Goal: Task Accomplishment & Management: Complete application form

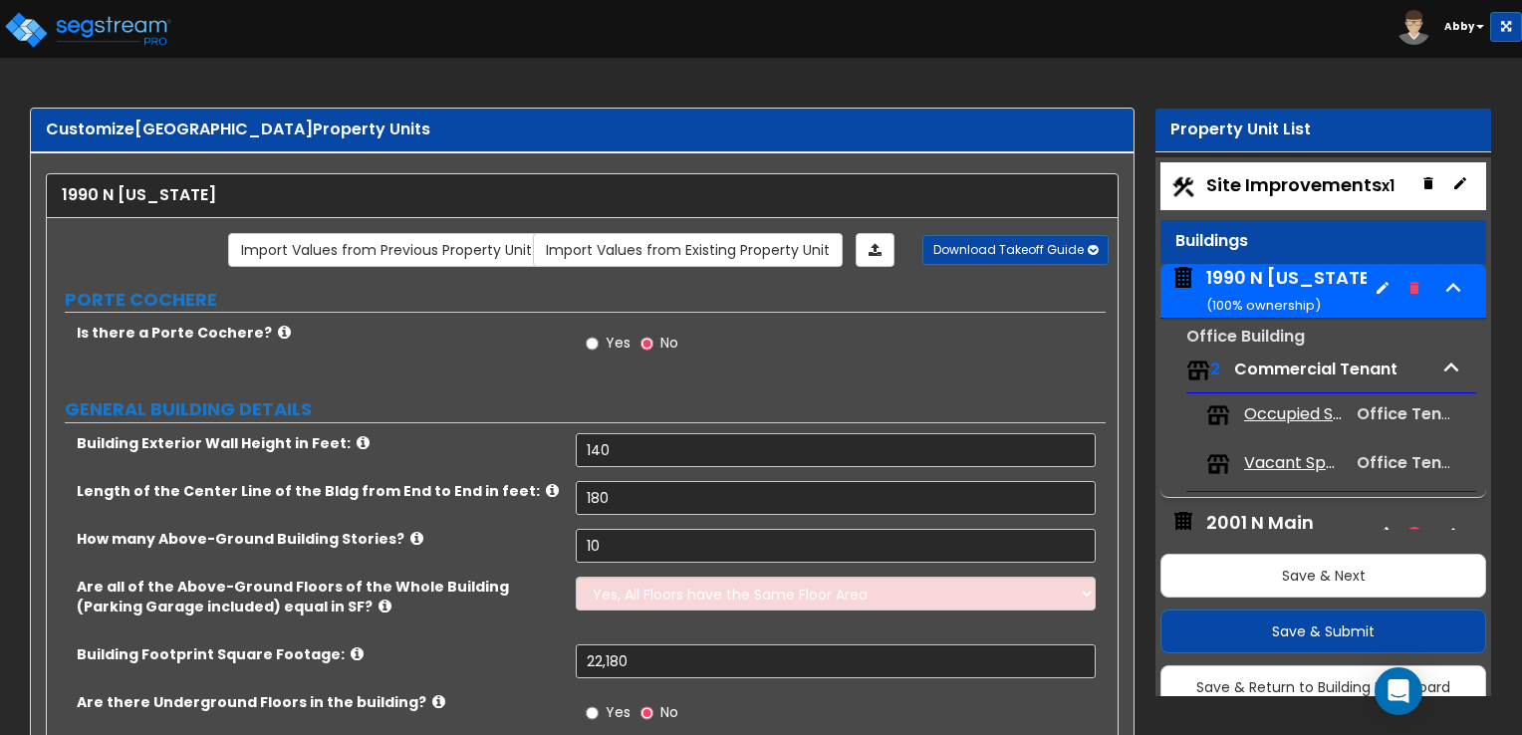
select select "4"
select select "1"
select select "5"
select select "6"
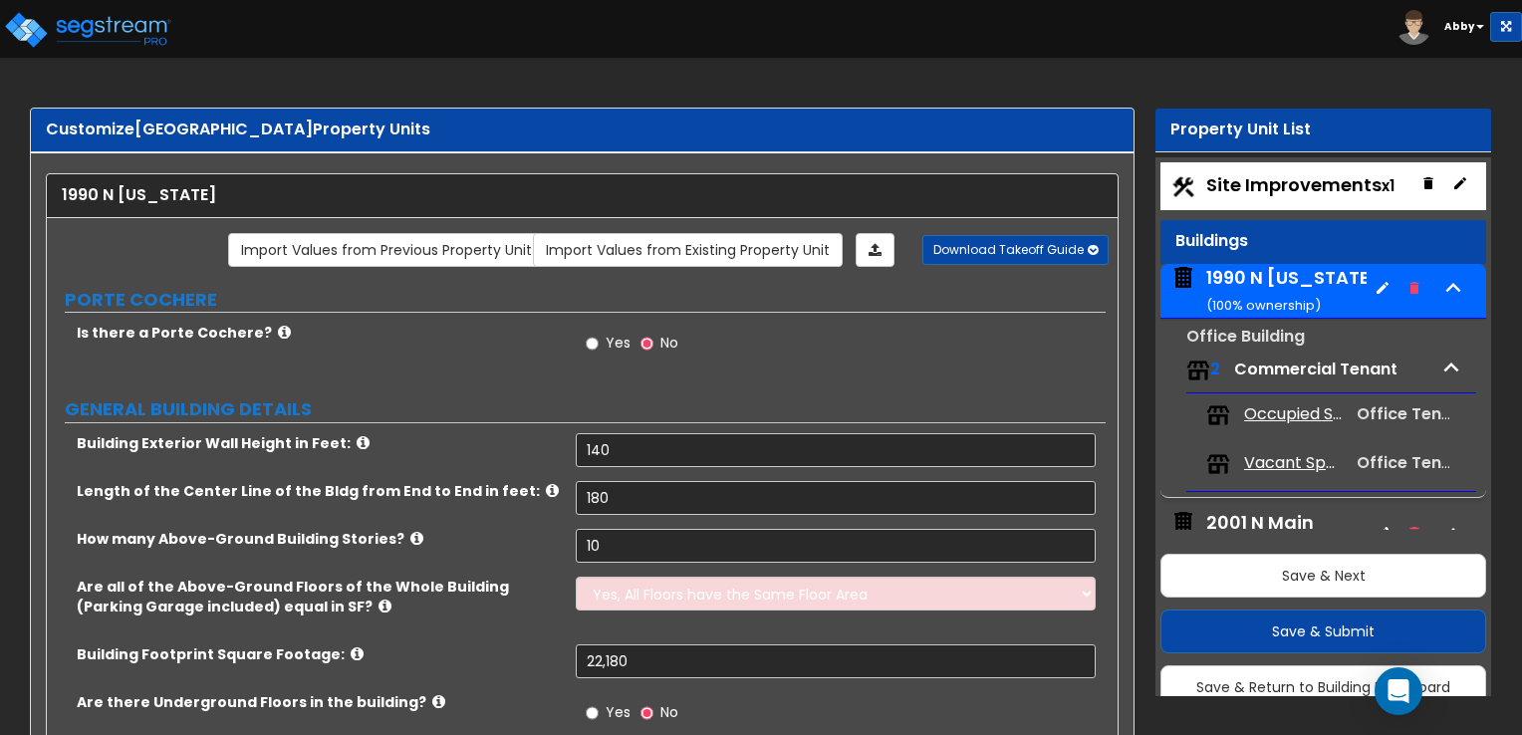
select select "2"
select select "3"
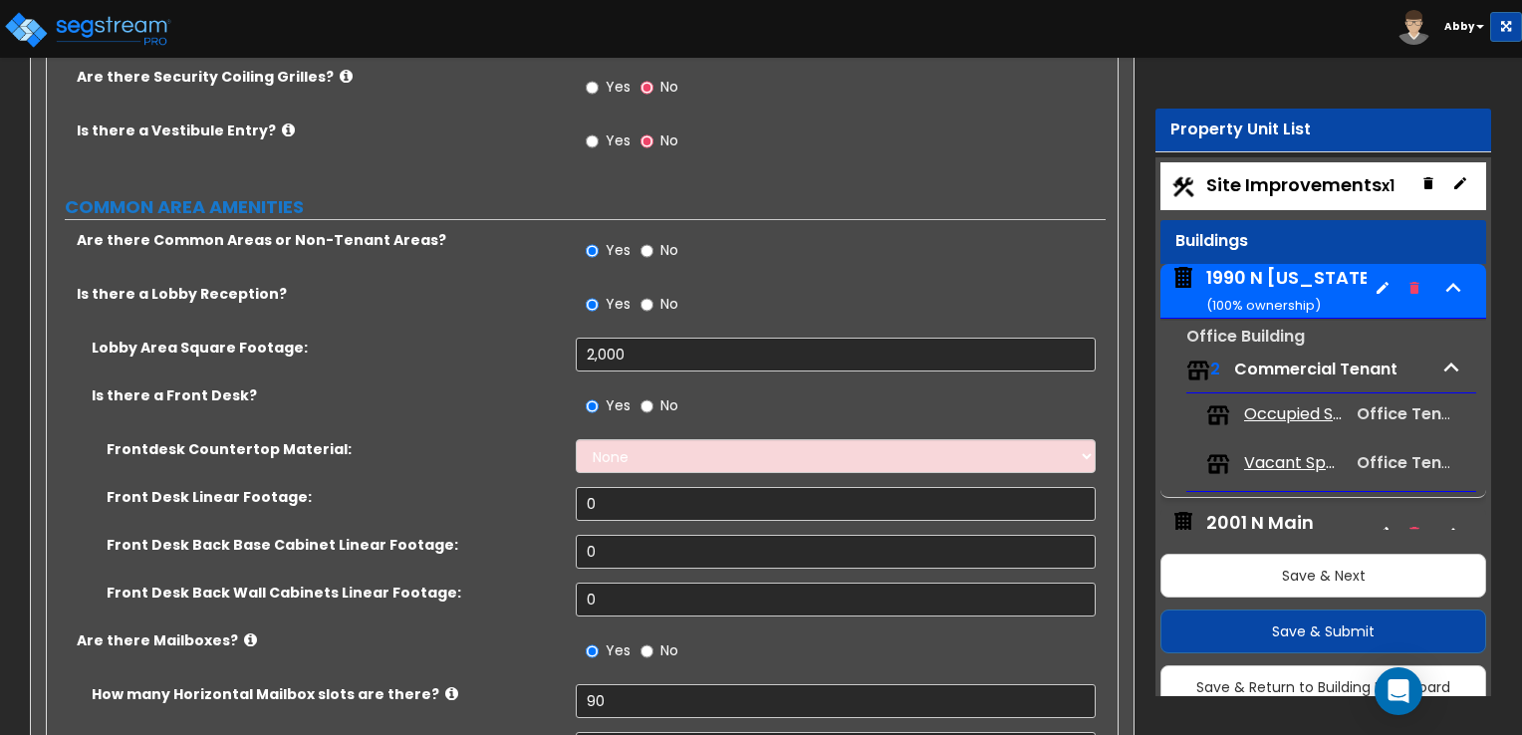
scroll to position [8, 0]
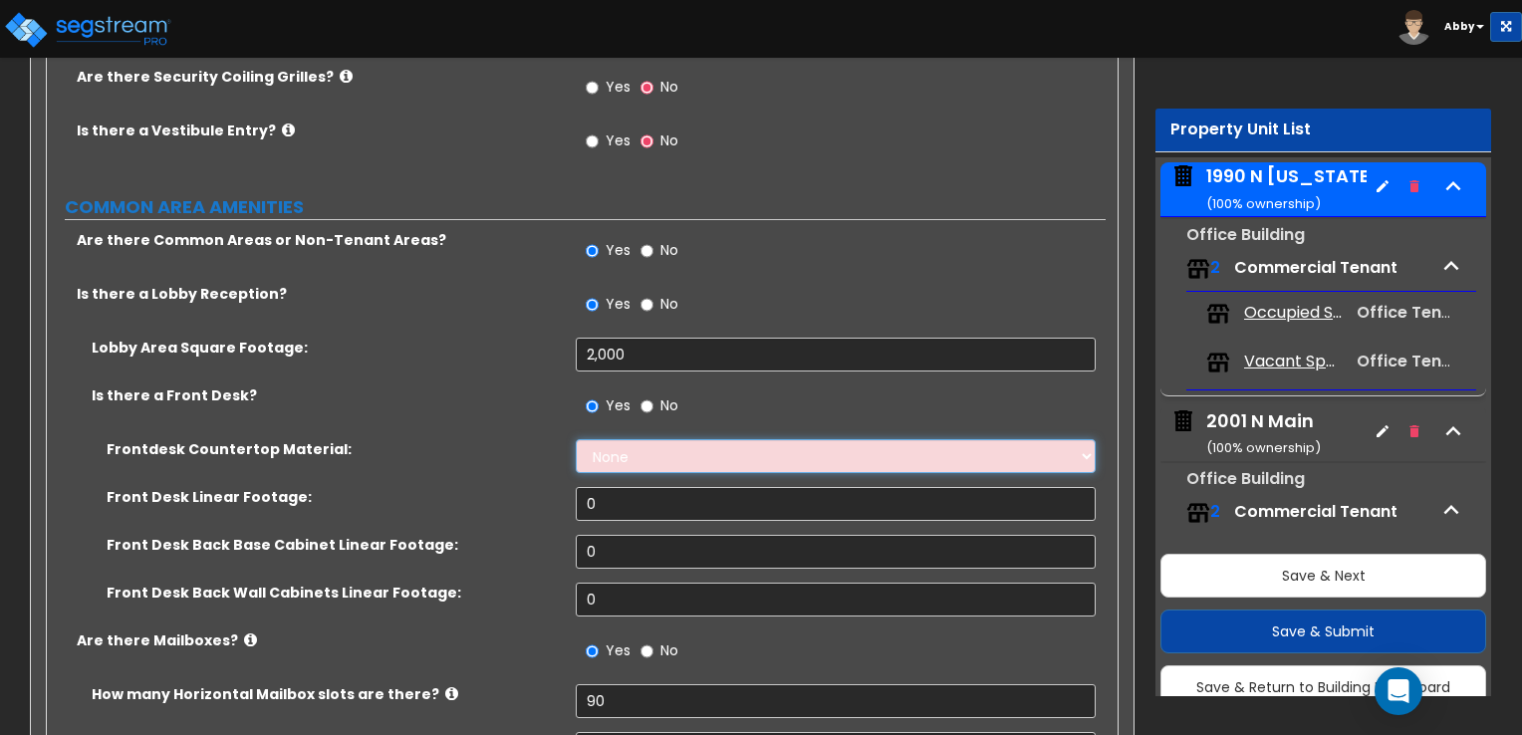
click at [602, 439] on select "None Plastic Laminate Solid Surface Stone Quartz Marble Tile Wood Stainless Ste…" at bounding box center [835, 456] width 519 height 34
click at [749, 404] on div "Yes No" at bounding box center [840, 413] width 529 height 54
click at [748, 439] on select "None Plastic Laminate Solid Surface Stone Quartz Marble Tile Wood Stainless Ste…" at bounding box center [835, 456] width 519 height 34
select select "7"
click at [576, 439] on select "None Plastic Laminate Solid Surface Stone Quartz Marble Tile Wood Stainless Ste…" at bounding box center [835, 456] width 519 height 34
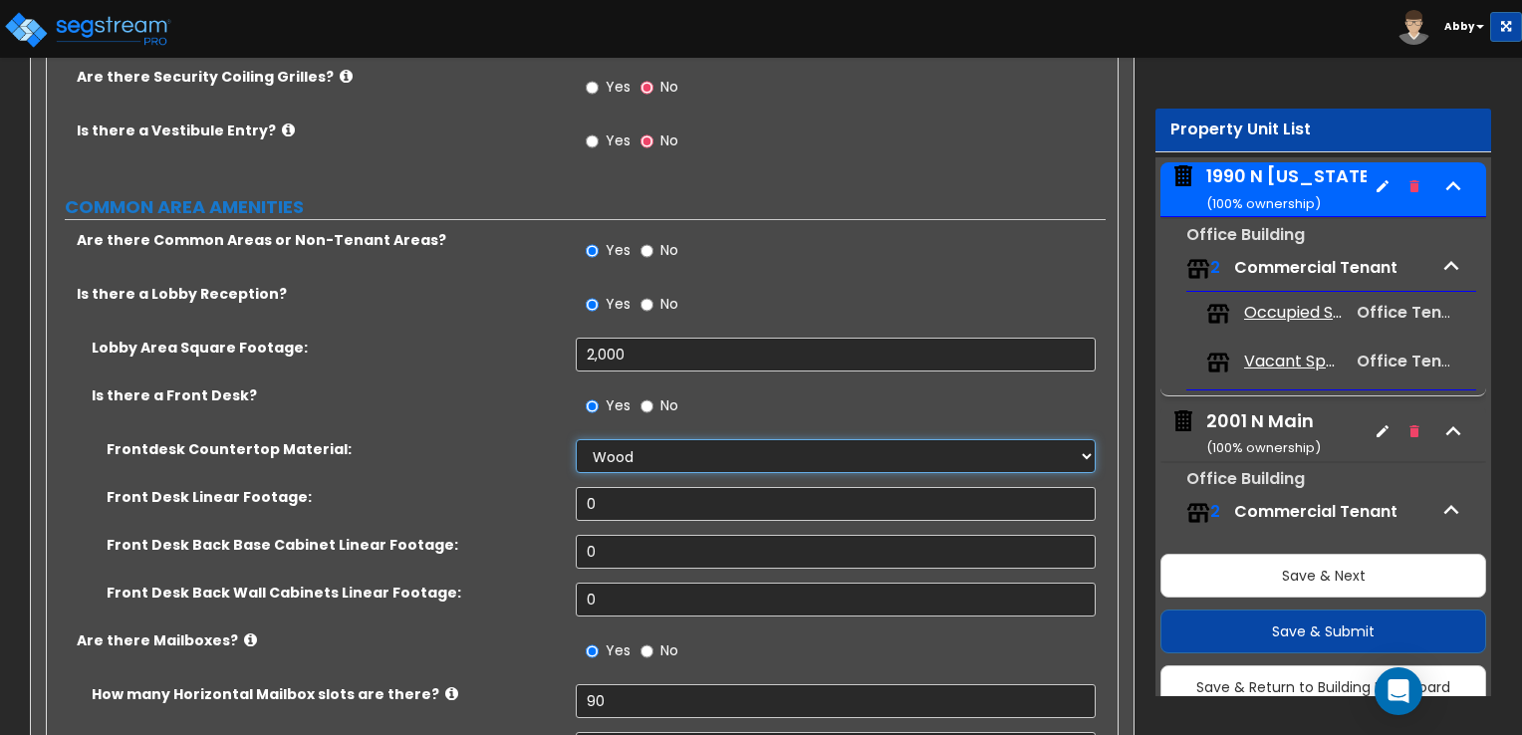
scroll to position [53, 0]
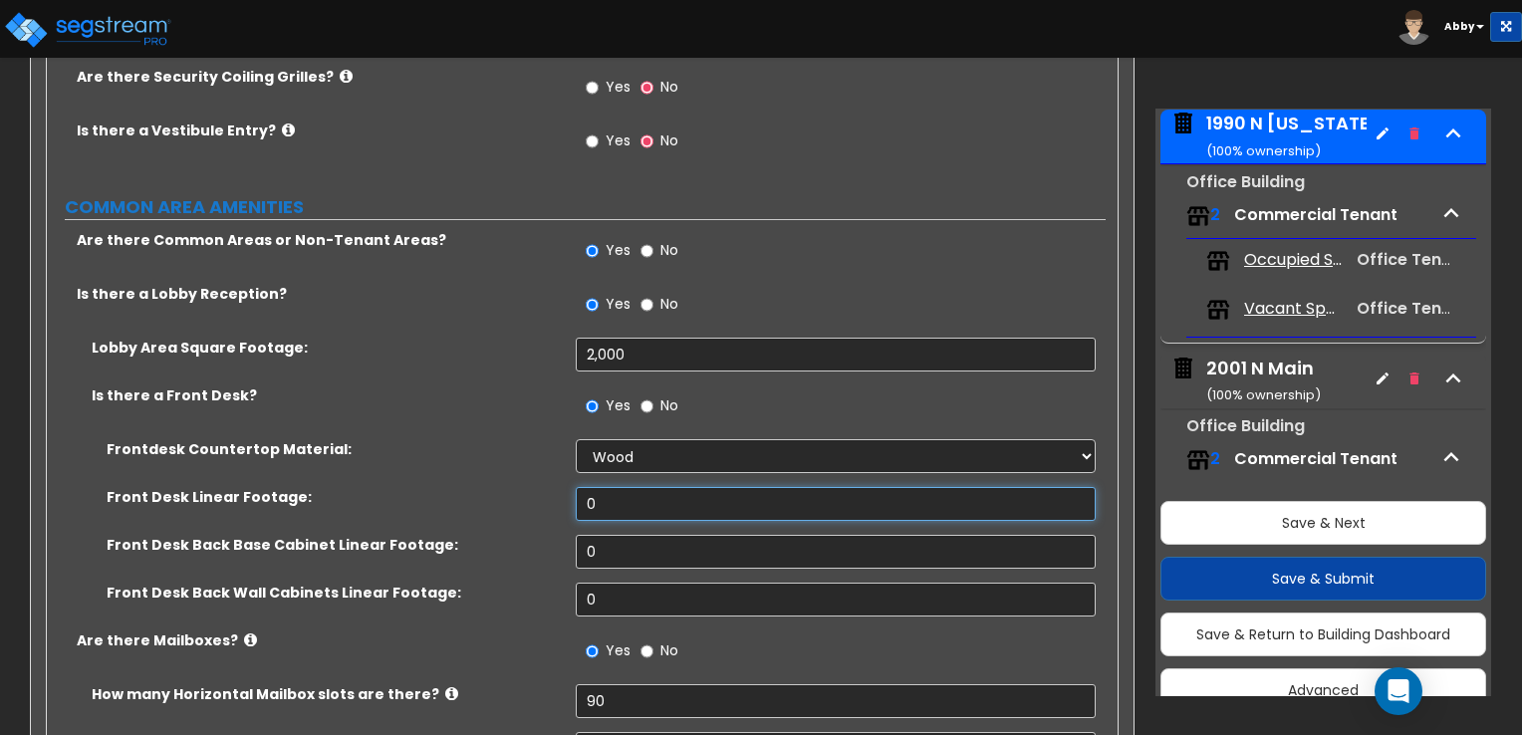
click at [637, 487] on input "0" at bounding box center [835, 504] width 519 height 34
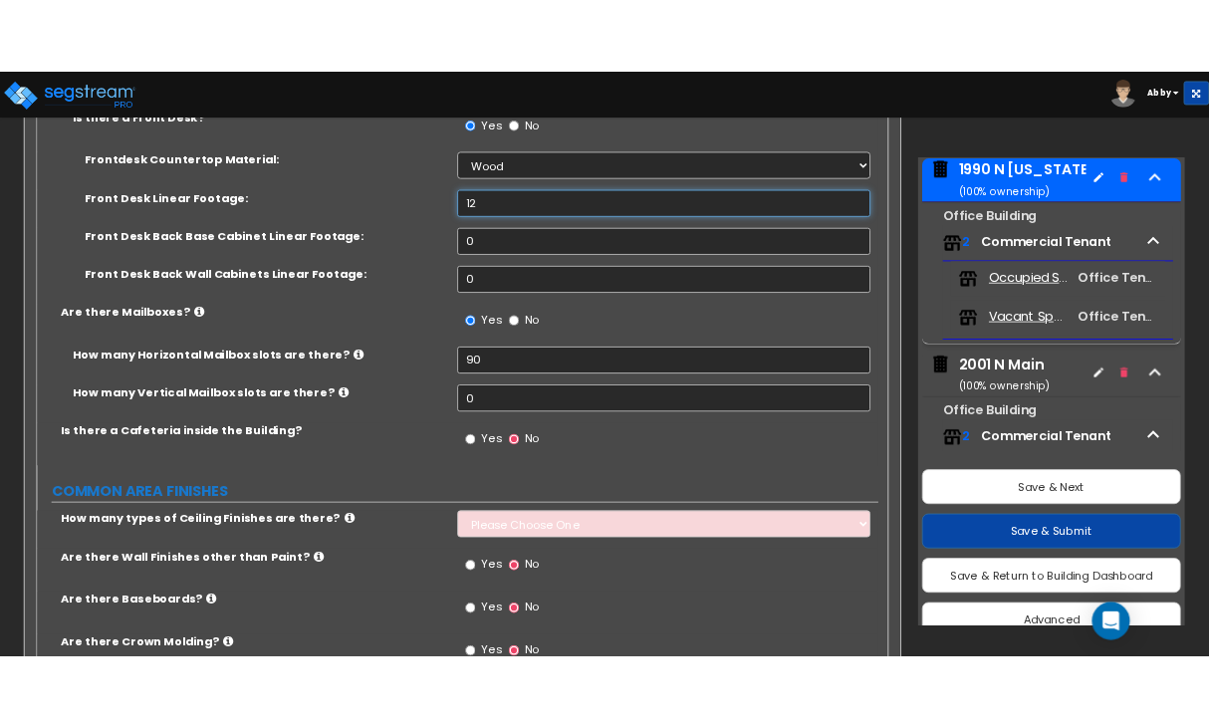
scroll to position [3563, 0]
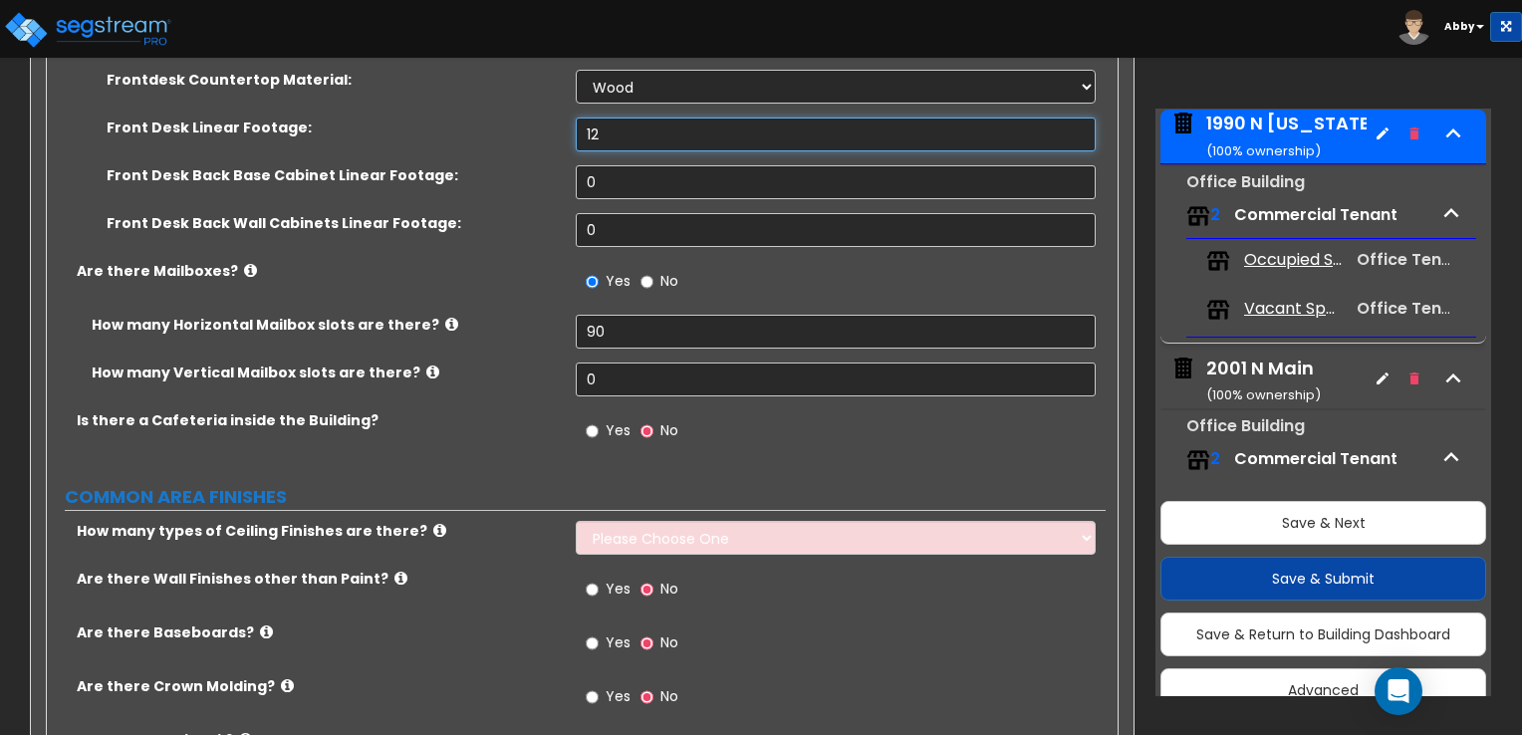
type input "12"
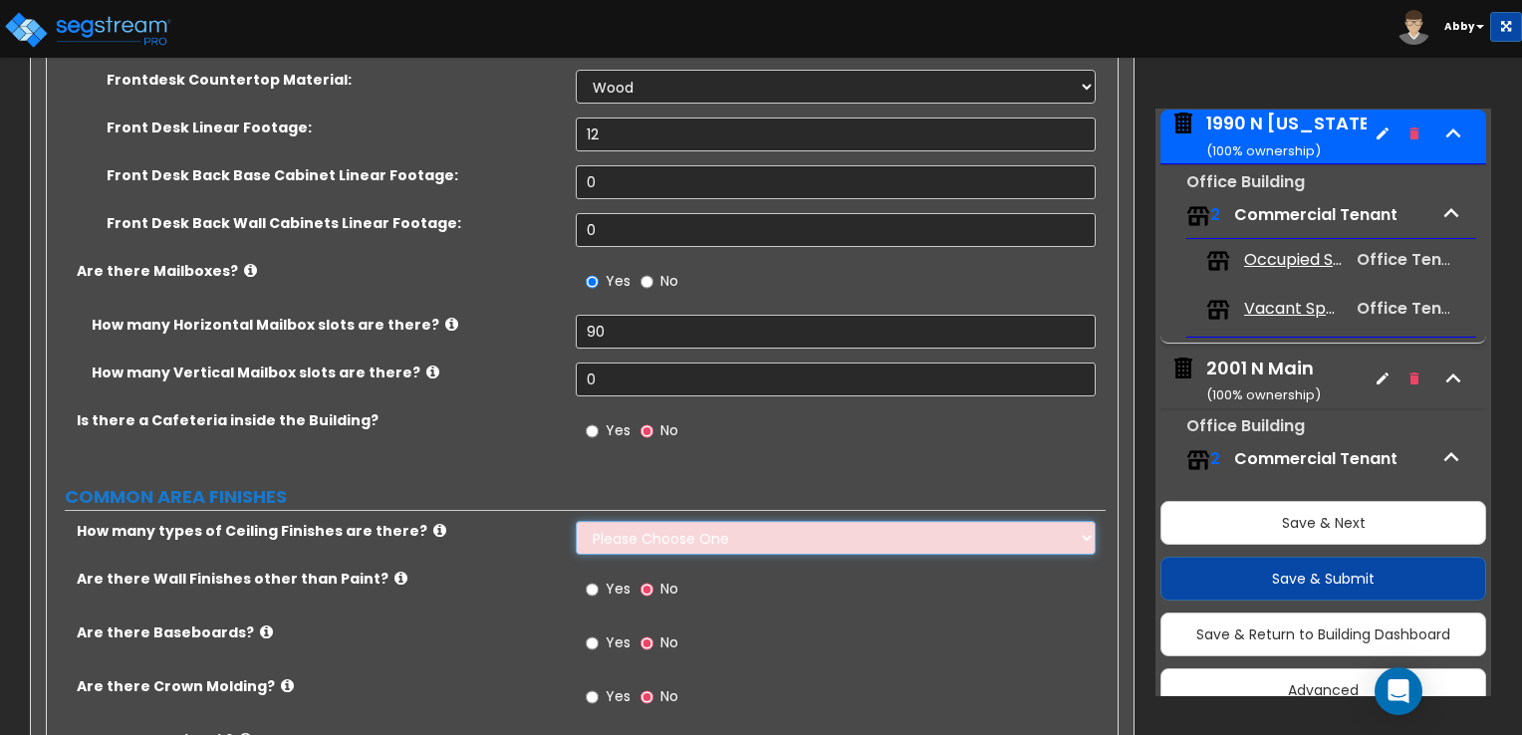
click at [639, 521] on select "Please Choose One 1 2 3" at bounding box center [835, 538] width 519 height 34
select select "1"
click at [576, 521] on select "Please Choose One 1 2 3" at bounding box center [835, 538] width 519 height 34
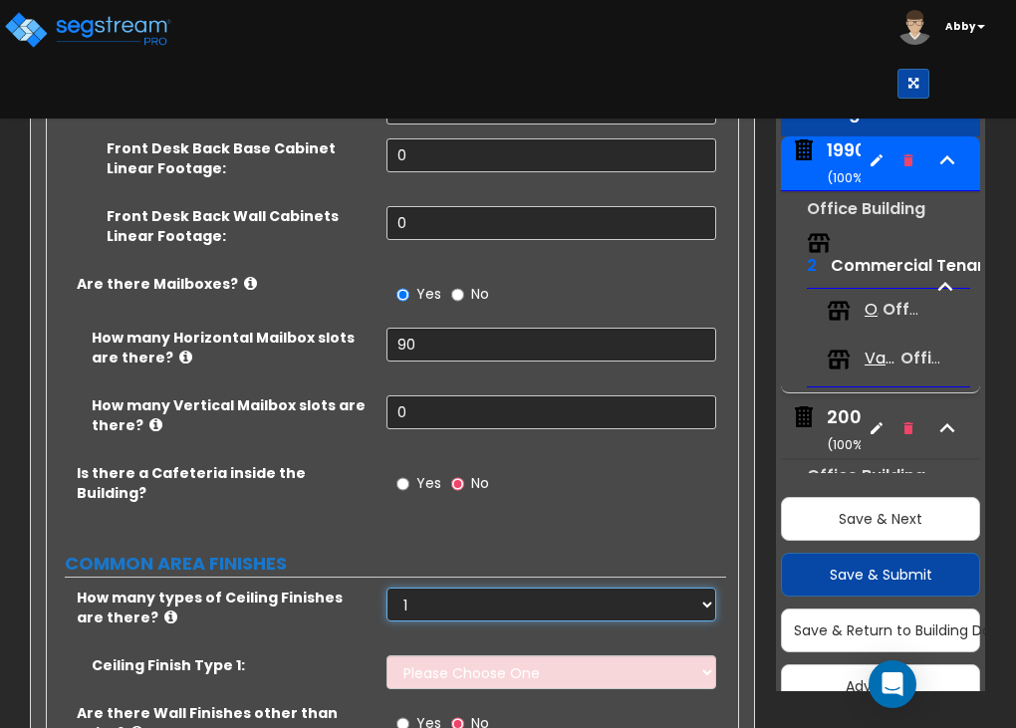
scroll to position [4004, 0]
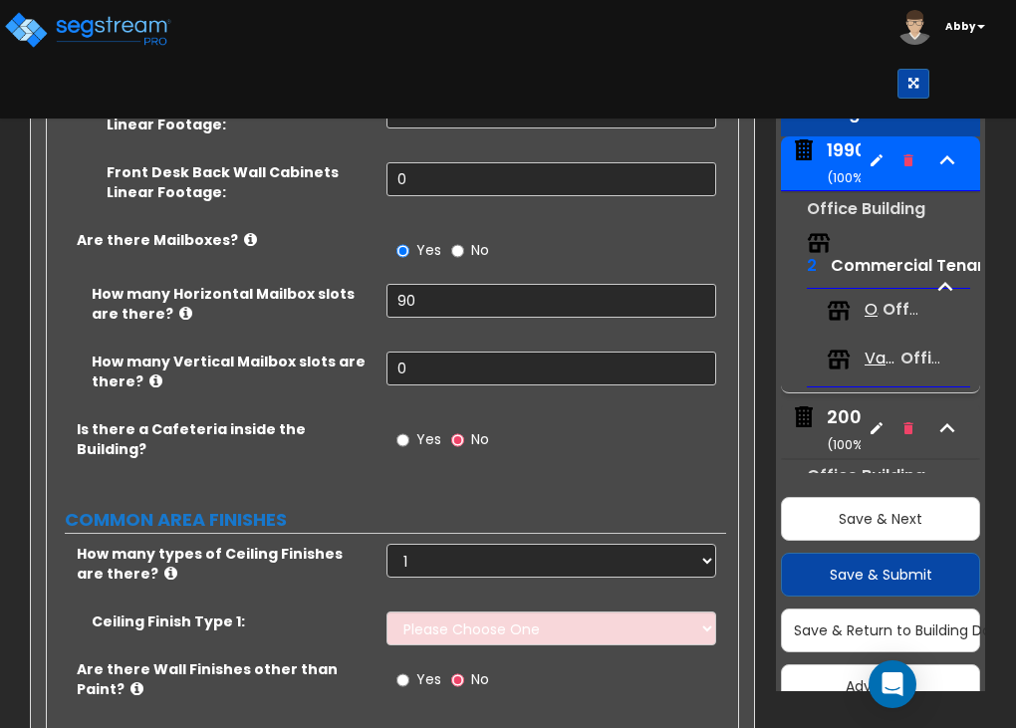
click at [632, 544] on div "How many types of Ceiling Finishes are there? Please Choose One 1 2 3" at bounding box center [386, 578] width 679 height 68
click at [632, 612] on select "Please Choose One Drop Ceiling Drywall Ceiling Open Ceiling" at bounding box center [552, 629] width 330 height 34
click at [130, 681] on icon at bounding box center [136, 688] width 13 height 15
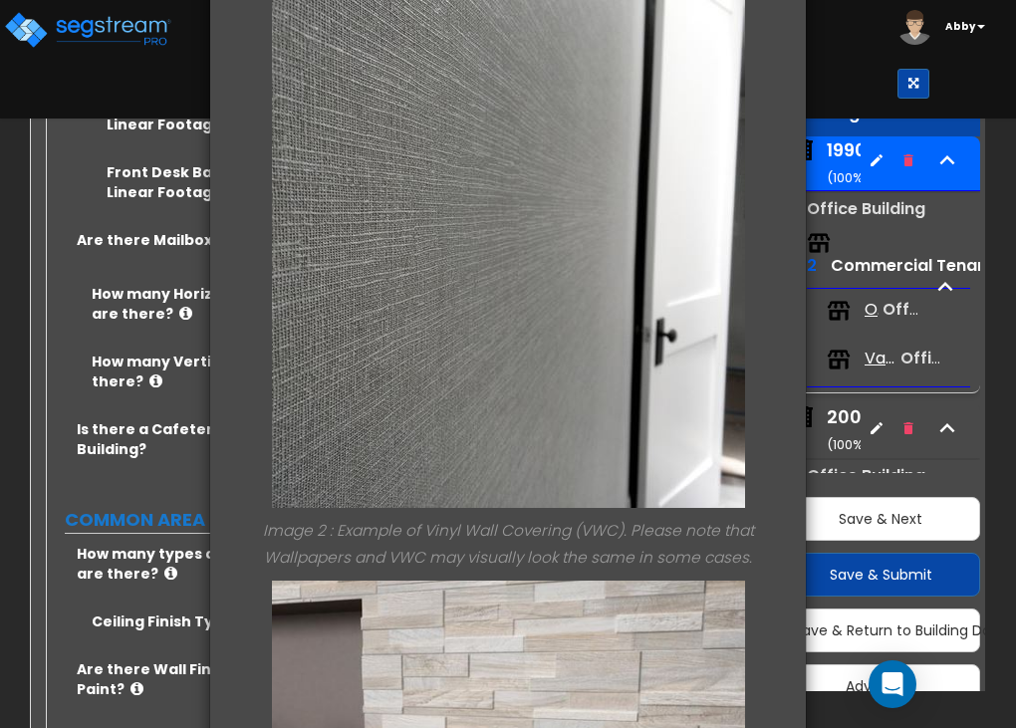
scroll to position [688, 0]
click at [145, 522] on div "× Information of Are there Wall Finishes other than Paint? Image 1 : Example of…" at bounding box center [508, 364] width 1016 height 728
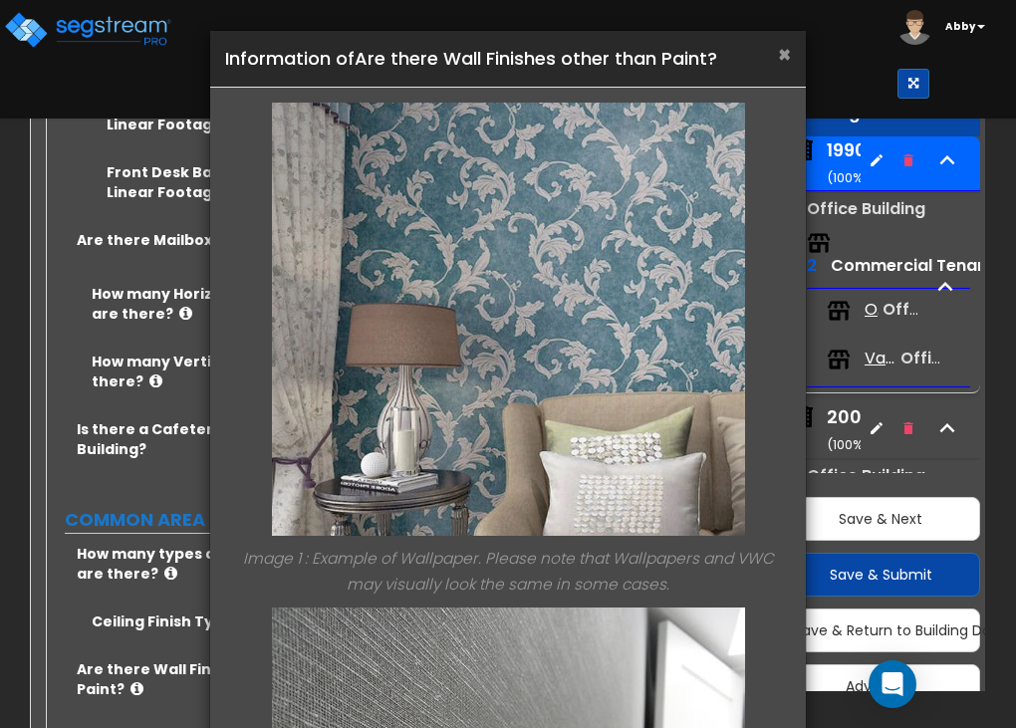
click at [778, 49] on span "×" at bounding box center [784, 54] width 13 height 29
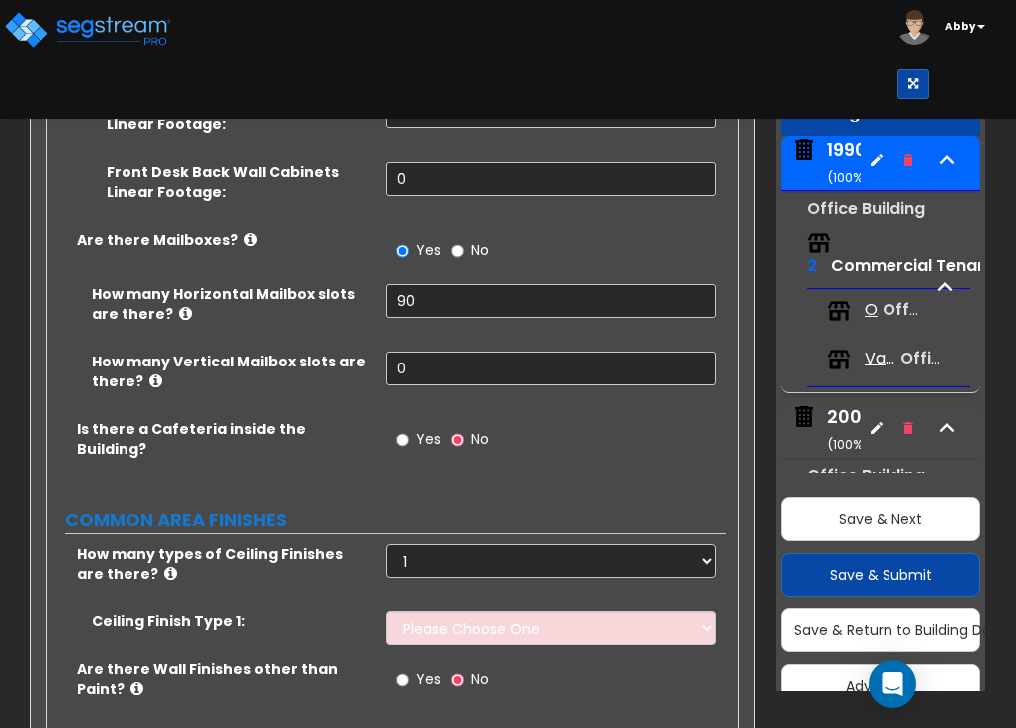
click at [164, 566] on icon at bounding box center [170, 573] width 13 height 15
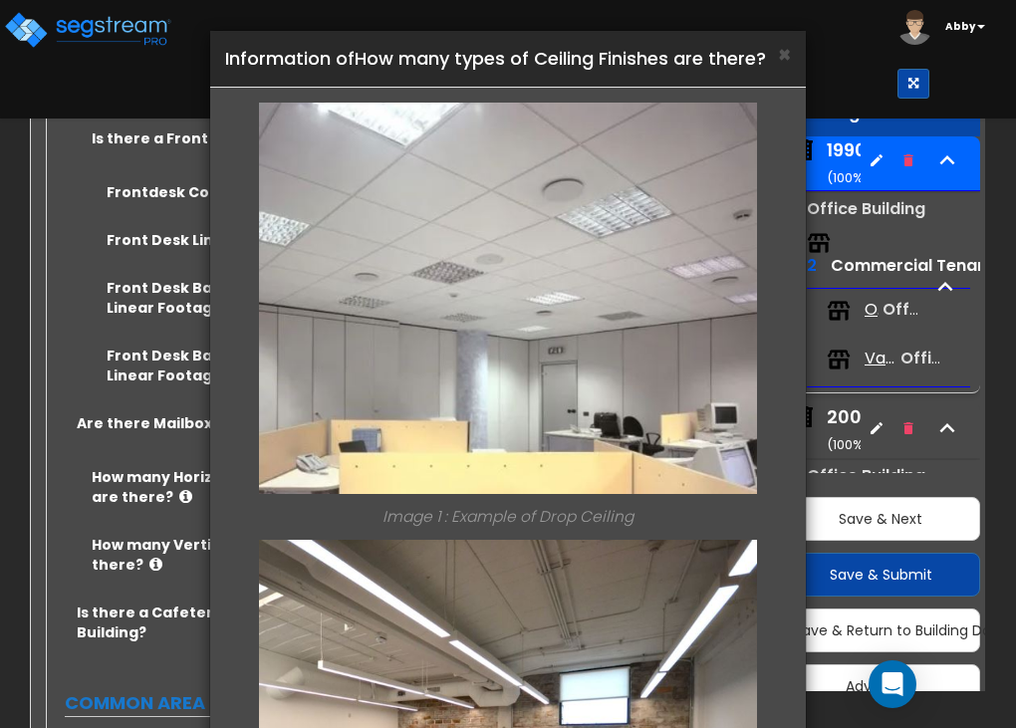
scroll to position [3821, 0]
click at [783, 50] on span "×" at bounding box center [784, 54] width 13 height 29
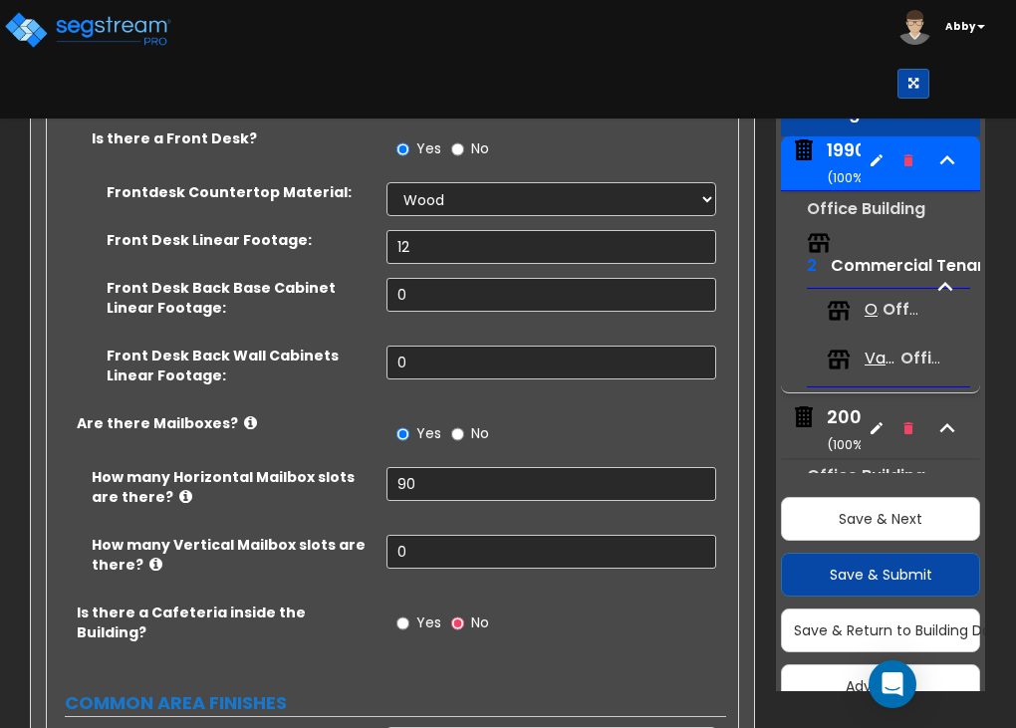
scroll to position [4007, 0]
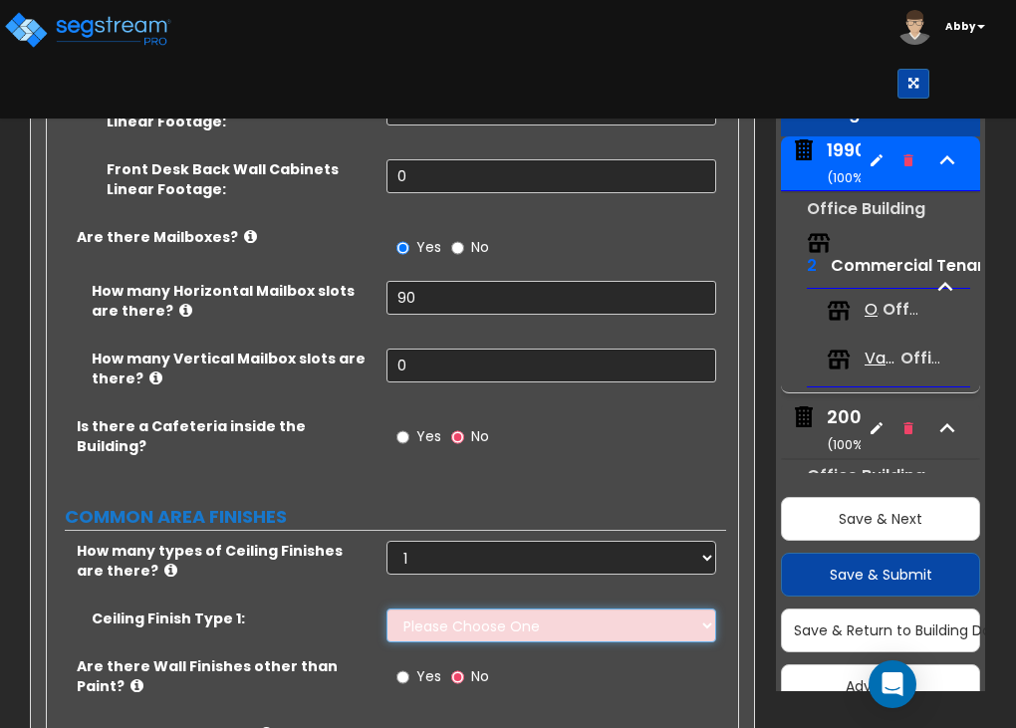
click at [606, 609] on select "Please Choose One Drop Ceiling Drywall Ceiling Open Ceiling" at bounding box center [552, 626] width 330 height 34
select select "1"
click at [387, 609] on select "Please Choose One Drop Ceiling Drywall Ceiling Open Ceiling" at bounding box center [552, 626] width 330 height 34
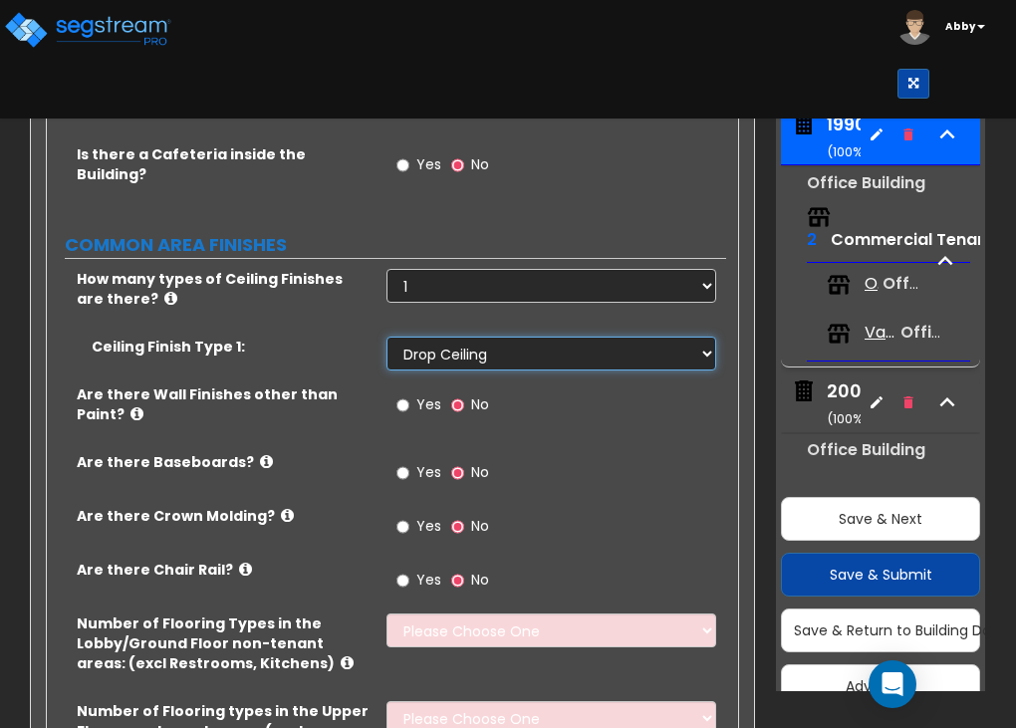
scroll to position [4279, 0]
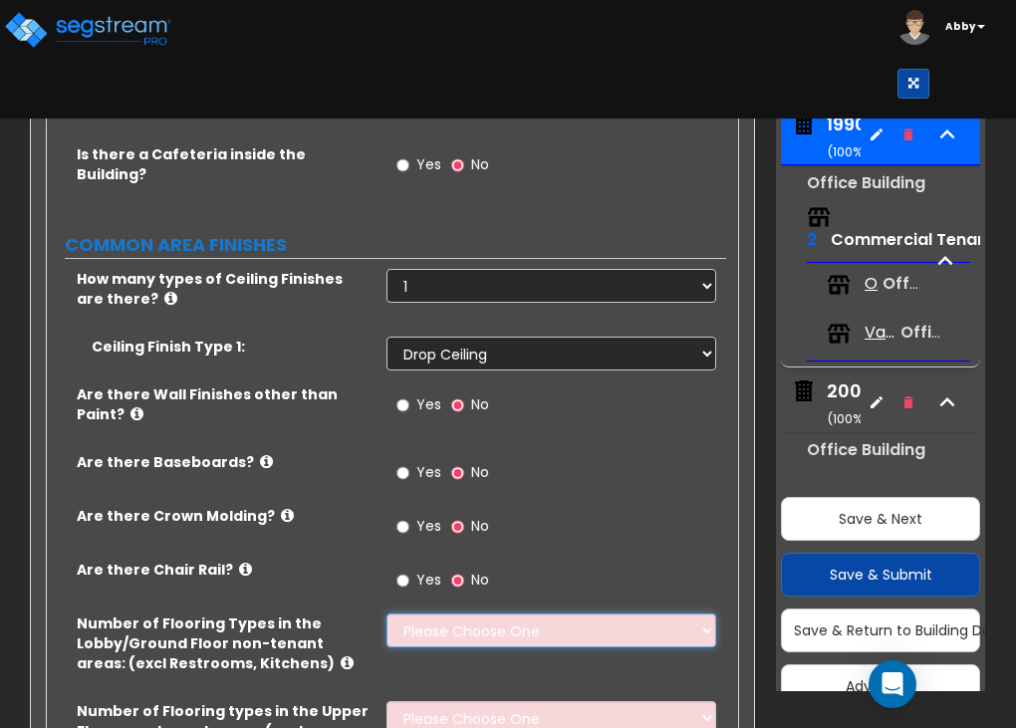
click at [554, 614] on select "Please Choose One 1 2 3 4" at bounding box center [552, 631] width 330 height 34
select select "4"
click at [387, 614] on select "Please Choose One 1 2 3 4" at bounding box center [552, 631] width 330 height 34
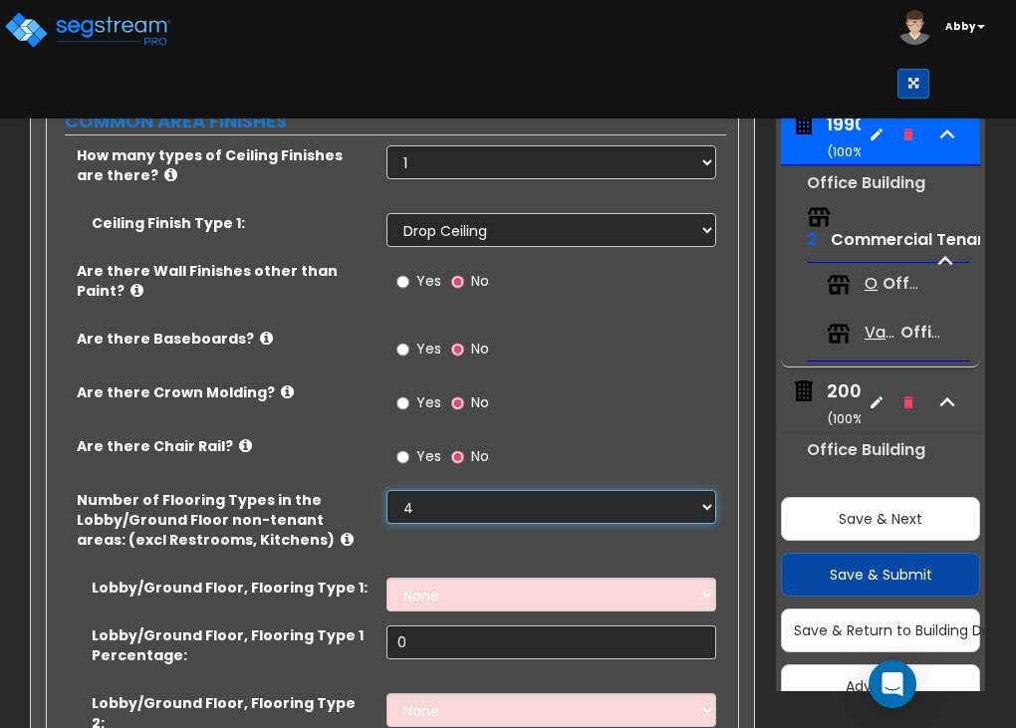
scroll to position [4403, 0]
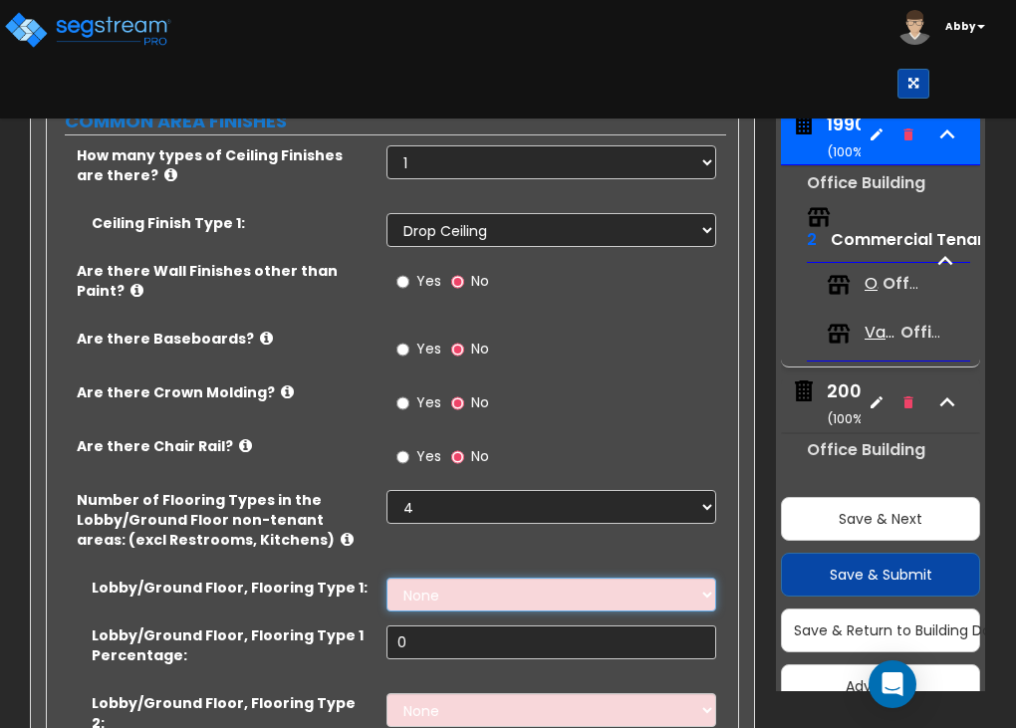
click at [502, 578] on select "None Tile Flooring Hardwood Flooring Resilient Laminate Flooring VCT Flooring S…" at bounding box center [552, 595] width 330 height 34
click at [324, 490] on label "Number of Flooring Types in the Lobby/Ground Floor non-tenant areas: (excl Rest…" at bounding box center [224, 520] width 295 height 60
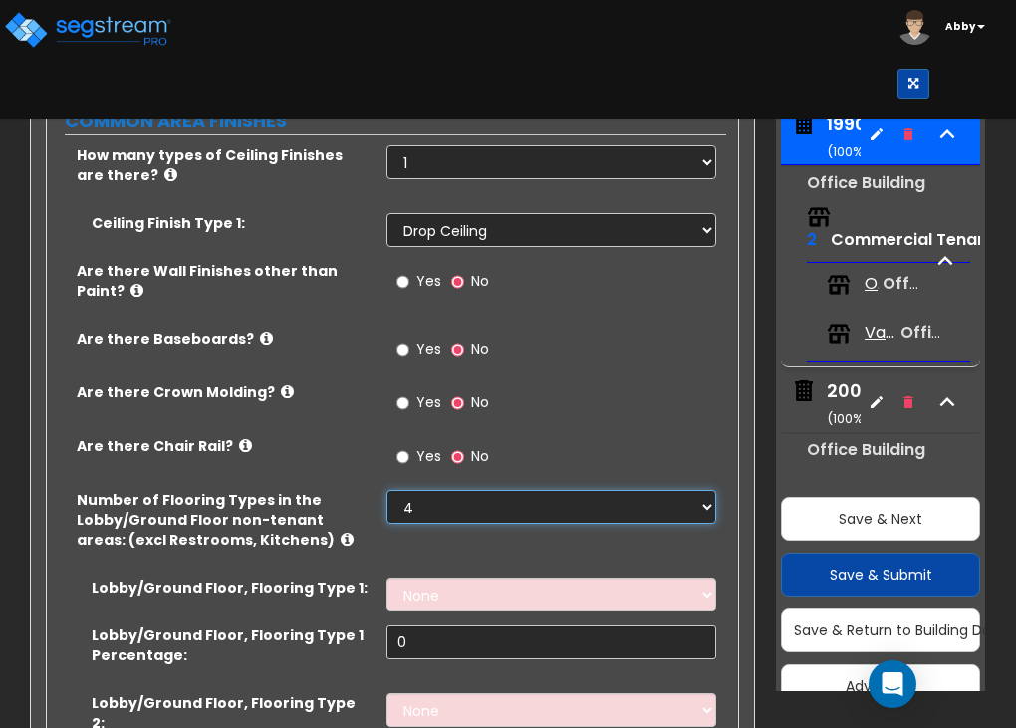
click at [467, 490] on select "Please Choose One 1 2 3 4" at bounding box center [552, 507] width 330 height 34
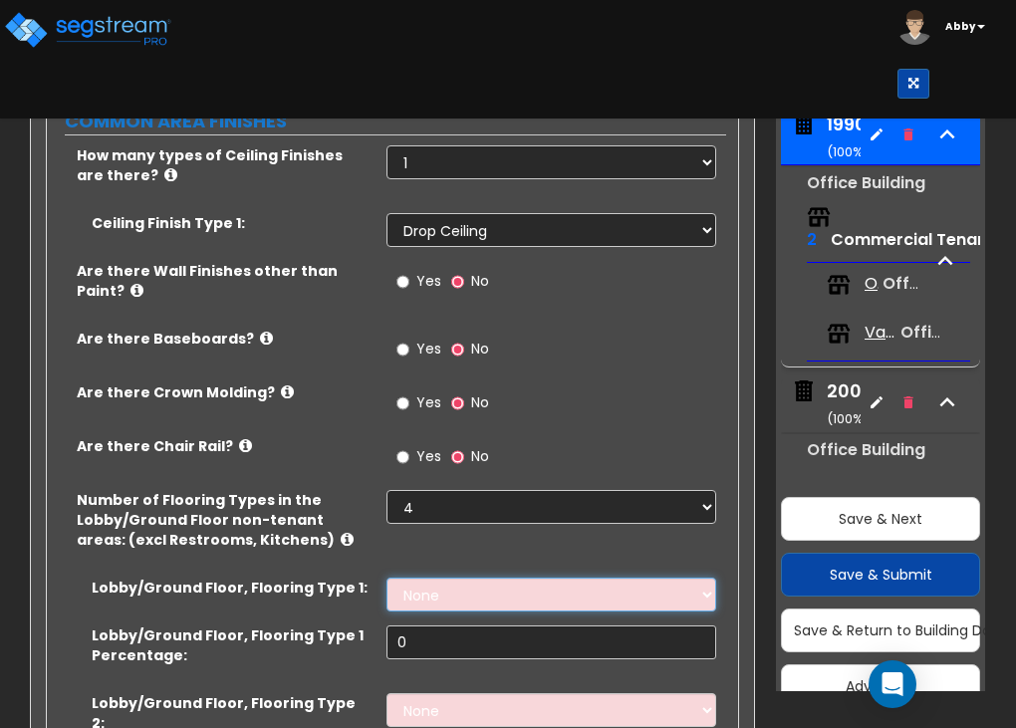
click at [475, 578] on select "None Tile Flooring Hardwood Flooring Resilient Laminate Flooring VCT Flooring S…" at bounding box center [552, 595] width 330 height 34
click at [410, 578] on select "None Tile Flooring Hardwood Flooring Resilient Laminate Flooring VCT Flooring S…" at bounding box center [552, 595] width 330 height 34
select select "1"
click at [387, 578] on select "None Tile Flooring Hardwood Flooring Resilient Laminate Flooring VCT Flooring S…" at bounding box center [552, 595] width 330 height 34
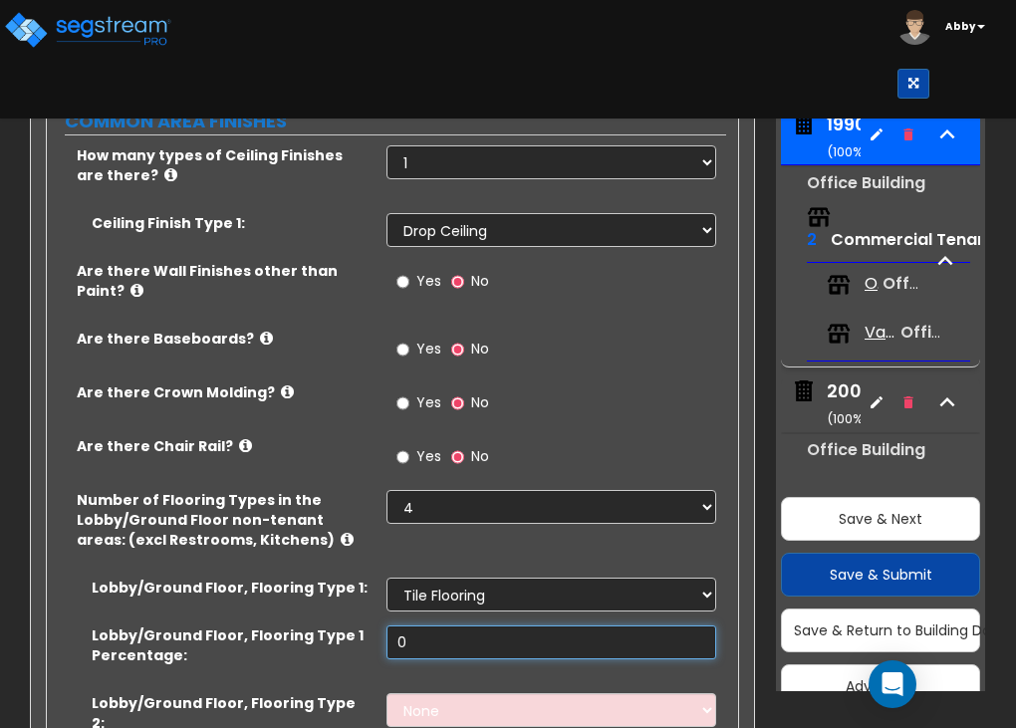
click at [442, 626] on input "0" at bounding box center [552, 643] width 330 height 34
type input "20"
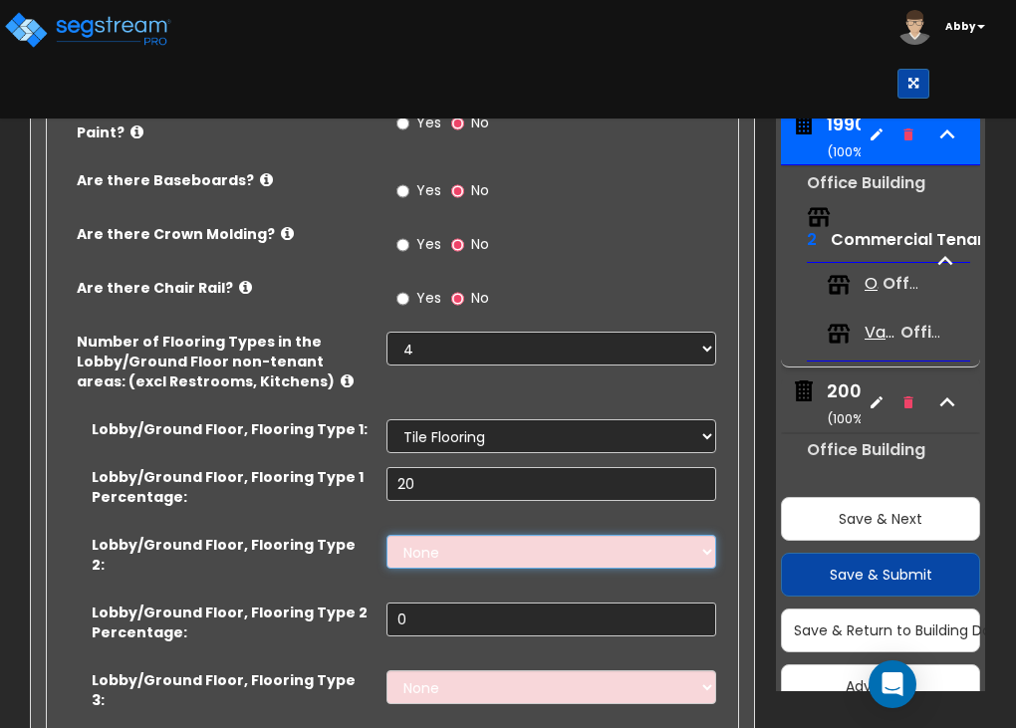
click at [453, 535] on select "None Tile Flooring Hardwood Flooring Resilient Laminate Flooring VCT Flooring S…" at bounding box center [552, 552] width 330 height 34
select select "8"
click at [387, 535] on select "None Tile Flooring Hardwood Flooring Resilient Laminate Flooring VCT Flooring S…" at bounding box center [552, 552] width 330 height 34
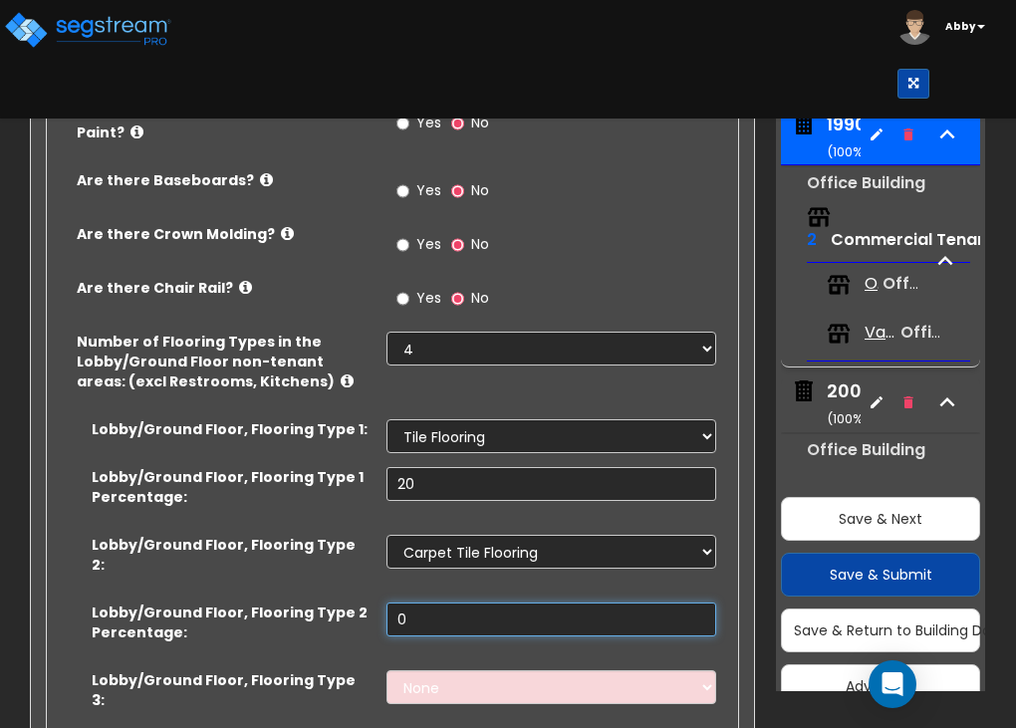
click at [430, 603] on input "0" at bounding box center [552, 620] width 330 height 34
type input "40"
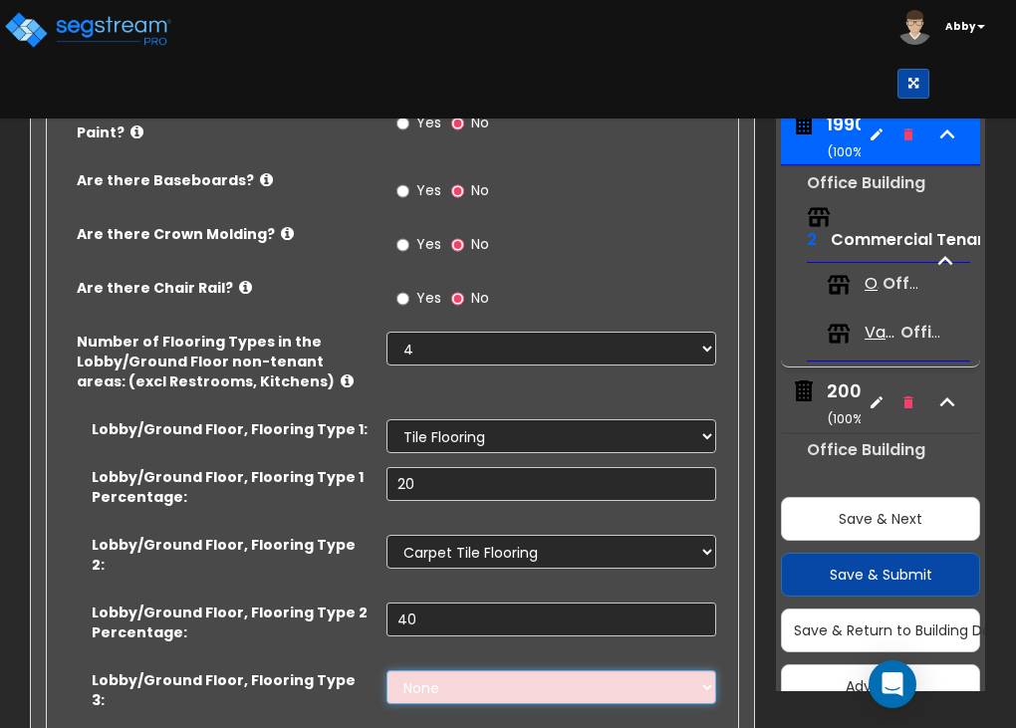
click at [433, 670] on select "None Tile Flooring Hardwood Flooring Resilient Laminate Flooring VCT Flooring S…" at bounding box center [552, 687] width 330 height 34
select select "4"
click at [387, 670] on select "None Tile Flooring Hardwood Flooring Resilient Laminate Flooring VCT Flooring S…" at bounding box center [552, 687] width 330 height 34
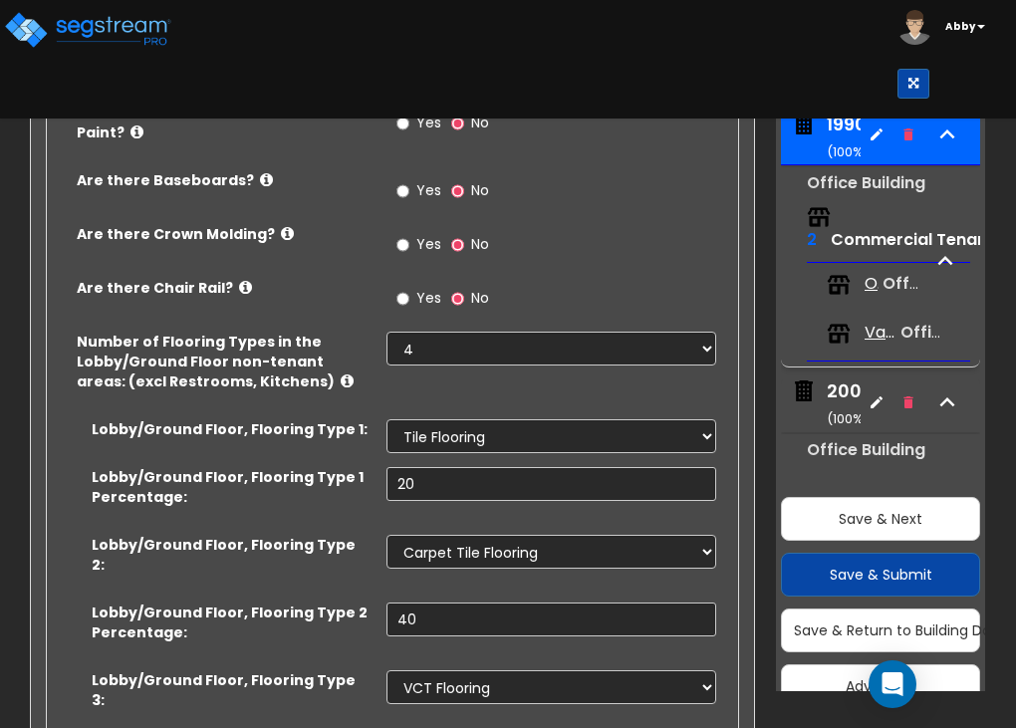
type input "25"
click at [436, 467] on input "20" at bounding box center [552, 484] width 330 height 34
type input "2"
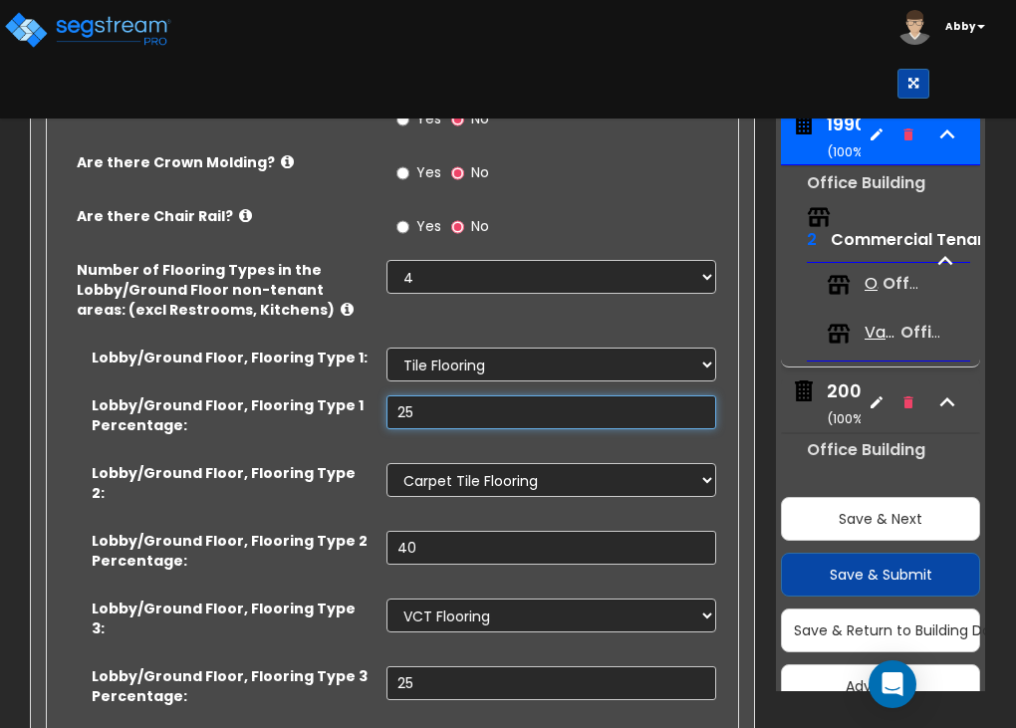
scroll to position [4634, 0]
type input "25"
click at [363, 462] on div "Lobby/Ground Floor, Flooring Type 2: None Tile Flooring Hardwood Flooring Resil…" at bounding box center [386, 496] width 679 height 68
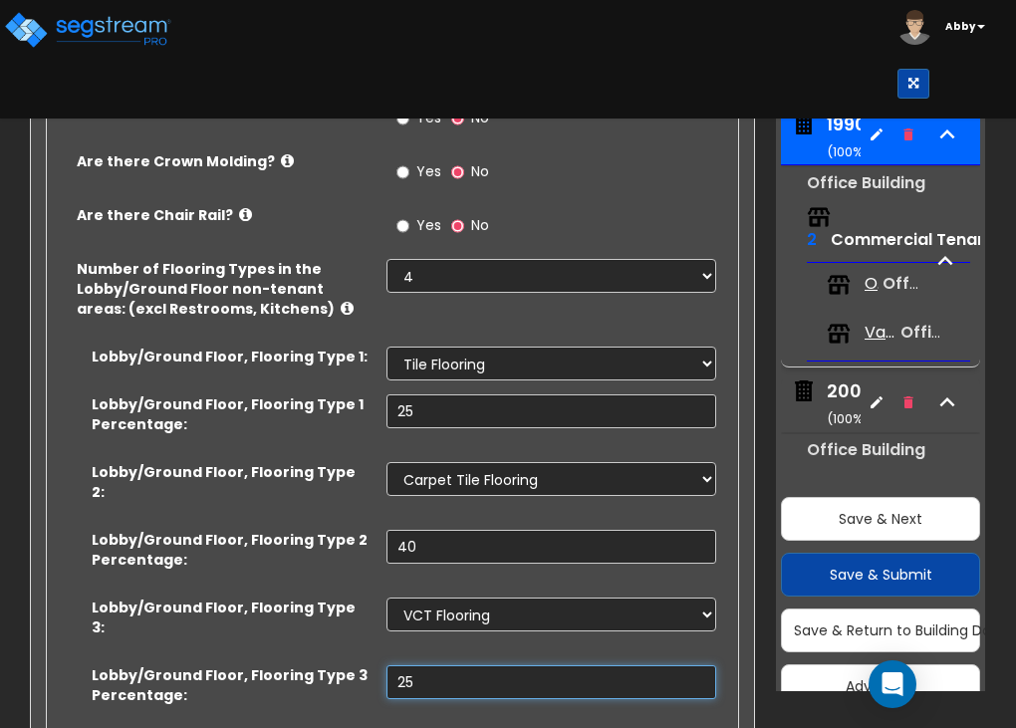
click at [424, 665] on input "25" at bounding box center [552, 682] width 330 height 34
type input "20"
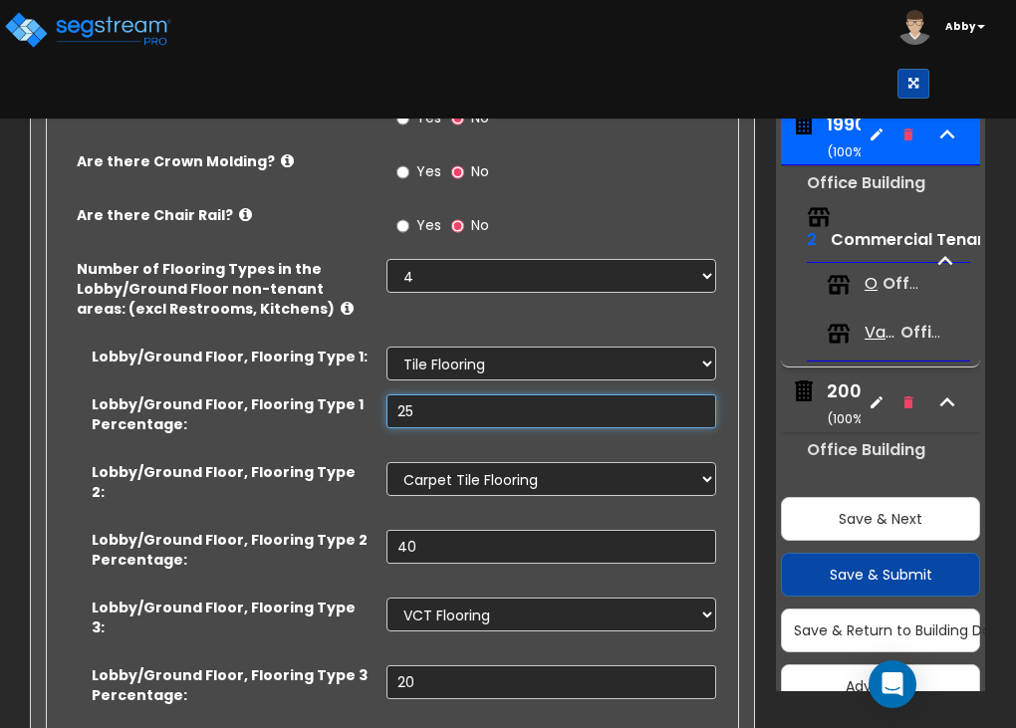
click at [434, 394] on input "25" at bounding box center [552, 411] width 330 height 34
type input "20"
select select "6"
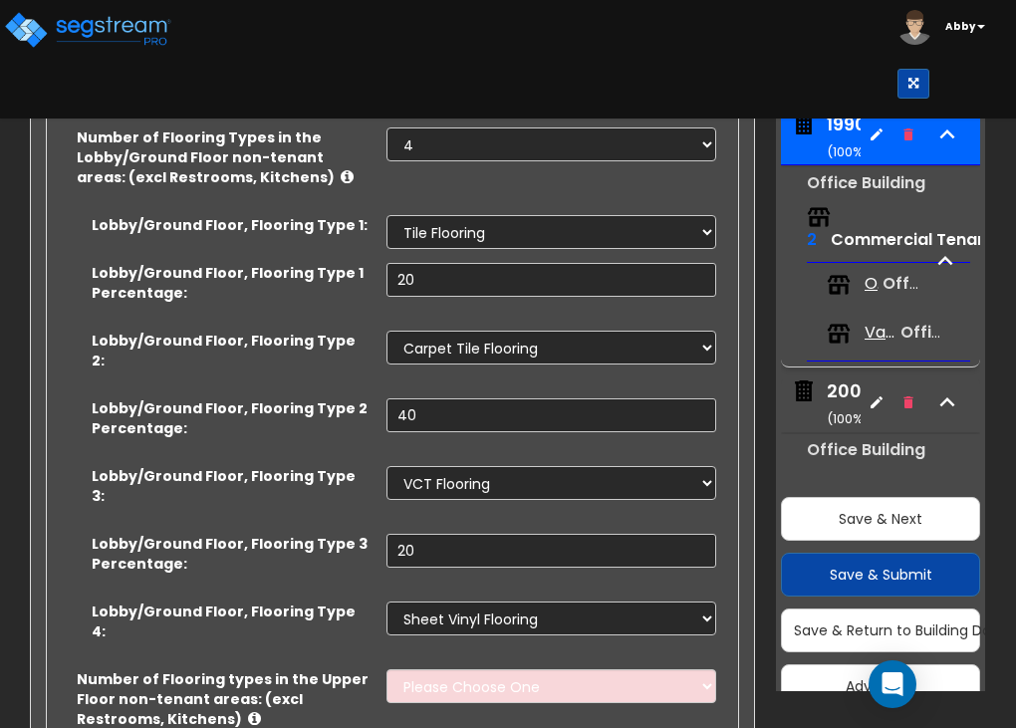
scroll to position [4766, 0]
click at [434, 669] on select "Please Choose One 1 2 3 4" at bounding box center [552, 686] width 330 height 34
select select "3"
click at [387, 669] on select "Please Choose One 1 2 3 4" at bounding box center [552, 686] width 330 height 34
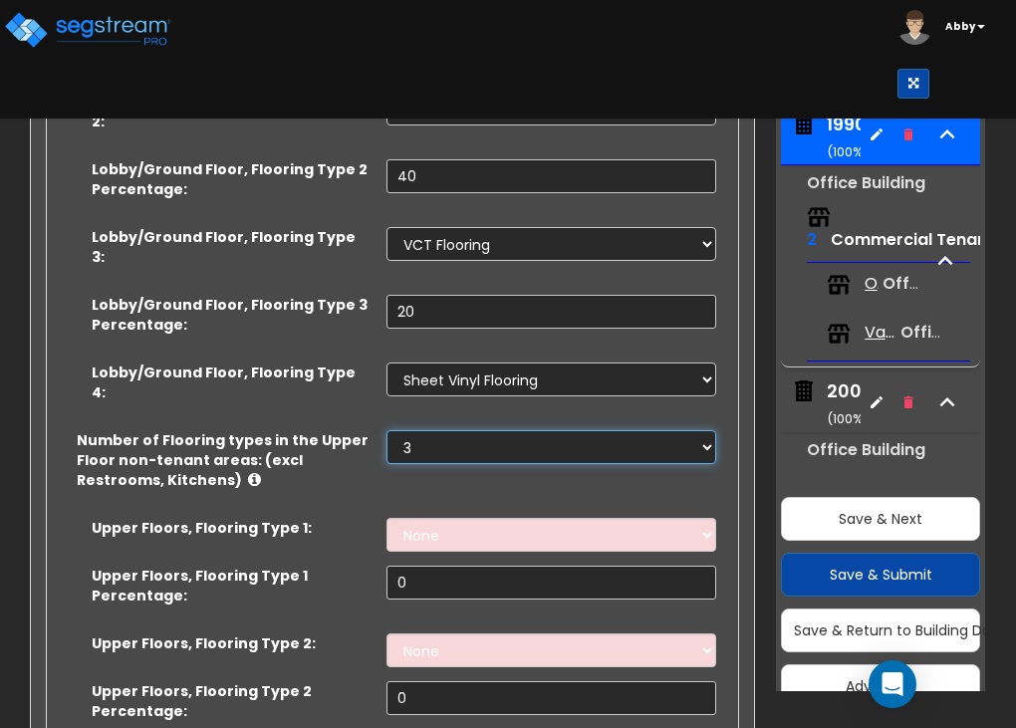
scroll to position [5005, 0]
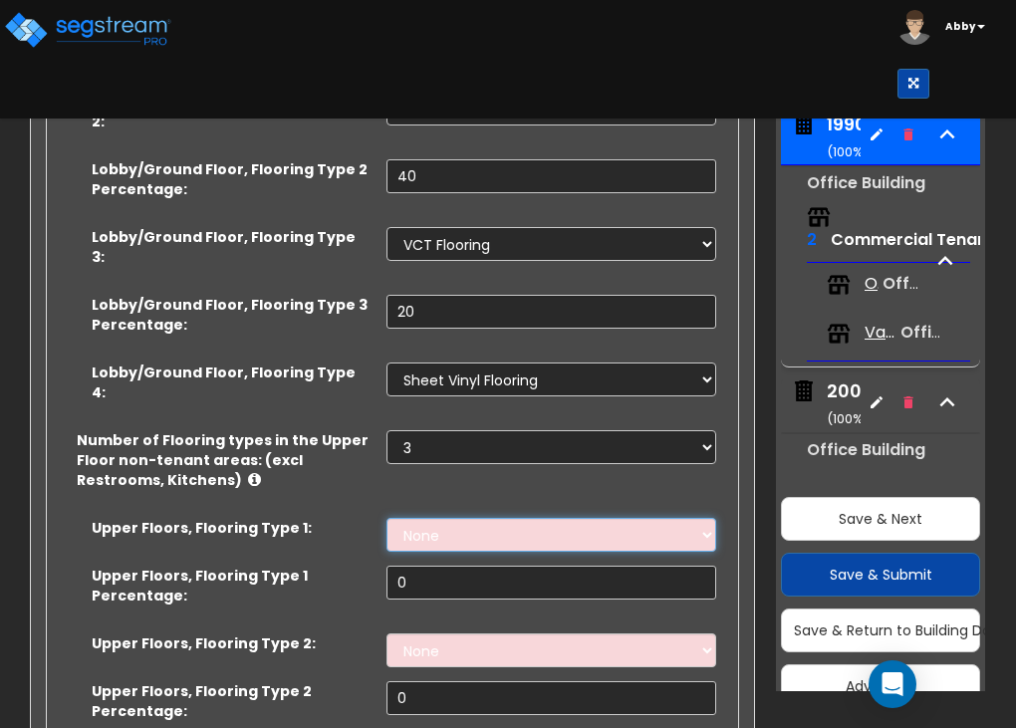
click at [474, 518] on select "None Tile Flooring Hardwood Flooring Resilient Laminate Flooring VCT Flooring S…" at bounding box center [552, 535] width 330 height 34
select select "8"
click at [387, 518] on select "None Tile Flooring Hardwood Flooring Resilient Laminate Flooring VCT Flooring S…" at bounding box center [552, 535] width 330 height 34
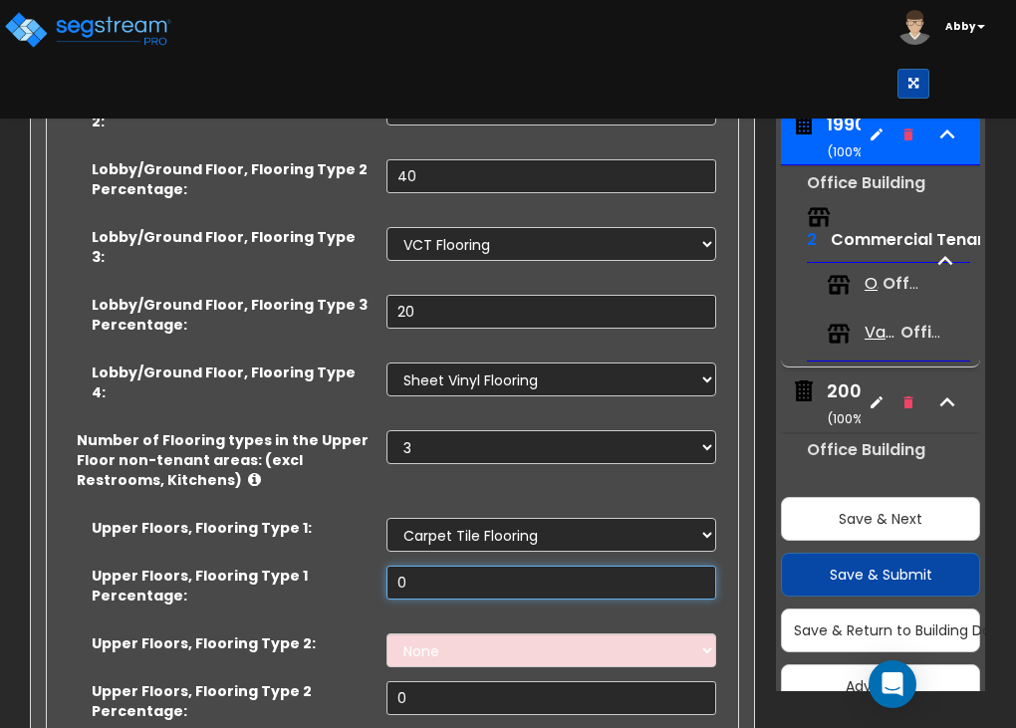
click at [444, 566] on input "0" at bounding box center [552, 583] width 330 height 34
type input "80"
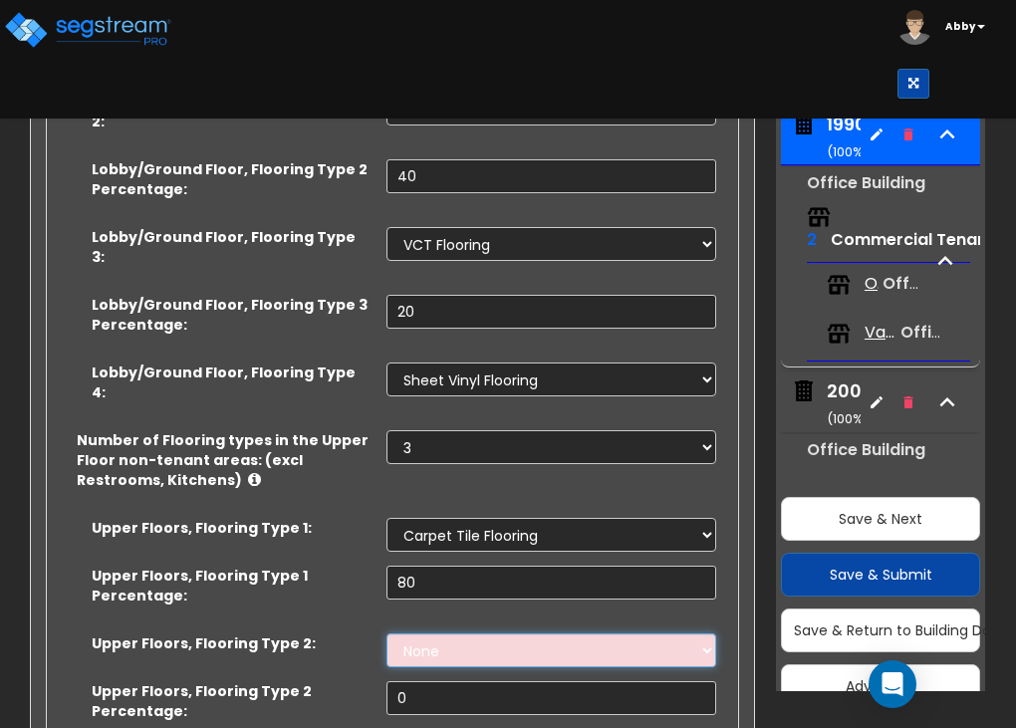
click at [442, 634] on select "None Tile Flooring Hardwood Flooring Resilient Laminate Flooring VCT Flooring S…" at bounding box center [552, 651] width 330 height 34
select select "1"
click at [387, 634] on select "None Tile Flooring Hardwood Flooring Resilient Laminate Flooring VCT Flooring S…" at bounding box center [552, 651] width 330 height 34
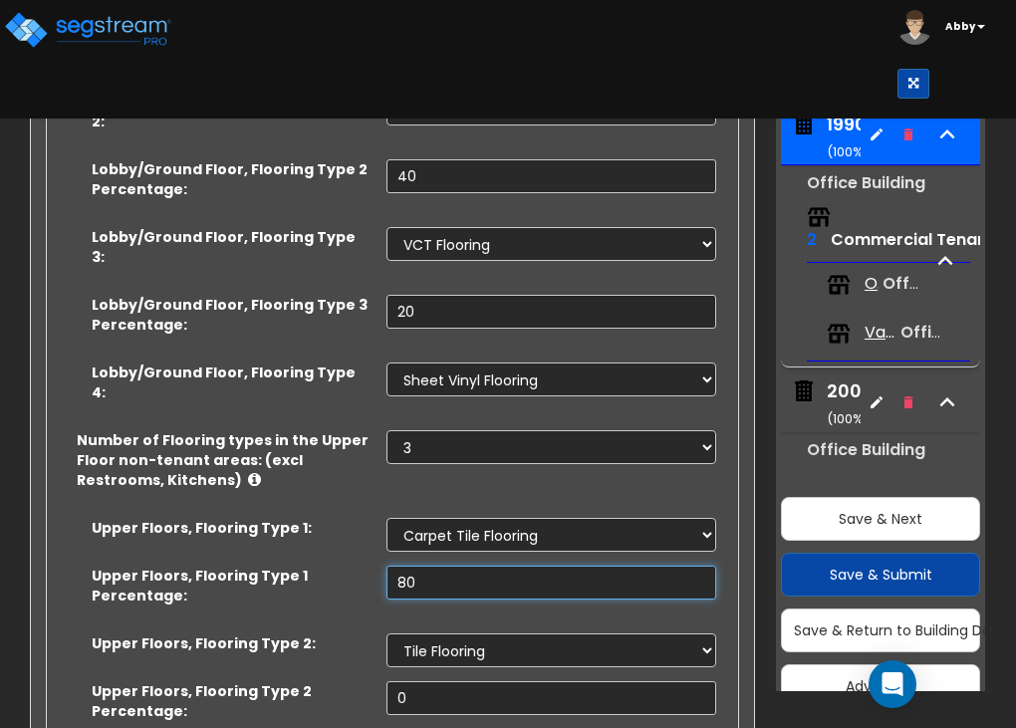
click at [457, 566] on input "80" at bounding box center [552, 583] width 330 height 34
type input "8"
type input "75"
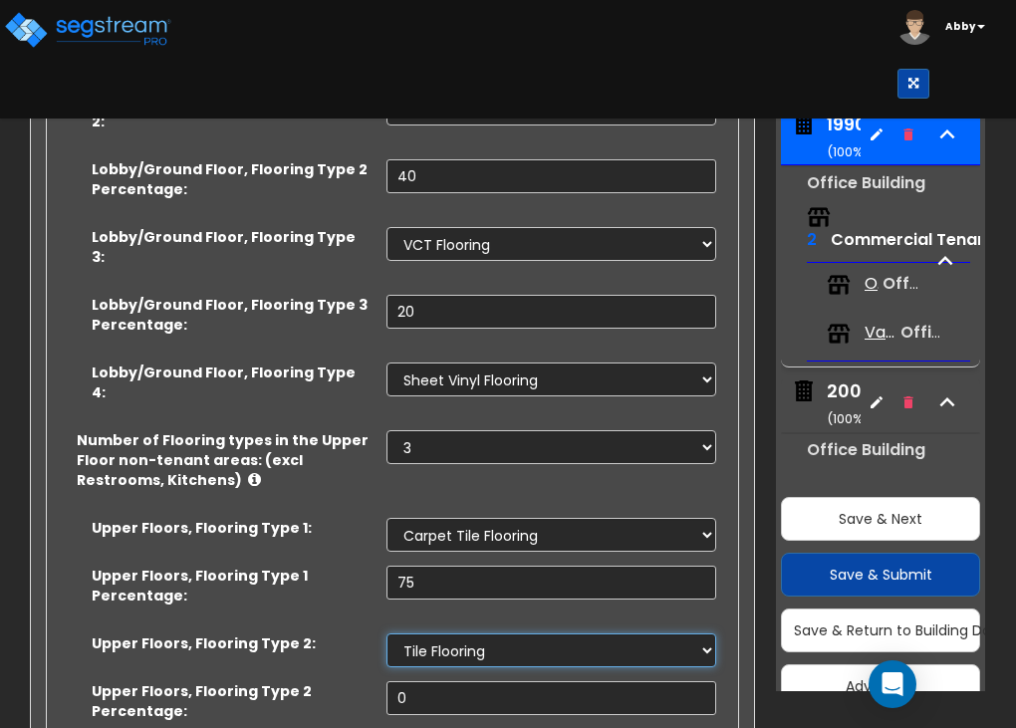
click at [461, 634] on select "None Tile Flooring Hardwood Flooring Resilient Laminate Flooring VCT Flooring S…" at bounding box center [552, 651] width 330 height 34
click at [302, 566] on label "Upper Floors, Flooring Type 1 Percentage:" at bounding box center [232, 586] width 280 height 40
click at [494, 634] on select "None Tile Flooring Hardwood Flooring Resilient Laminate Flooring VCT Flooring S…" at bounding box center [552, 651] width 330 height 34
select select "2"
click at [387, 634] on select "None Tile Flooring Hardwood Flooring Resilient Laminate Flooring VCT Flooring S…" at bounding box center [552, 651] width 330 height 34
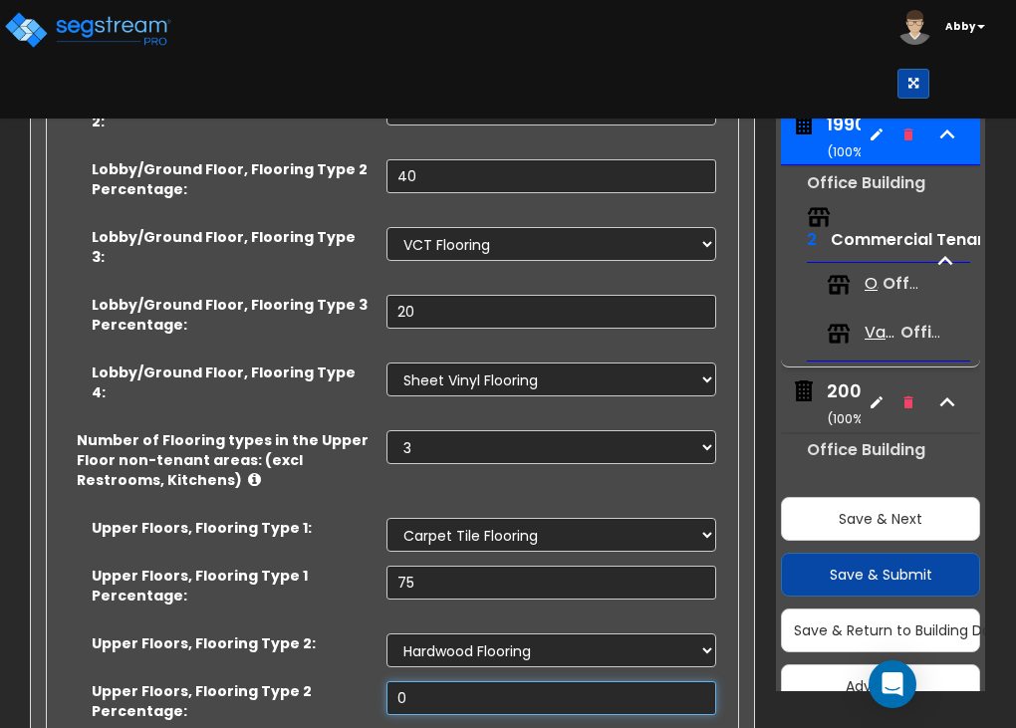
click at [425, 681] on input "0" at bounding box center [552, 698] width 330 height 34
type input "5"
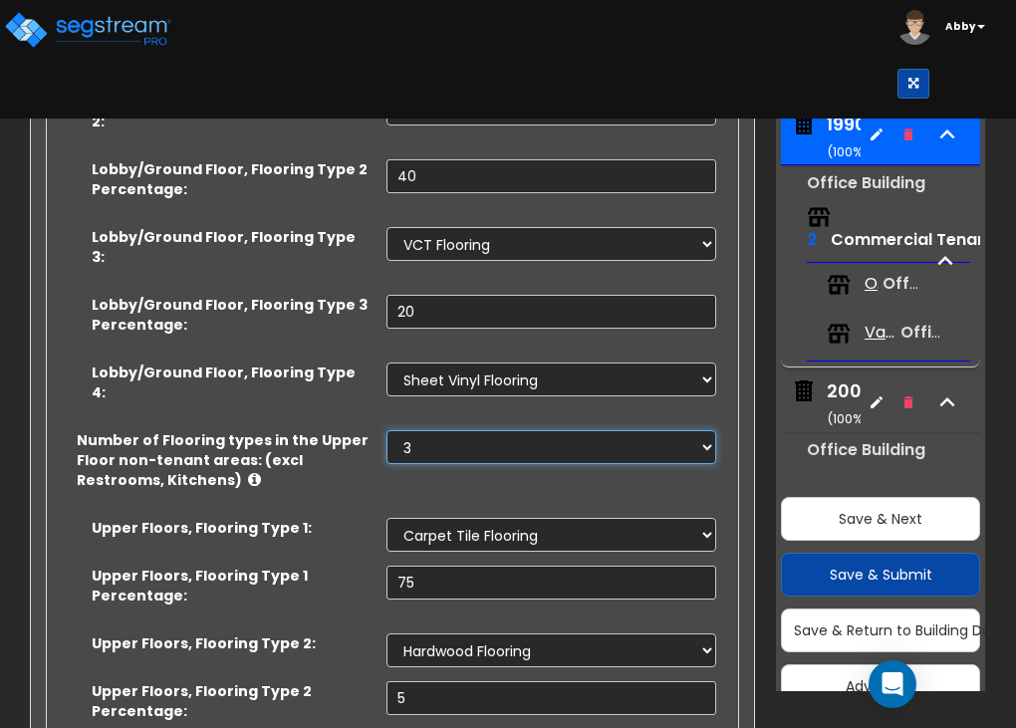
click at [428, 430] on select "Please Choose One 1 2 3 4" at bounding box center [552, 447] width 330 height 34
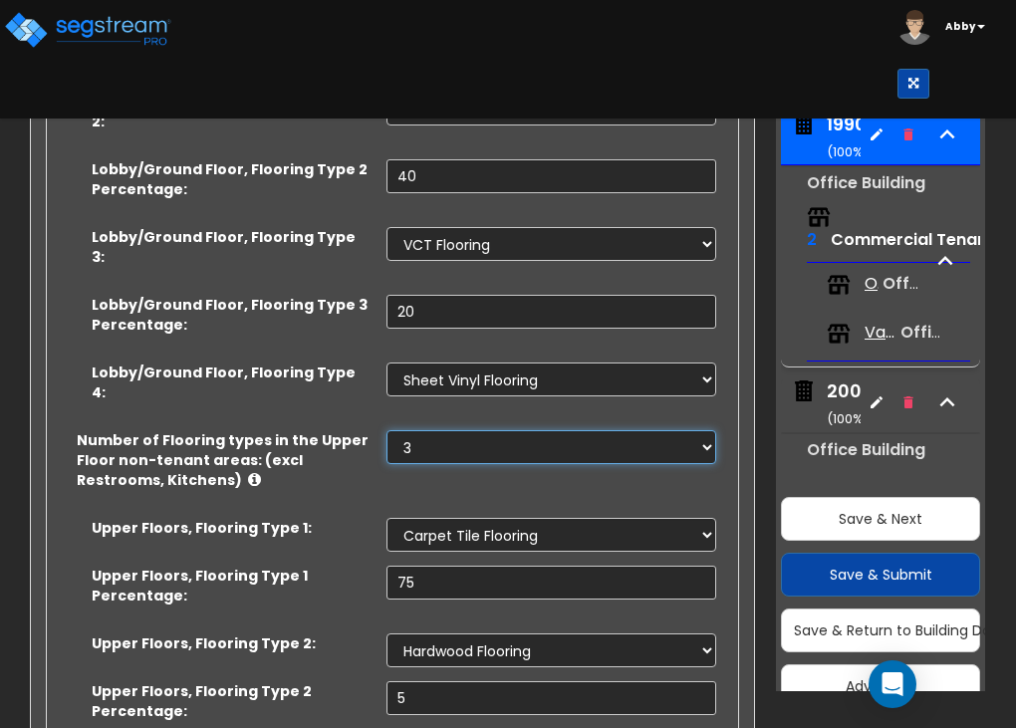
click at [428, 430] on select "Please Choose One 1 2 3 4" at bounding box center [552, 447] width 330 height 34
select select "4"
click at [387, 430] on select "Please Choose One 1 2 3 4" at bounding box center [552, 447] width 330 height 34
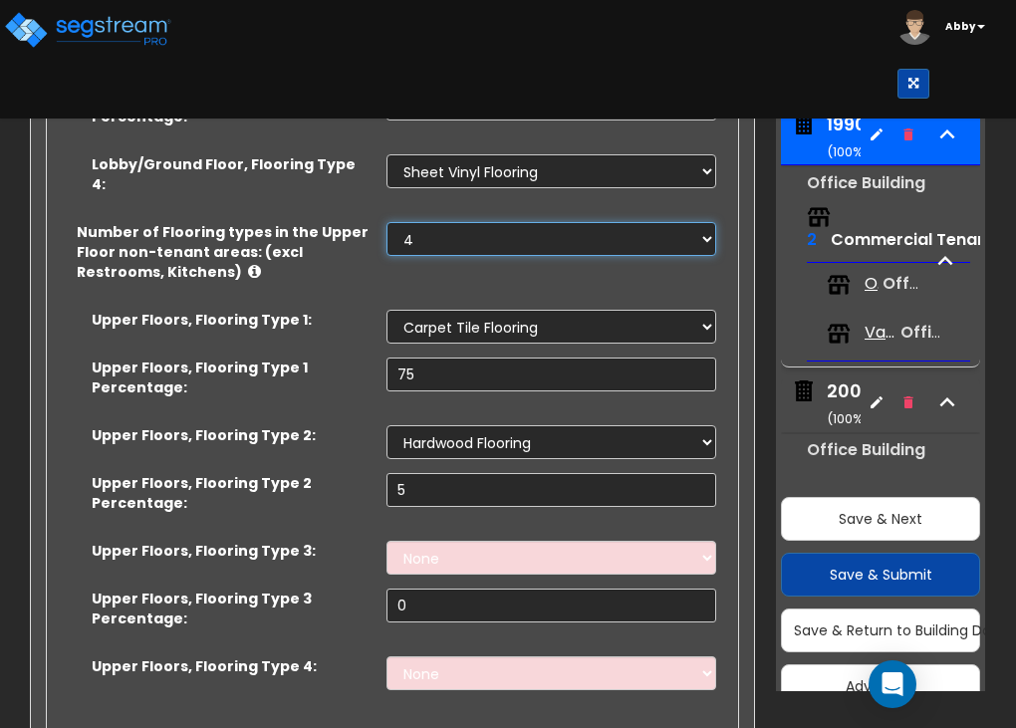
scroll to position [5215, 0]
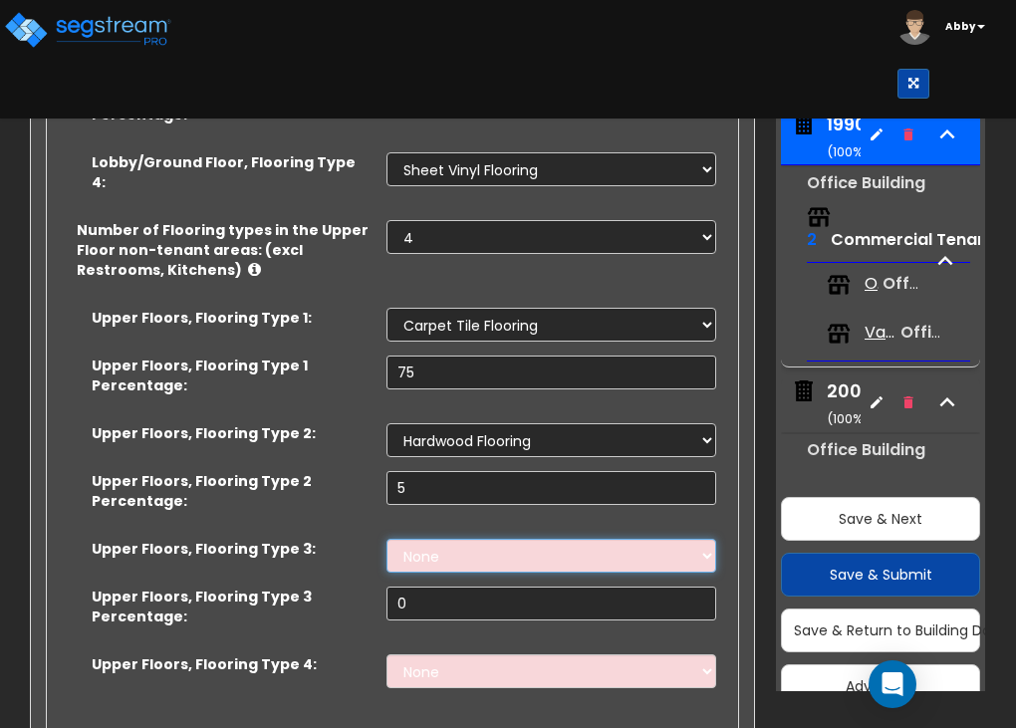
click at [478, 539] on select "None Tile Flooring Hardwood Flooring Resilient Laminate Flooring VCT Flooring S…" at bounding box center [552, 556] width 330 height 34
select select "1"
click at [387, 539] on select "None Tile Flooring Hardwood Flooring Resilient Laminate Flooring VCT Flooring S…" at bounding box center [552, 556] width 330 height 34
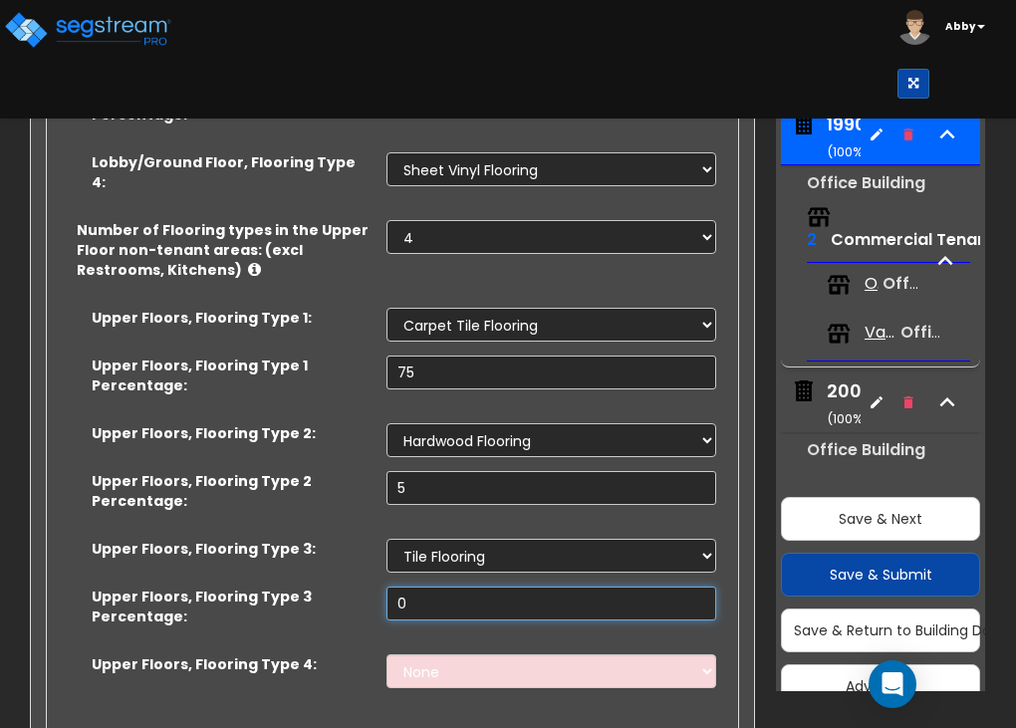
click at [434, 587] on input "0" at bounding box center [552, 604] width 330 height 34
type input "10"
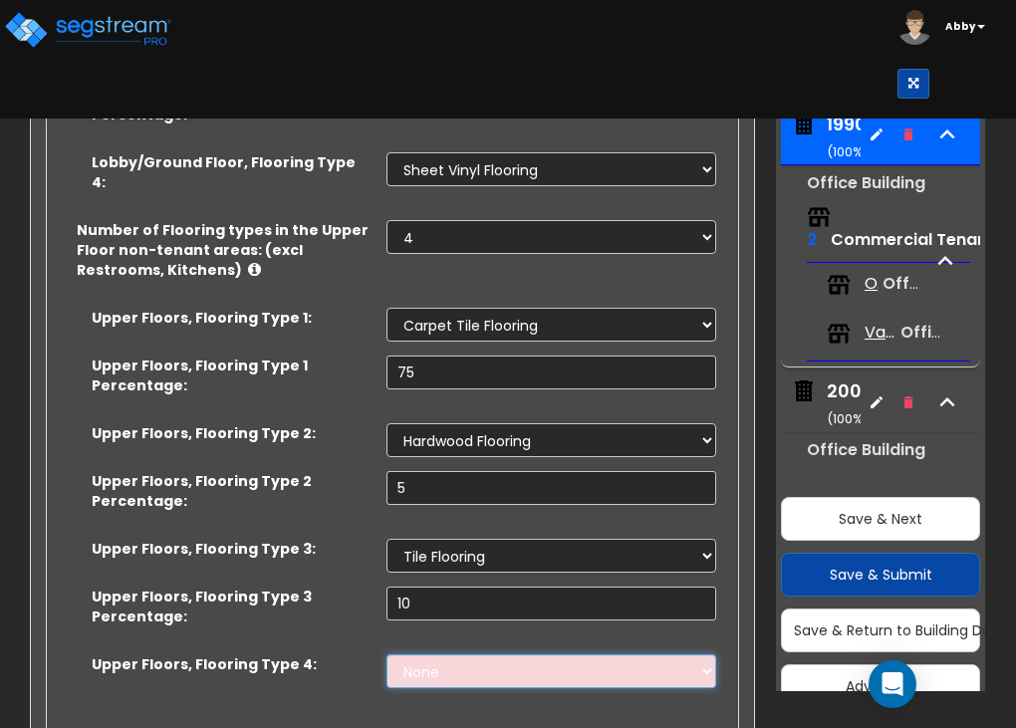
click at [457, 654] on select "None Tile Flooring Hardwood Flooring Resilient Laminate Flooring VCT Flooring S…" at bounding box center [552, 671] width 330 height 34
click at [337, 471] on div "Upper Floors, Flooring Type 2 Percentage: 5" at bounding box center [386, 505] width 679 height 68
click at [550, 654] on select "None Tile Flooring Hardwood Flooring Resilient Laminate Flooring VCT Flooring S…" at bounding box center [552, 671] width 330 height 34
select select "4"
click at [387, 654] on select "None Tile Flooring Hardwood Flooring Resilient Laminate Flooring VCT Flooring S…" at bounding box center [552, 671] width 330 height 34
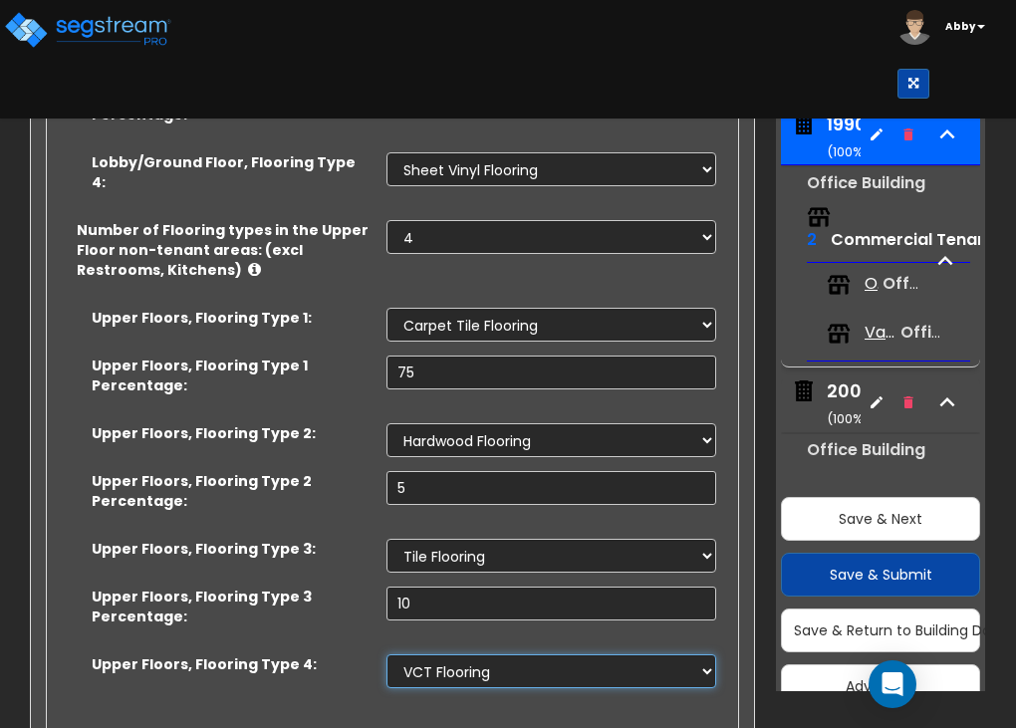
click at [511, 654] on select "None Tile Flooring Hardwood Flooring Resilient Laminate Flooring VCT Flooring S…" at bounding box center [552, 671] width 330 height 34
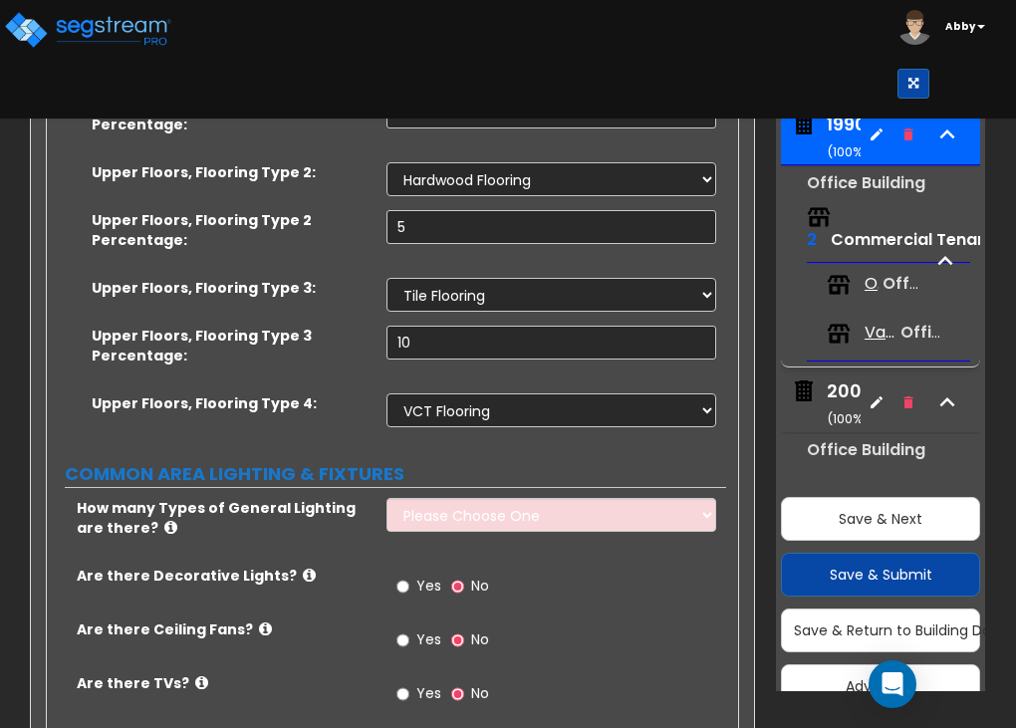
scroll to position [5516, 0]
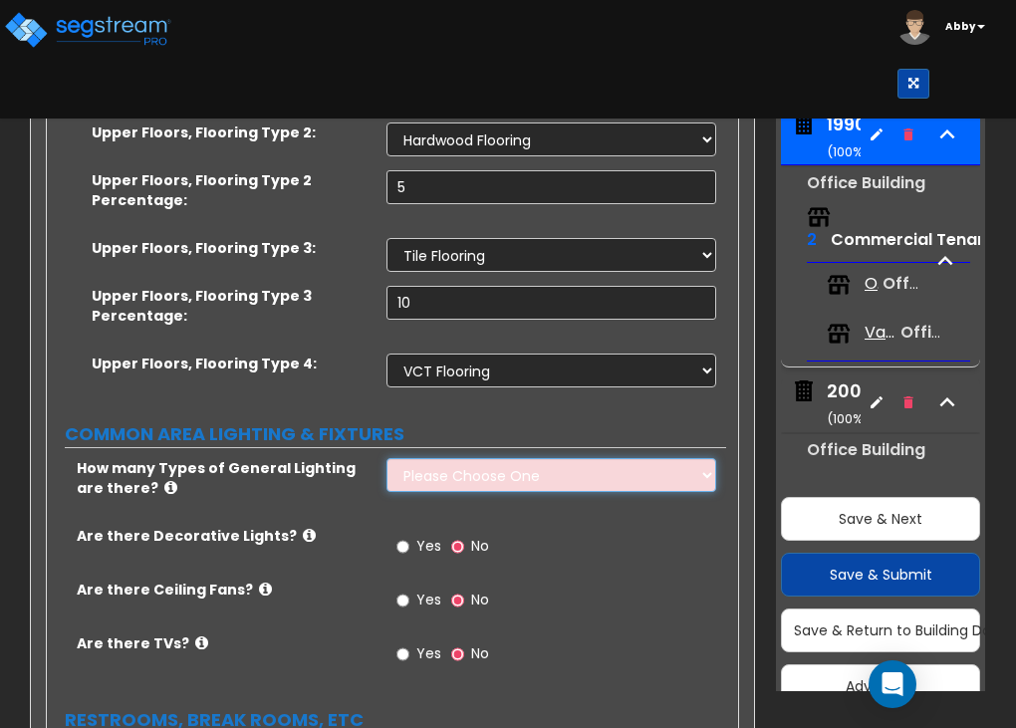
click at [518, 458] on select "Please Choose One 1 2 3" at bounding box center [552, 475] width 330 height 34
click at [387, 458] on select "Please Choose One 1 2 3" at bounding box center [552, 475] width 330 height 34
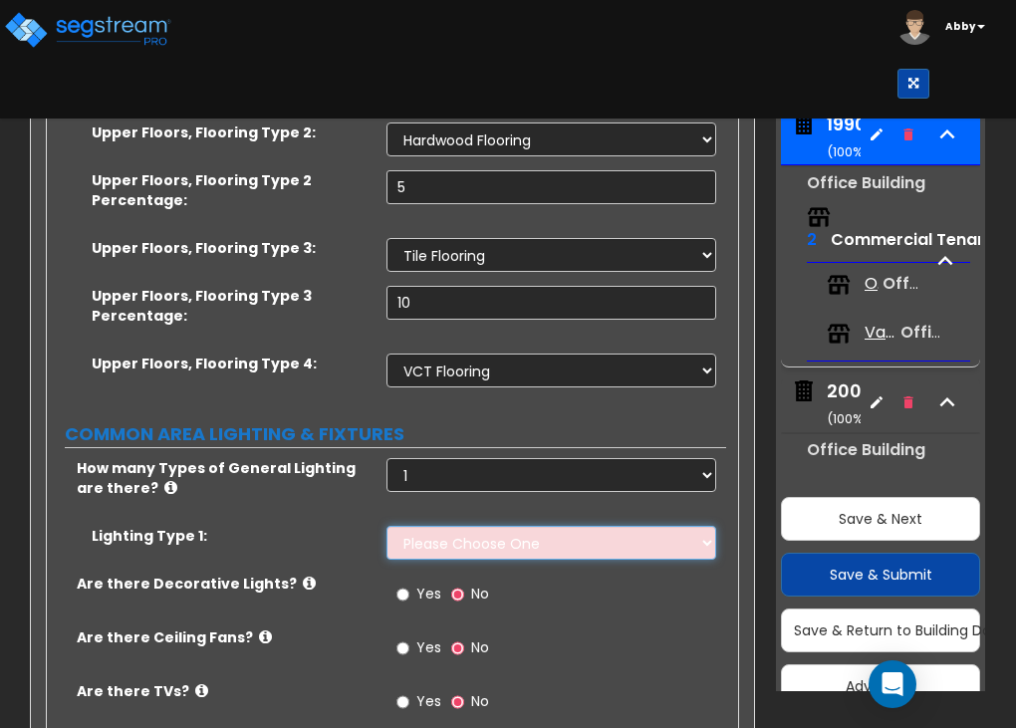
click at [402, 526] on select "Please Choose One LED Surface-Mounted LED Recessed Fluorescent Surface-Mounted …" at bounding box center [552, 543] width 330 height 34
click at [164, 480] on icon at bounding box center [170, 487] width 13 height 15
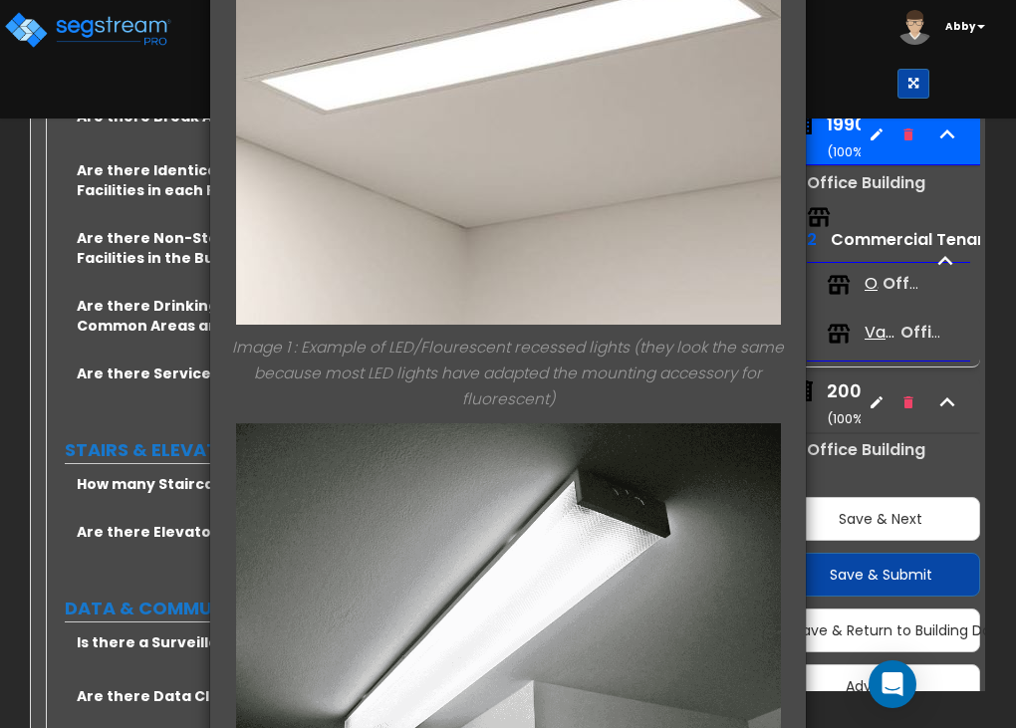
scroll to position [202, 0]
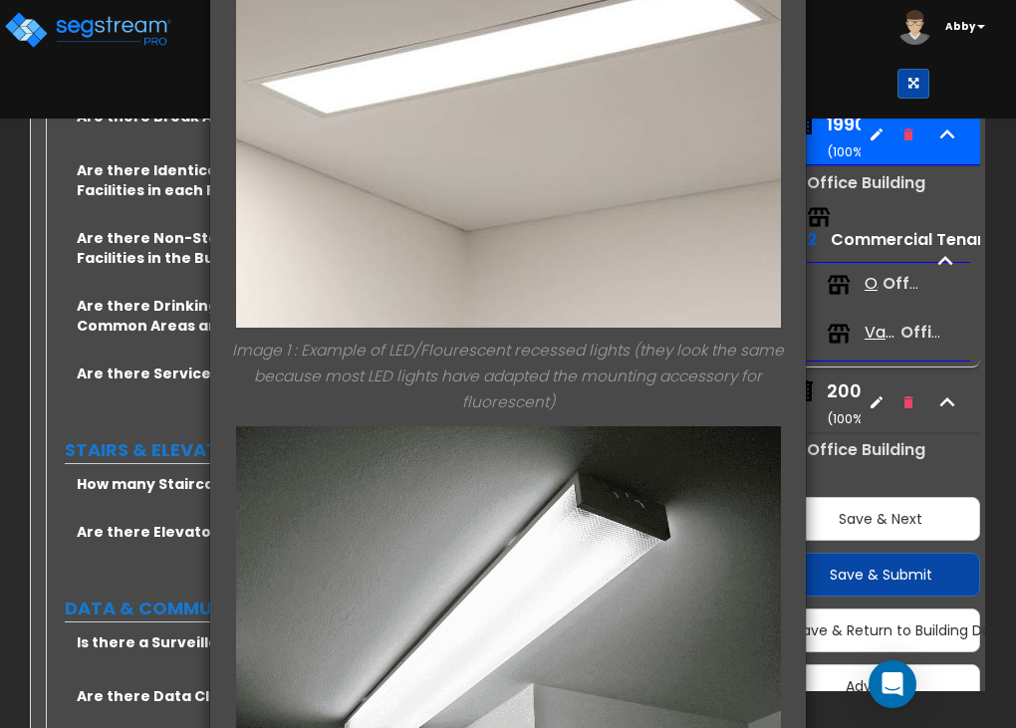
click at [60, 243] on div "× Information of How many Types of General Lighting are there? Image 1 : Exampl…" at bounding box center [508, 364] width 1016 height 728
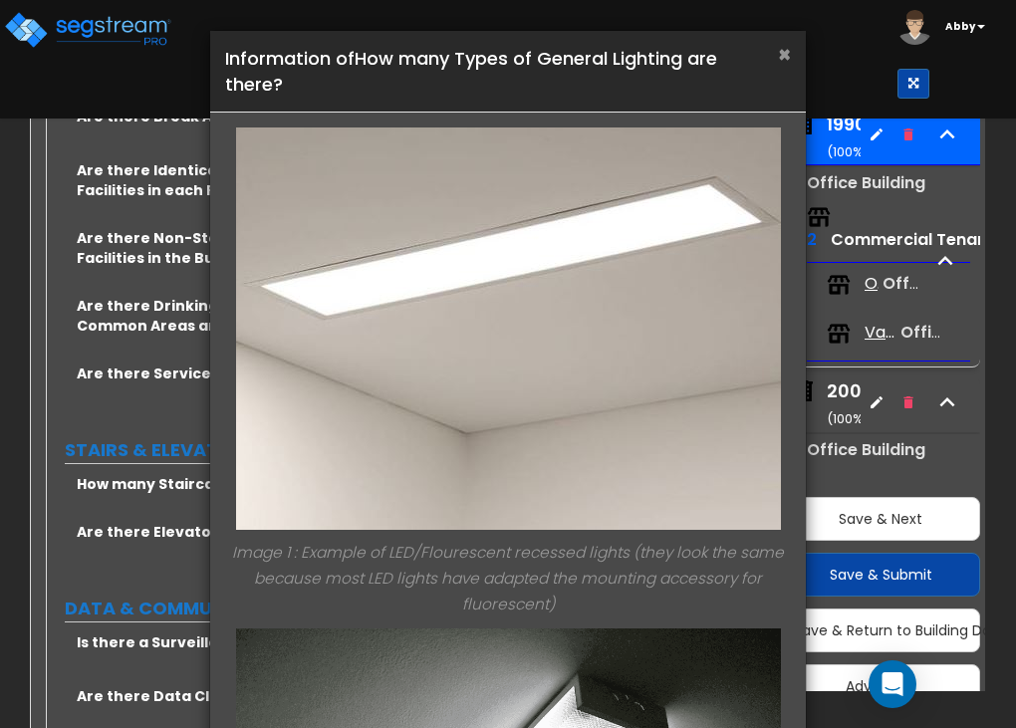
click at [782, 44] on span "×" at bounding box center [784, 54] width 13 height 29
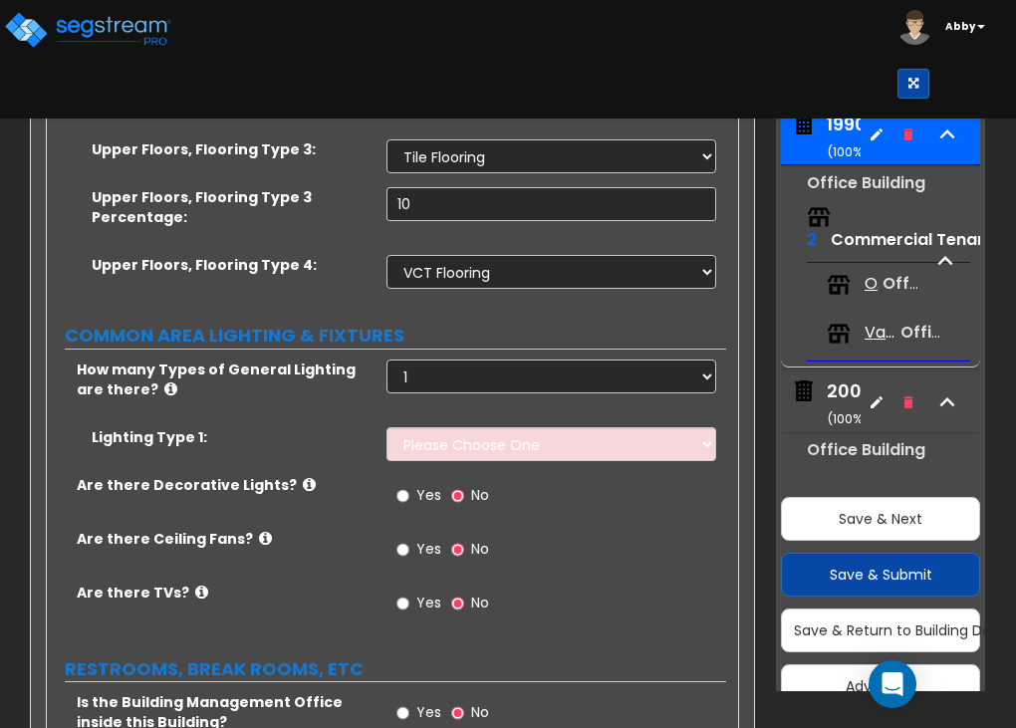
scroll to position [5611, 0]
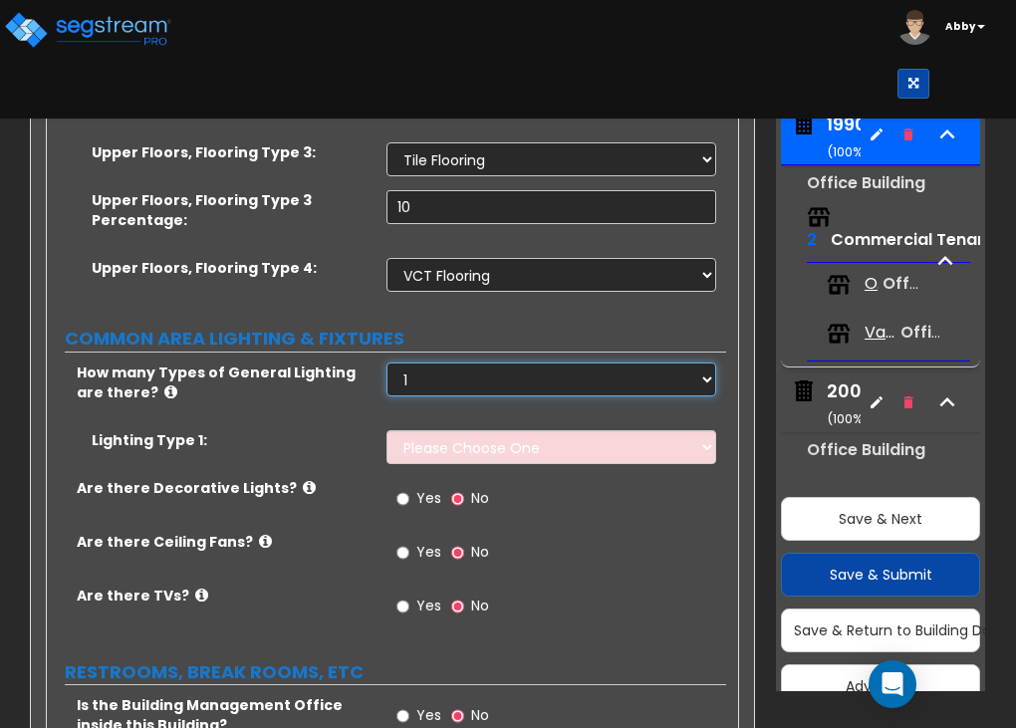
click at [495, 363] on select "Please Choose One 1 2 3" at bounding box center [552, 380] width 330 height 34
click at [493, 363] on select "Please Choose One 1 2 3" at bounding box center [552, 380] width 330 height 34
select select "2"
click at [387, 363] on select "Please Choose One 1 2 3" at bounding box center [552, 380] width 330 height 34
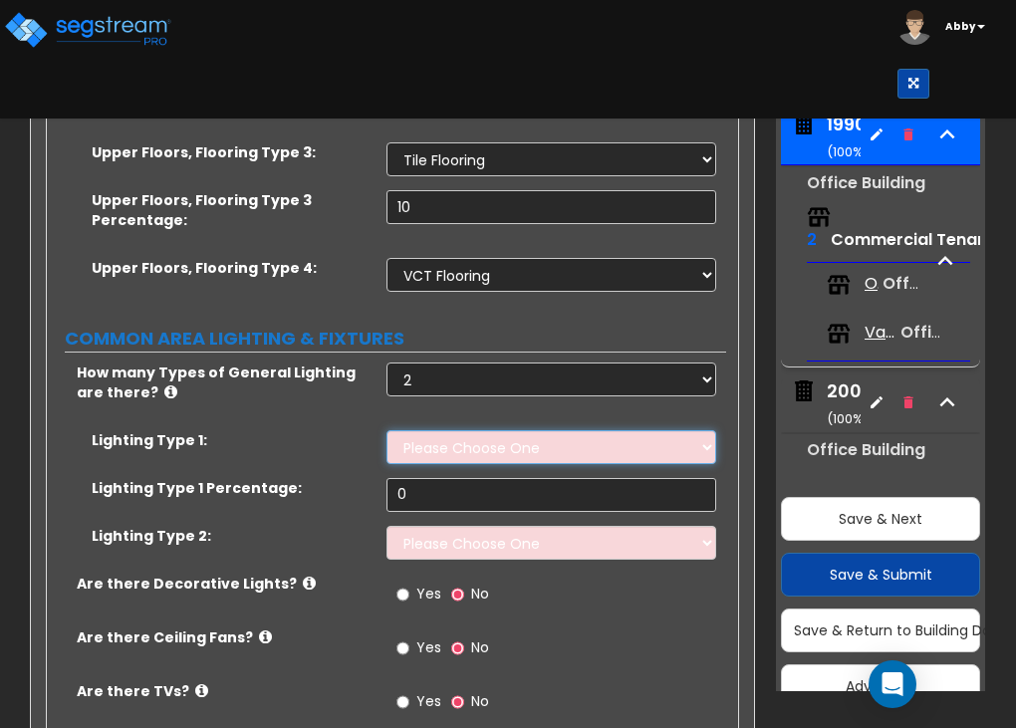
click at [442, 430] on select "Please Choose One LED Surface-Mounted LED Recessed Fluorescent Surface-Mounted …" at bounding box center [552, 447] width 330 height 34
select select "1"
click at [387, 430] on select "Please Choose One LED Surface-Mounted LED Recessed Fluorescent Surface-Mounted …" at bounding box center [552, 447] width 330 height 34
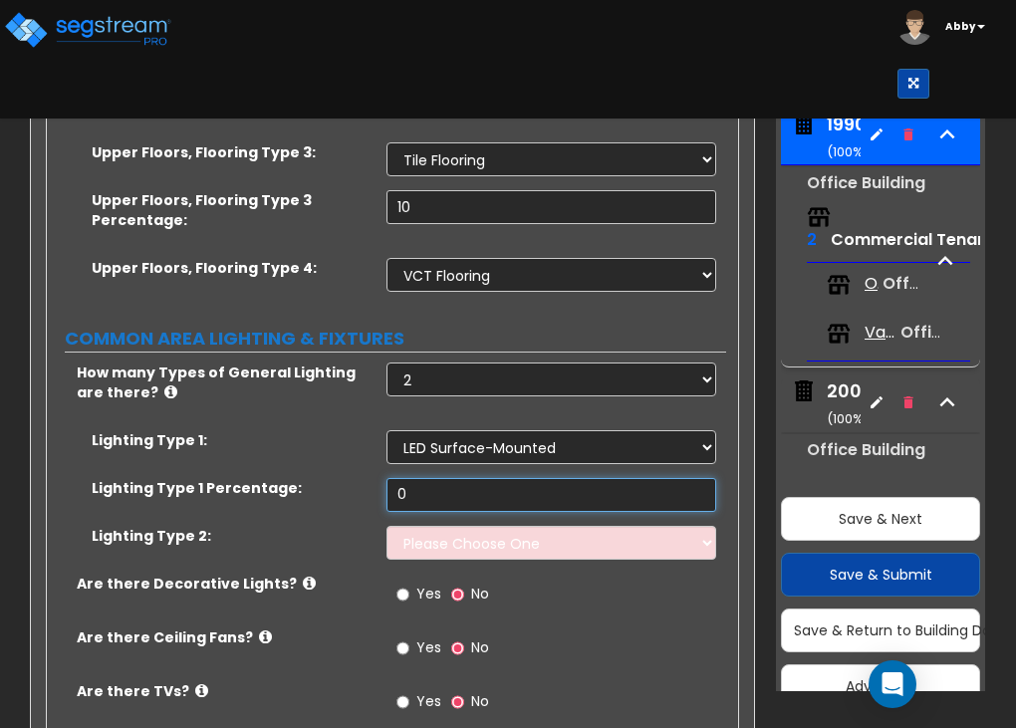
click at [443, 478] on input "0" at bounding box center [552, 495] width 330 height 34
type input "30"
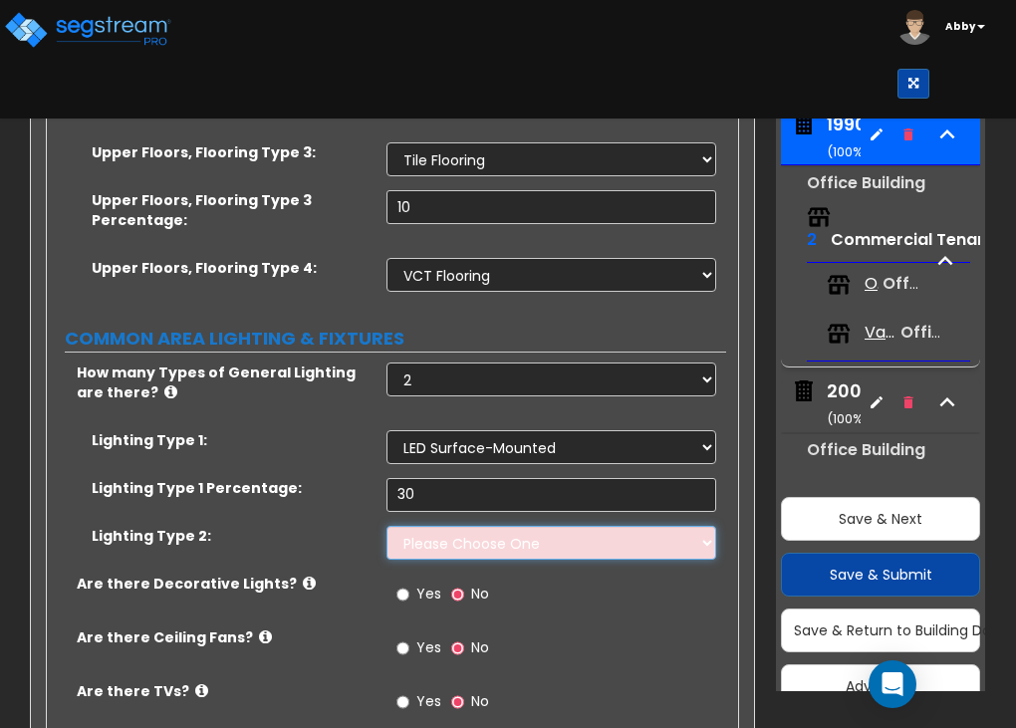
click at [474, 526] on select "Please Choose One LED Surface-Mounted LED Recessed Fluorescent Surface-Mounted …" at bounding box center [552, 543] width 330 height 34
select select "2"
click at [387, 526] on select "Please Choose One LED Surface-Mounted LED Recessed Fluorescent Surface-Mounted …" at bounding box center [552, 543] width 330 height 34
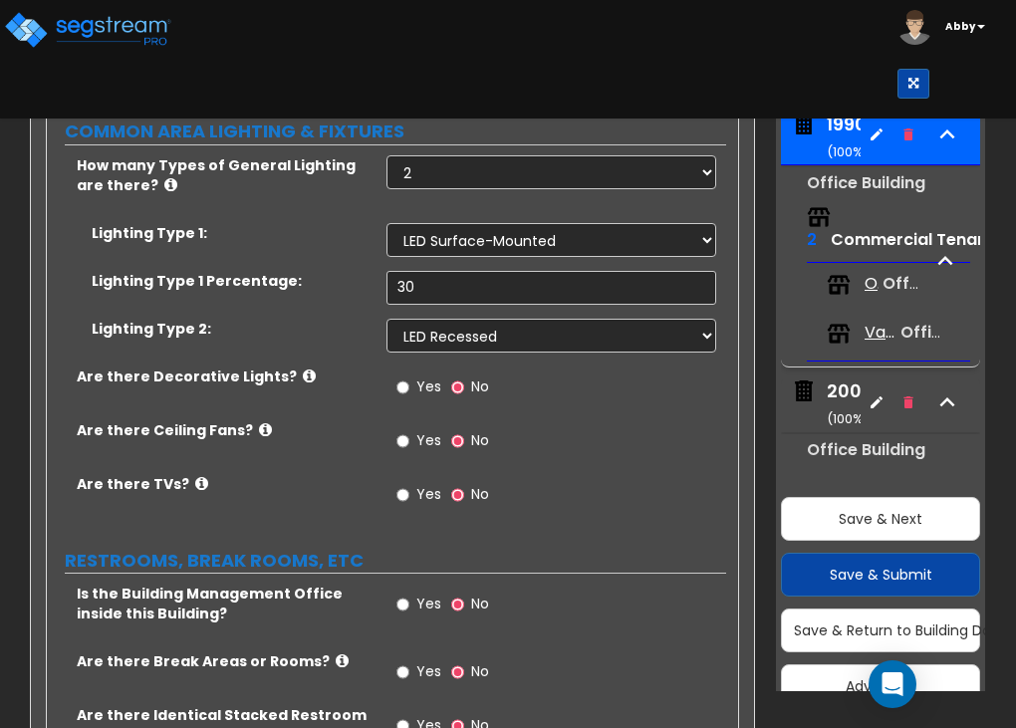
scroll to position [5817, 0]
click at [405, 485] on input "Yes" at bounding box center [402, 496] width 13 height 22
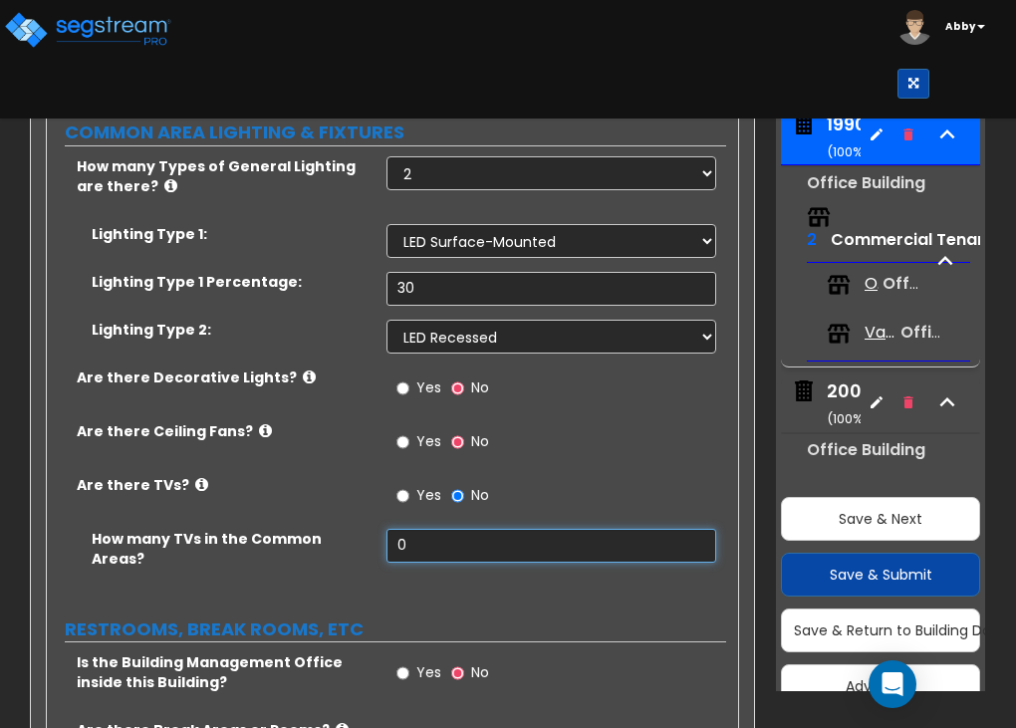
click at [437, 529] on input "0" at bounding box center [552, 546] width 330 height 34
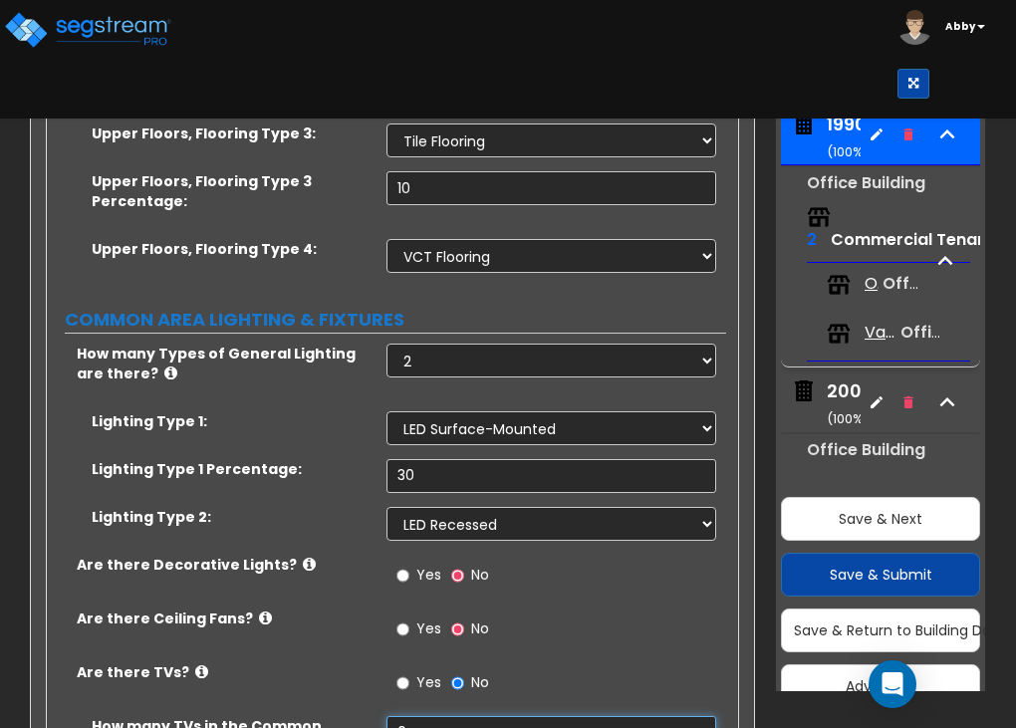
scroll to position [5621, 0]
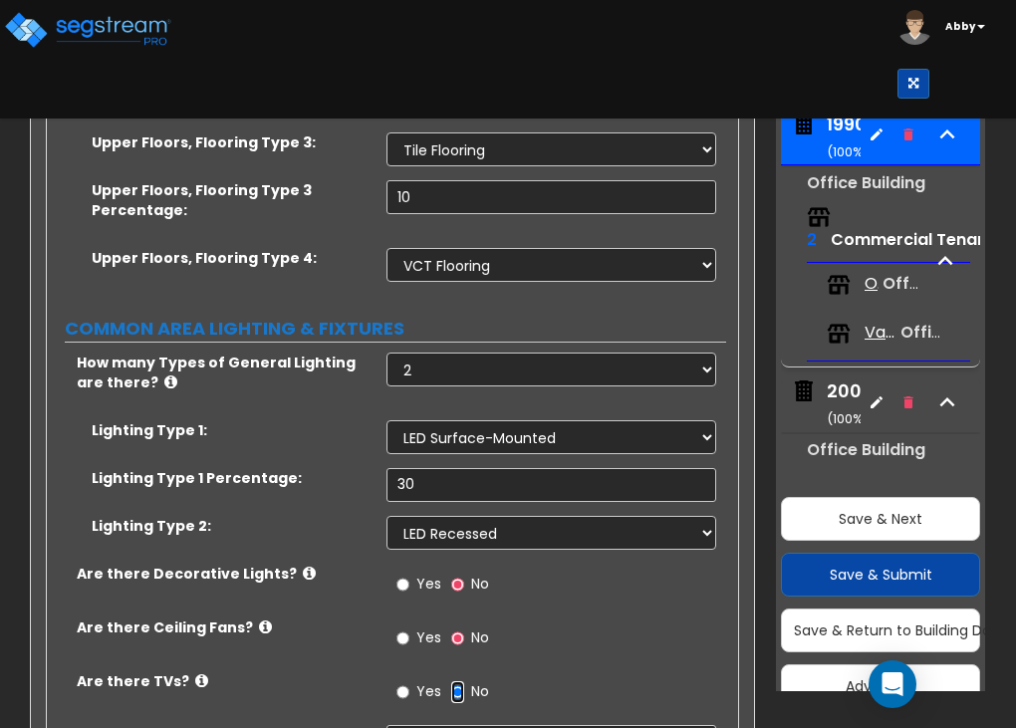
click at [453, 681] on input "No" at bounding box center [457, 692] width 13 height 22
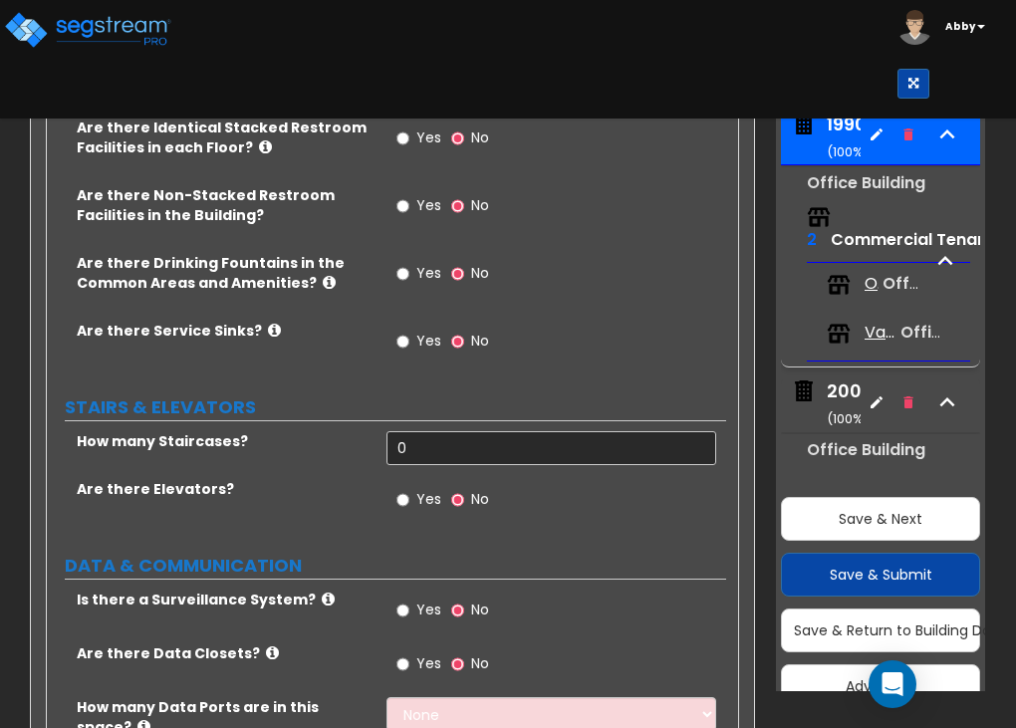
scroll to position [6407, 0]
click at [275, 478] on div "Are there Elevators? Yes No" at bounding box center [386, 505] width 679 height 54
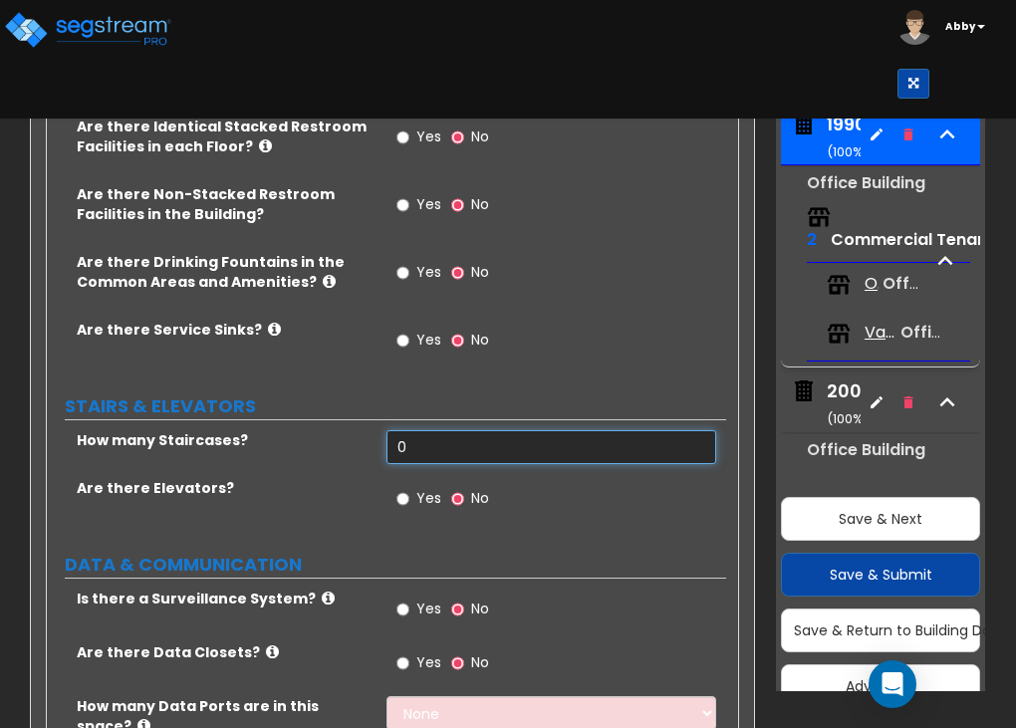
click at [431, 430] on input "0" at bounding box center [552, 447] width 330 height 34
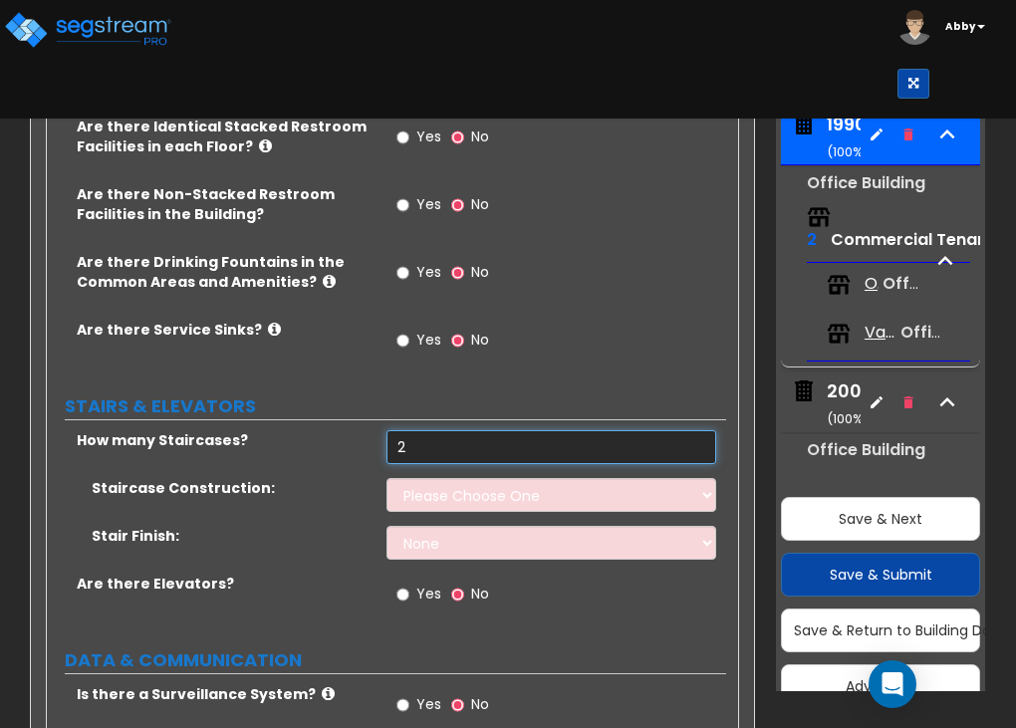
type input "2"
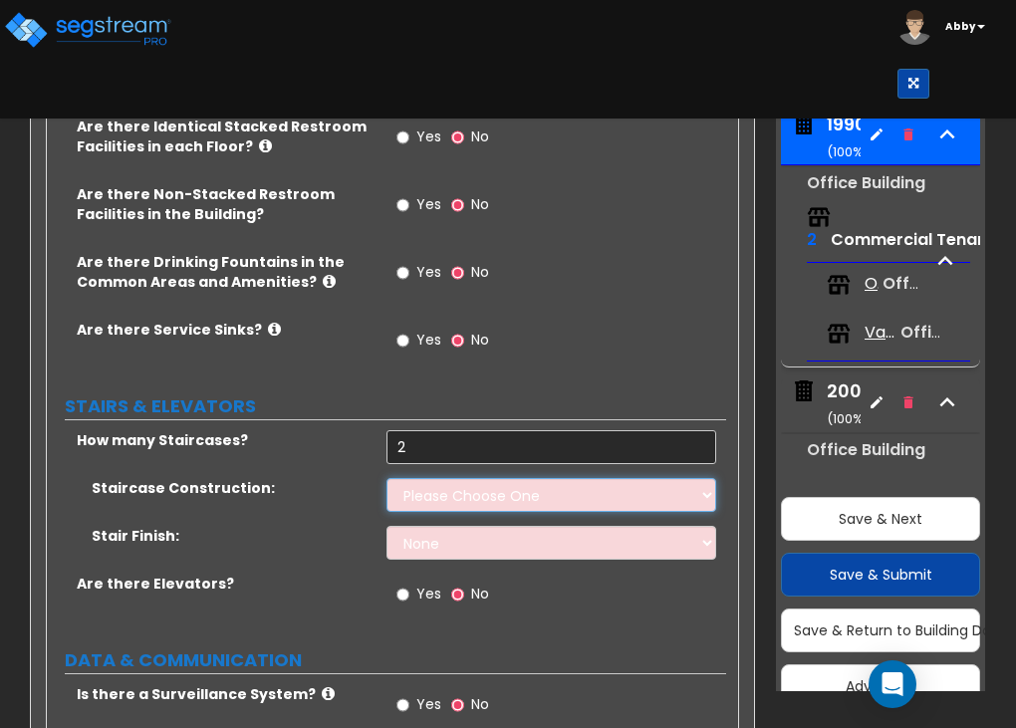
click at [450, 478] on select "Please Choose One Concrete Steel Wood Please Choose For Me" at bounding box center [552, 495] width 330 height 34
select select "2"
click at [387, 478] on select "Please Choose One Concrete Steel Wood Please Choose For Me" at bounding box center [552, 495] width 330 height 34
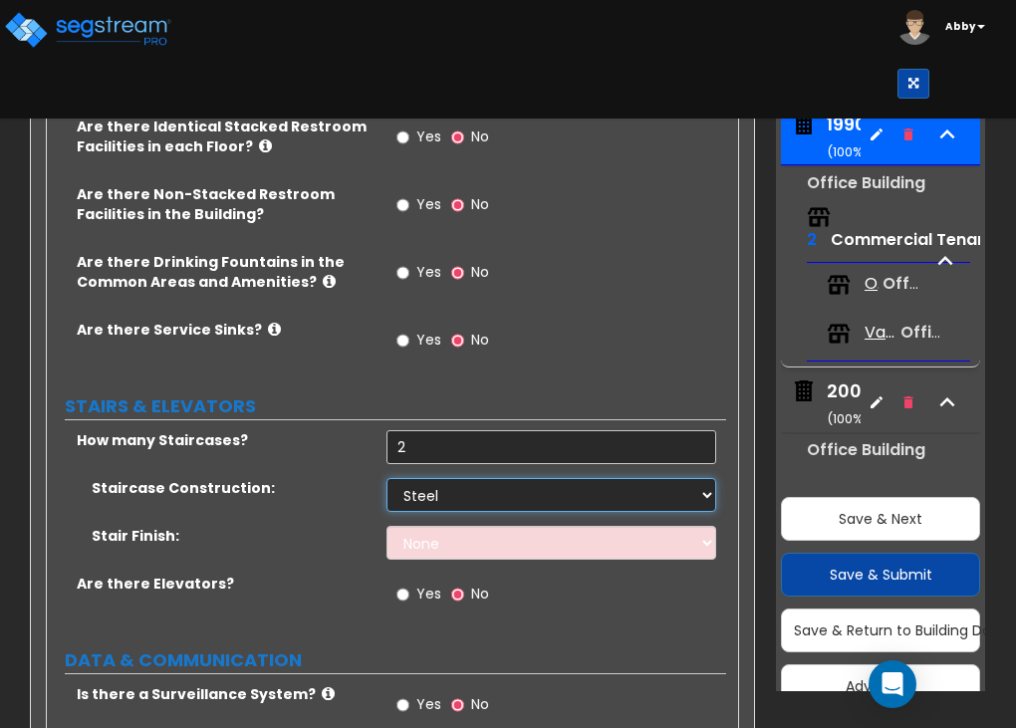
scroll to position [6478, 0]
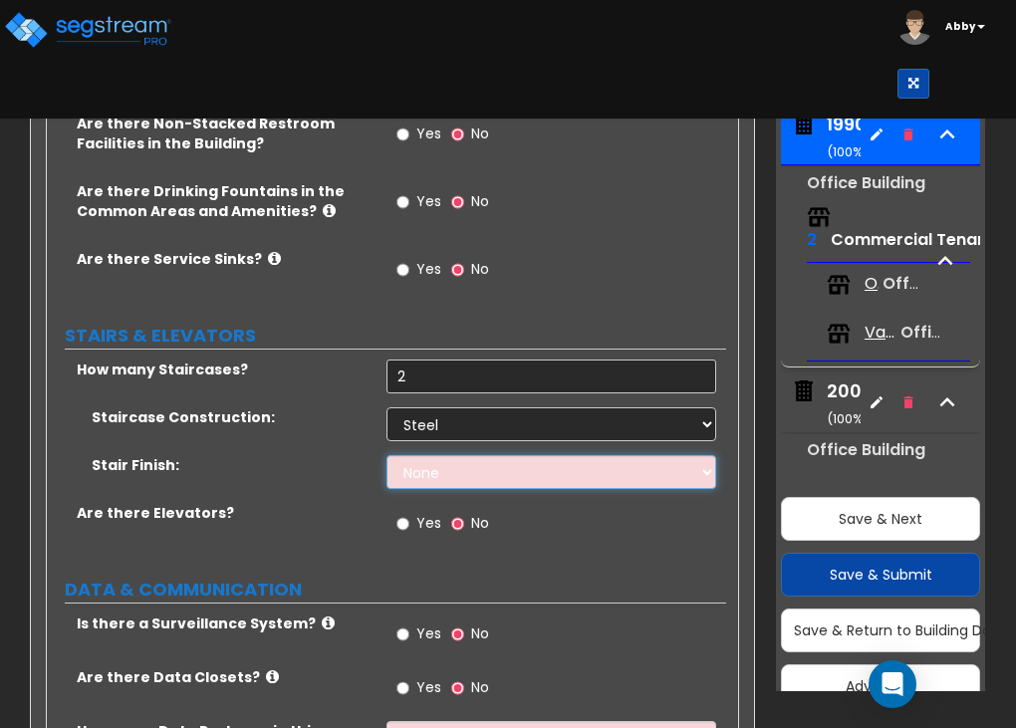
click at [429, 455] on select "None Tile Wood Laminate VCT Sheet Carpet Sheet Vinyl Carpet Tile" at bounding box center [552, 472] width 330 height 34
click at [387, 455] on select "None Tile Wood Laminate VCT Sheet Carpet Sheet Vinyl Carpet Tile" at bounding box center [552, 472] width 330 height 34
click at [406, 513] on input "Yes" at bounding box center [402, 524] width 13 height 22
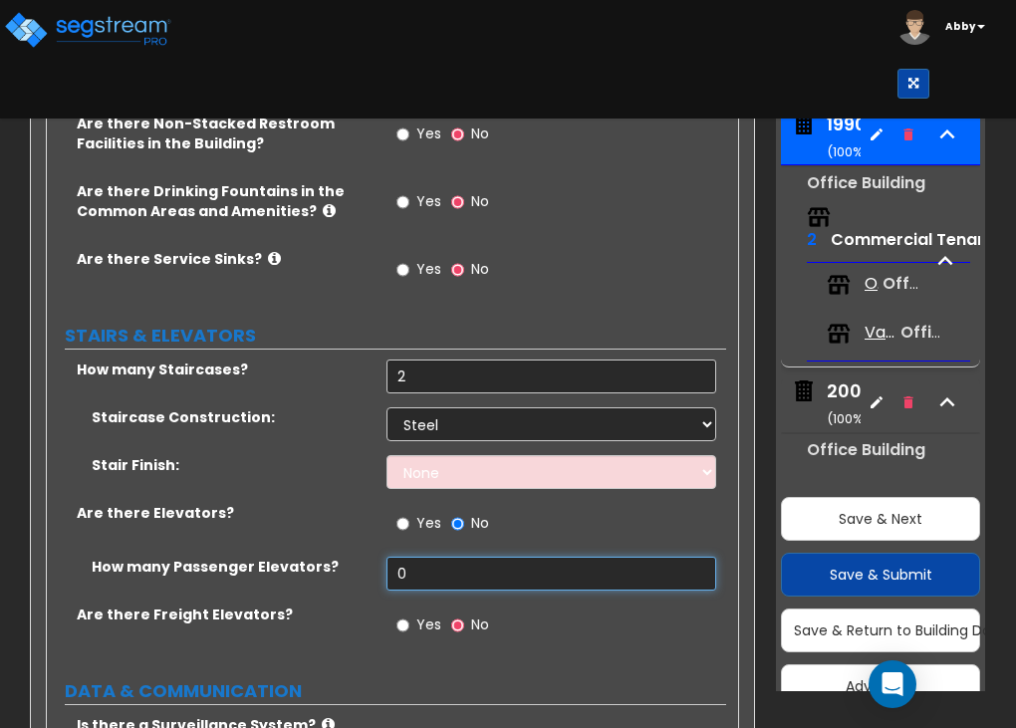
click at [420, 557] on input "0" at bounding box center [552, 574] width 330 height 34
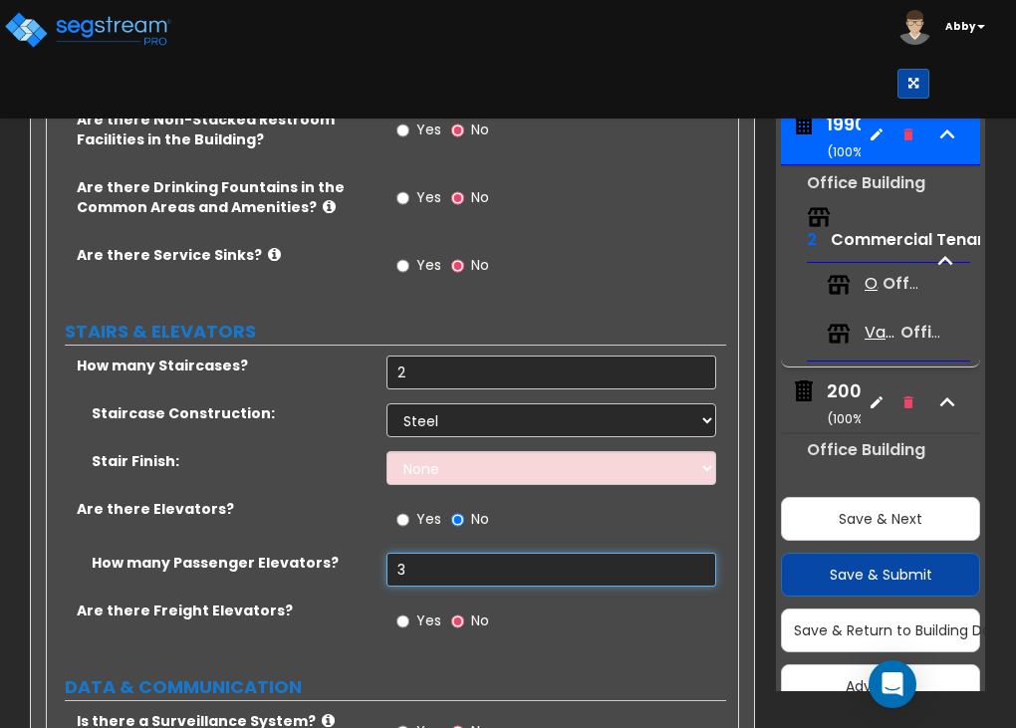
scroll to position [6567, 0]
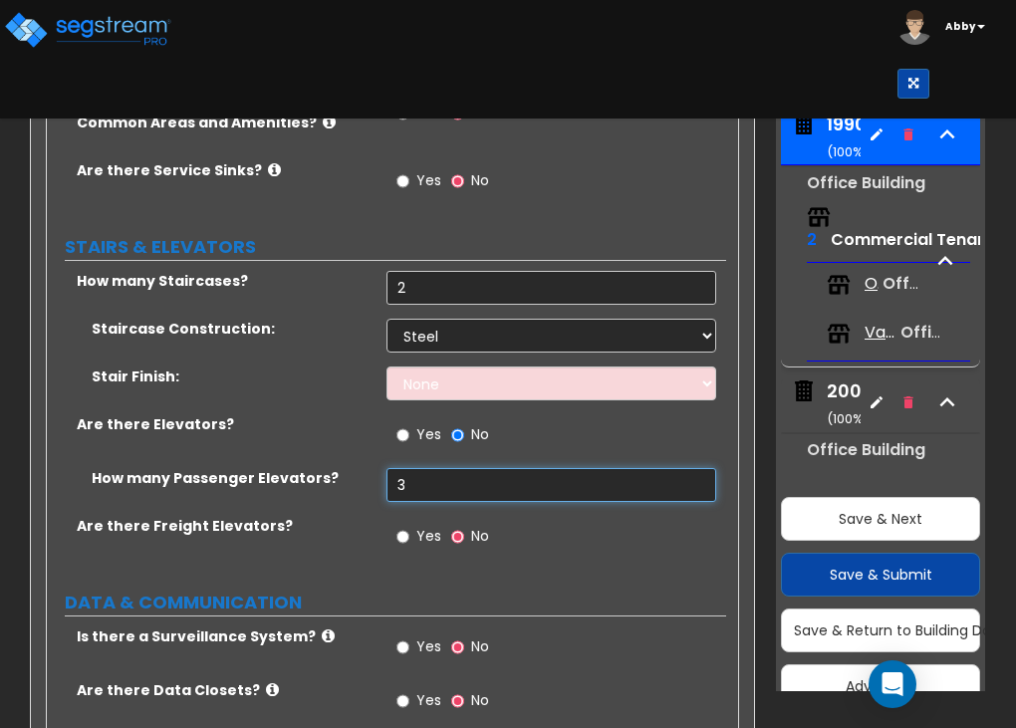
type input "3"
click at [410, 633] on label "Yes" at bounding box center [418, 650] width 45 height 34
click at [409, 637] on input "Yes" at bounding box center [402, 648] width 13 height 22
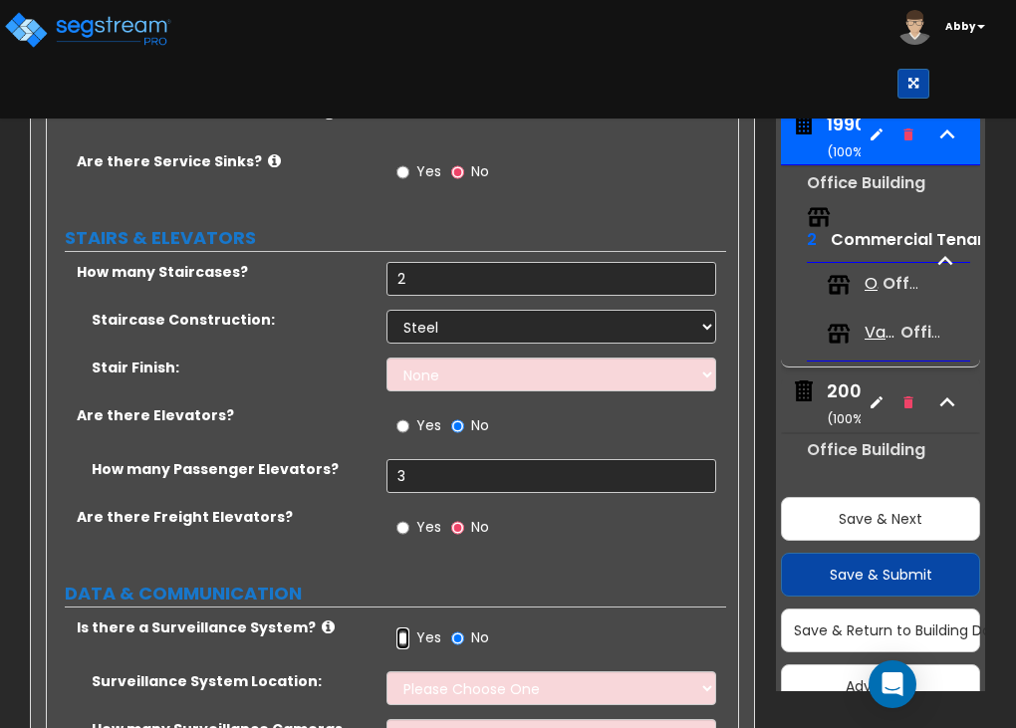
scroll to position [6578, 0]
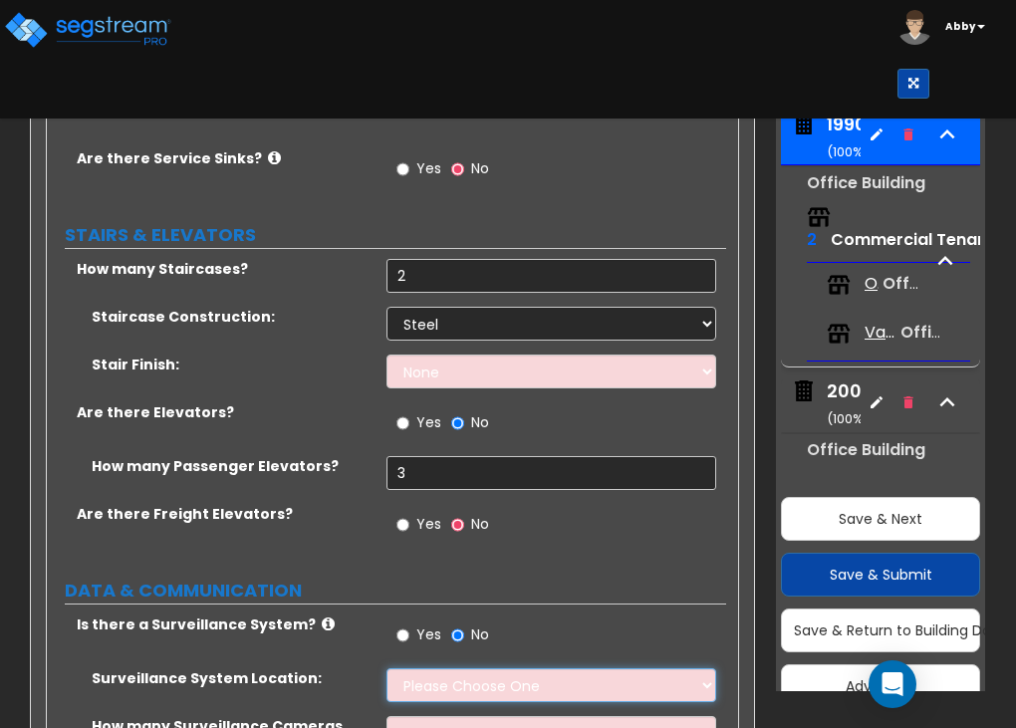
click at [424, 668] on select "Please Choose One Inside the Building Outside the Building Both Inside & Outside" at bounding box center [552, 685] width 330 height 34
select select "3"
click at [387, 668] on select "Please Choose One Inside the Building Outside the Building Both Inside & Outside" at bounding box center [552, 685] width 330 height 34
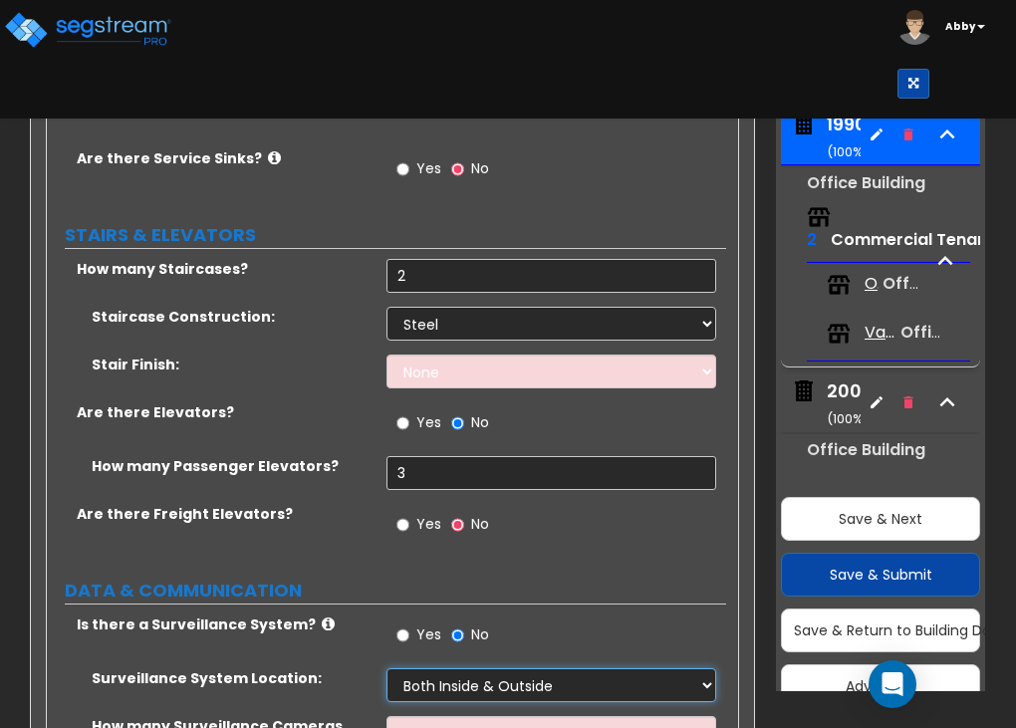
scroll to position [6614, 0]
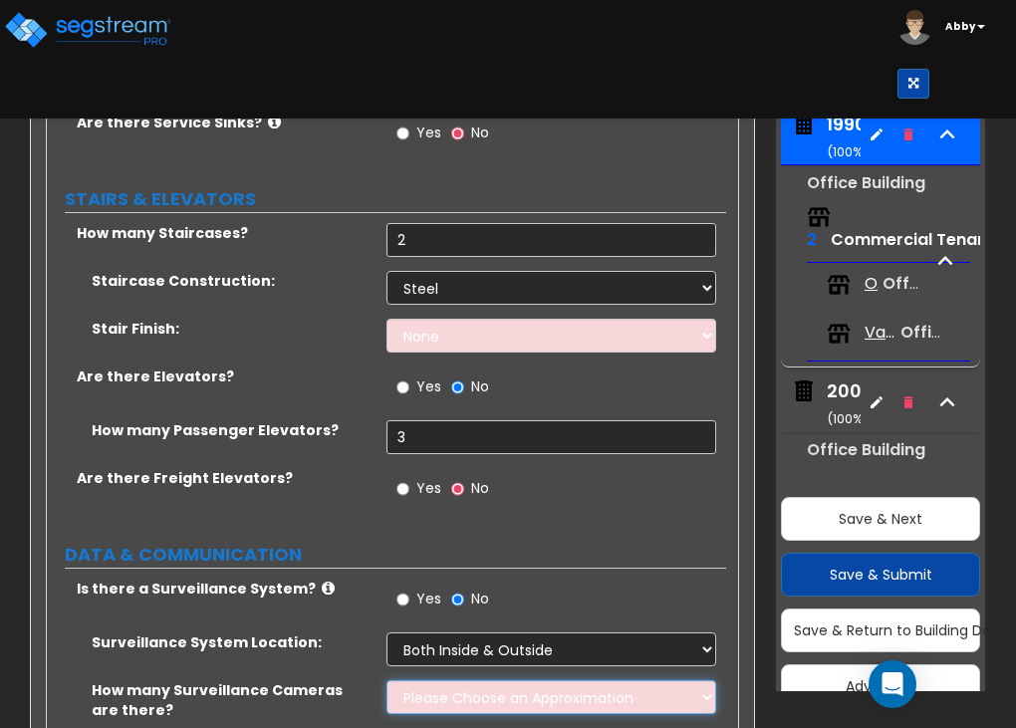
click at [441, 680] on select "Please Choose an Approximation Barely Noticed Any Noticed a Couple Frequently S…" at bounding box center [552, 697] width 330 height 34
select select "3"
click at [387, 680] on select "Please Choose an Approximation Barely Noticed Any Noticed a Couple Frequently S…" at bounding box center [552, 697] width 330 height 34
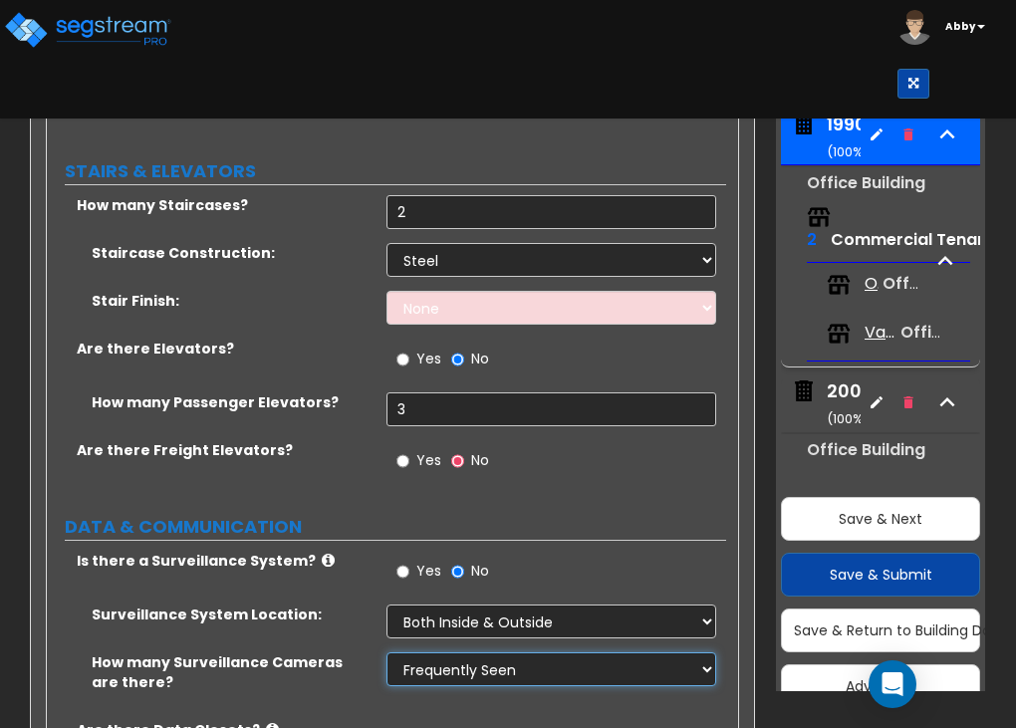
scroll to position [6643, 0]
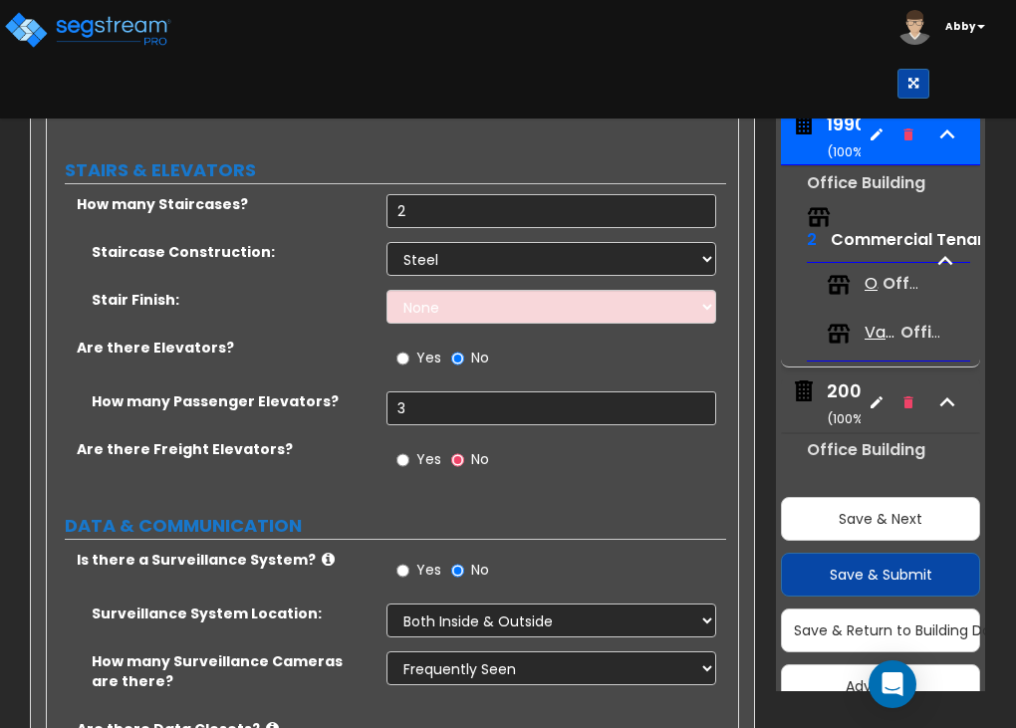
click at [398, 729] on input "Yes" at bounding box center [402, 740] width 13 height 22
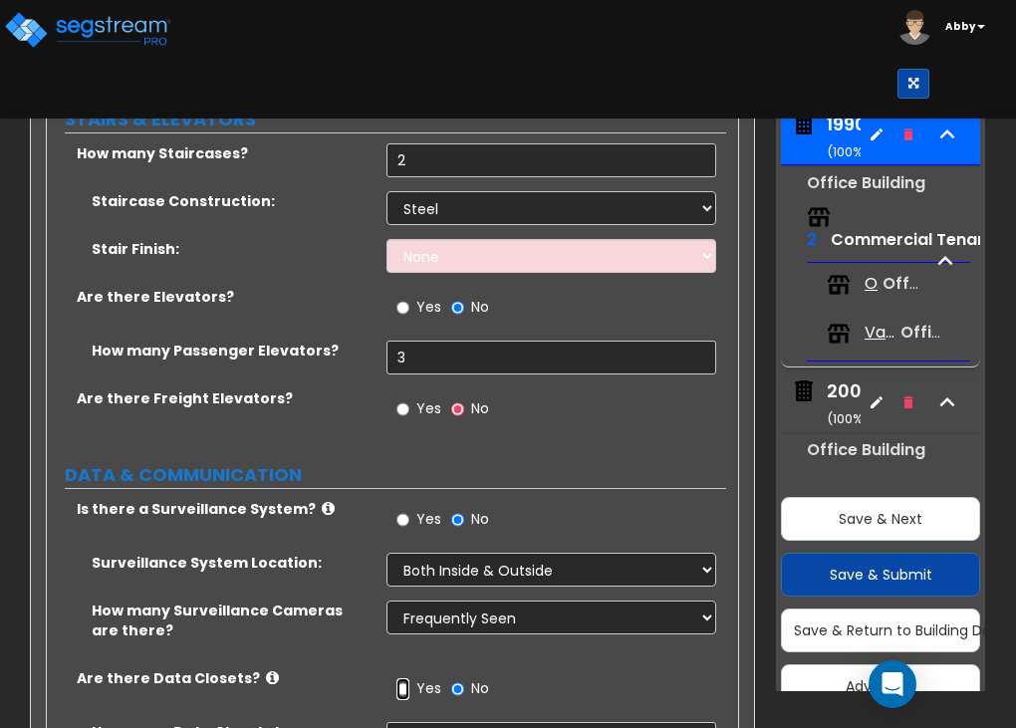
scroll to position [6810, 0]
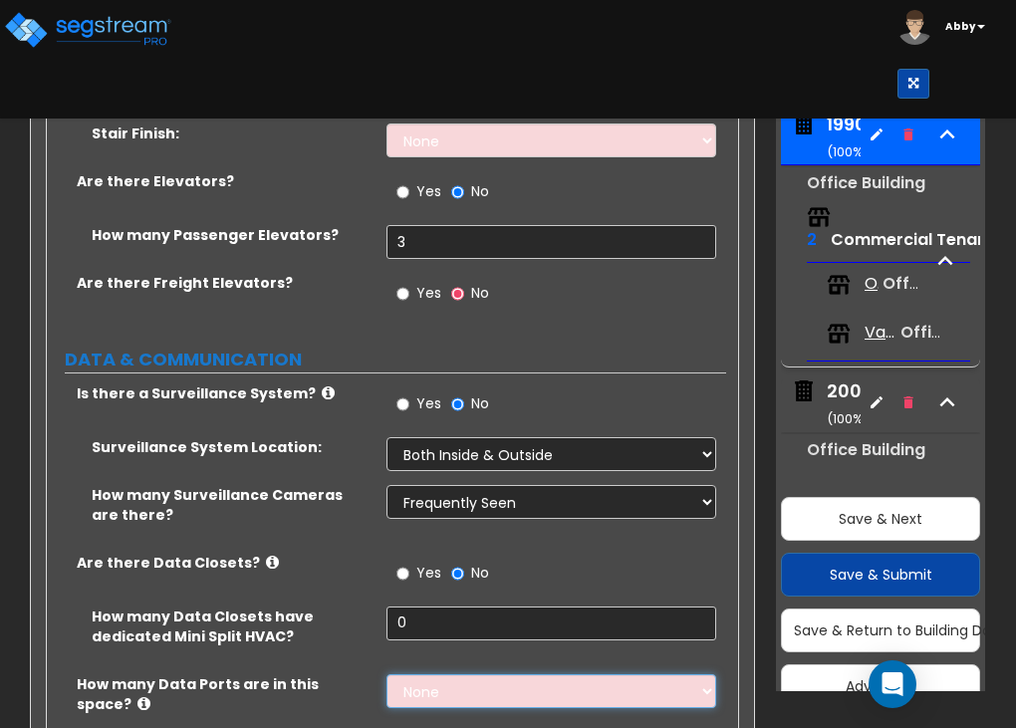
click at [438, 674] on select "None Please Estimate for Me I will specify the Quantity Exactly" at bounding box center [552, 691] width 330 height 34
select select "1"
click at [387, 674] on select "None Please Estimate for Me I will specify the Quantity Exactly" at bounding box center [552, 691] width 330 height 34
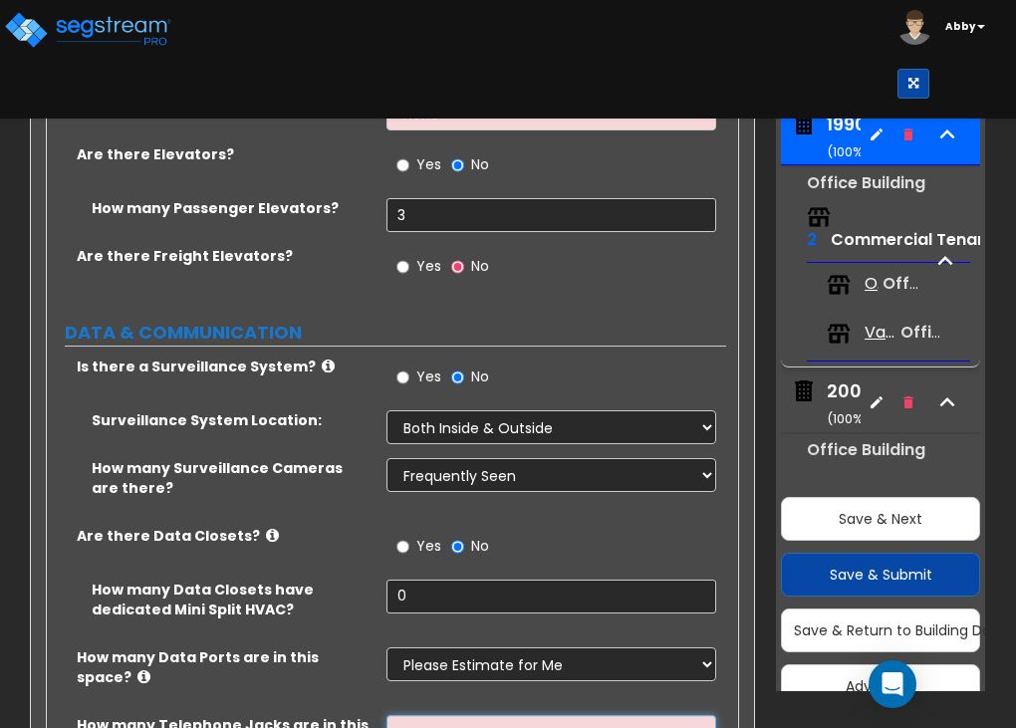
scroll to position [6841, 0]
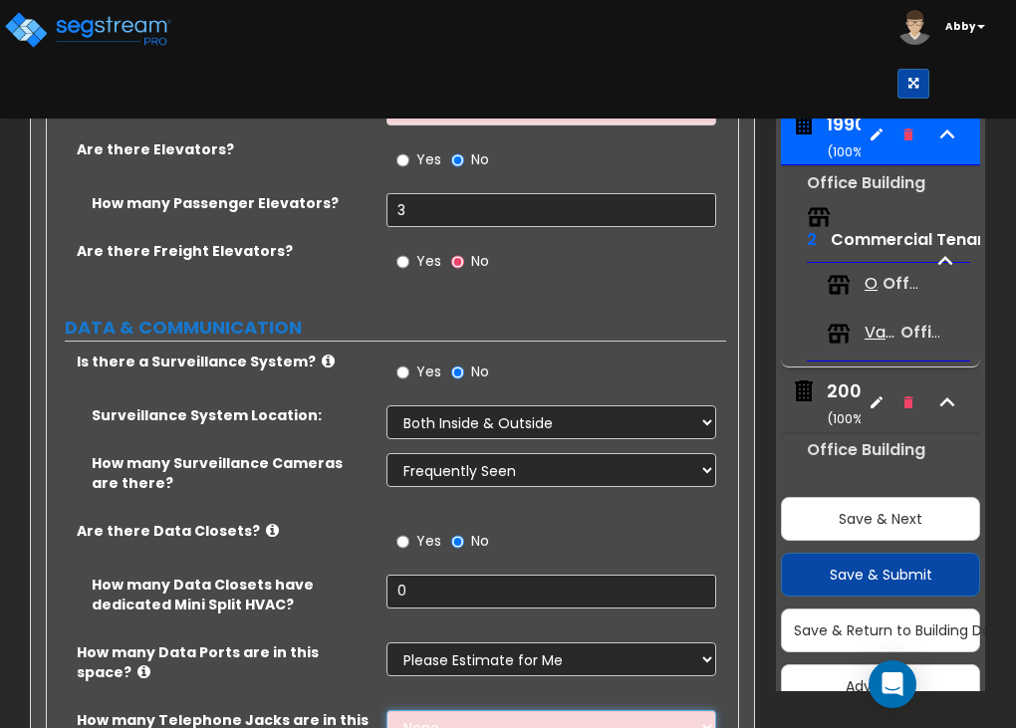
click at [436, 710] on select "None Please Estimate for Me I will specify the Quantity Exactly" at bounding box center [552, 727] width 330 height 34
select select "1"
click at [387, 710] on select "None Please Estimate for Me I will specify the Quantity Exactly" at bounding box center [552, 727] width 330 height 34
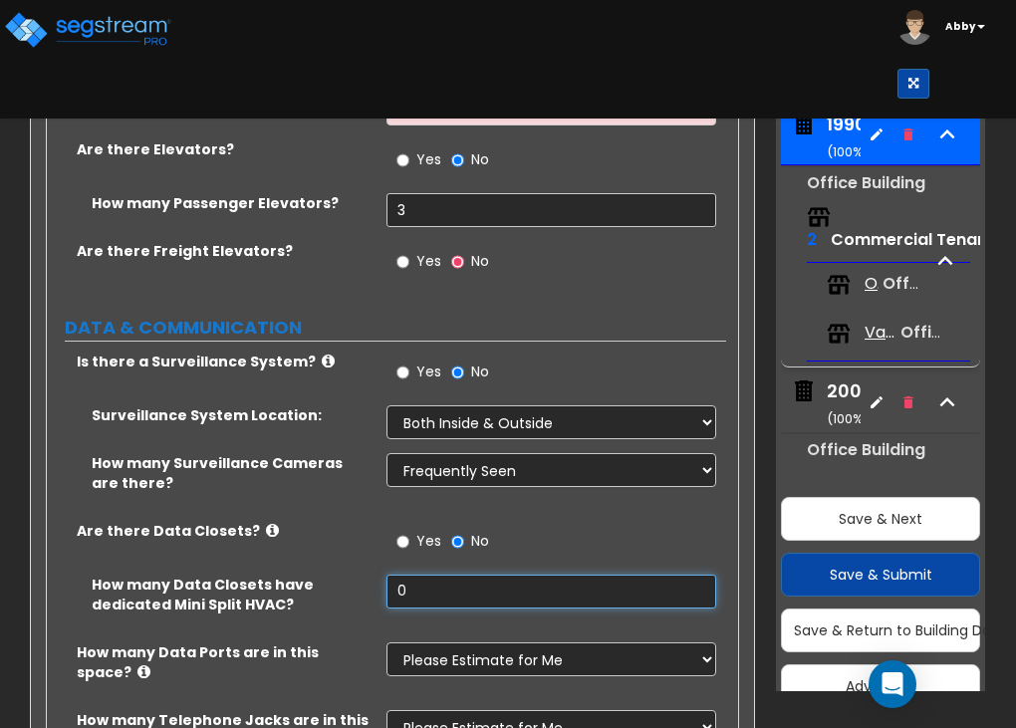
click at [453, 575] on input "0" at bounding box center [552, 592] width 330 height 34
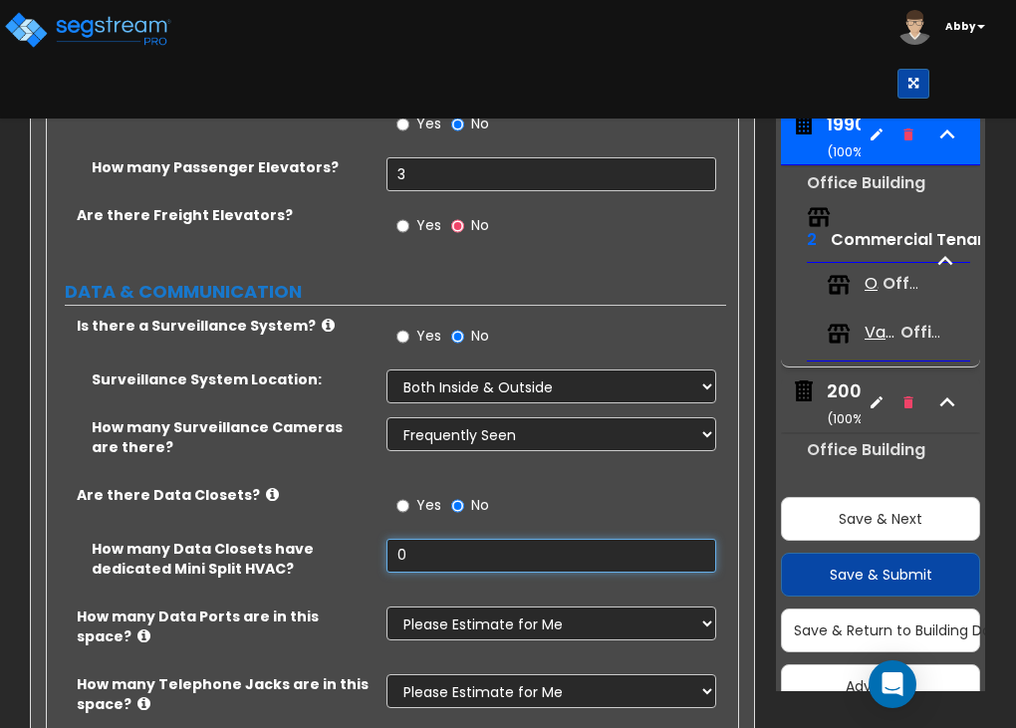
scroll to position [6877, 0]
click at [459, 495] on input "No" at bounding box center [457, 506] width 13 height 22
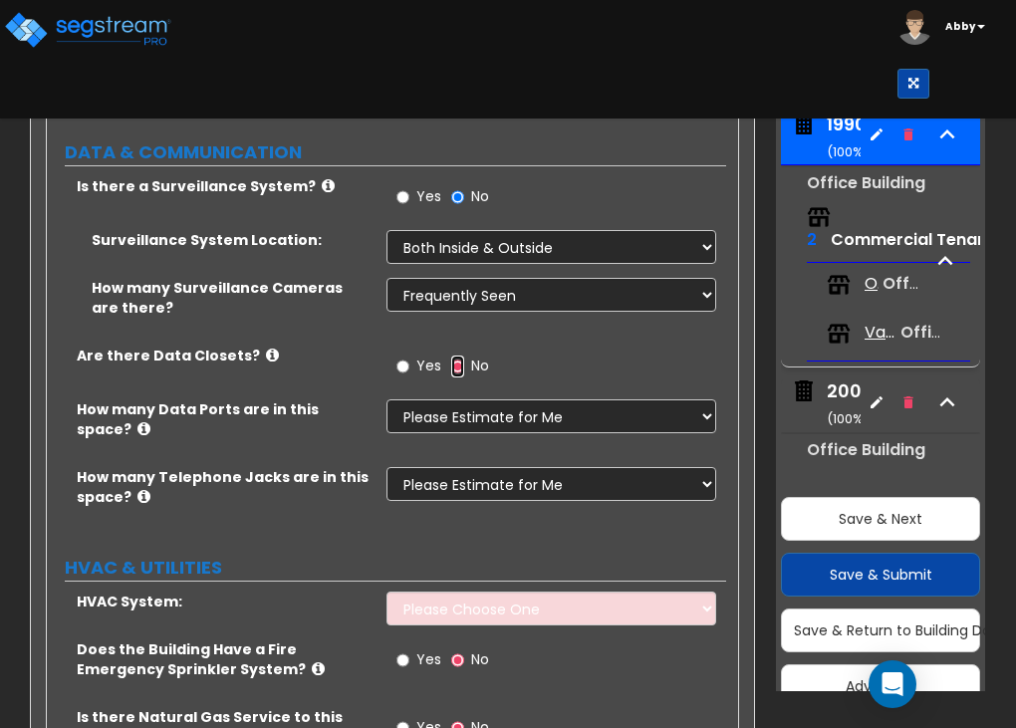
scroll to position [7017, 0]
click at [458, 592] on select "Please Choose One Furnace-Condenser Forced Air Split Heating/Cooling Systems He…" at bounding box center [552, 609] width 330 height 34
select select "4"
click at [387, 592] on select "Please Choose One Furnace-Condenser Forced Air Split Heating/Cooling Systems He…" at bounding box center [552, 609] width 330 height 34
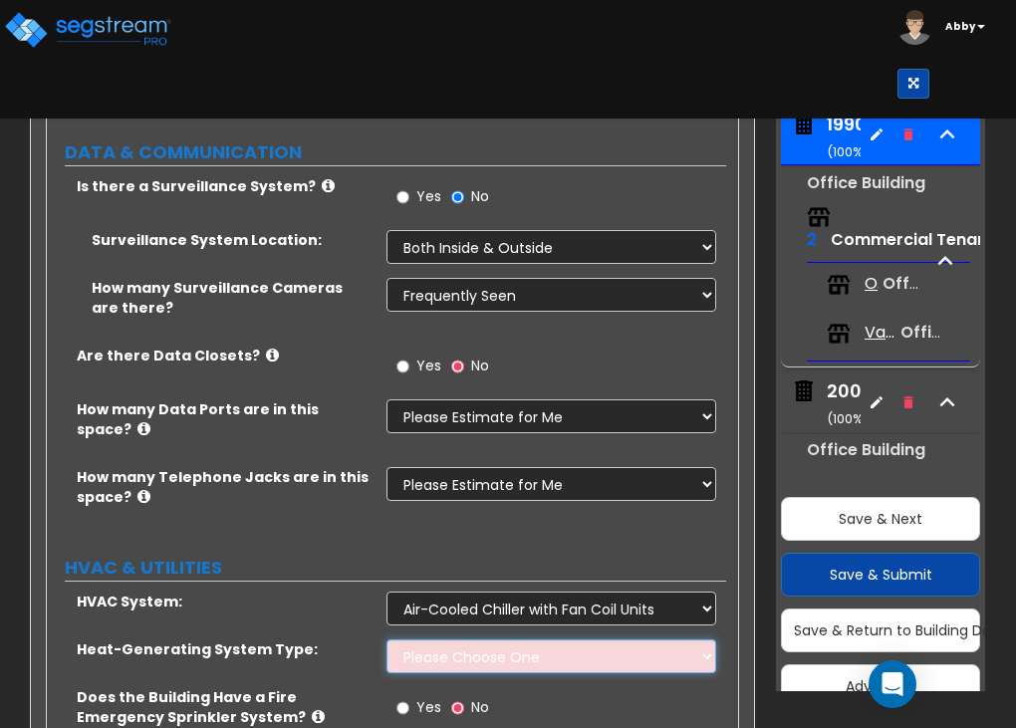
click at [430, 640] on select "Please Choose One Electric Boiler Heating System Gas Terminal Unit Heating Syst…" at bounding box center [552, 657] width 330 height 34
select select "2"
click at [387, 640] on select "Please Choose One Electric Boiler Heating System Gas Terminal Unit Heating Syst…" at bounding box center [552, 657] width 330 height 34
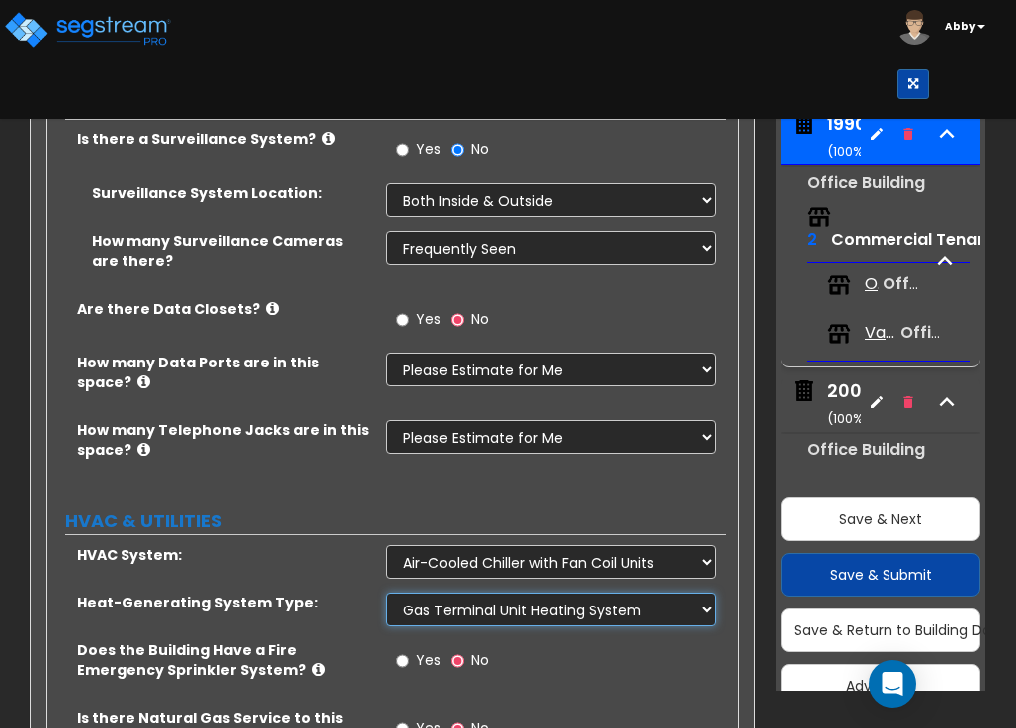
scroll to position [7065, 0]
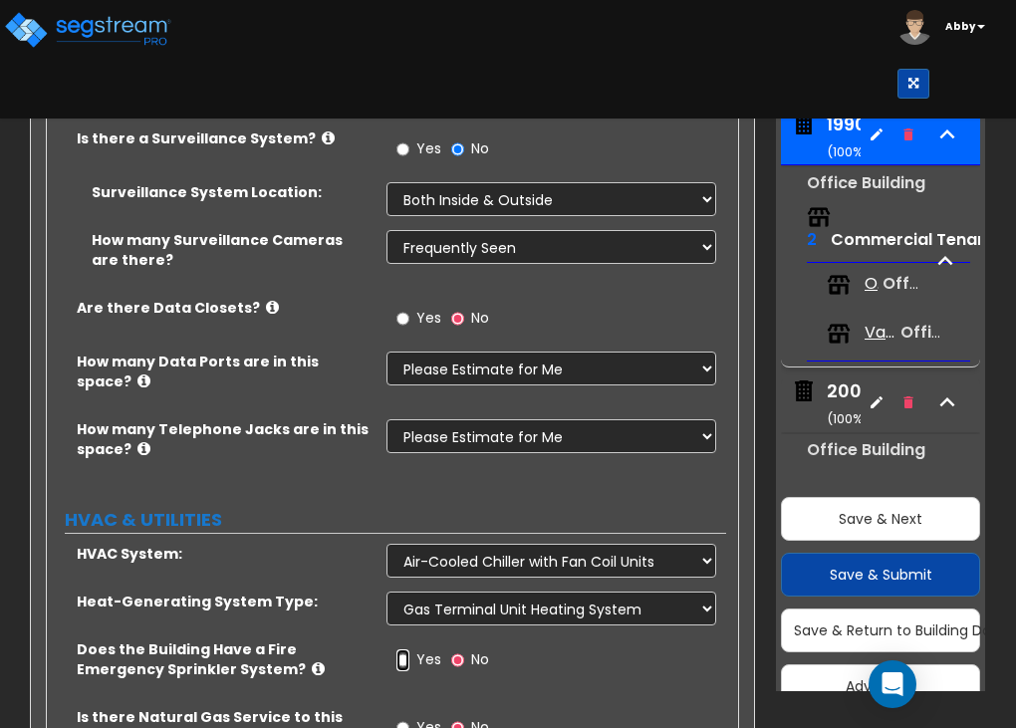
click at [404, 649] on input "Yes" at bounding box center [402, 660] width 13 height 22
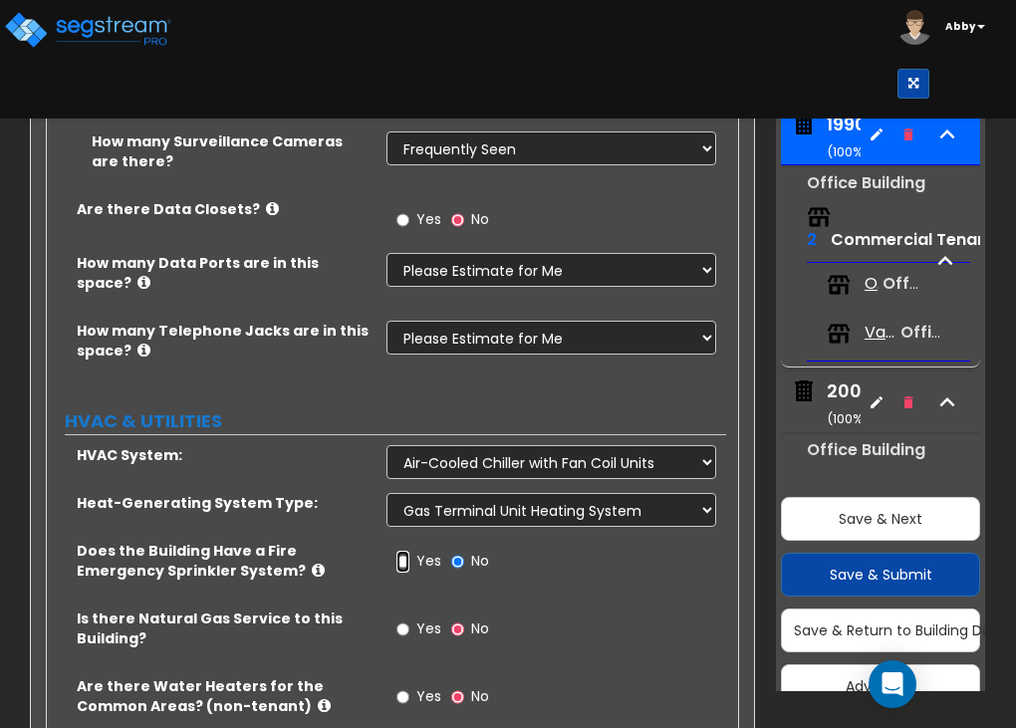
scroll to position [7164, 0]
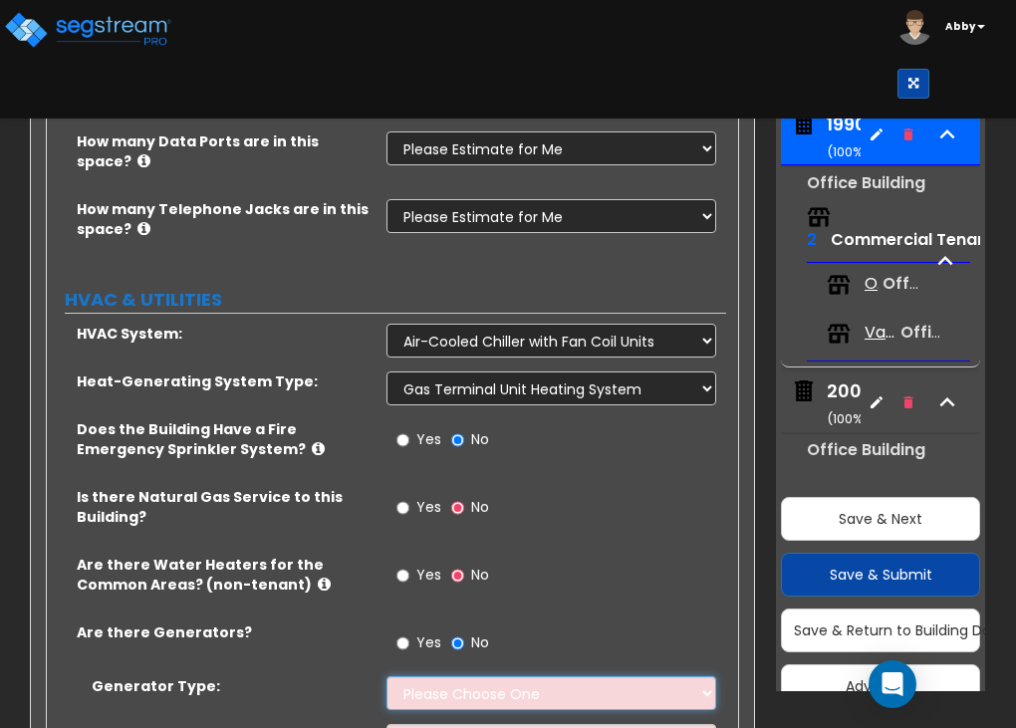
click at [405, 676] on select "Please Choose One Gas Diesel" at bounding box center [552, 693] width 330 height 34
select select "2"
click at [387, 676] on select "Please Choose One Gas Diesel" at bounding box center [552, 693] width 330 height 34
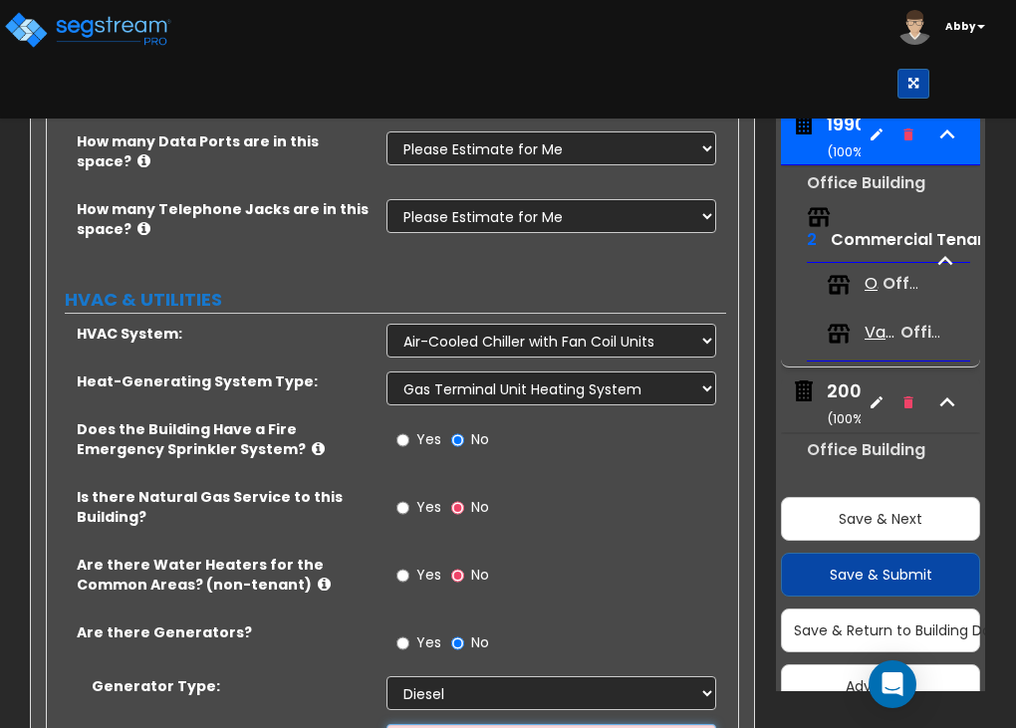
click at [414, 724] on select "Please Choose One 1 2 3" at bounding box center [552, 741] width 330 height 34
select select "1"
click at [387, 724] on select "Please Choose One 1 2 3" at bounding box center [552, 741] width 330 height 34
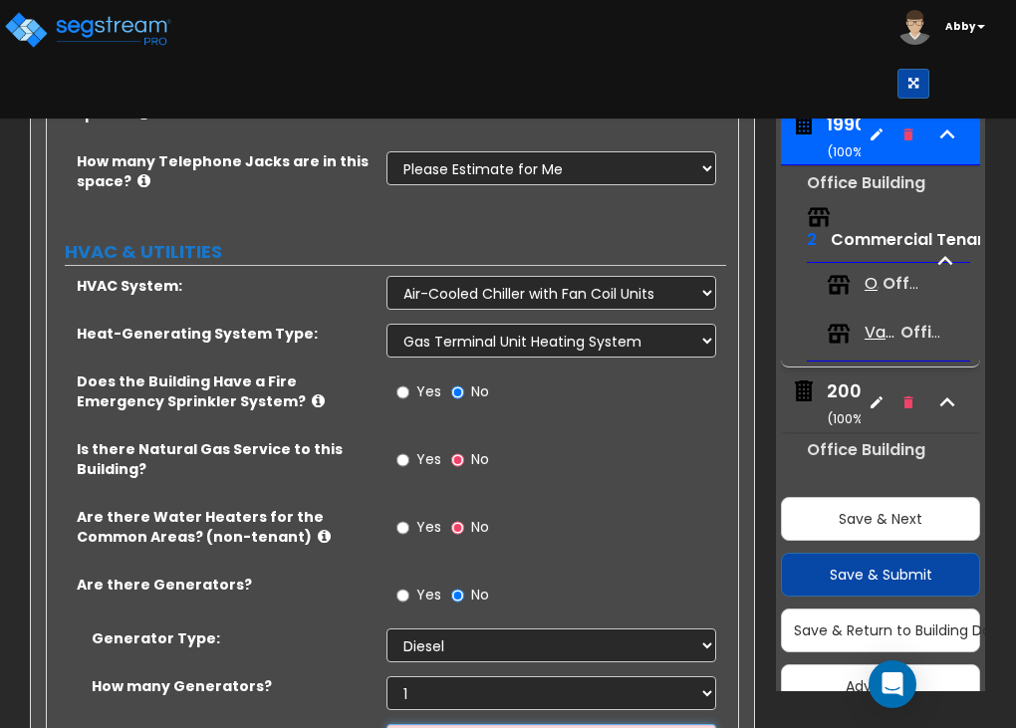
click at [430, 724] on select "Please Choose One 30kW 50kW 75kW 100kW 125kW 150kW 175kW 200kW 250kW 300kW 350k…" at bounding box center [552, 741] width 330 height 34
click at [340, 676] on label "How many Generators?" at bounding box center [232, 686] width 280 height 20
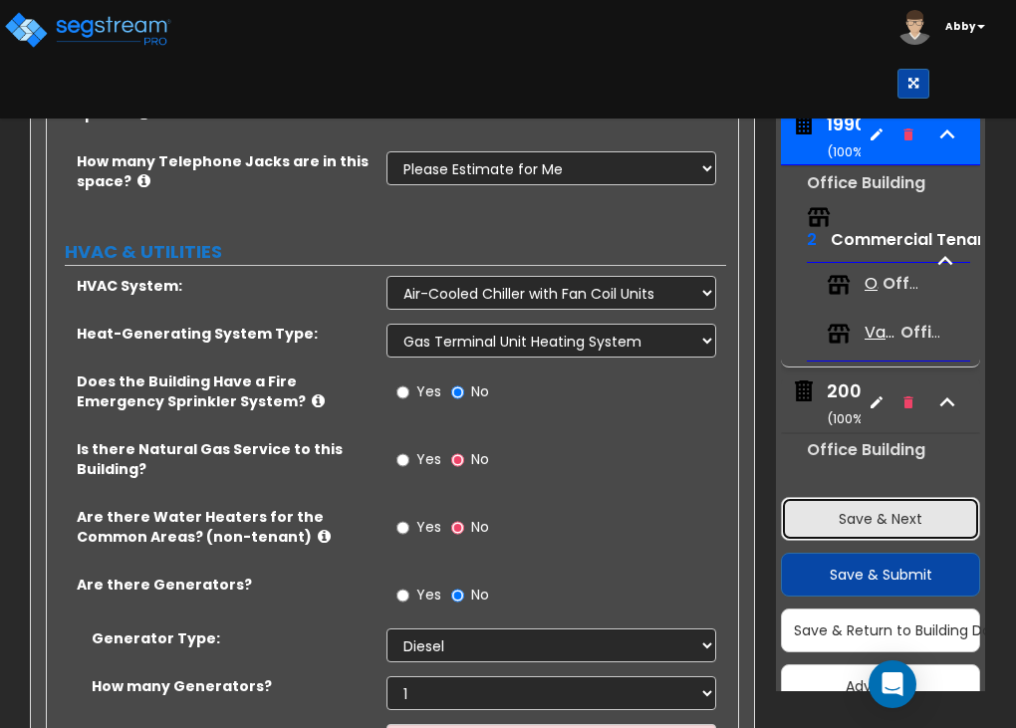
click at [815, 529] on button "Save & Next" at bounding box center [880, 519] width 199 height 44
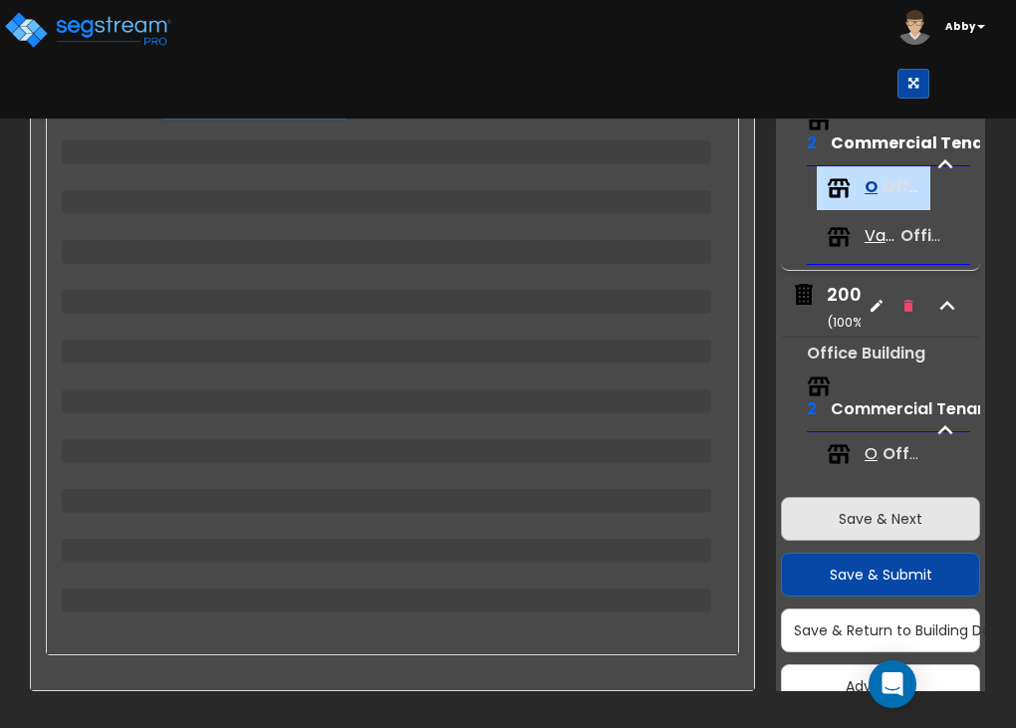
scroll to position [280, 0]
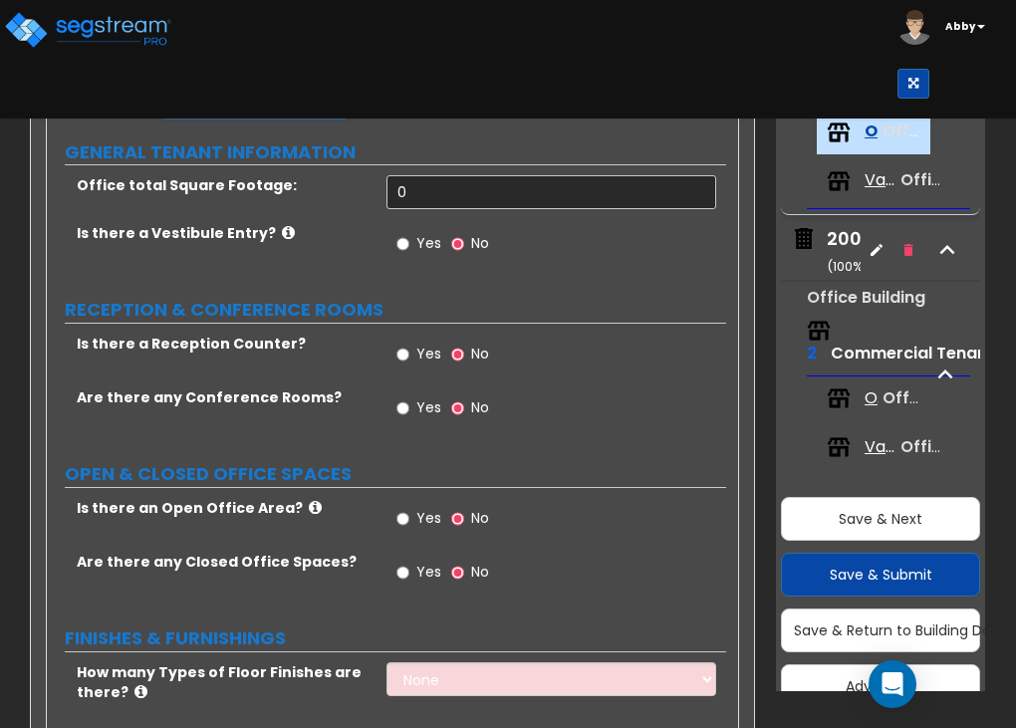
click at [283, 48] on div "Toggle navigation [GEOGRAPHIC_DATA]" at bounding box center [508, 49] width 1016 height 99
click at [422, 180] on input "0" at bounding box center [552, 192] width 330 height 34
type input "1"
type input "157,507"
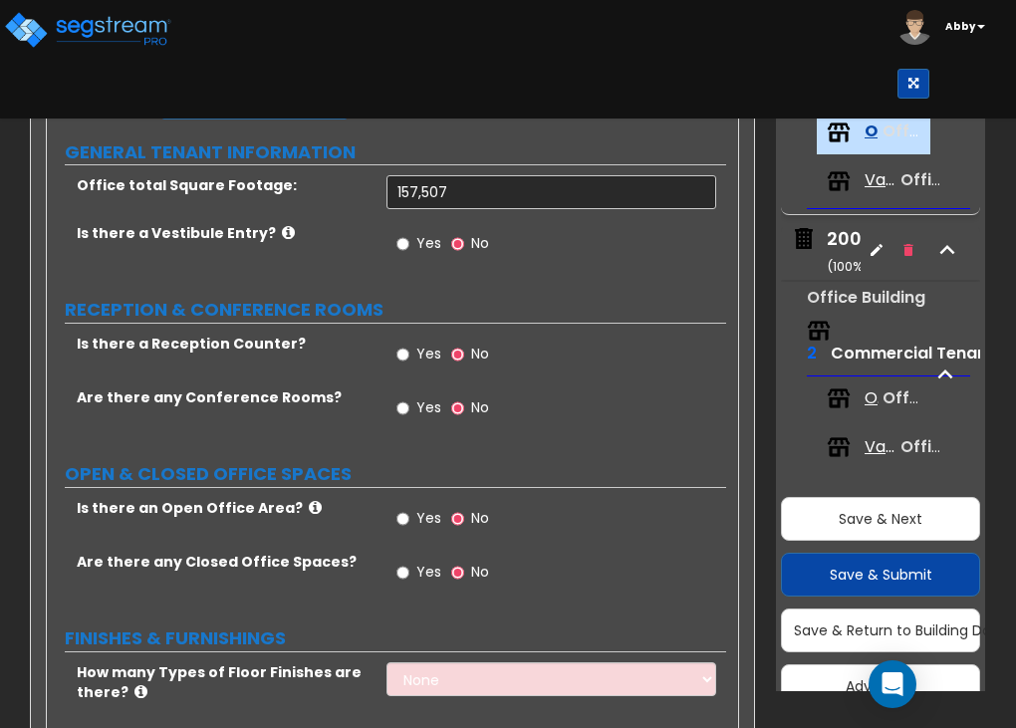
click at [282, 226] on icon at bounding box center [288, 232] width 13 height 15
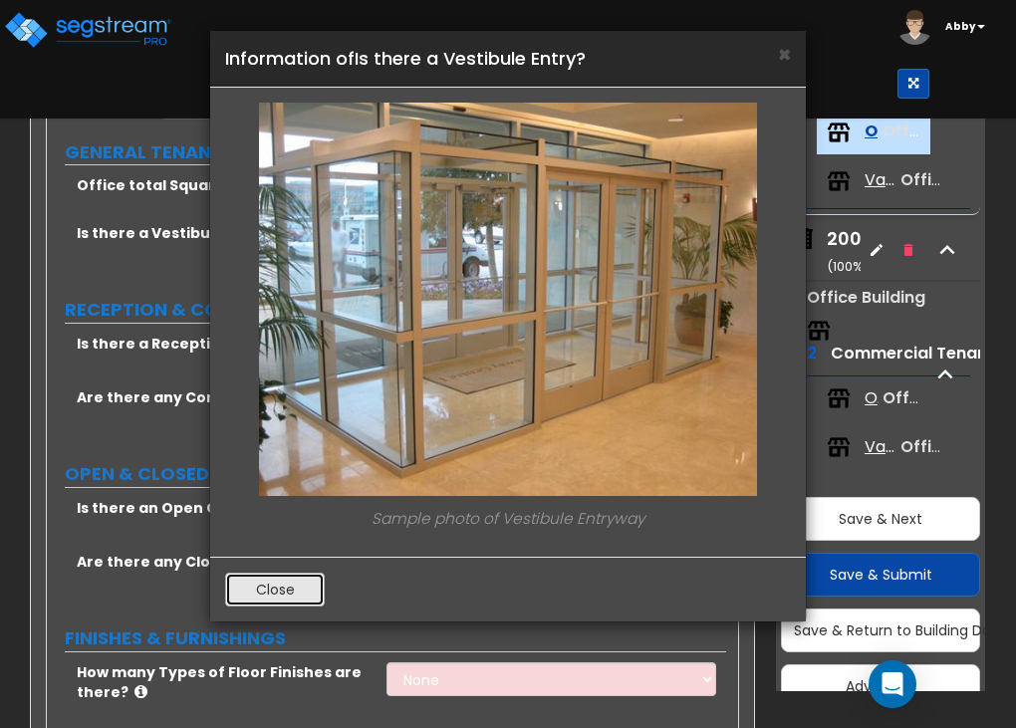
click at [287, 582] on button "Close" at bounding box center [275, 590] width 100 height 34
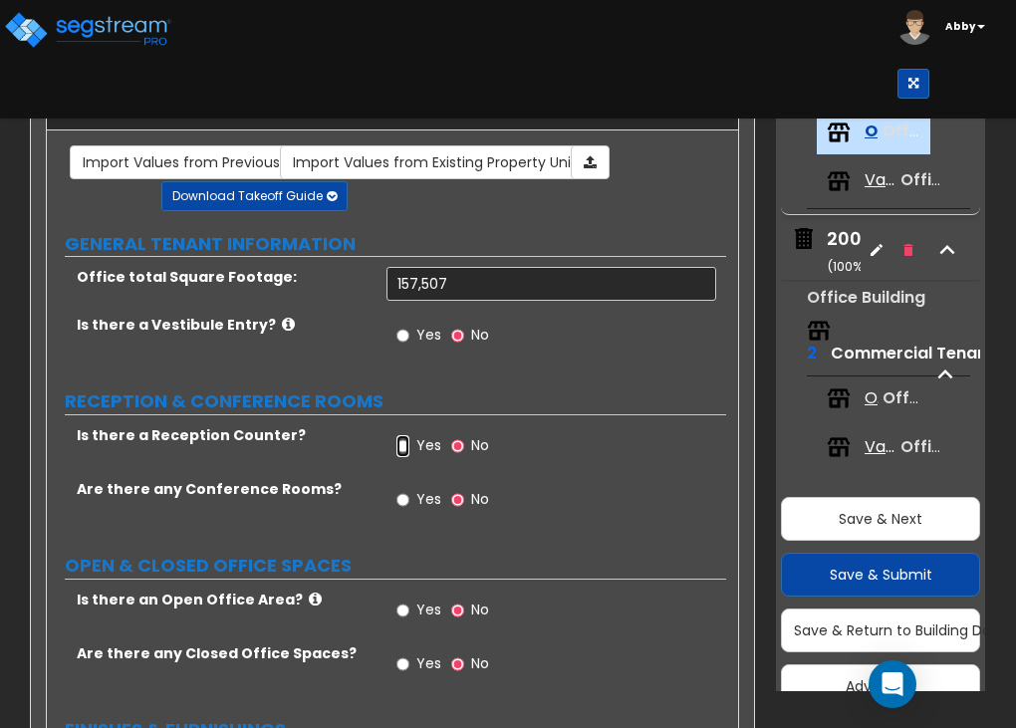
click at [402, 445] on input "Yes" at bounding box center [402, 446] width 13 height 22
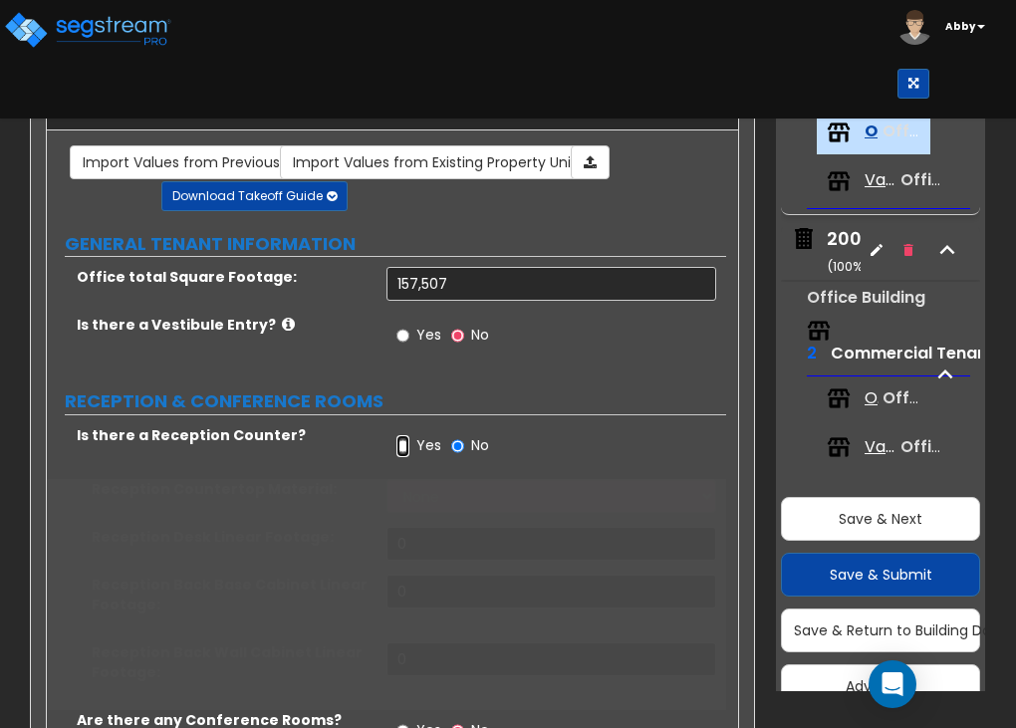
radio input "true"
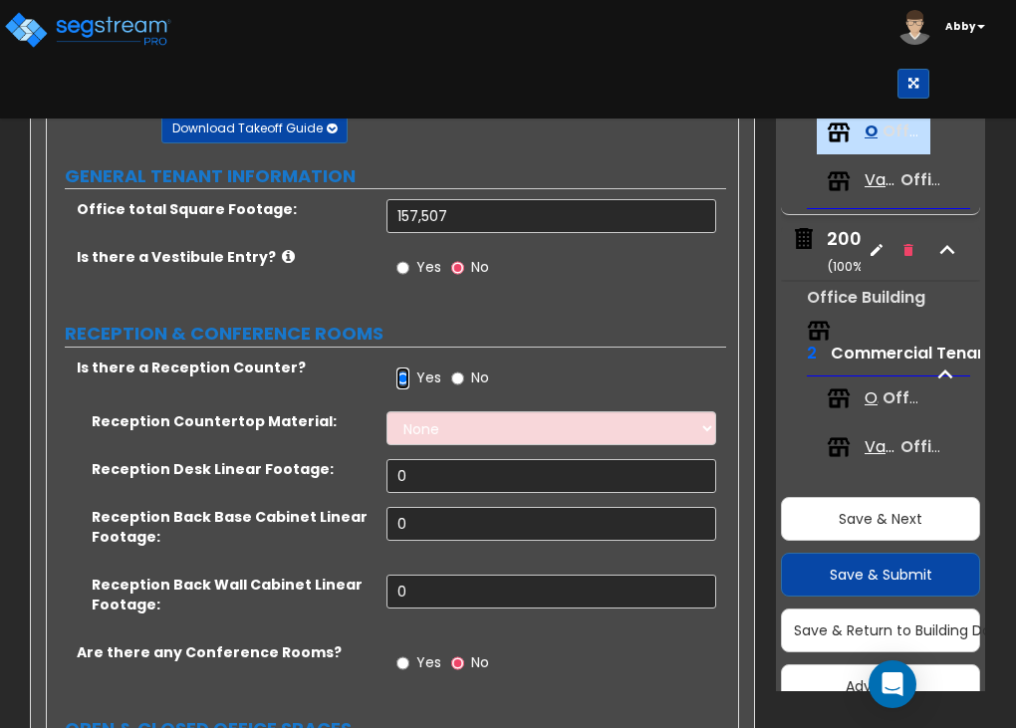
scroll to position [163, 0]
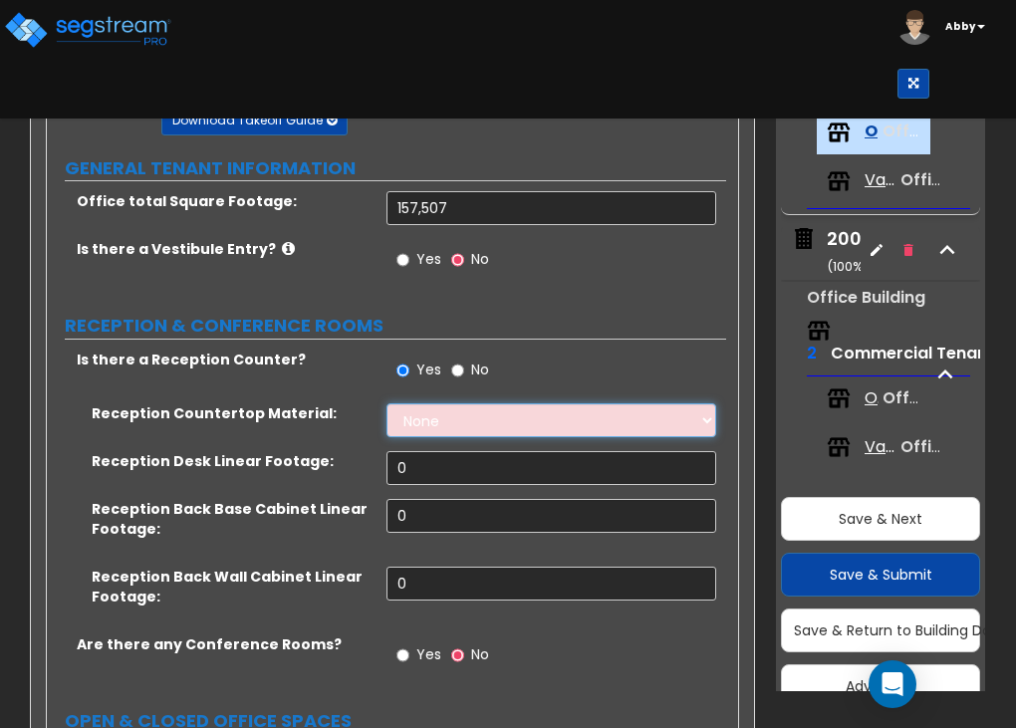
click at [413, 428] on select "None Plastic Laminate Solid Surface Stone Quartz Marble Tile Wood Stainless Ste…" at bounding box center [552, 420] width 330 height 34
select select "1"
click at [387, 403] on select "None Plastic Laminate Solid Surface Stone Quartz Marble Tile Wood Stainless Ste…" at bounding box center [552, 420] width 330 height 34
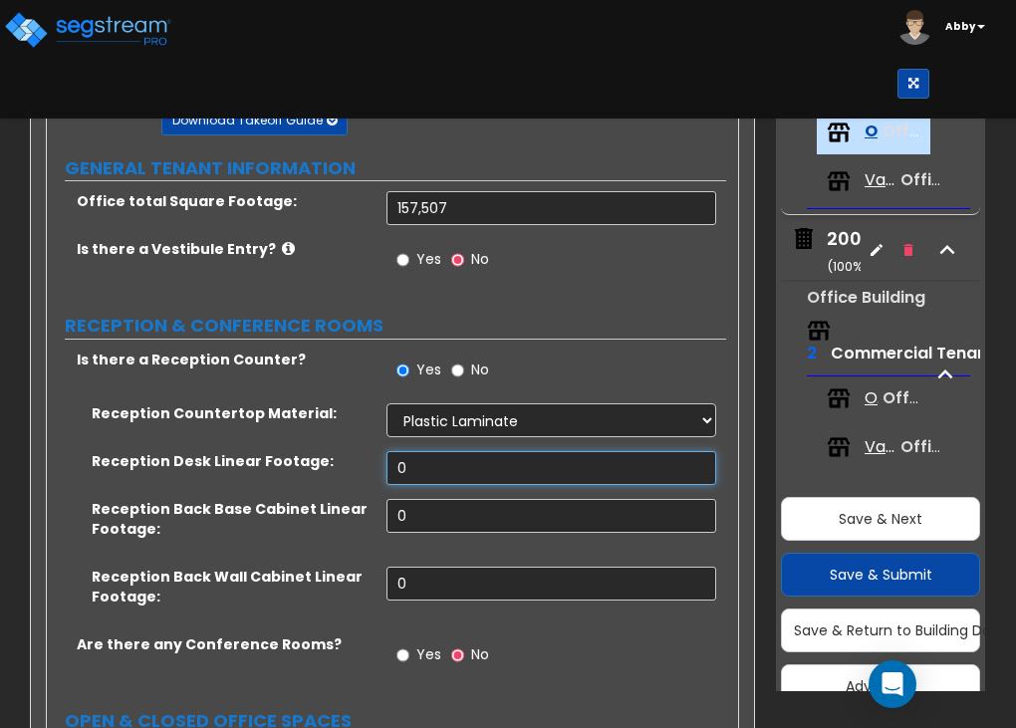
click at [410, 462] on input "0" at bounding box center [552, 468] width 330 height 34
type input "350"
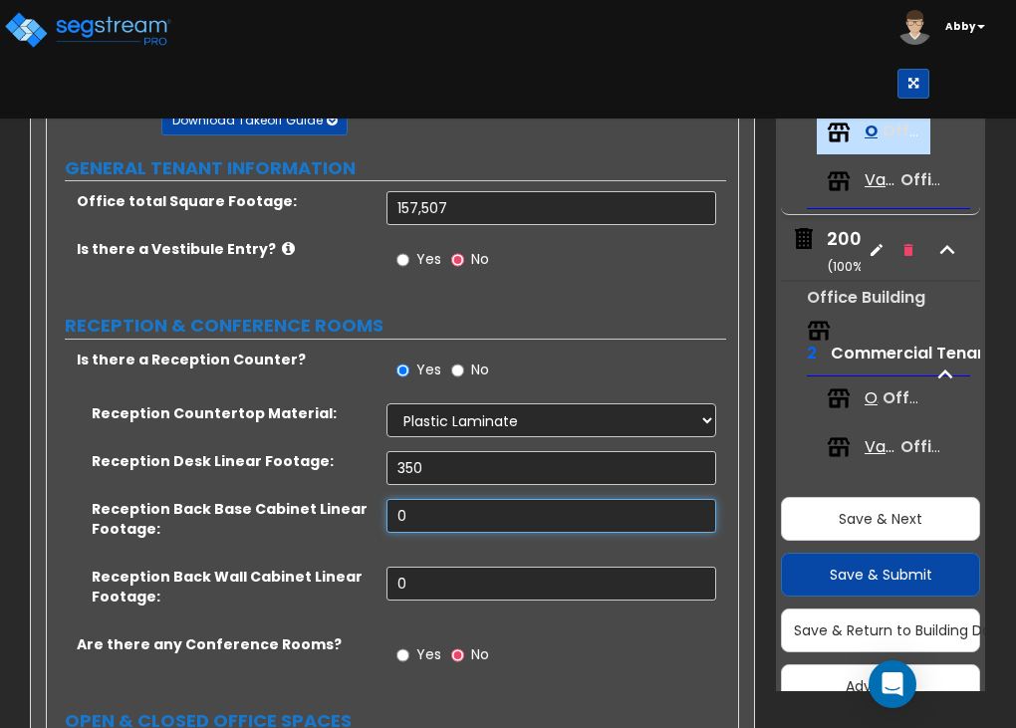
click at [441, 500] on input "0" at bounding box center [552, 516] width 330 height 34
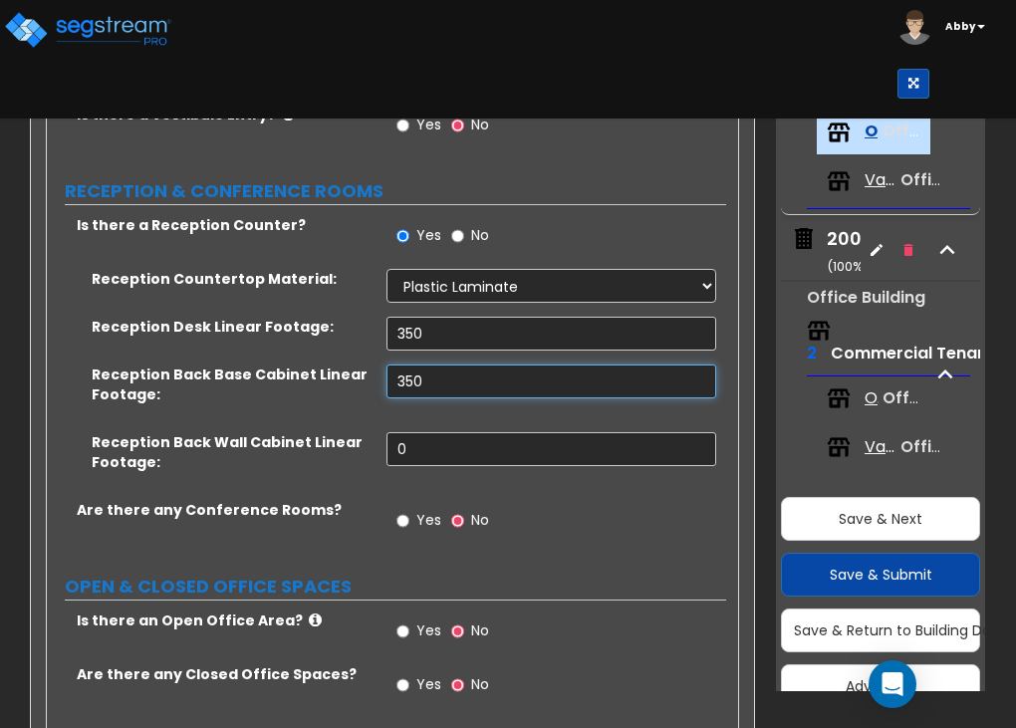
scroll to position [299, 0]
type input "3"
type input "250"
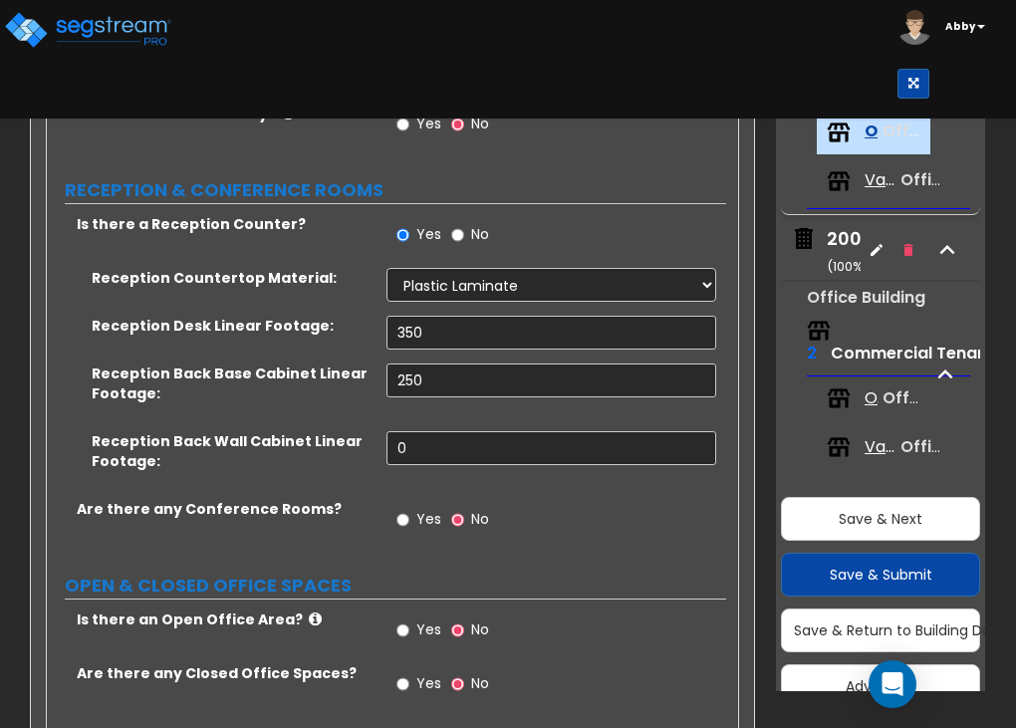
click at [403, 415] on div "Reception Back Base Cabinet Linear Footage: 250" at bounding box center [386, 398] width 679 height 68
click at [414, 441] on input "0" at bounding box center [552, 448] width 330 height 34
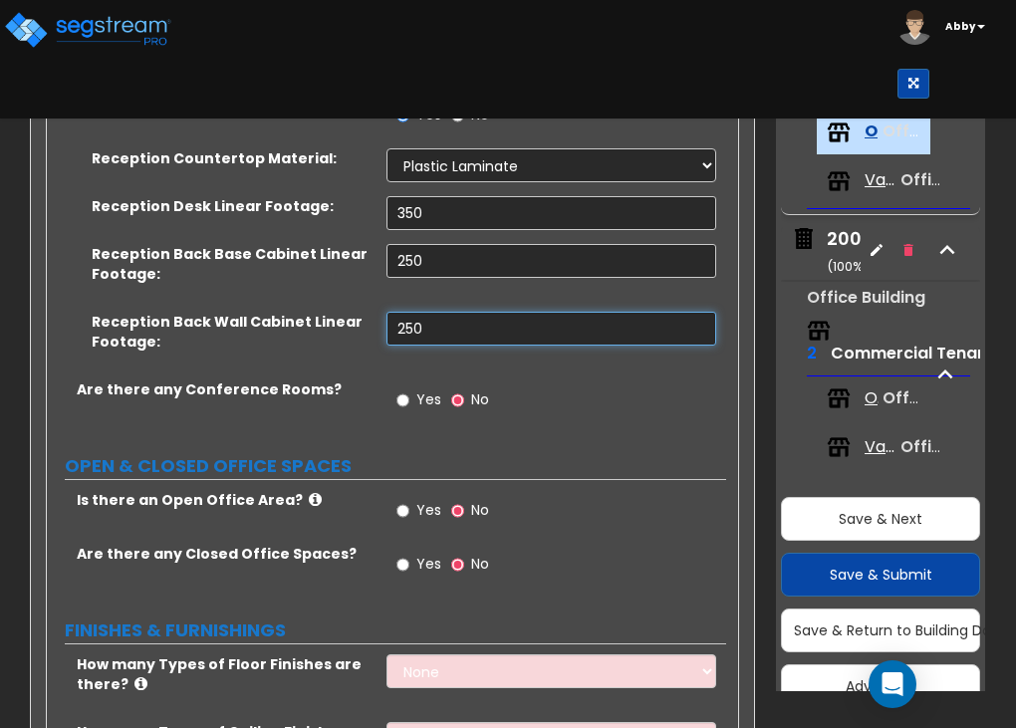
scroll to position [418, 0]
type input "250"
click at [401, 393] on input "Yes" at bounding box center [402, 400] width 13 height 22
radio input "true"
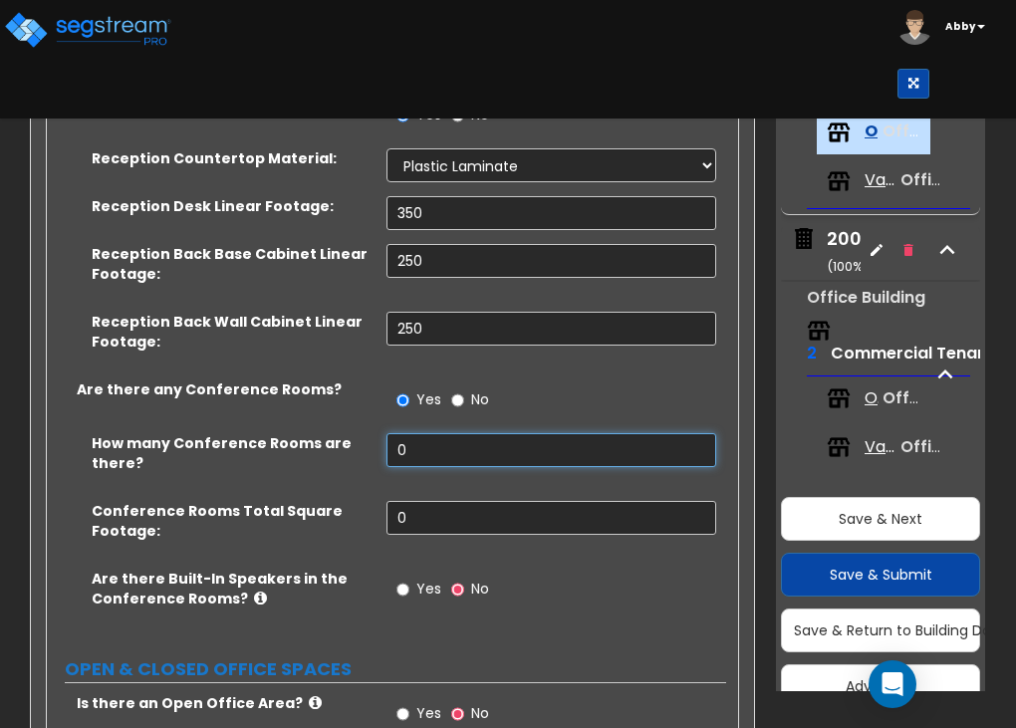
click at [400, 441] on input "0" at bounding box center [552, 450] width 330 height 34
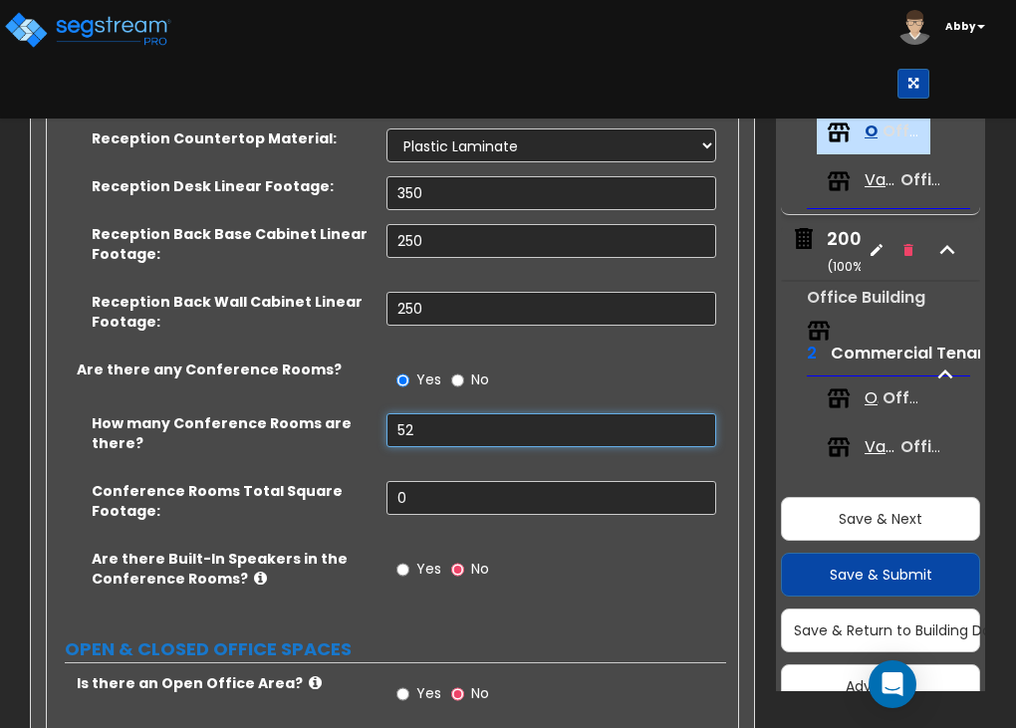
scroll to position [459, 0]
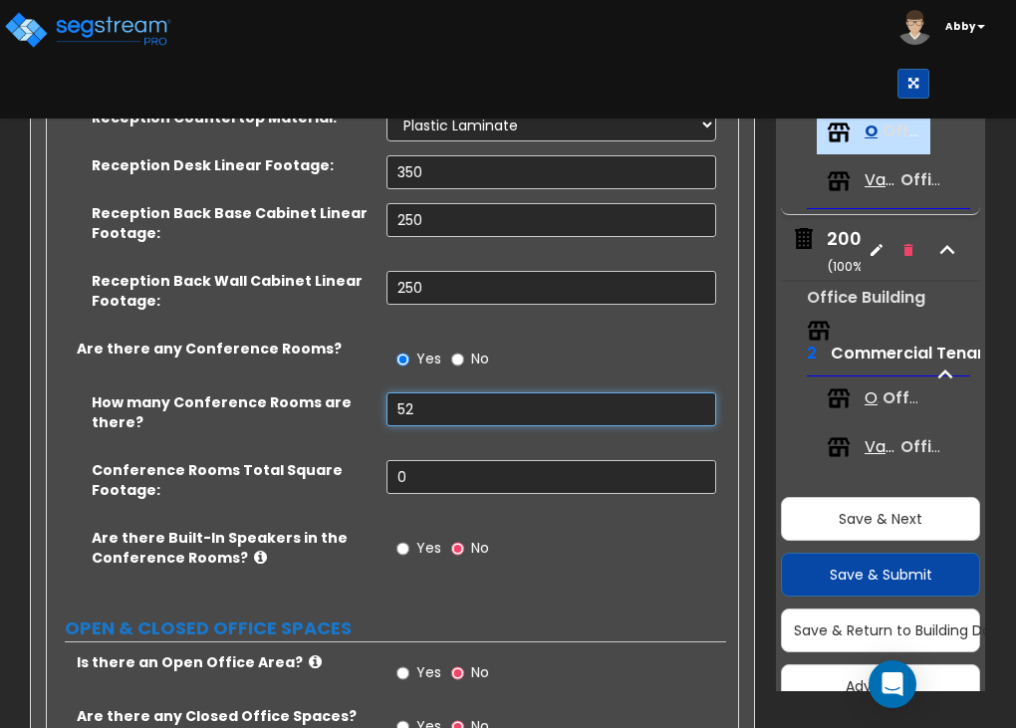
type input "52"
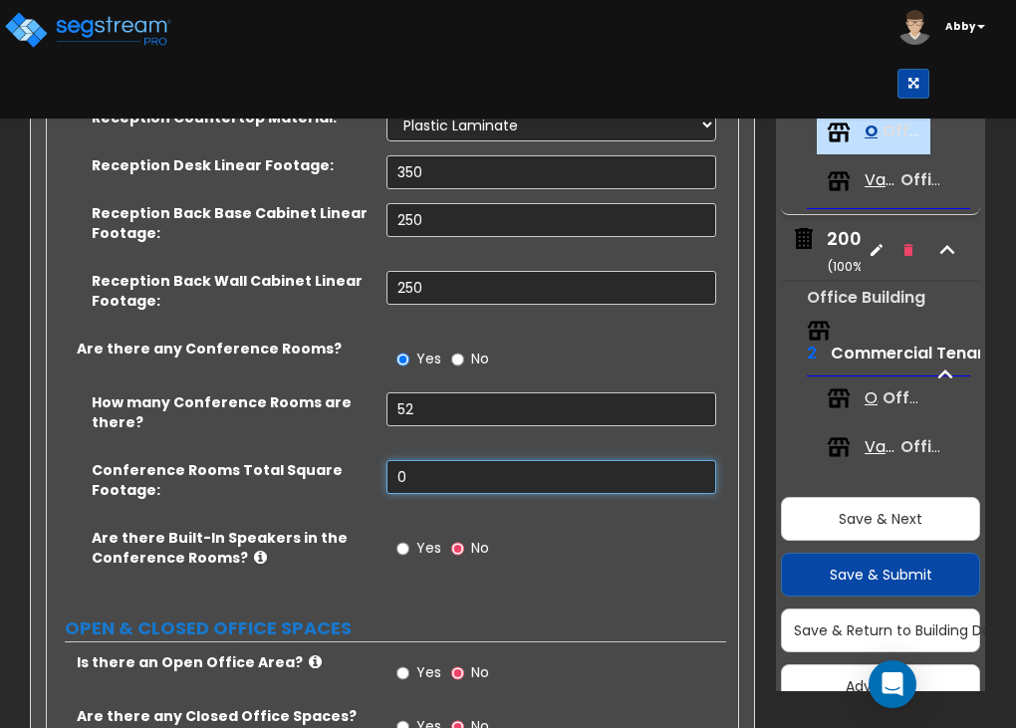
click at [413, 469] on input "0" at bounding box center [552, 477] width 330 height 34
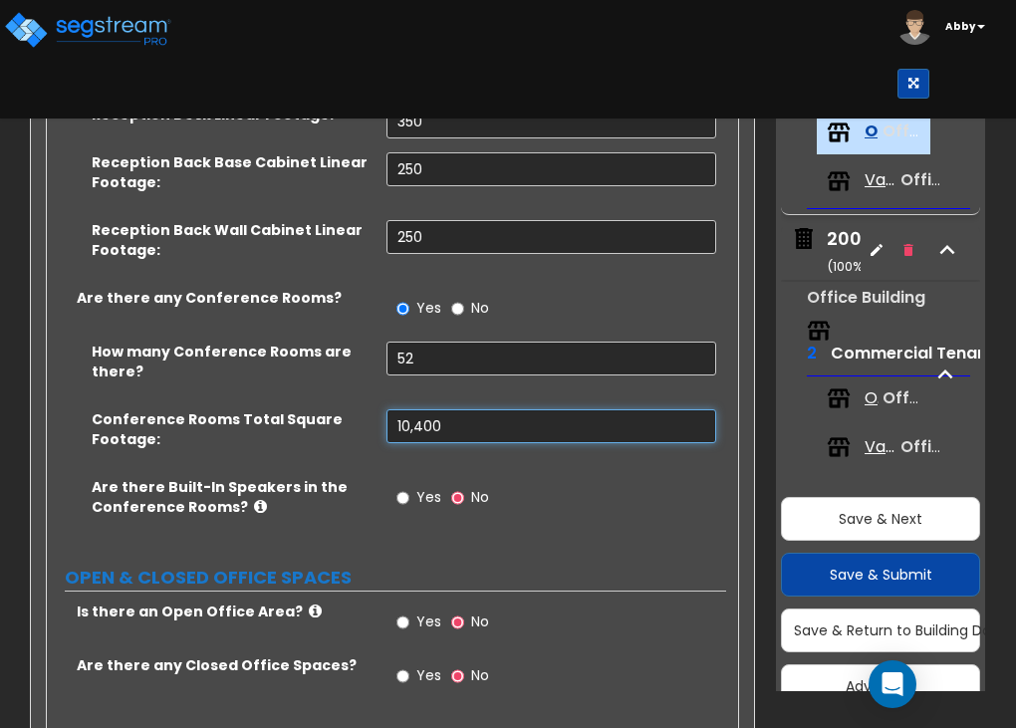
scroll to position [511, 0]
type input "10,400"
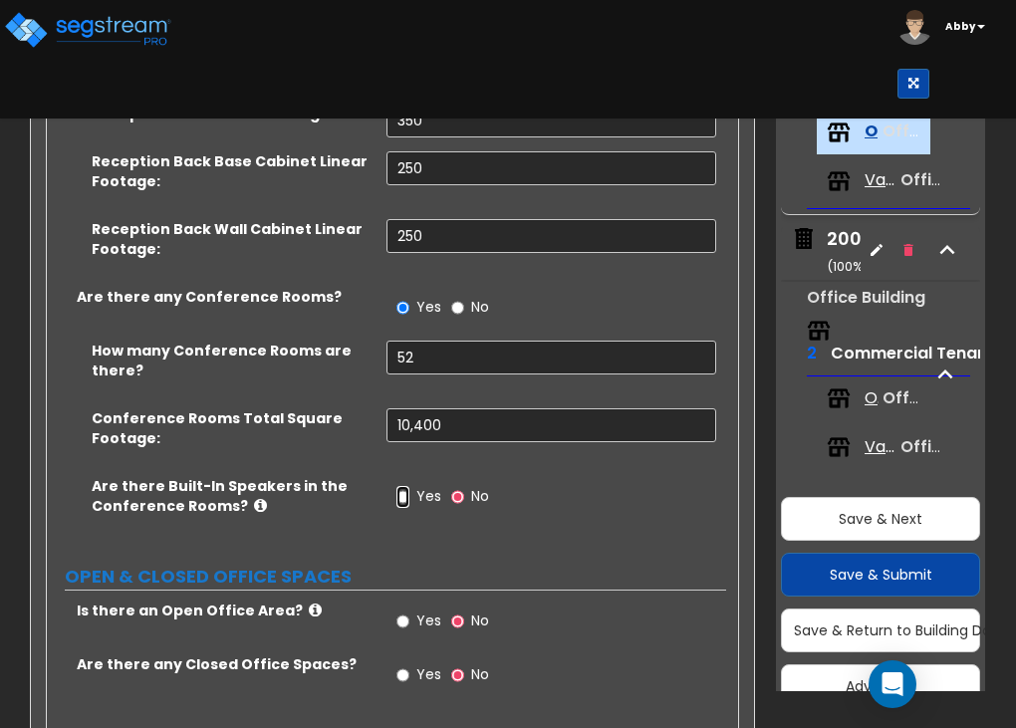
click at [404, 493] on input "Yes" at bounding box center [402, 497] width 13 height 22
radio input "true"
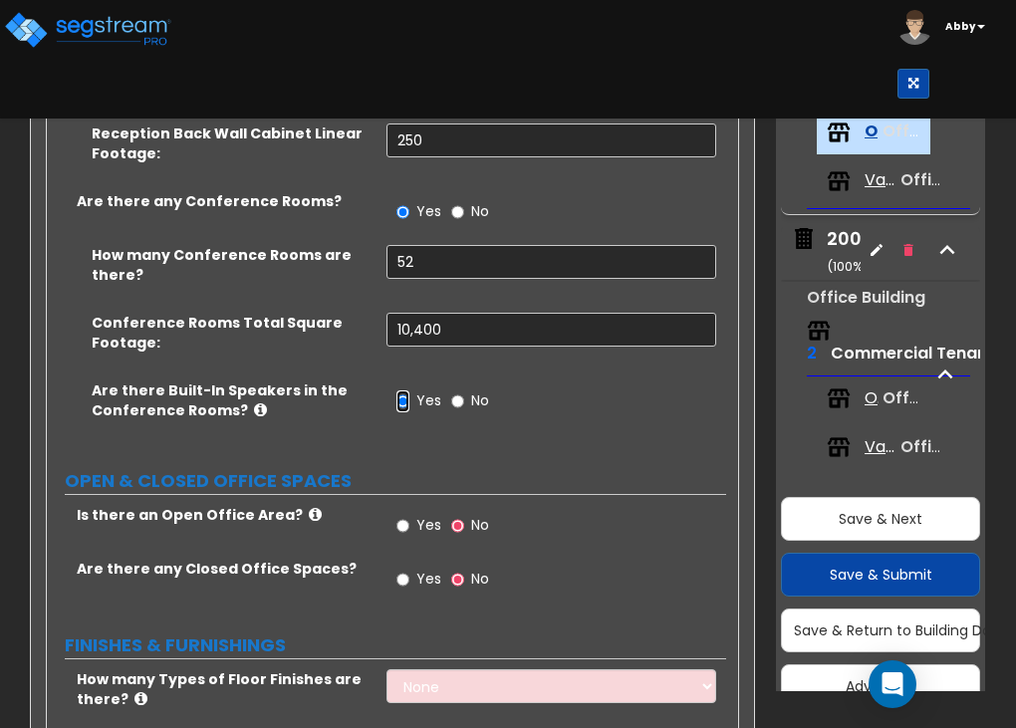
scroll to position [610, 0]
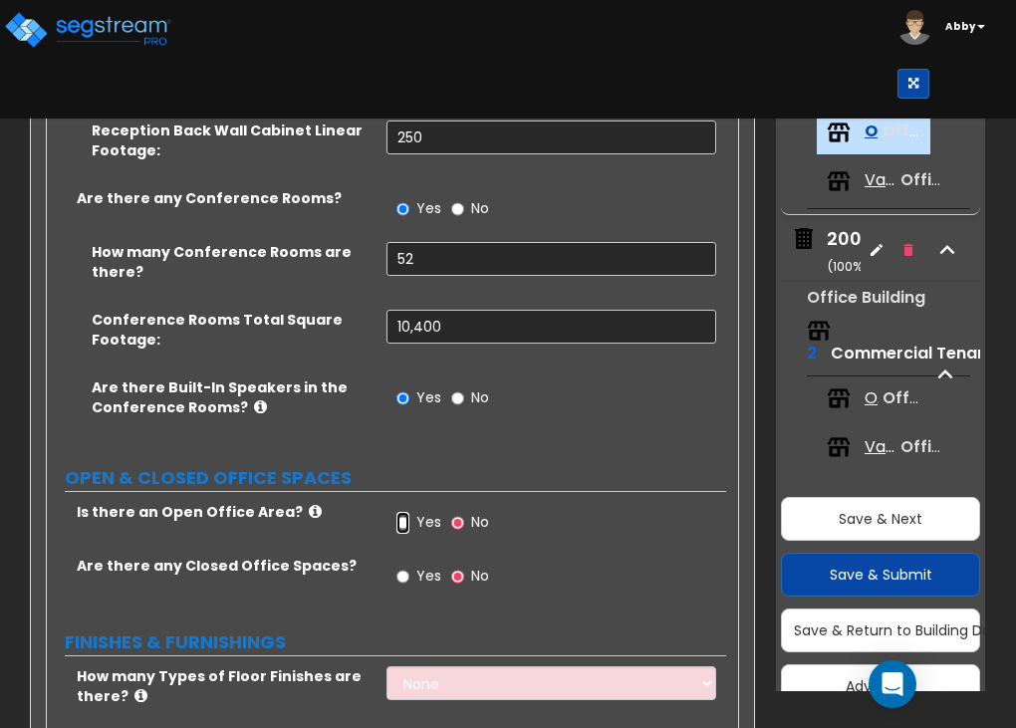
click at [402, 516] on input "Yes" at bounding box center [402, 523] width 13 height 22
radio input "true"
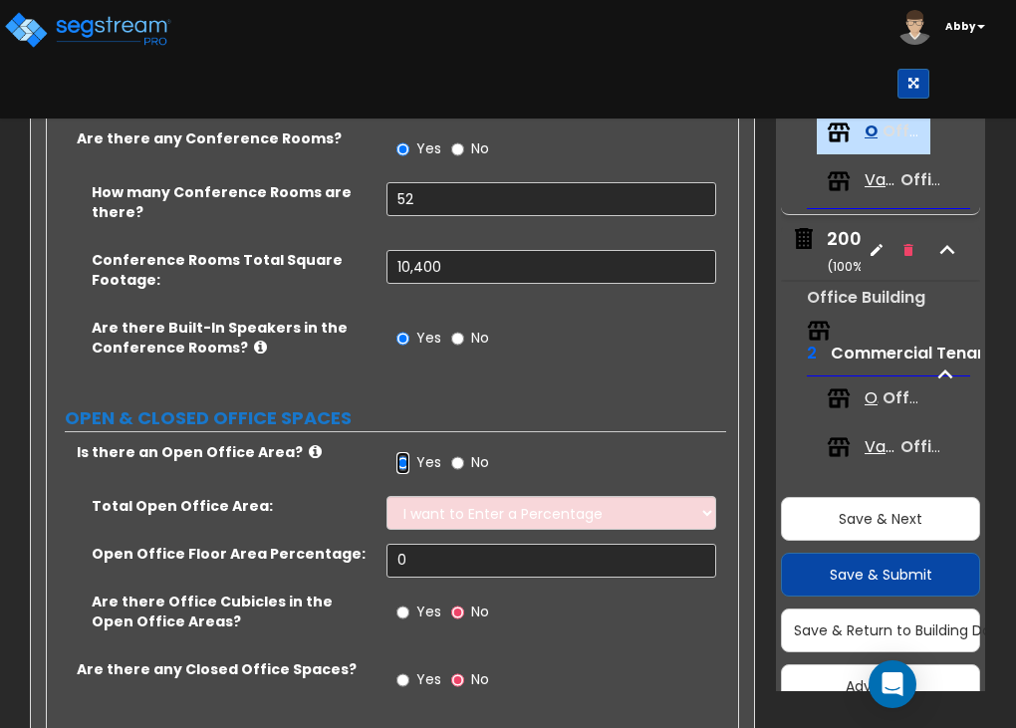
scroll to position [670, 0]
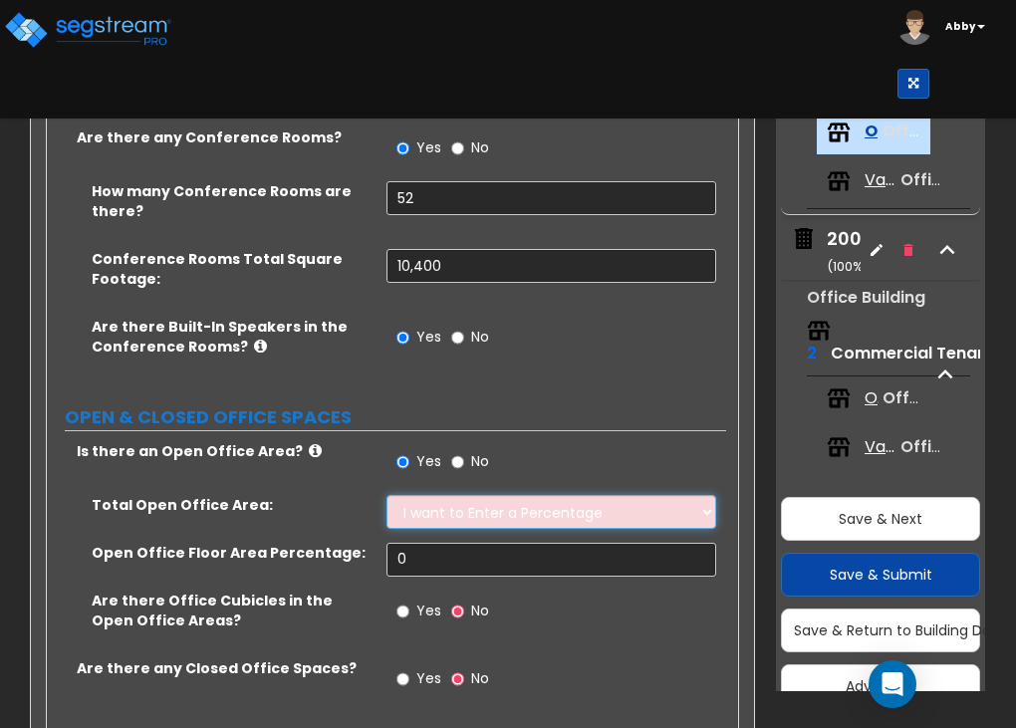
click at [420, 505] on select "I want to Enter a Percentage I want to Enter the Square Footage" at bounding box center [552, 512] width 330 height 34
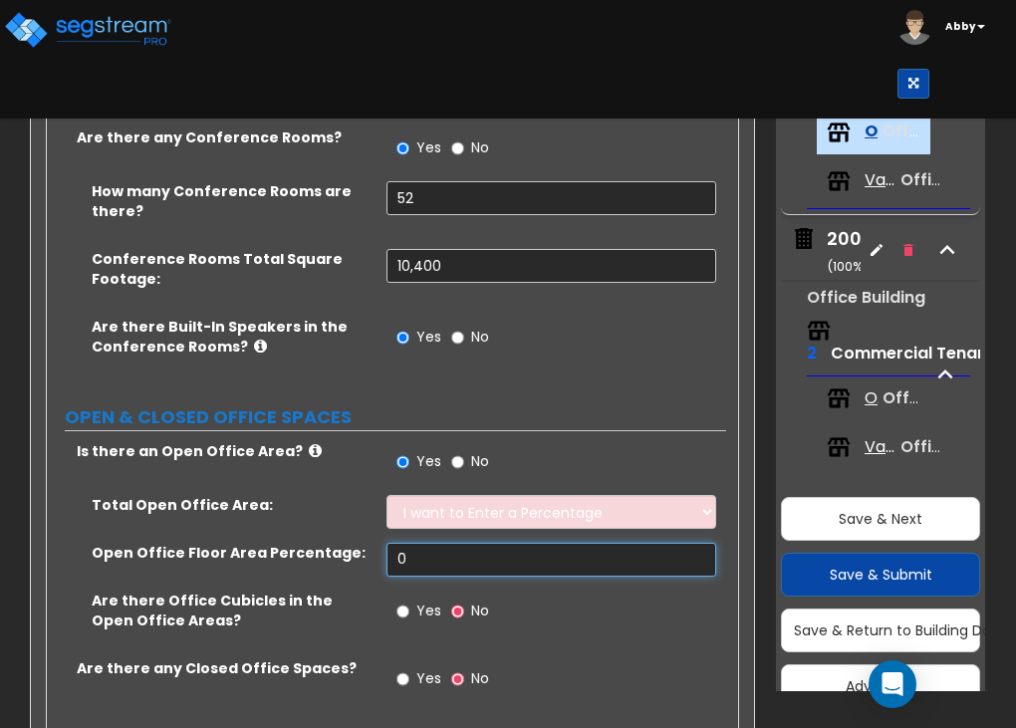
click at [434, 566] on input "0" at bounding box center [552, 560] width 330 height 34
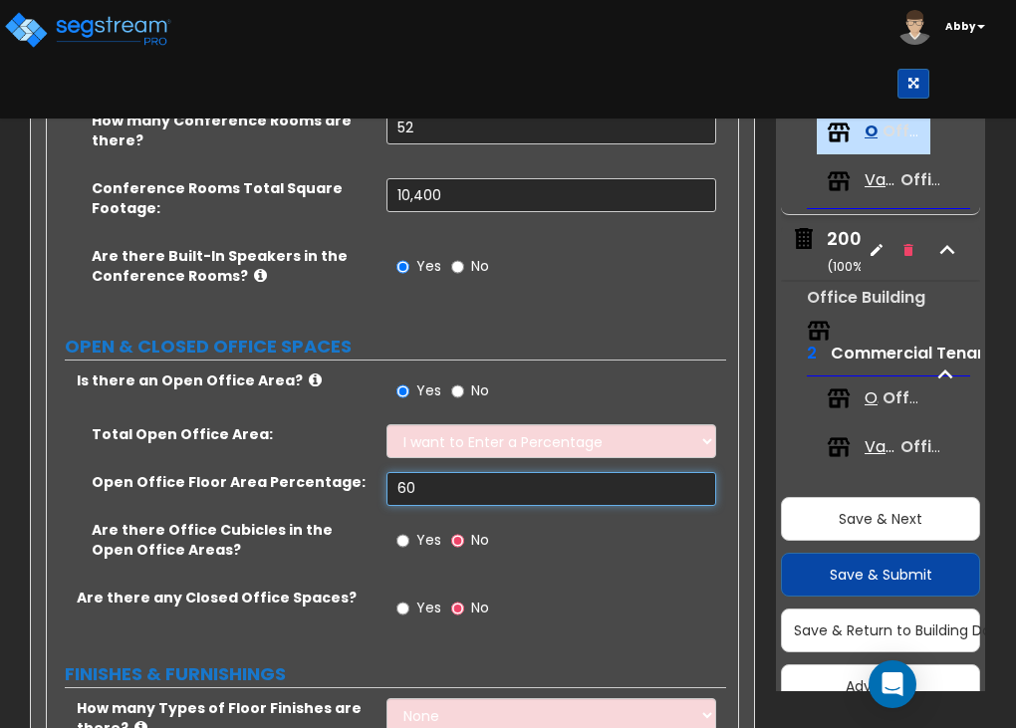
type input "60"
click at [396, 533] on input "Yes" at bounding box center [402, 541] width 13 height 22
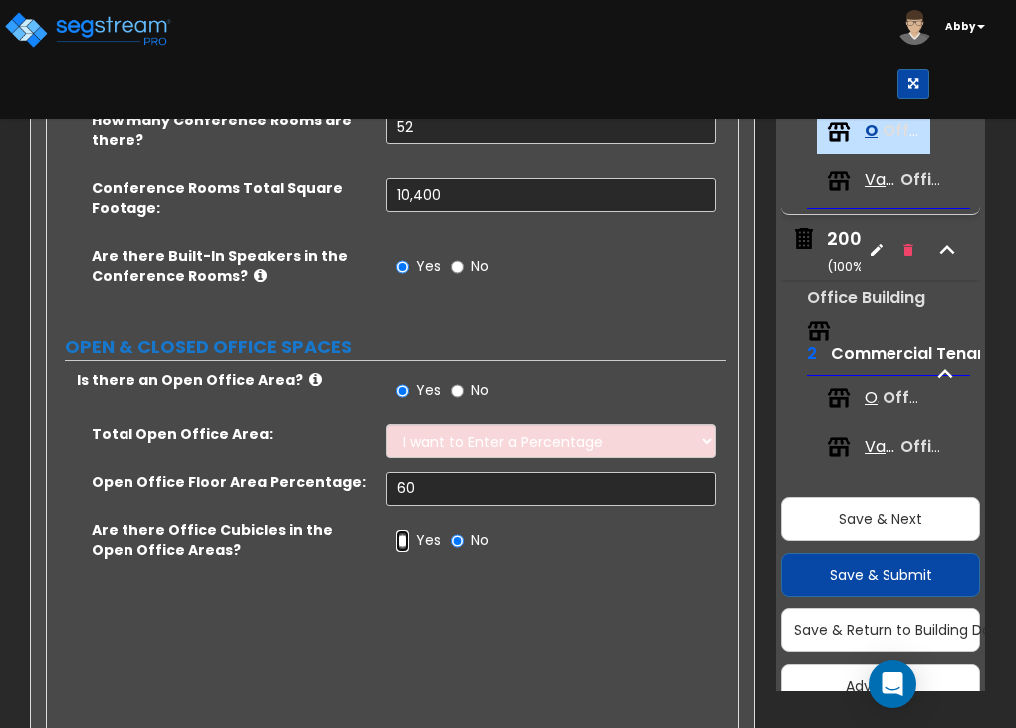
radio input "true"
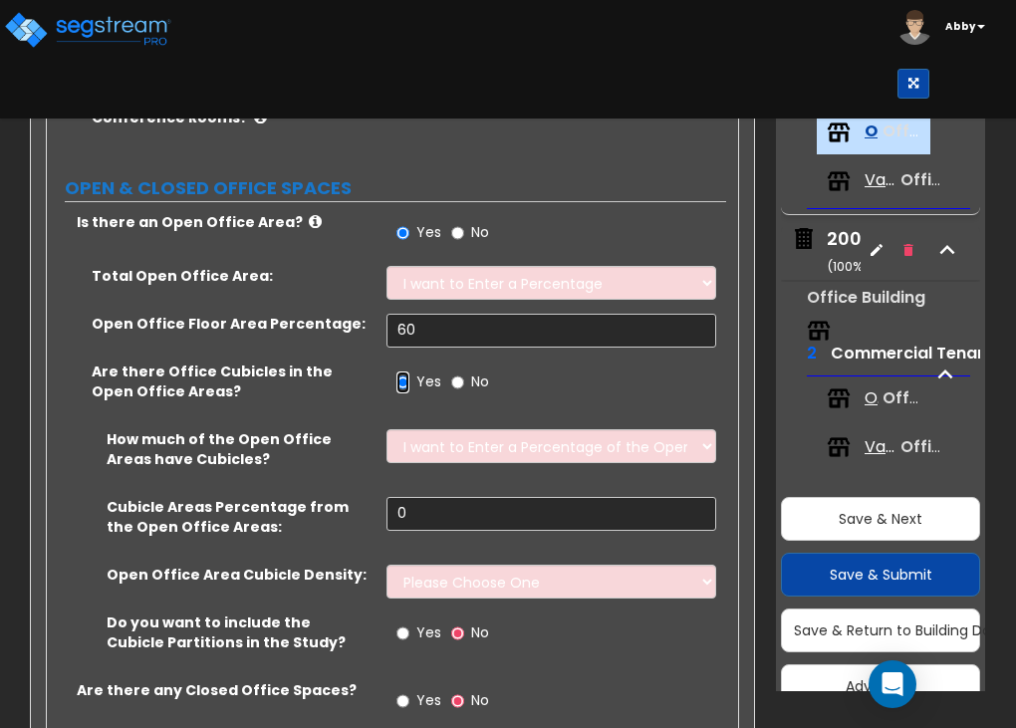
scroll to position [902, 0]
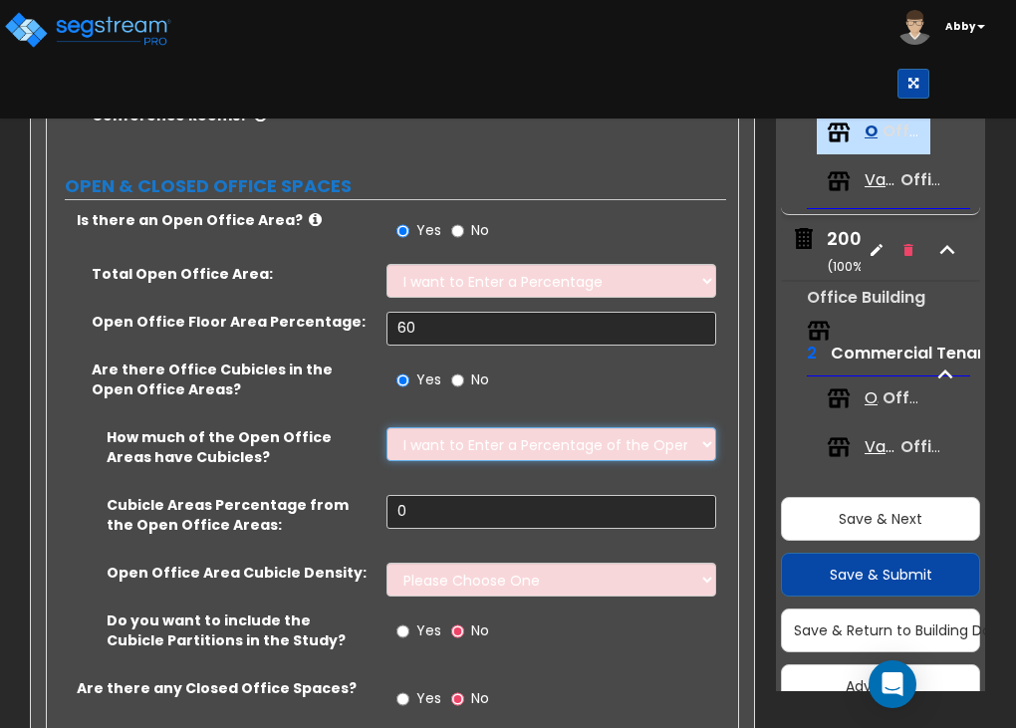
click at [423, 447] on select "I want to Enter a Percentage of the Open Office I want to enter the Square Foot…" at bounding box center [552, 444] width 330 height 34
click at [387, 427] on select "I want to Enter a Percentage of the Open Office I want to enter the Square Foot…" at bounding box center [552, 444] width 330 height 34
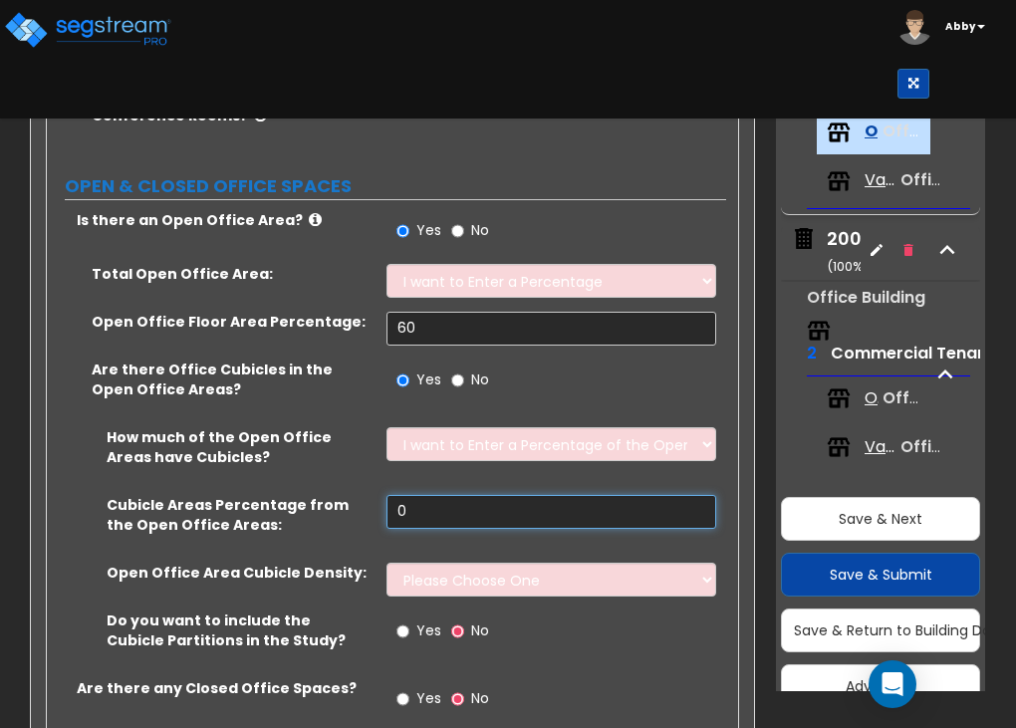
click at [442, 517] on input "0" at bounding box center [552, 512] width 330 height 34
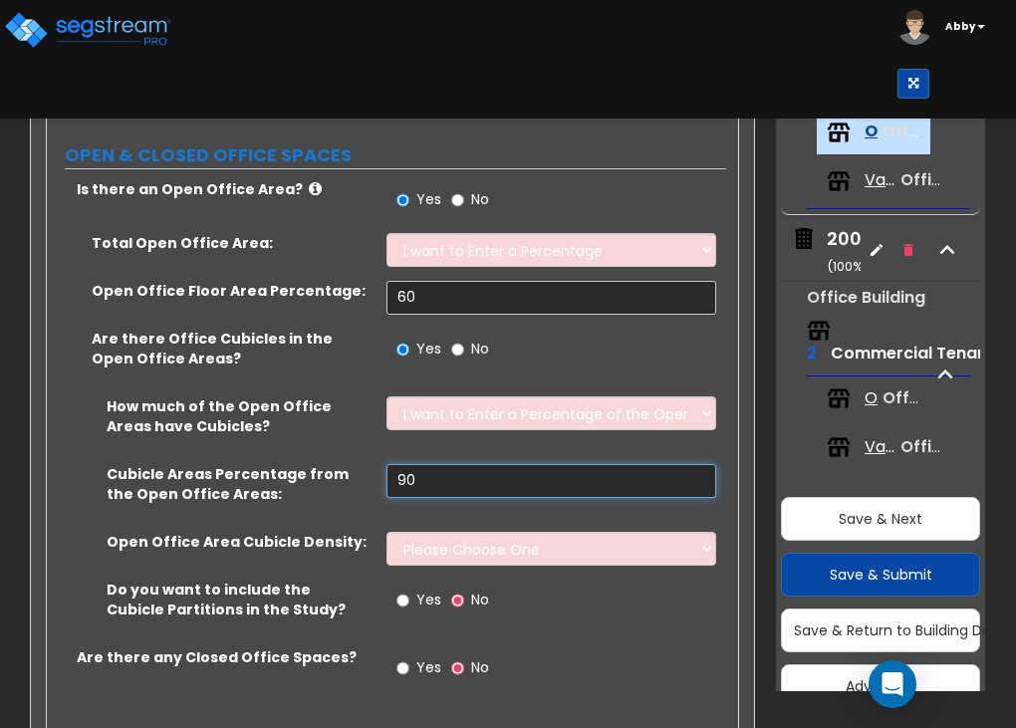
scroll to position [932, 0]
type input "90"
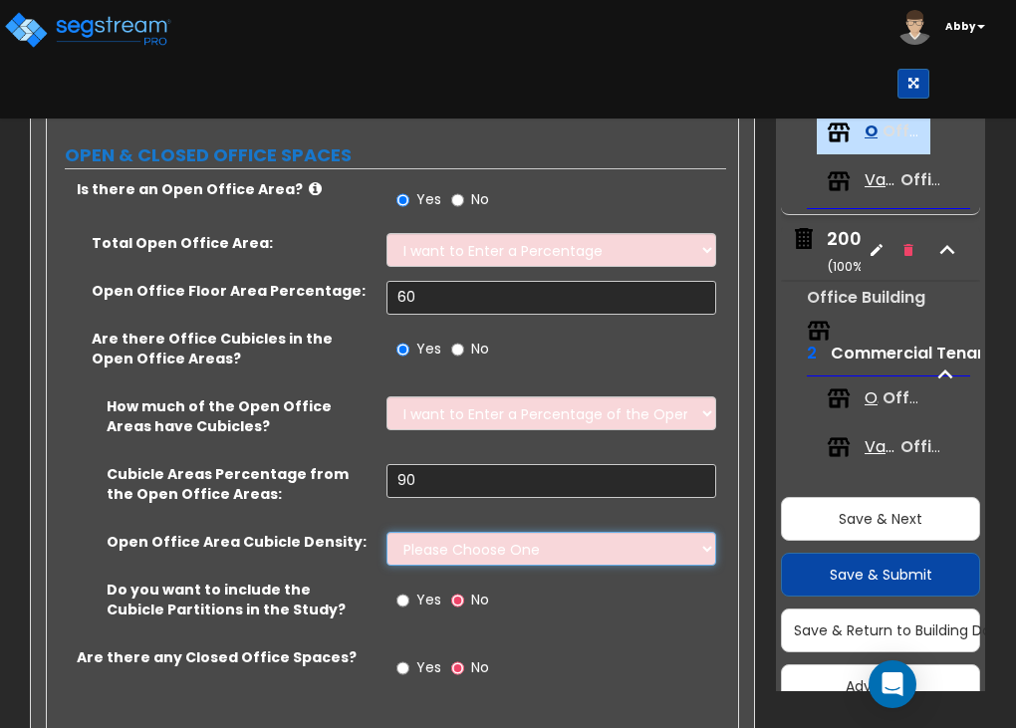
click at [445, 538] on select "Please Choose One Low High I want to Enter the number of Cubicles" at bounding box center [552, 549] width 330 height 34
click at [387, 532] on select "Please Choose One Low High I want to Enter the number of Cubicles" at bounding box center [552, 549] width 330 height 34
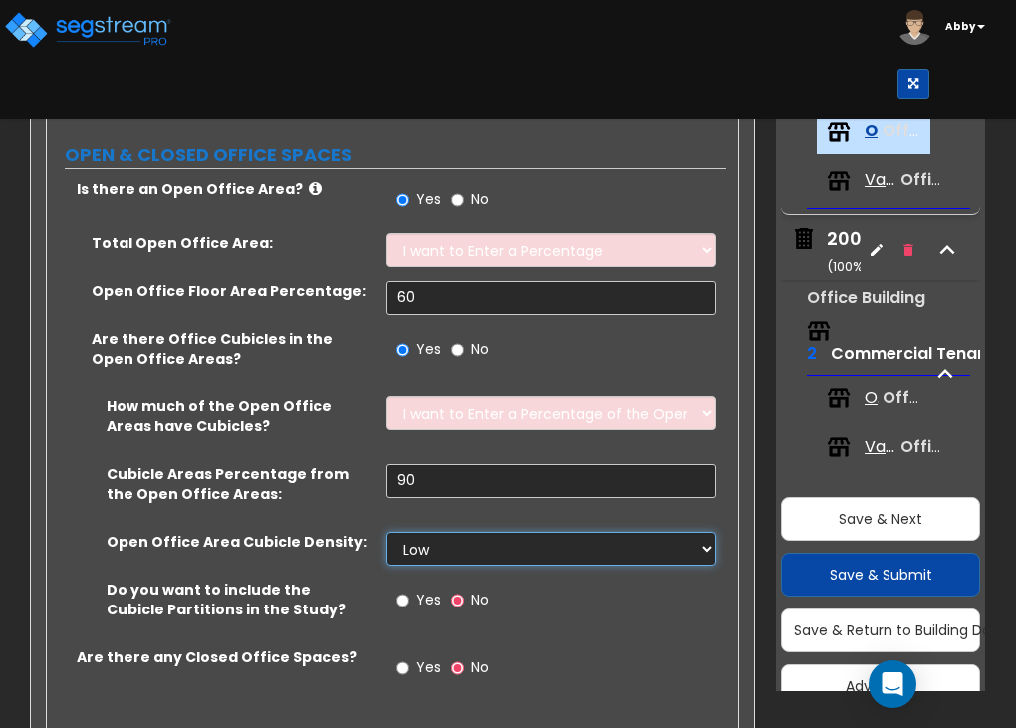
scroll to position [1013, 0]
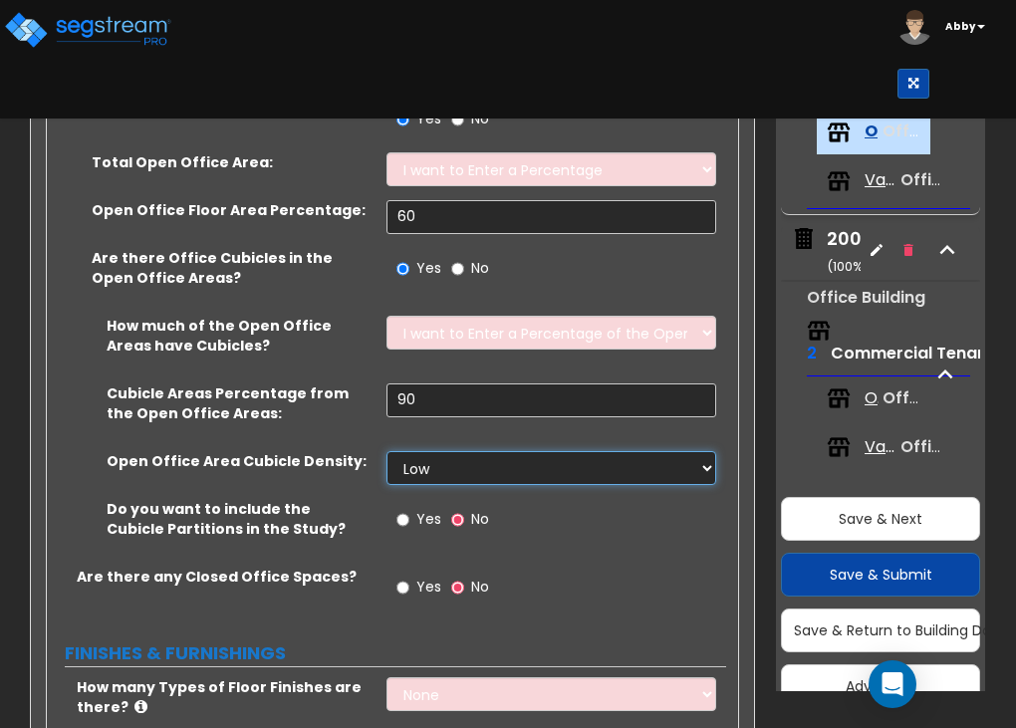
click at [432, 457] on select "Please Choose One Low High I want to Enter the number of Cubicles" at bounding box center [552, 468] width 330 height 34
select select "2"
click at [387, 451] on select "Please Choose One Low High I want to Enter the number of Cubicles" at bounding box center [552, 468] width 330 height 34
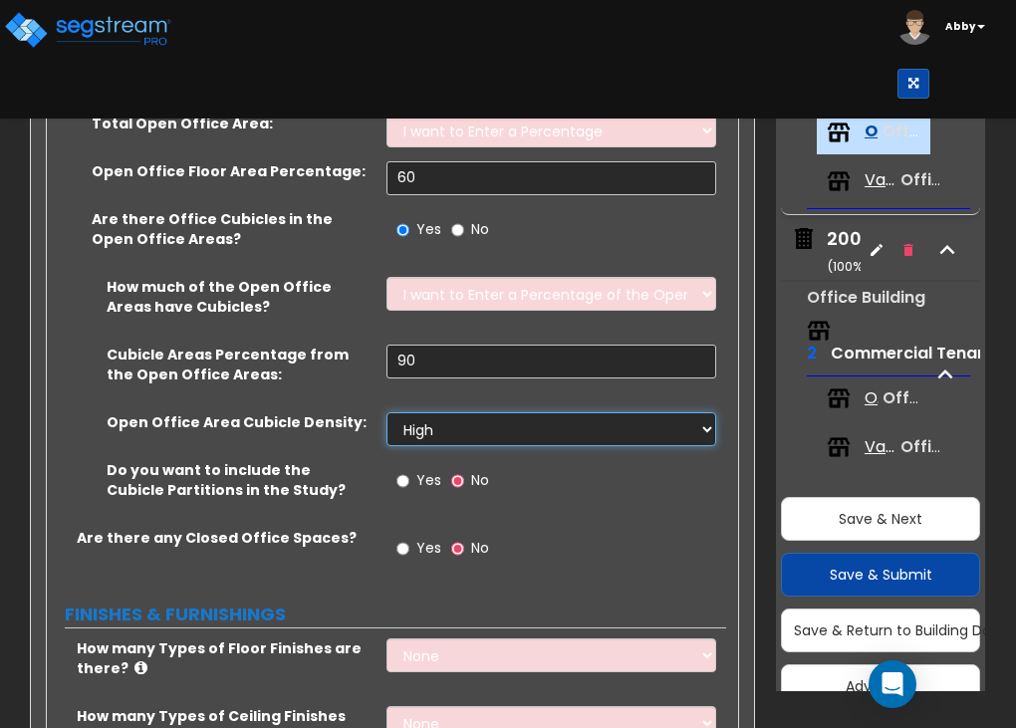
scroll to position [1053, 0]
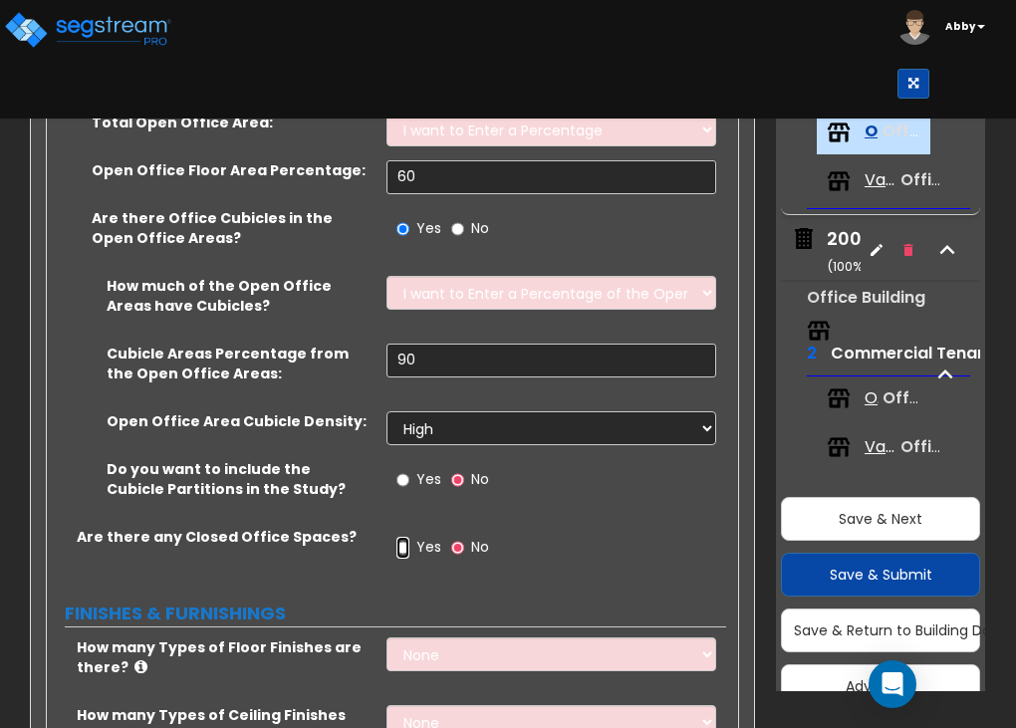
click at [403, 547] on input "Yes" at bounding box center [402, 548] width 13 height 22
radio input "true"
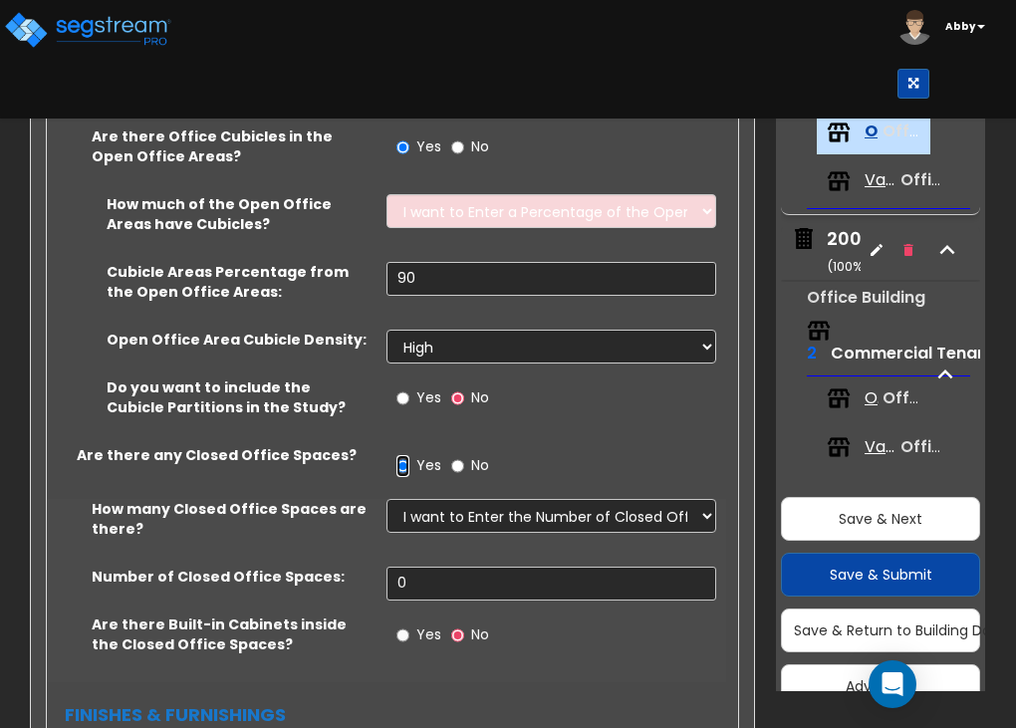
scroll to position [1136, 0]
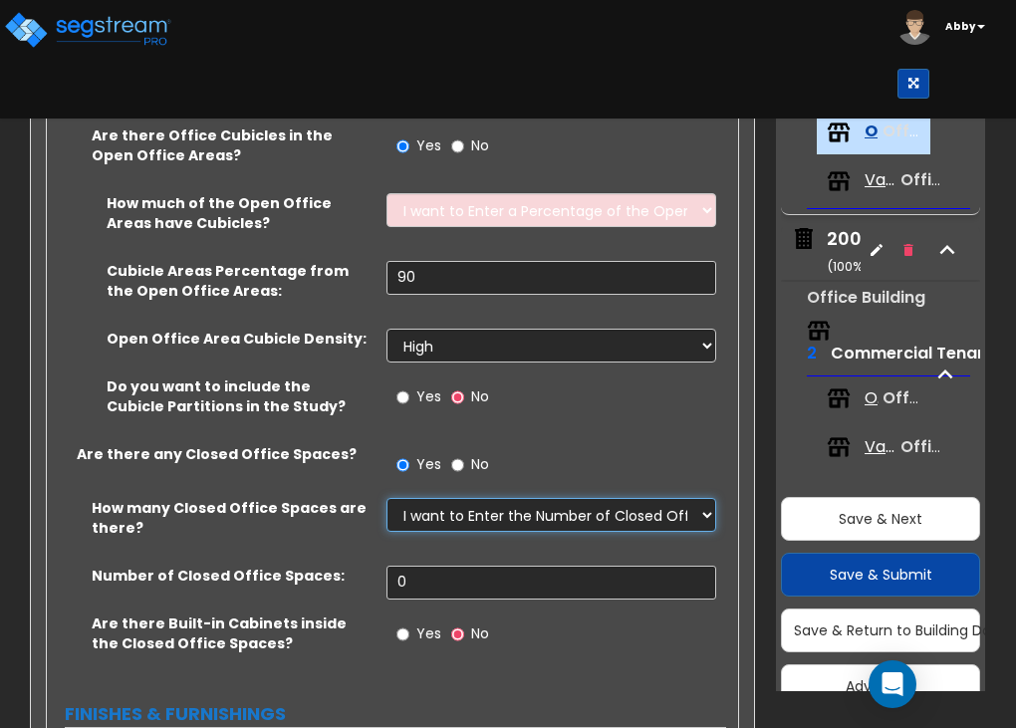
click at [436, 509] on select "I Don’t Know - Please Estimate for me I want to Enter the Number of Closed Offi…" at bounding box center [552, 515] width 330 height 34
select select "0"
click at [387, 498] on select "I Don’t Know - Please Estimate for me I want to Enter the Number of Closed Offi…" at bounding box center [552, 515] width 330 height 34
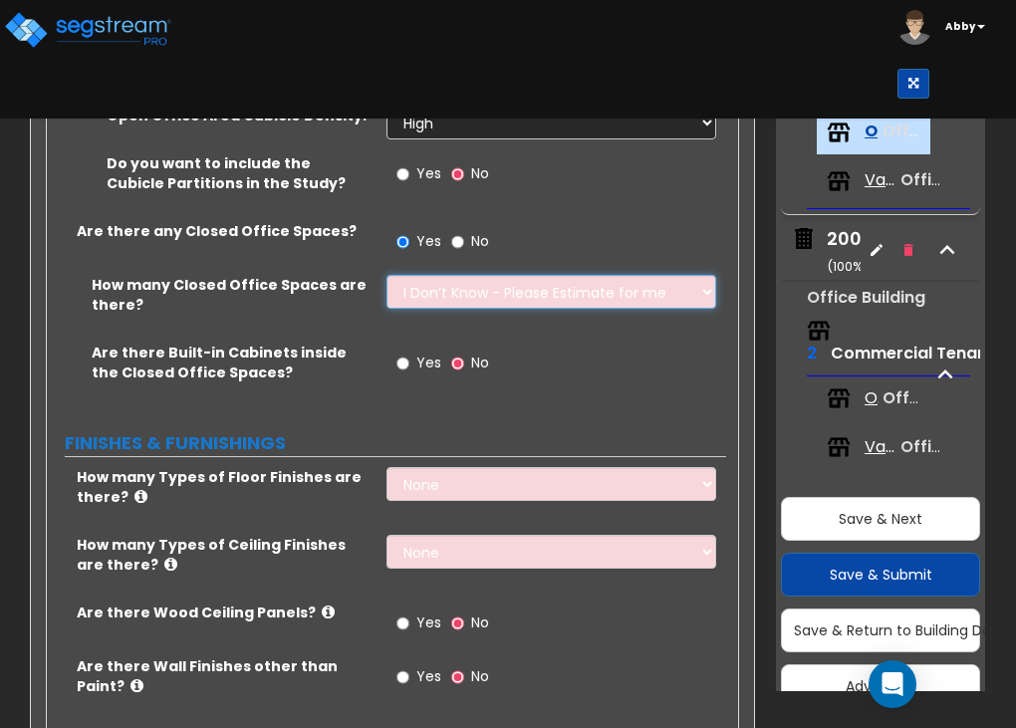
scroll to position [1367, 0]
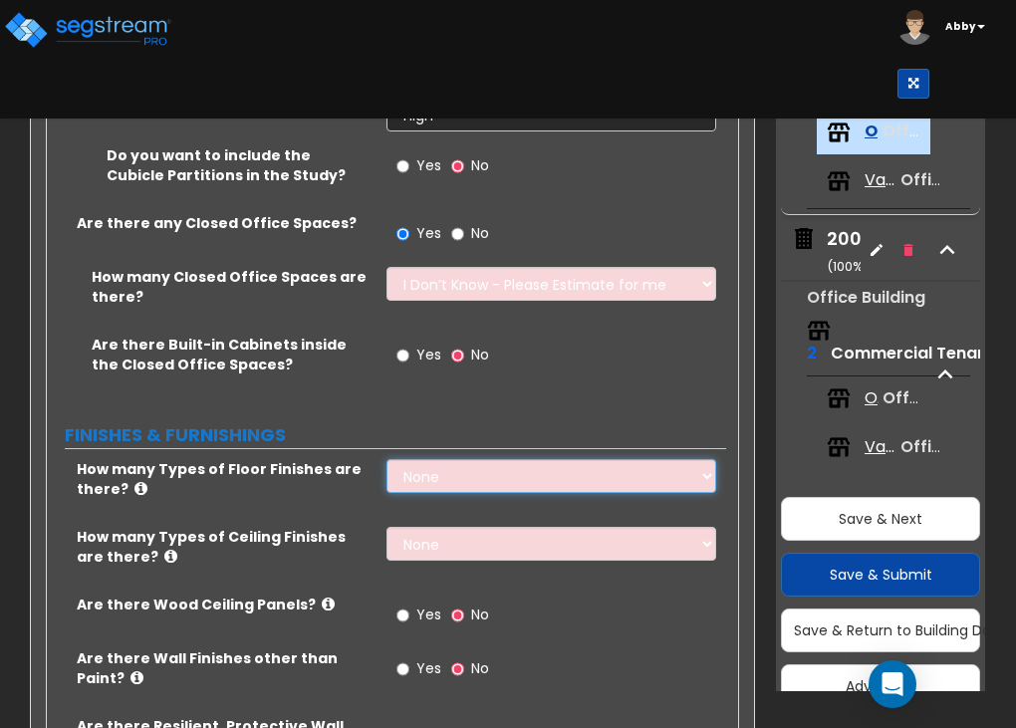
click at [422, 460] on select "None 1 2 3 4" at bounding box center [552, 476] width 330 height 34
select select "3"
click at [387, 459] on select "None 1 2 3 4" at bounding box center [552, 476] width 330 height 34
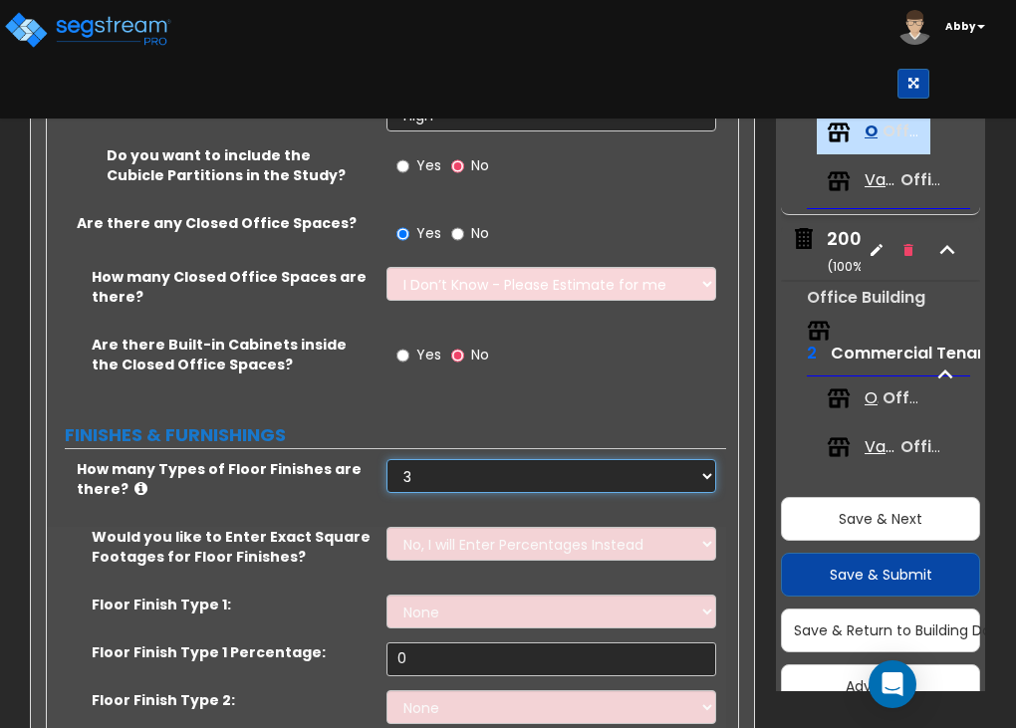
scroll to position [1499, 0]
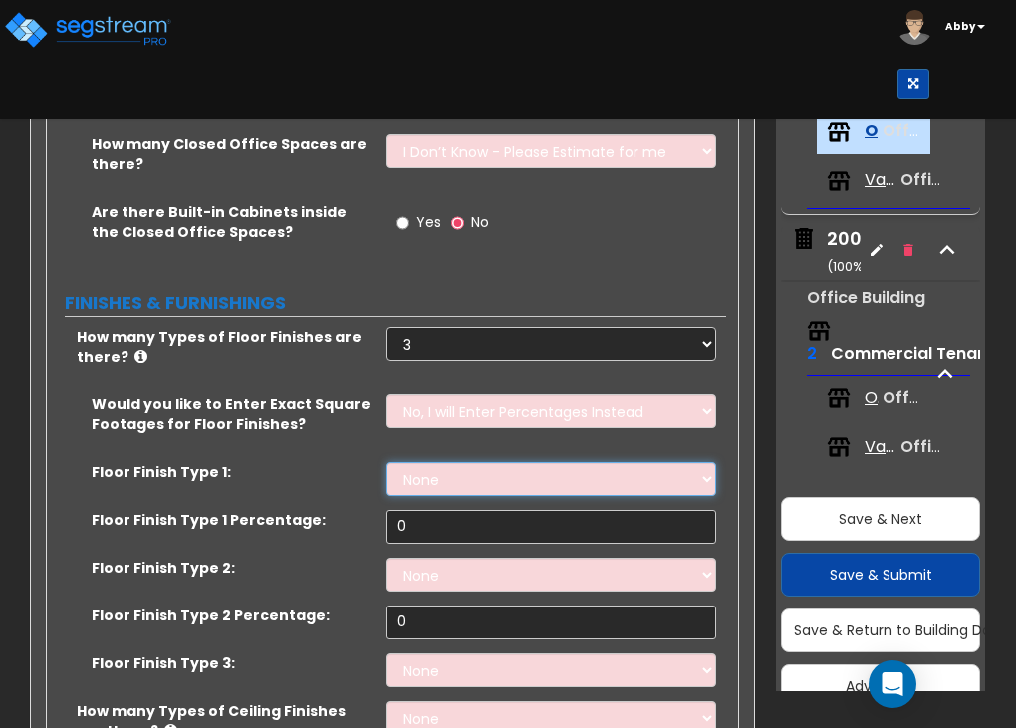
click at [436, 469] on select "None Tile Flooring Hardwood Flooring Resilient Laminate Flooring VCT Flooring S…" at bounding box center [552, 479] width 330 height 34
select select "5"
click at [387, 462] on select "None Tile Flooring Hardwood Flooring Resilient Laminate Flooring VCT Flooring S…" at bounding box center [552, 479] width 330 height 34
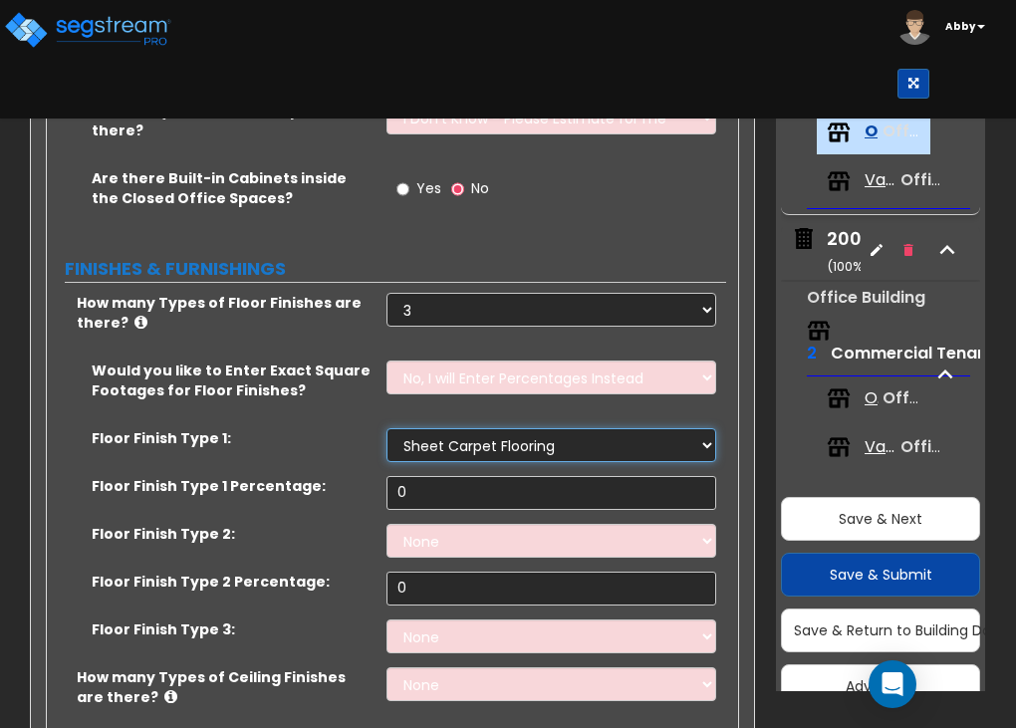
scroll to position [1531, 0]
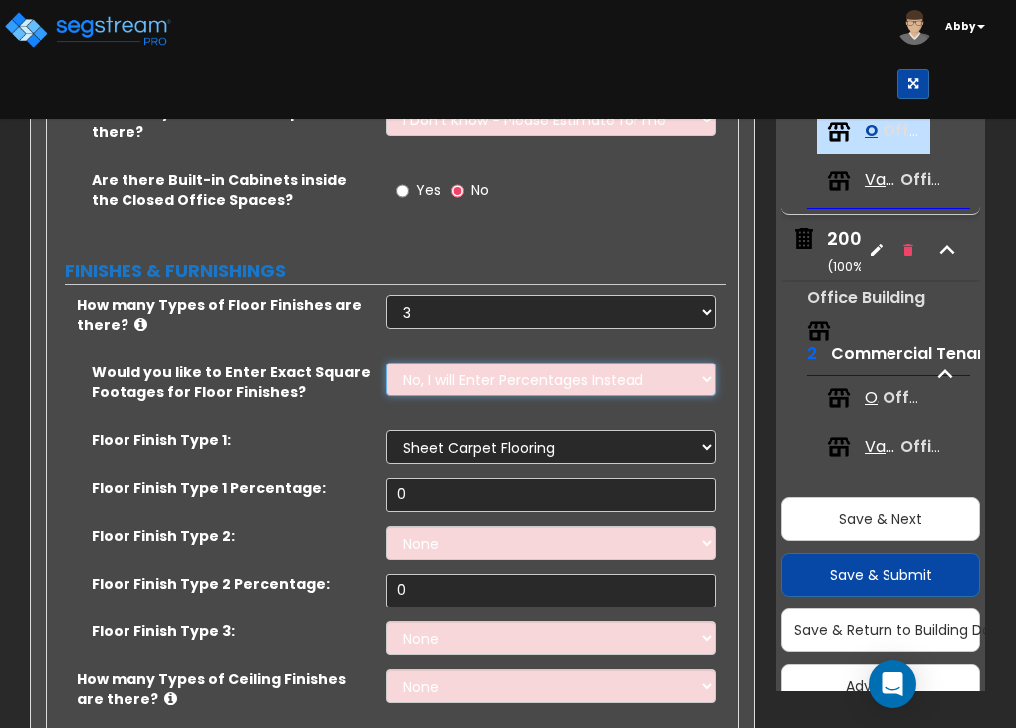
click at [442, 370] on select "No, I will Enter Percentages Instead Yes, I will Enter Exact Square Footages" at bounding box center [552, 380] width 330 height 34
click at [387, 363] on select "No, I will Enter Percentages Instead Yes, I will Enter Exact Square Footages" at bounding box center [552, 380] width 330 height 34
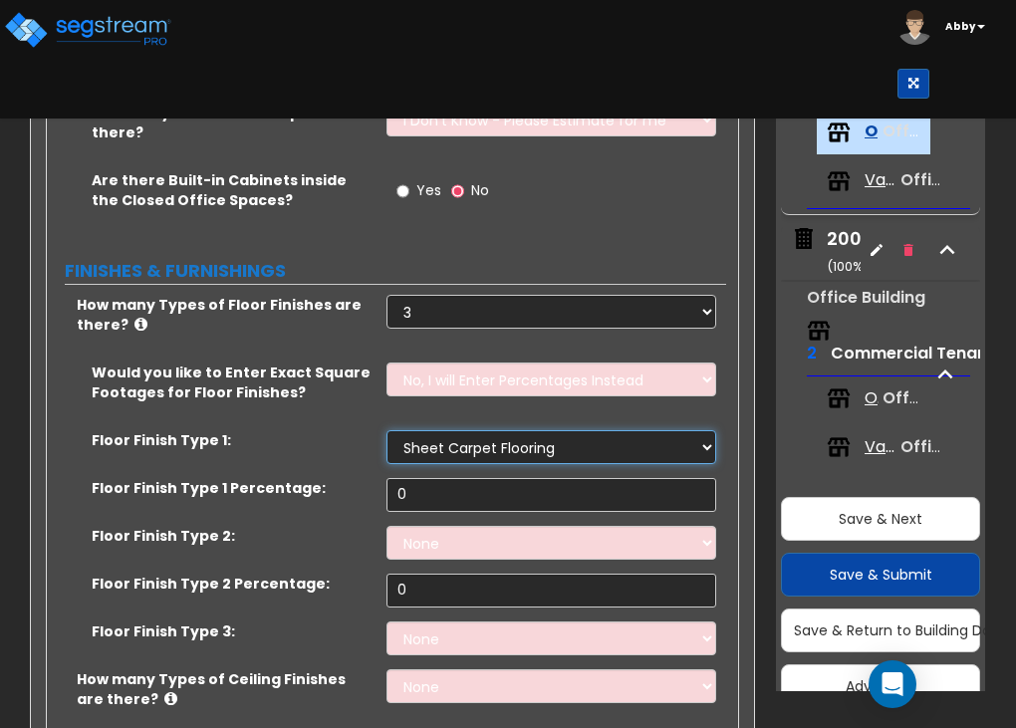
click at [415, 435] on select "None Tile Flooring Hardwood Flooring Resilient Laminate Flooring VCT Flooring S…" at bounding box center [552, 447] width 330 height 34
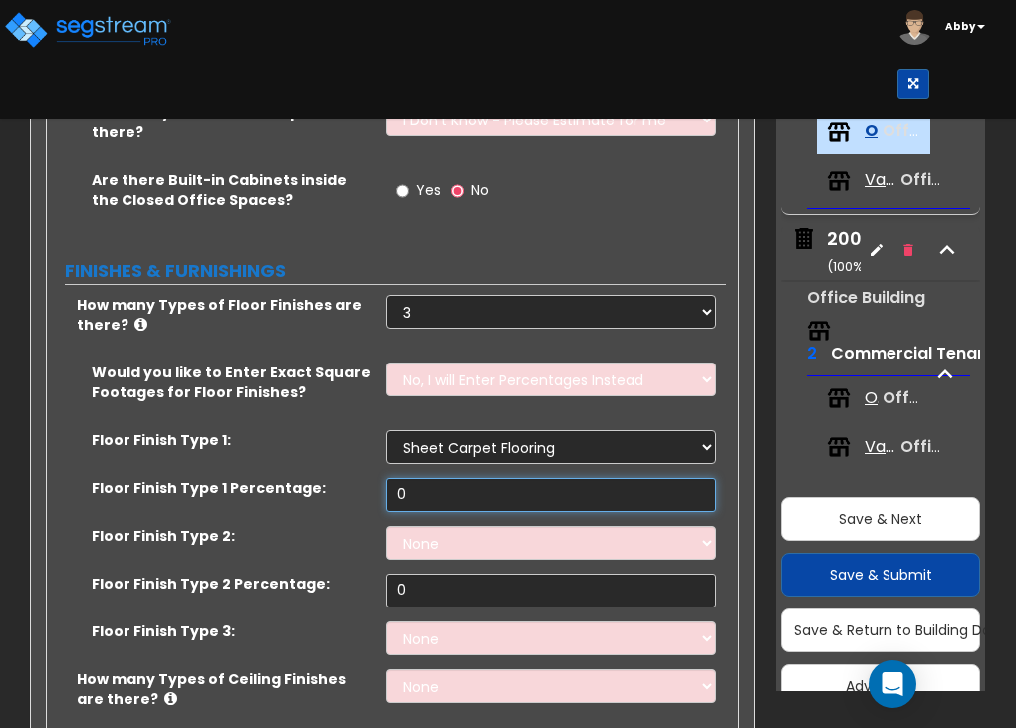
click at [422, 488] on input "0" at bounding box center [552, 495] width 330 height 34
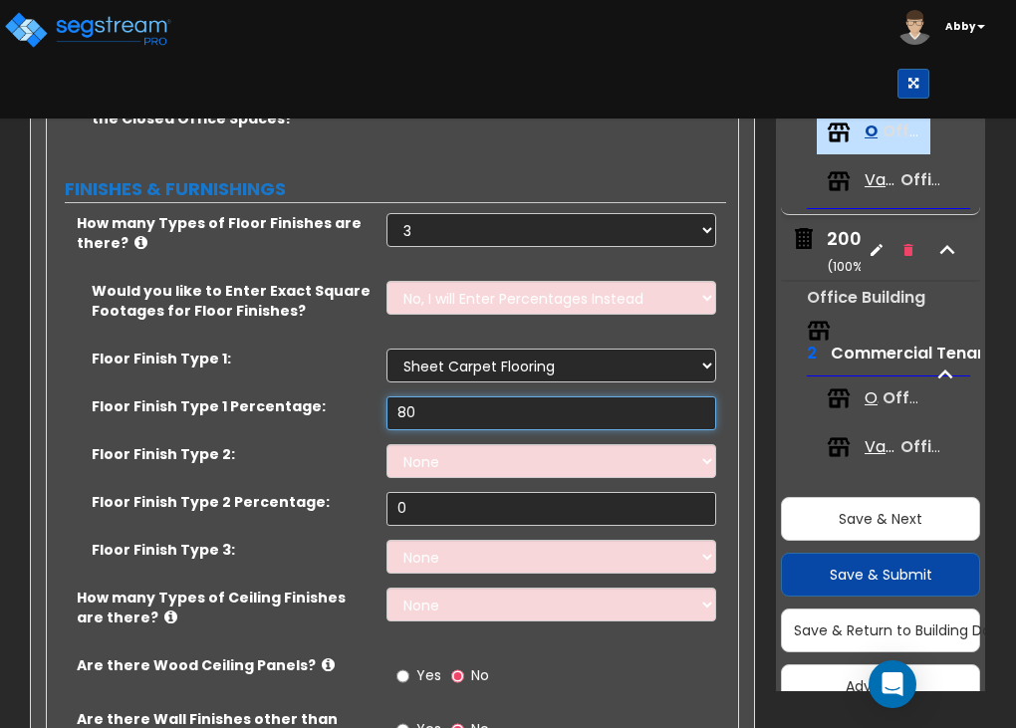
type input "80"
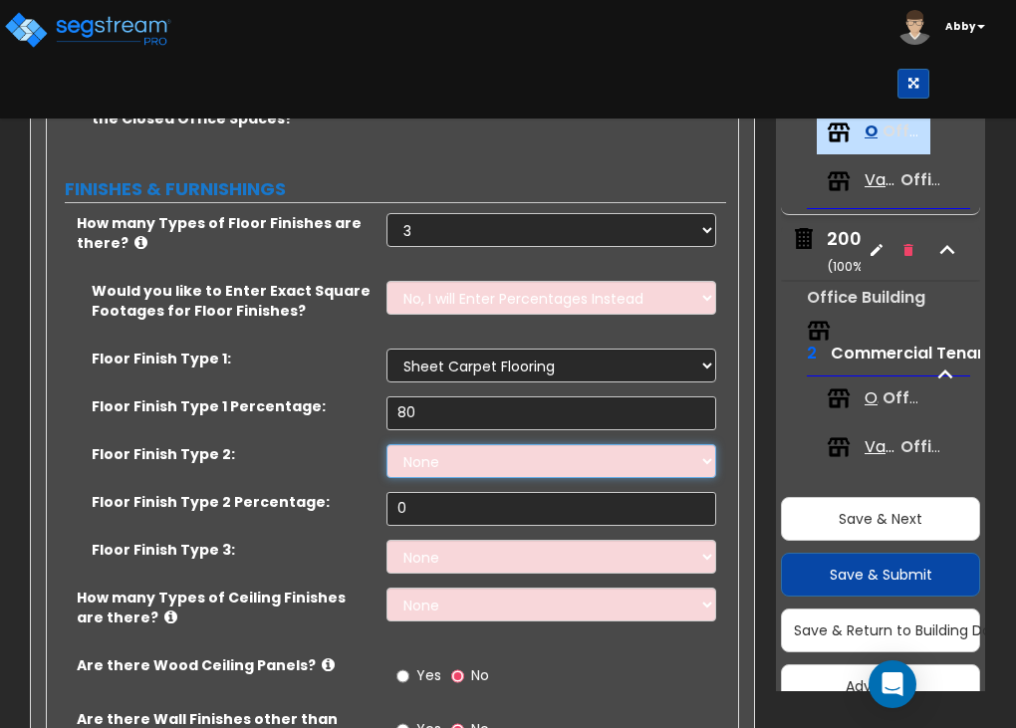
click at [410, 447] on select "None Tile Flooring Hardwood Flooring Resilient Laminate Flooring VCT Flooring S…" at bounding box center [552, 461] width 330 height 34
select select "4"
click at [387, 444] on select "None Tile Flooring Hardwood Flooring Resilient Laminate Flooring VCT Flooring S…" at bounding box center [552, 461] width 330 height 34
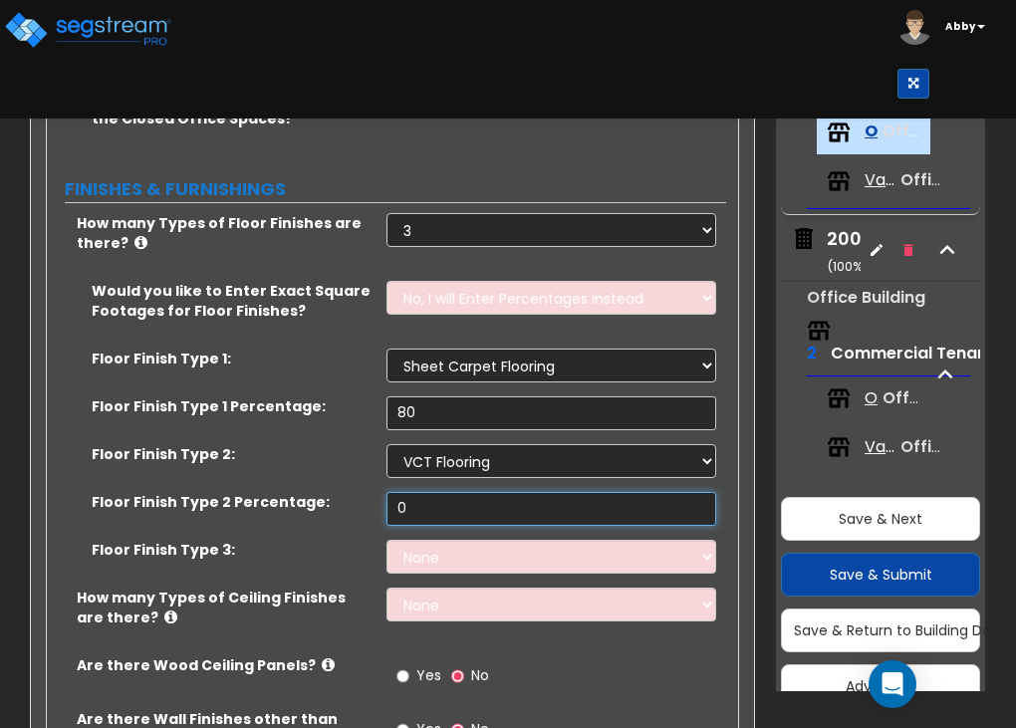
click at [420, 493] on input "0" at bounding box center [552, 509] width 330 height 34
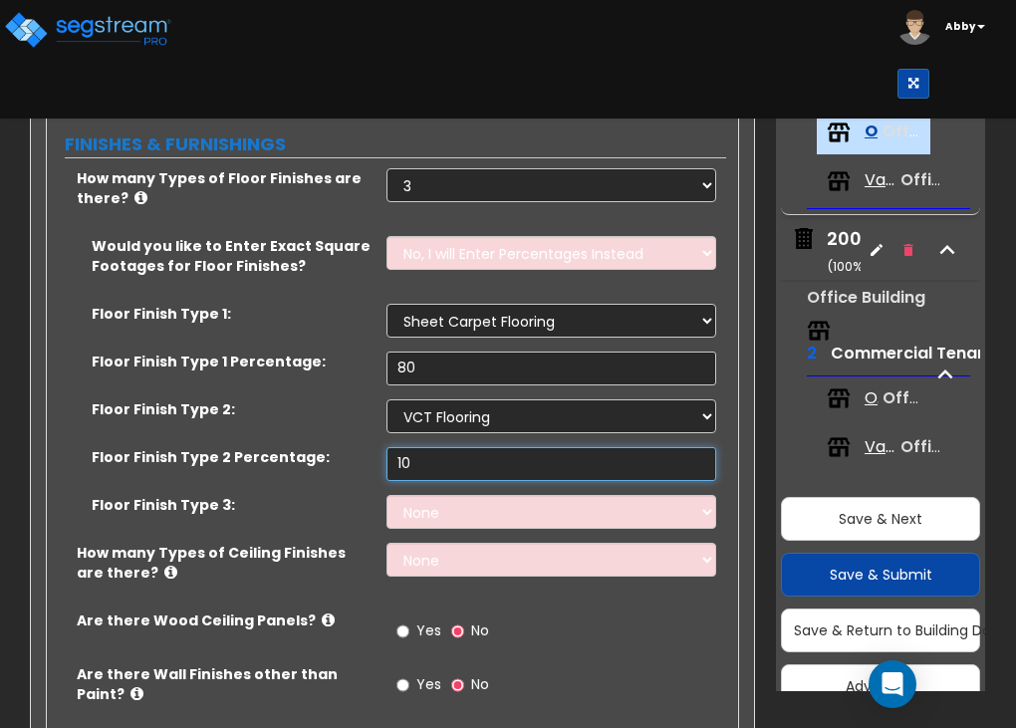
type input "10"
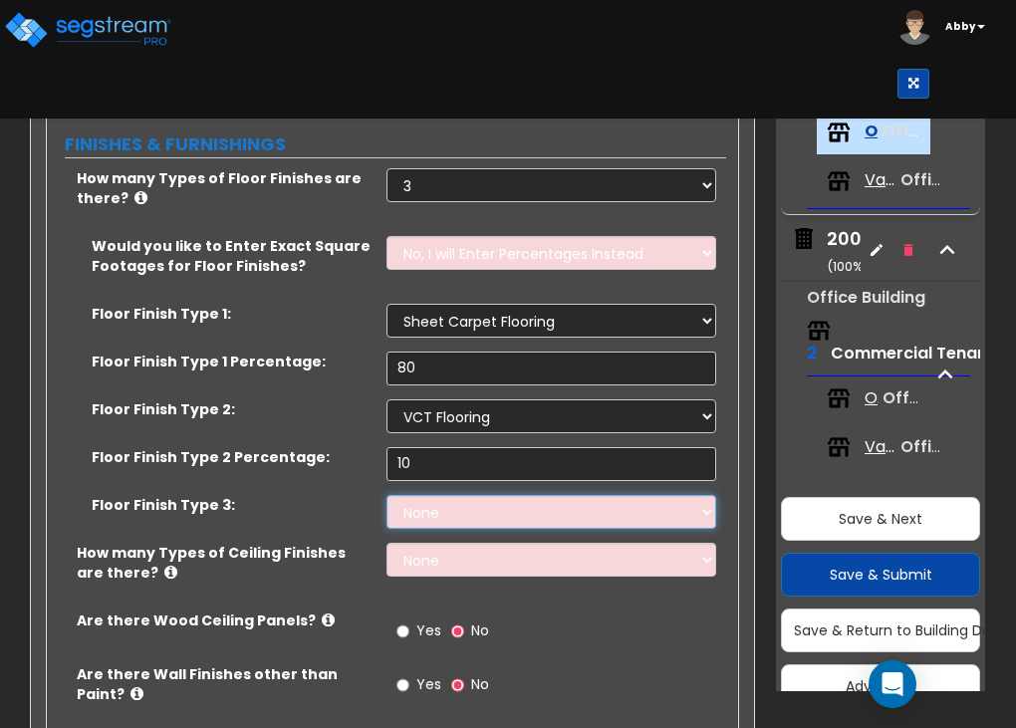
click at [422, 499] on select "None Tile Flooring Hardwood Flooring Resilient Laminate Flooring VCT Flooring S…" at bounding box center [552, 512] width 330 height 34
select select "1"
click at [387, 495] on select "None Tile Flooring Hardwood Flooring Resilient Laminate Flooring VCT Flooring S…" at bounding box center [552, 512] width 330 height 34
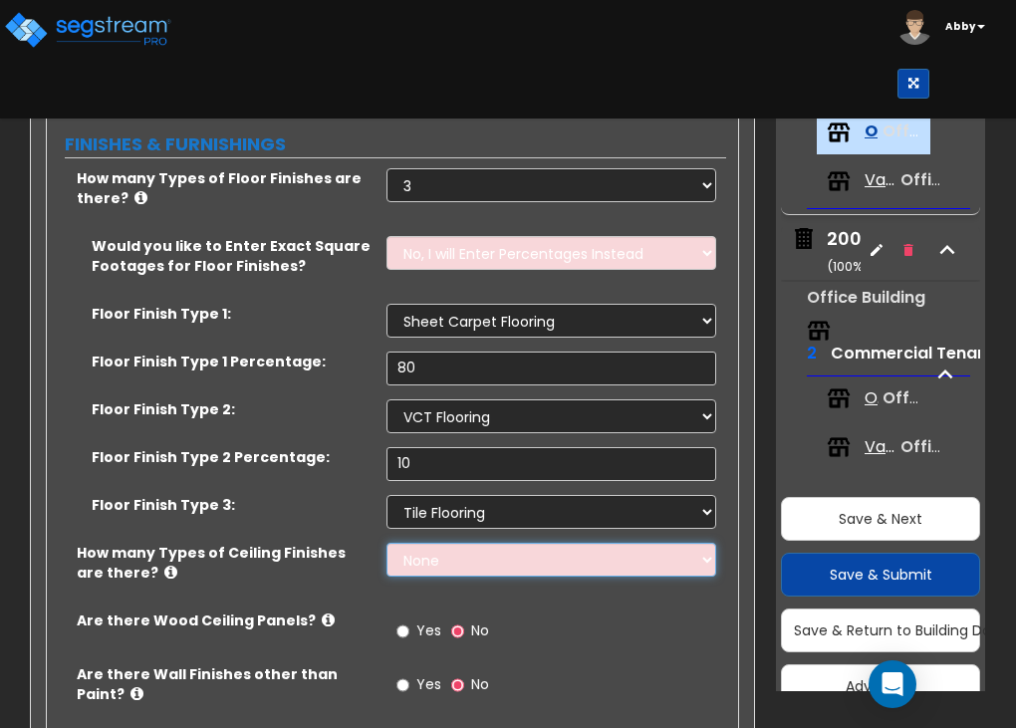
click at [487, 551] on select "None 1 2 3" at bounding box center [552, 560] width 330 height 34
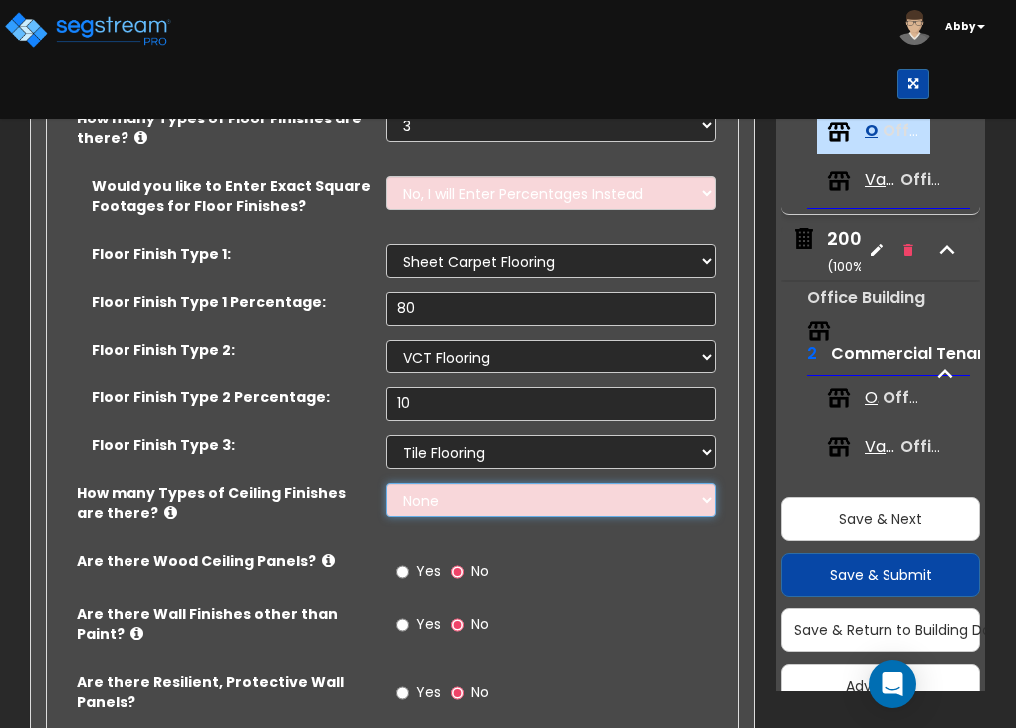
scroll to position [1725, 0]
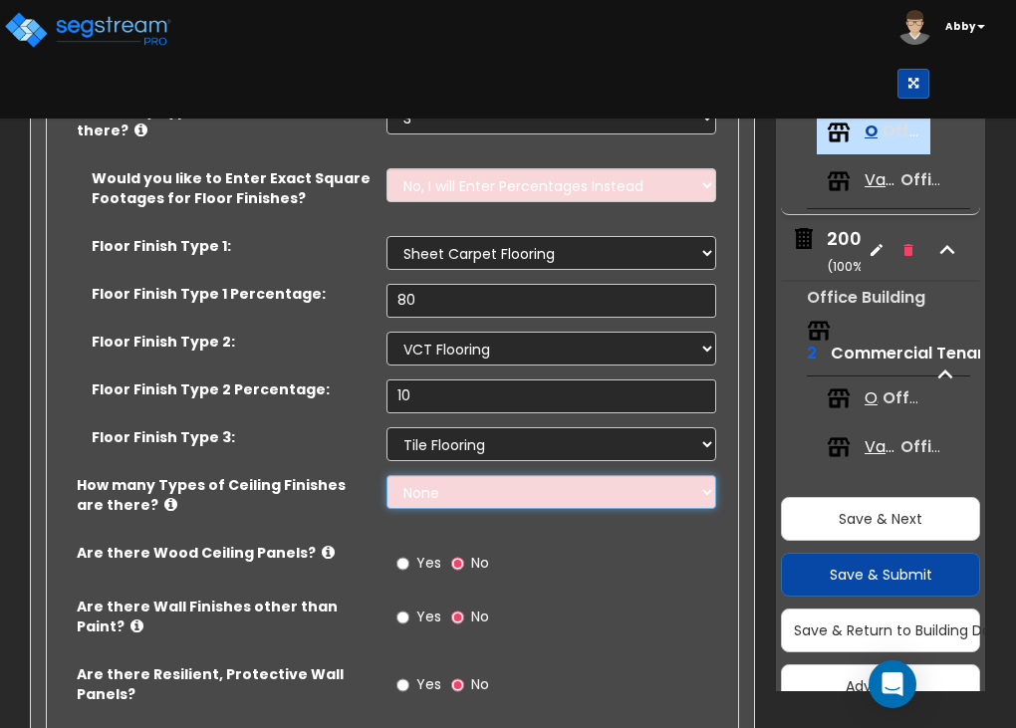
click at [458, 477] on select "None 1 2 3" at bounding box center [552, 492] width 330 height 34
select select "1"
click at [387, 475] on select "None 1 2 3" at bounding box center [552, 492] width 330 height 34
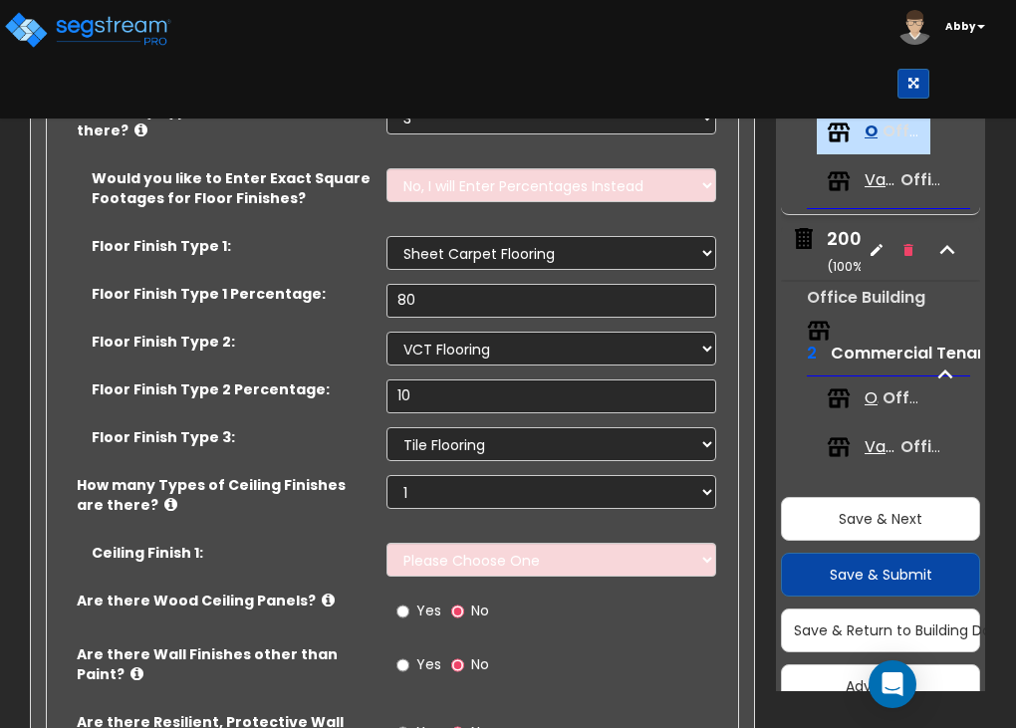
click at [164, 497] on icon at bounding box center [170, 504] width 13 height 15
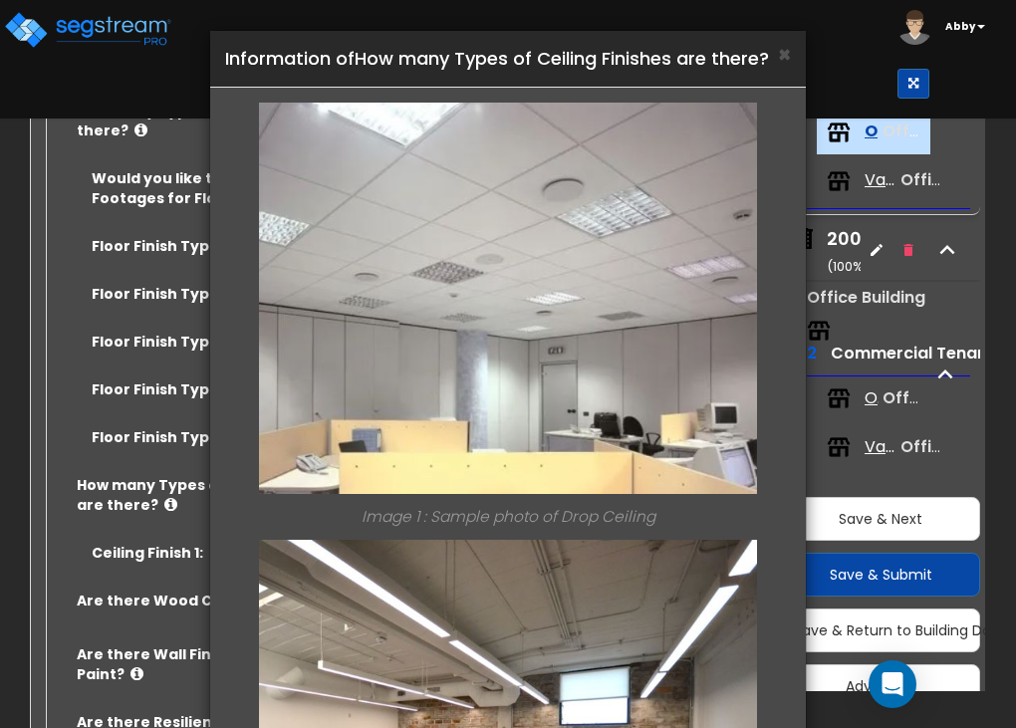
click at [774, 51] on h4 "Information of How many Types of Ceiling Finishes are there?" at bounding box center [508, 59] width 566 height 26
click at [781, 56] on span "×" at bounding box center [784, 54] width 13 height 29
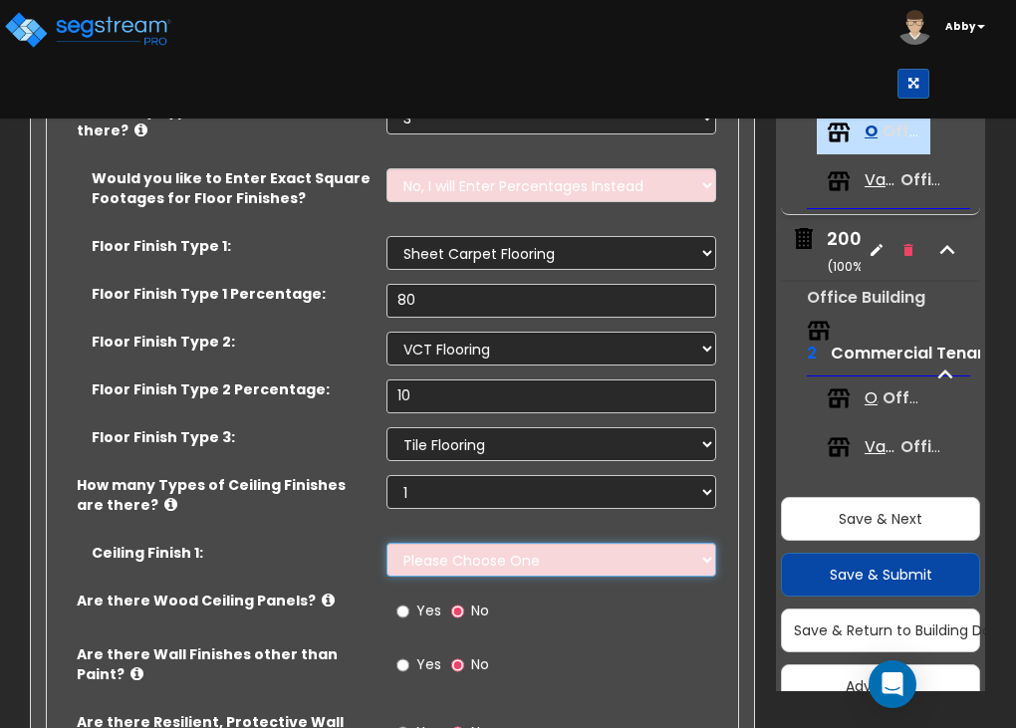
click at [523, 550] on select "Please Choose One Drop Ceiling Open Ceiling Drywall Ceiling" at bounding box center [552, 560] width 330 height 34
select select "1"
click at [387, 543] on select "Please Choose One Drop Ceiling Open Ceiling Drywall Ceiling" at bounding box center [552, 560] width 330 height 34
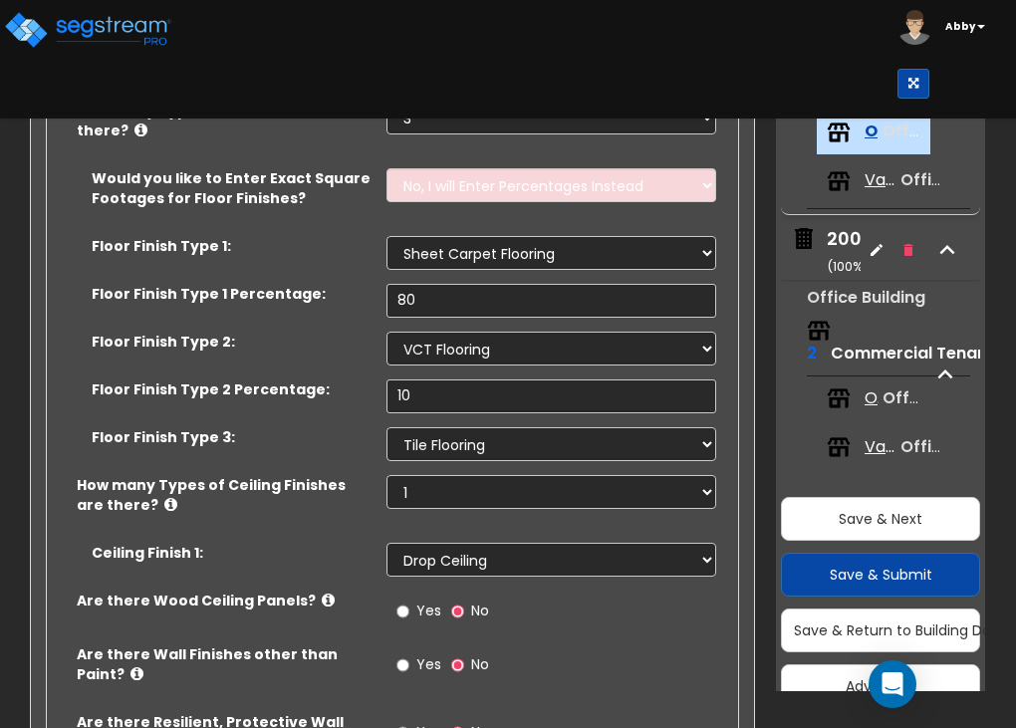
click at [509, 609] on div "Yes No" at bounding box center [557, 618] width 340 height 54
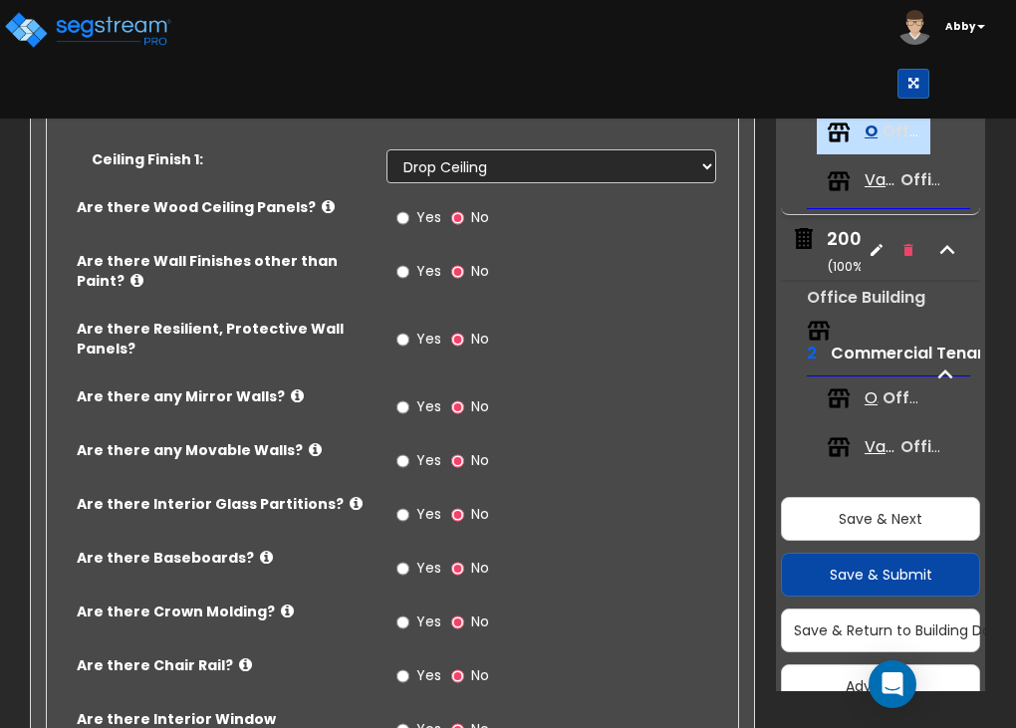
scroll to position [2125, 0]
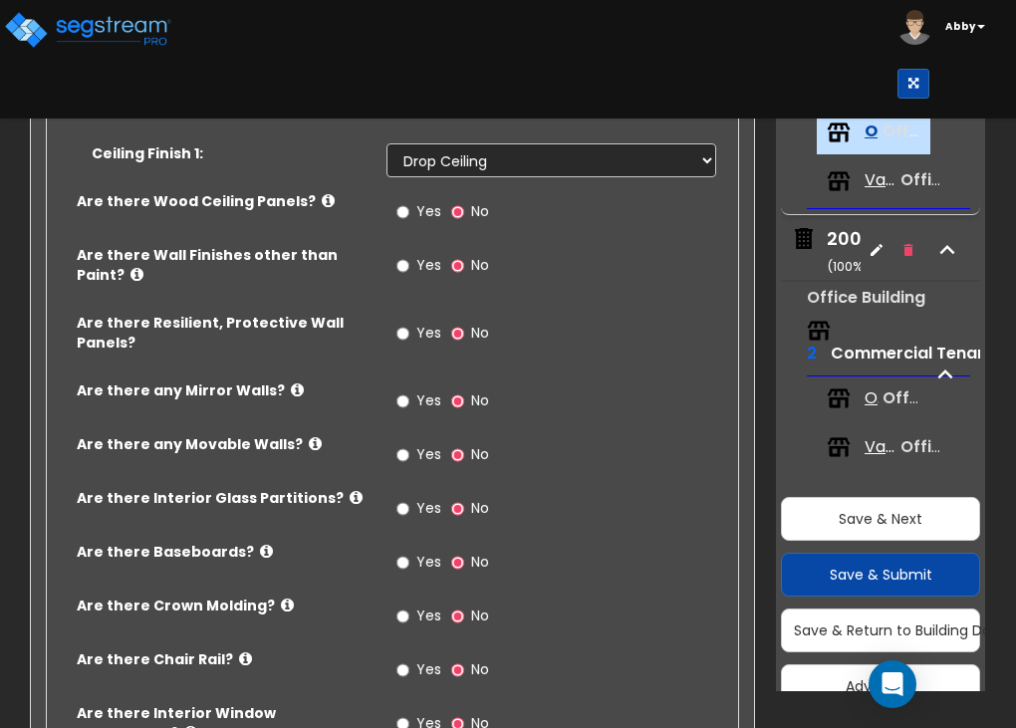
click at [413, 496] on label "Yes" at bounding box center [418, 511] width 45 height 34
click at [409, 498] on input "Yes" at bounding box center [402, 509] width 13 height 22
radio input "true"
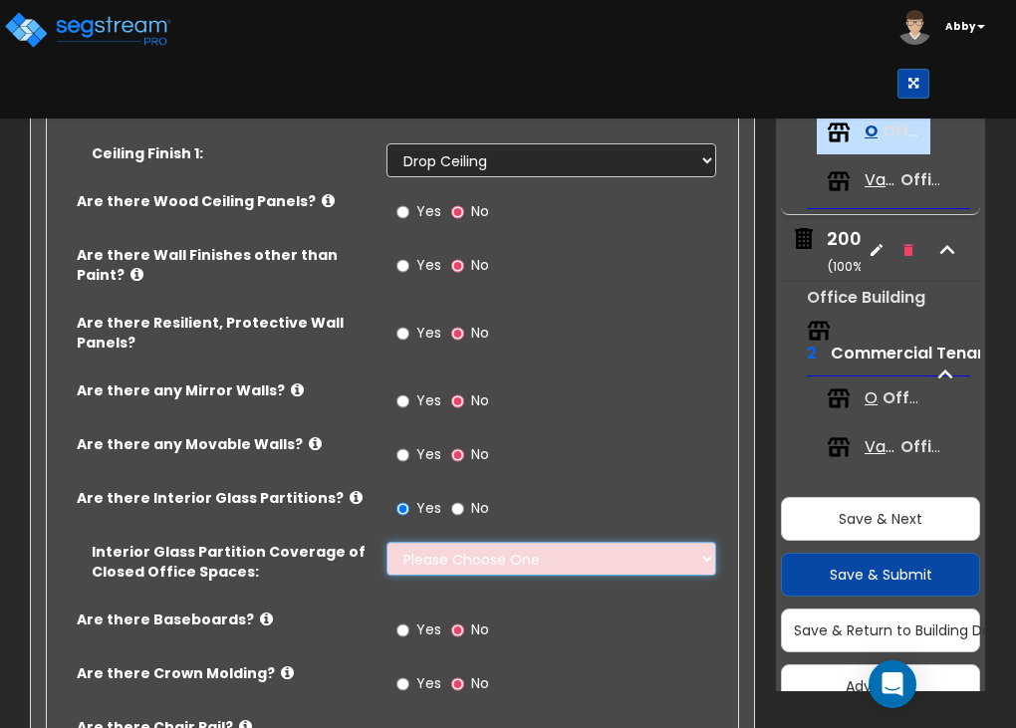
click at [419, 546] on select "Please Choose One Some of the Closed Office Space Walls are Interior Glass Part…" at bounding box center [552, 559] width 330 height 34
select select "2"
click at [387, 542] on select "Please Choose One Some of the Closed Office Space Walls are Interior Glass Part…" at bounding box center [552, 559] width 330 height 34
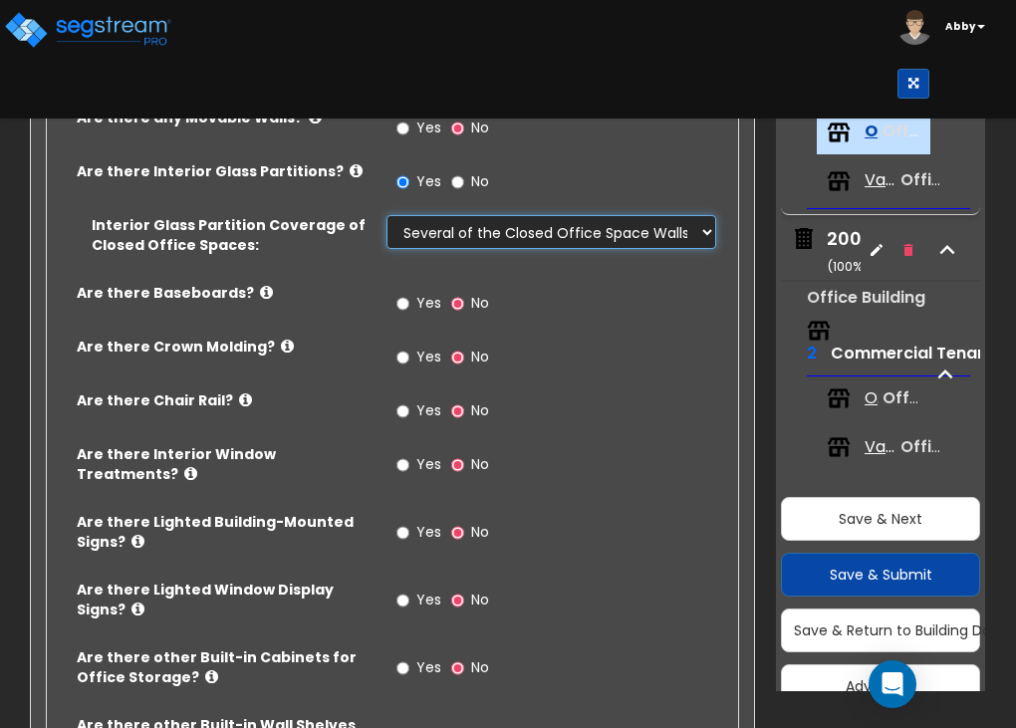
scroll to position [2454, 0]
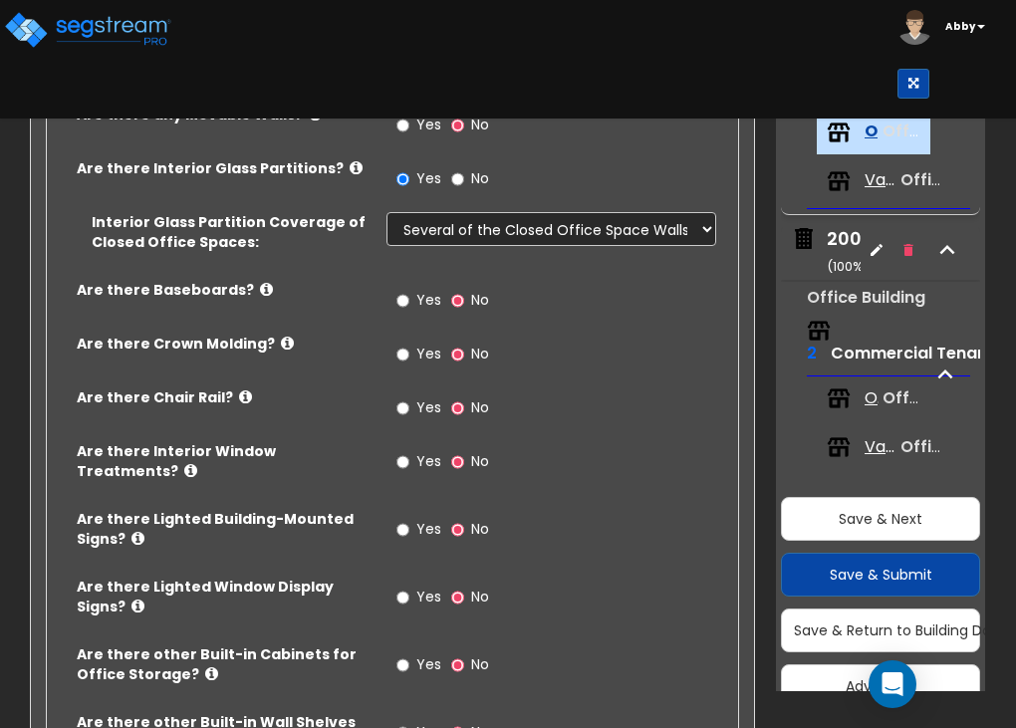
click at [184, 463] on icon at bounding box center [190, 470] width 13 height 15
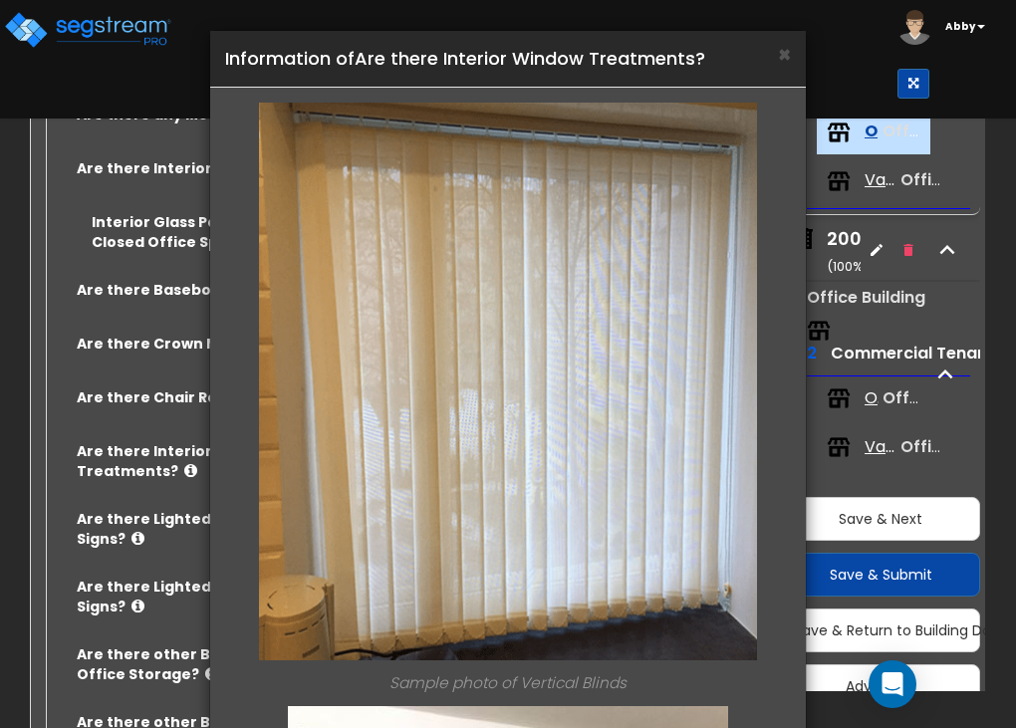
click at [87, 461] on div "× Information of Are there Interior Window Treatments? Sample photo of Vertical…" at bounding box center [508, 364] width 1016 height 728
click at [784, 59] on span "×" at bounding box center [784, 54] width 13 height 29
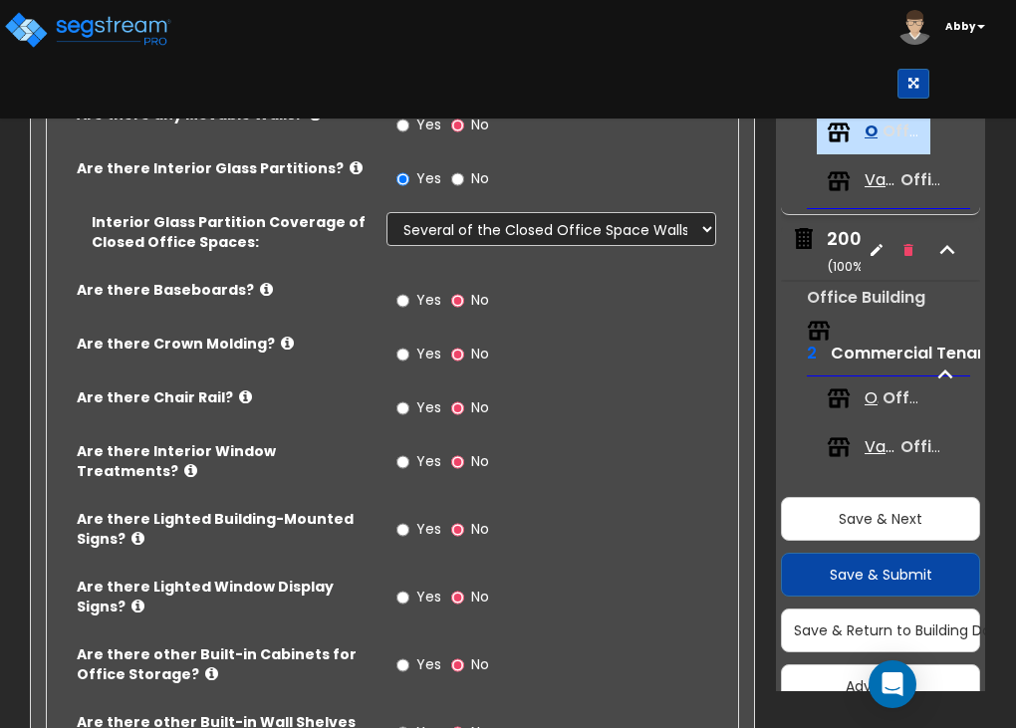
click at [414, 453] on label "Yes" at bounding box center [418, 464] width 45 height 34
click at [409, 453] on input "Yes" at bounding box center [402, 462] width 13 height 22
radio input "true"
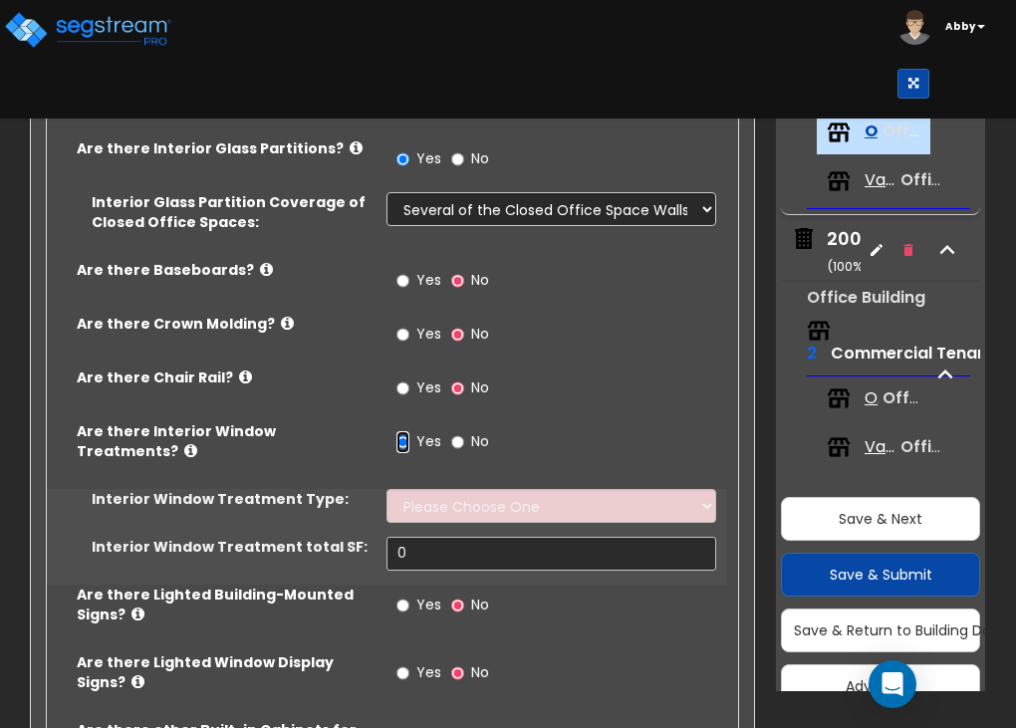
scroll to position [2477, 0]
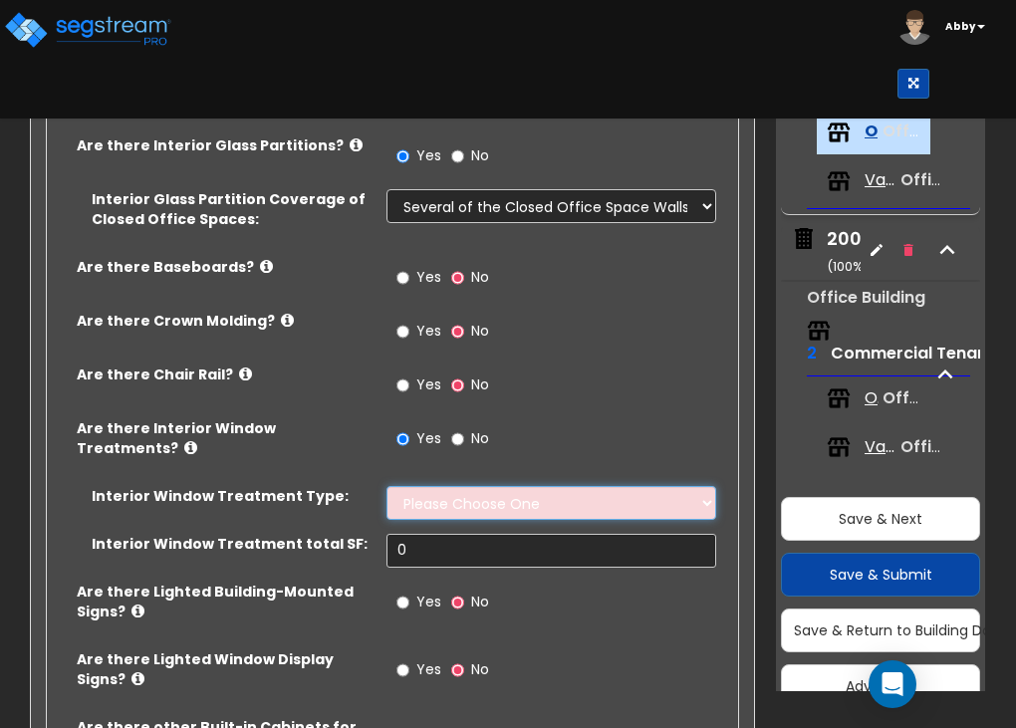
click at [437, 493] on select "Please Choose One Vertical Blinds Window Shades Venetian Blinds Wood Shutters" at bounding box center [552, 503] width 330 height 34
select select "3"
click at [387, 486] on select "Please Choose One Vertical Blinds Window Shades Venetian Blinds Wood Shutters" at bounding box center [552, 503] width 330 height 34
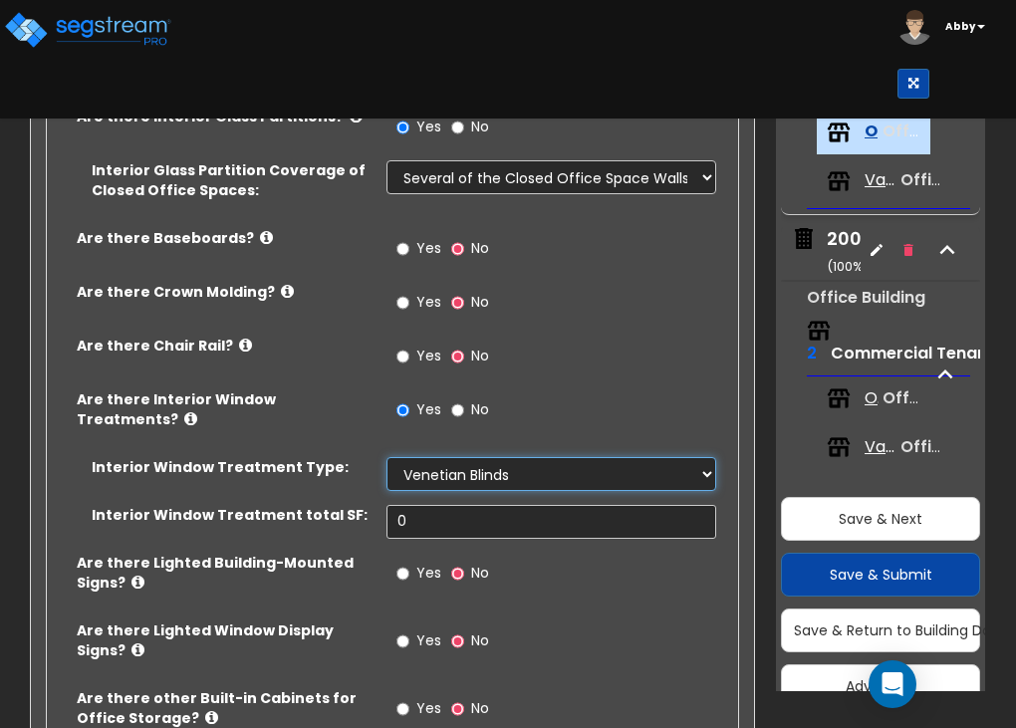
scroll to position [2507, 0]
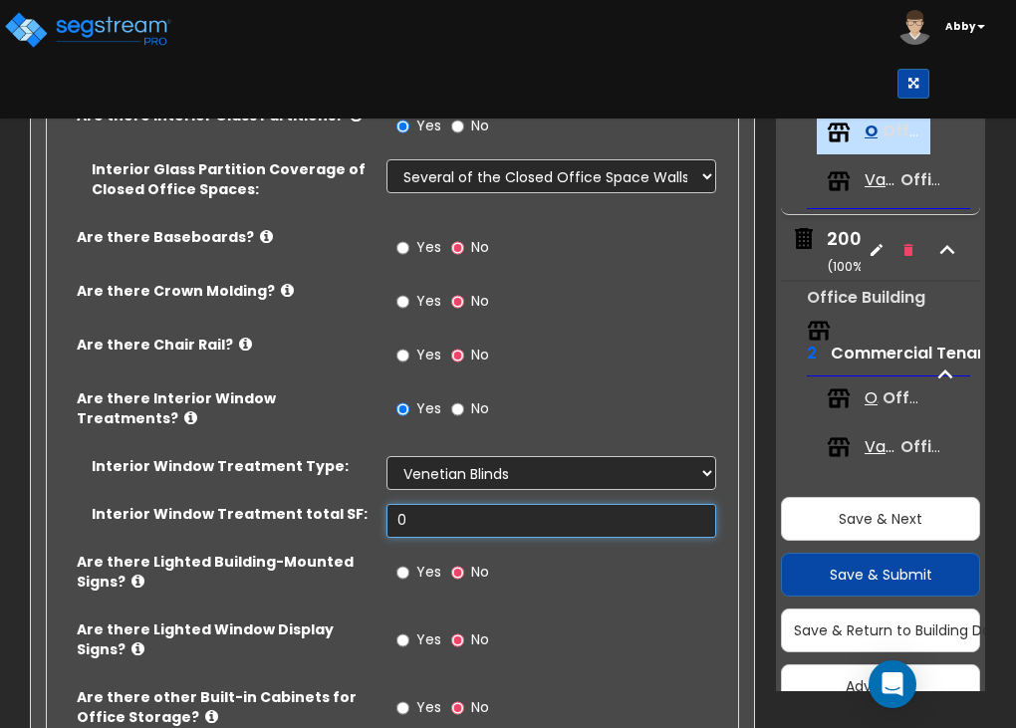
click at [434, 521] on input "0" at bounding box center [552, 521] width 330 height 34
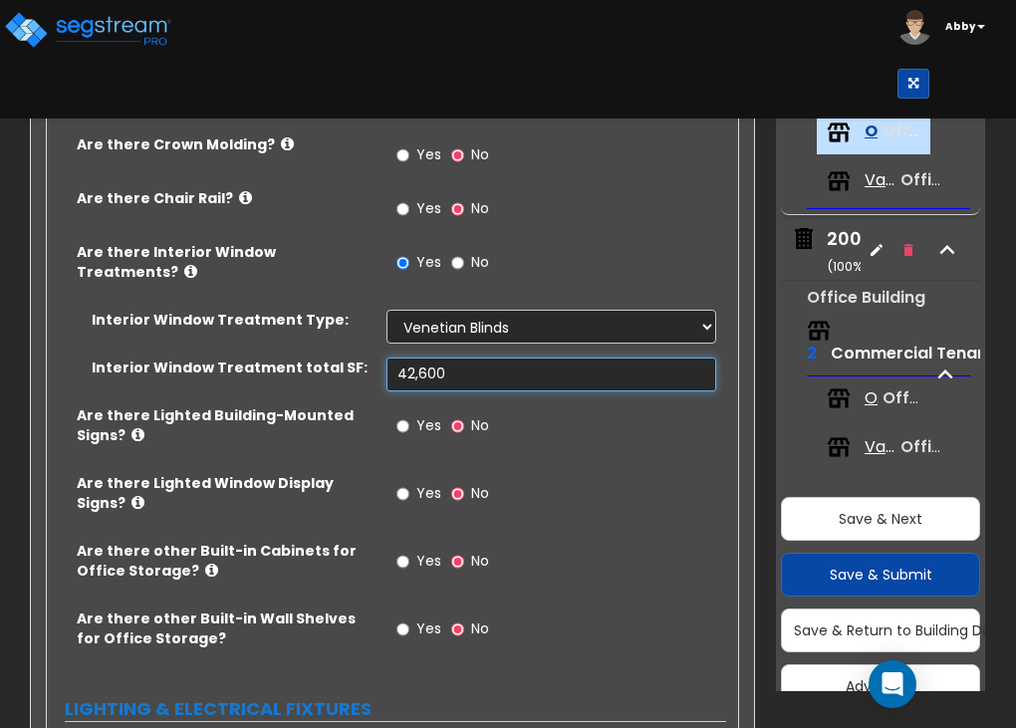
scroll to position [2665, 0]
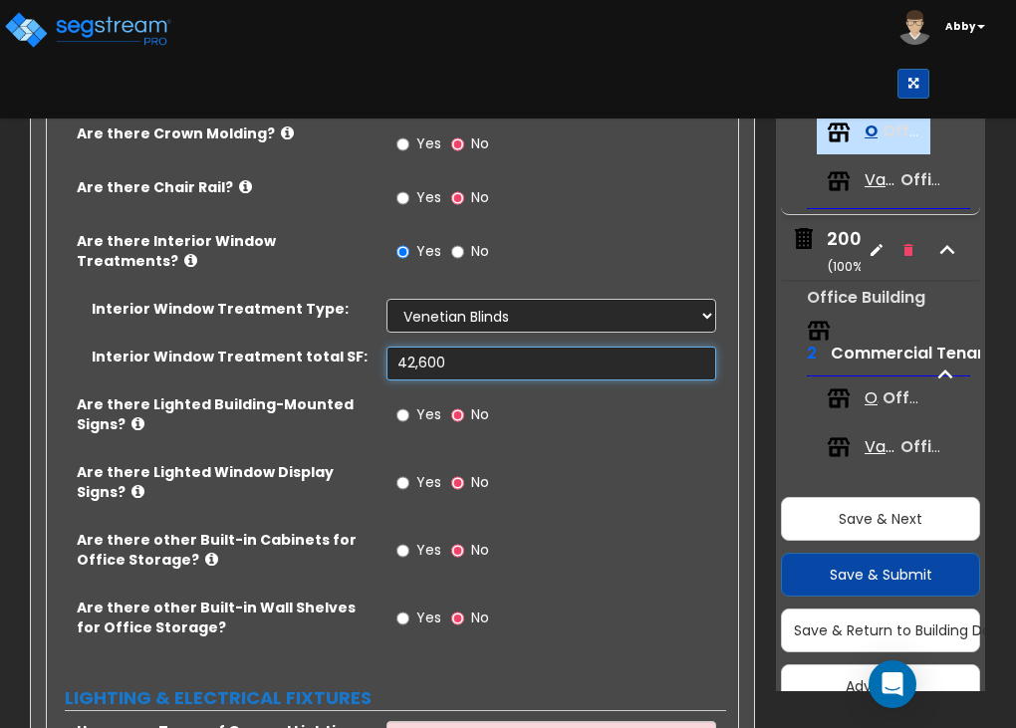
type input "42,600"
click at [398, 411] on input "Yes" at bounding box center [402, 415] width 13 height 22
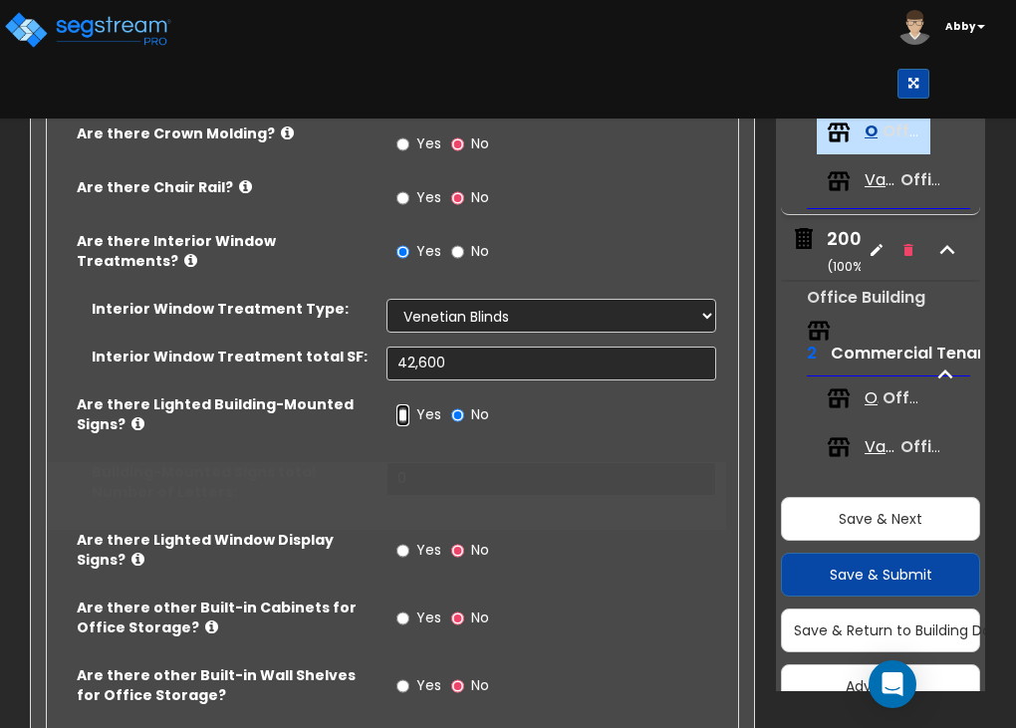
radio input "true"
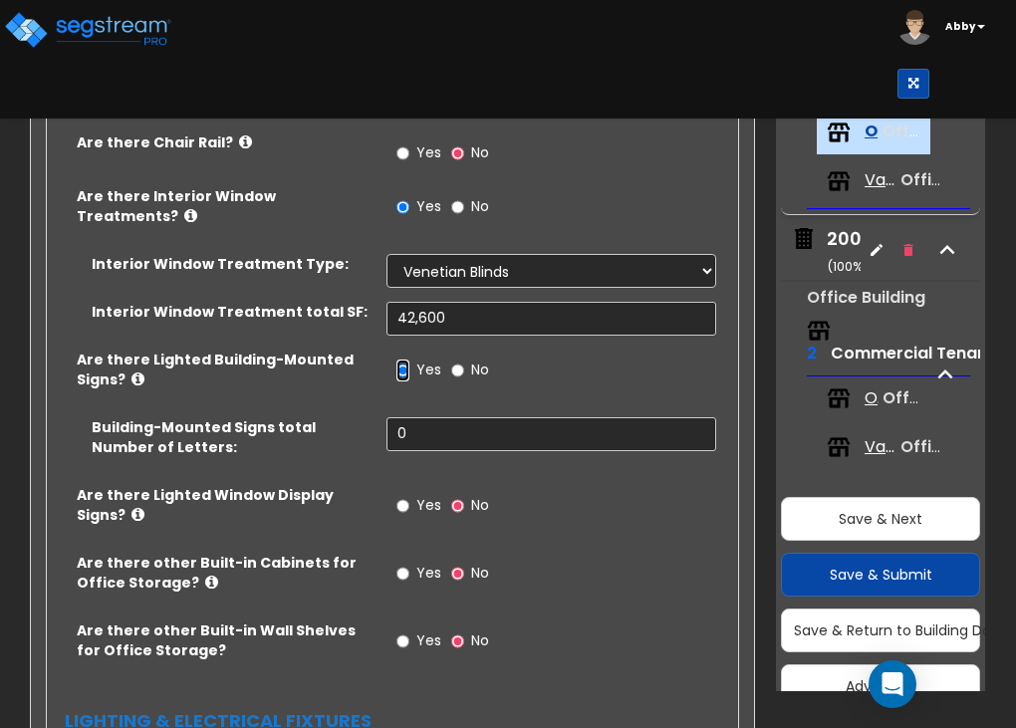
scroll to position [2710, 0]
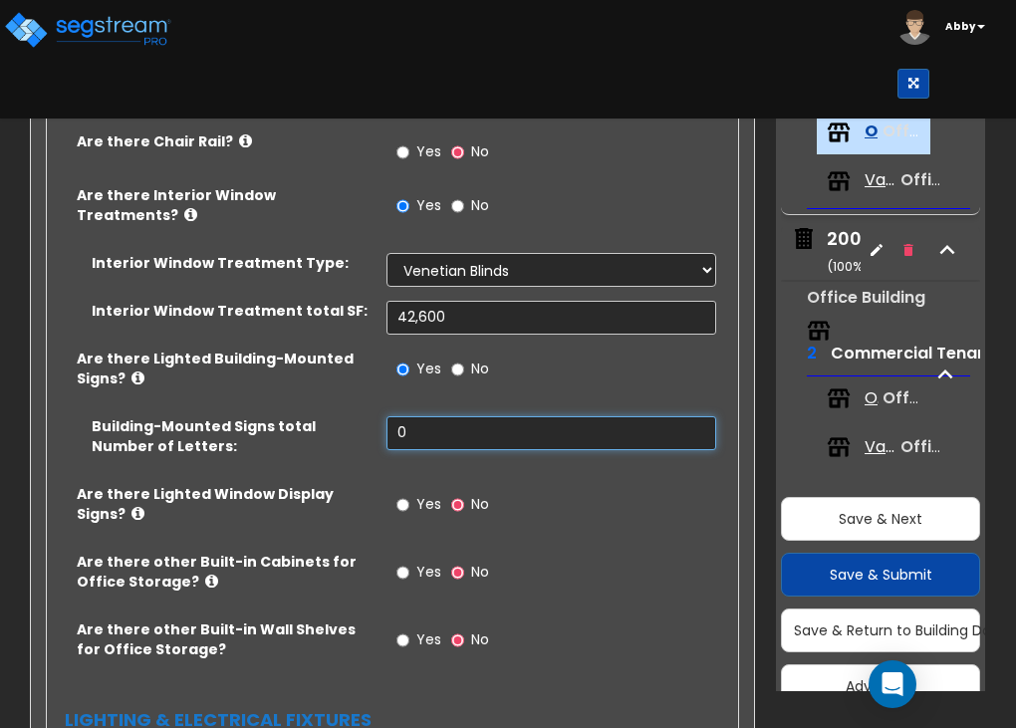
click at [418, 435] on input "0" at bounding box center [552, 433] width 330 height 34
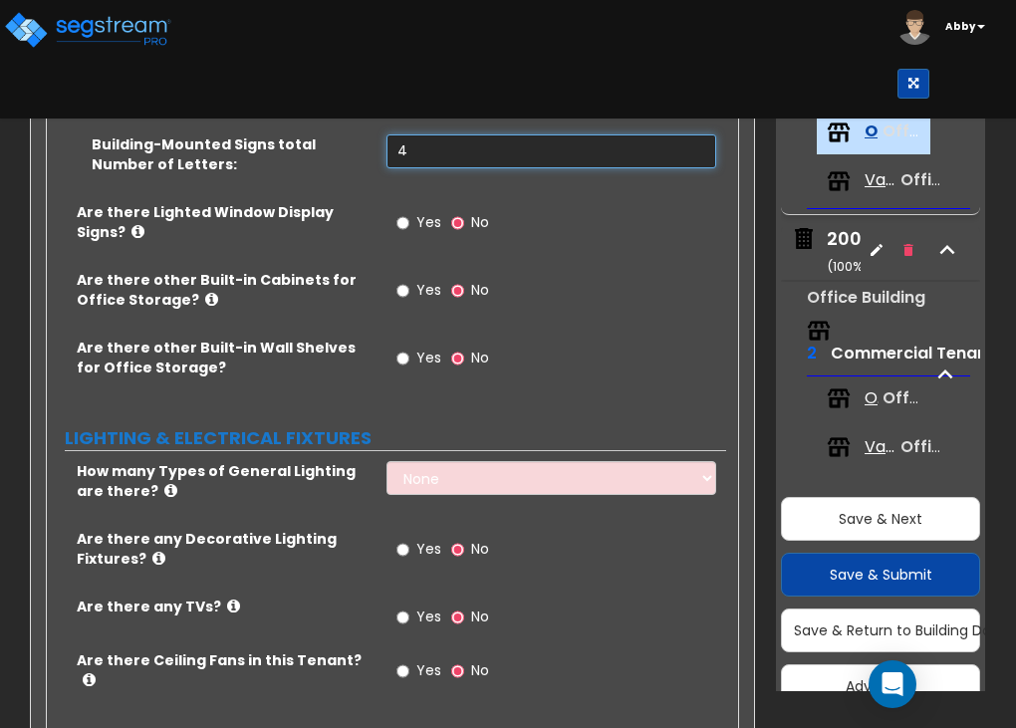
scroll to position [3044, 0]
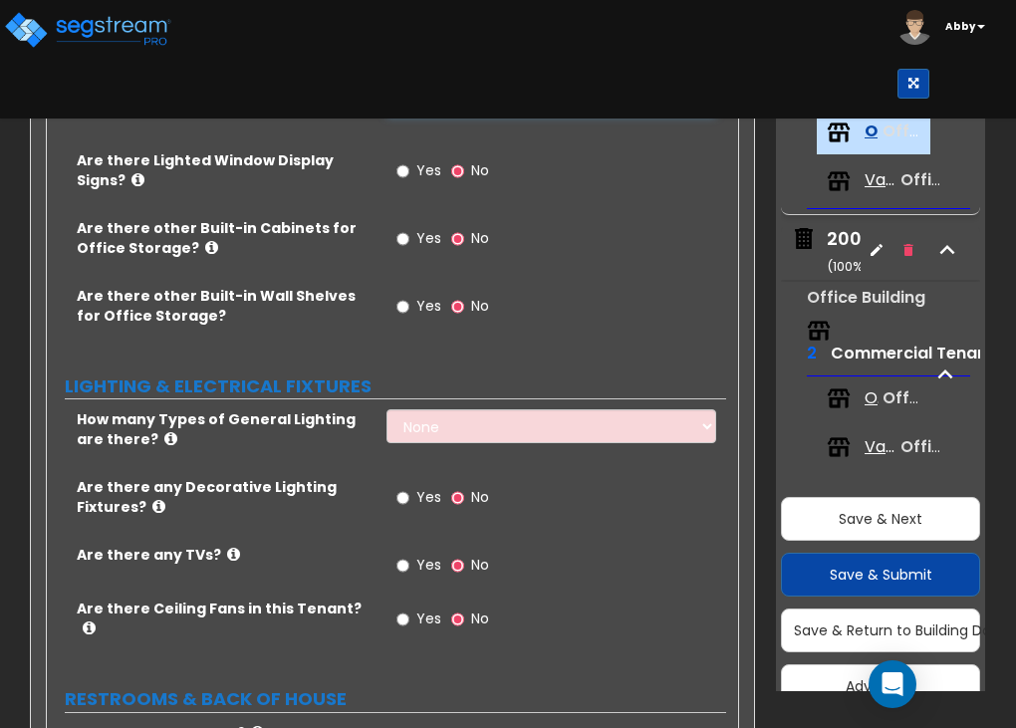
type input "4"
click at [438, 416] on select "None 1 2 3" at bounding box center [552, 426] width 330 height 34
select select "2"
click at [387, 409] on select "None 1 2 3" at bounding box center [552, 426] width 330 height 34
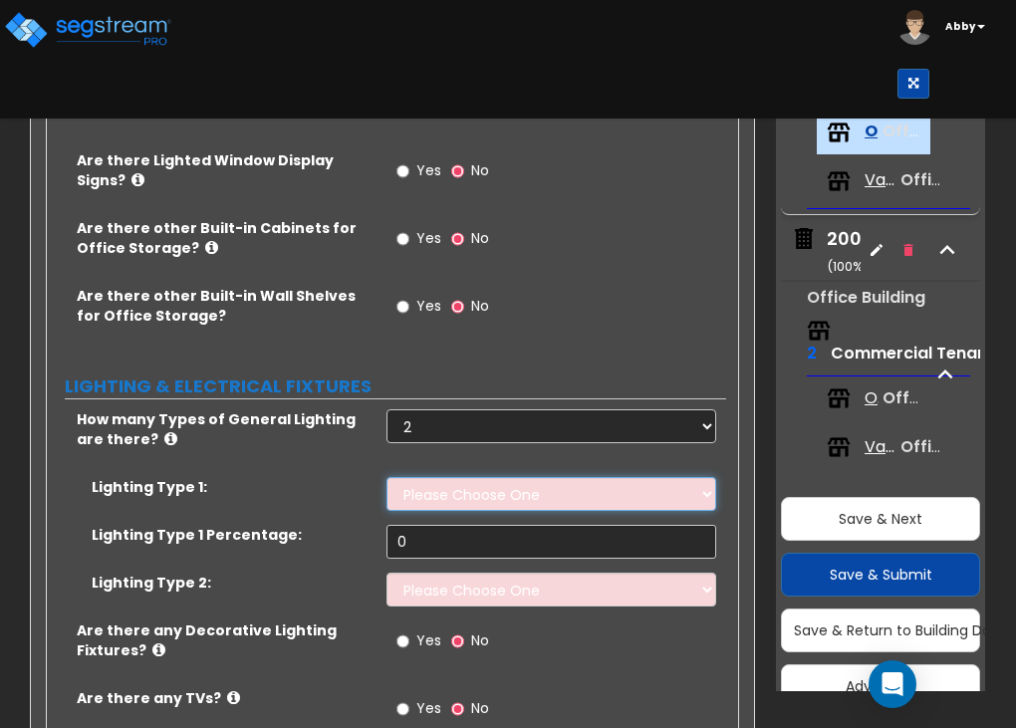
click at [428, 479] on select "Please Choose One LED Surface-Mounted LED Recessed Fluorescent Surface-Mounted …" at bounding box center [552, 494] width 330 height 34
select select "1"
click at [387, 477] on select "Please Choose One LED Surface-Mounted LED Recessed Fluorescent Surface-Mounted …" at bounding box center [552, 494] width 330 height 34
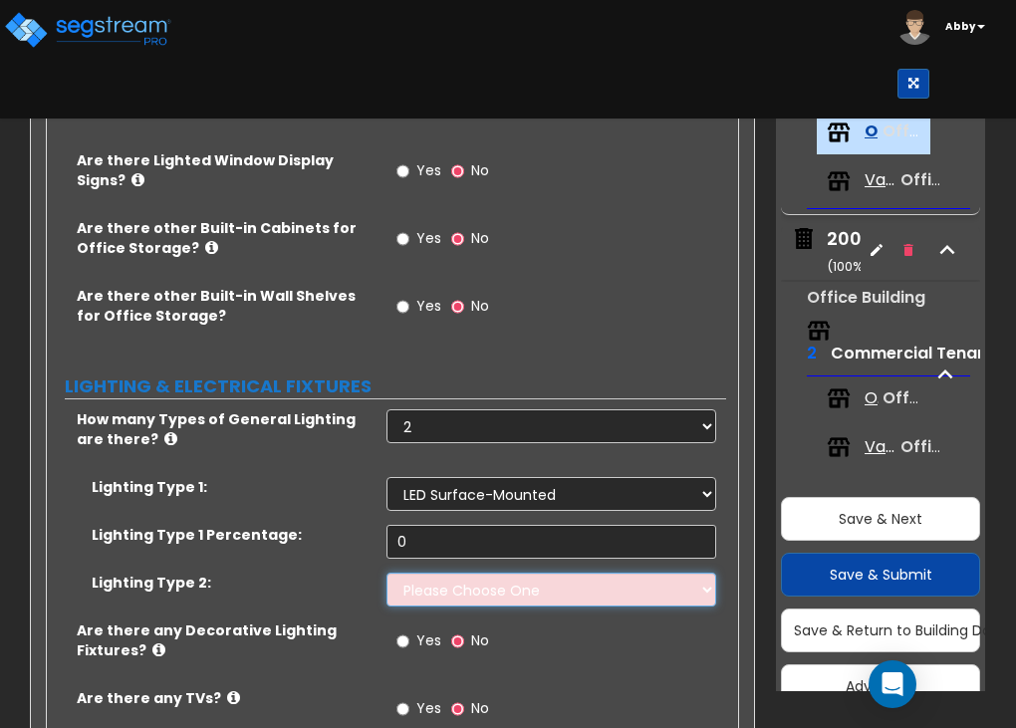
click at [459, 594] on select "Please Choose One LED Surface-Mounted LED Recessed Fluorescent Surface-Mounted …" at bounding box center [552, 590] width 330 height 34
select select "2"
click at [387, 573] on select "Please Choose One LED Surface-Mounted LED Recessed Fluorescent Surface-Mounted …" at bounding box center [552, 590] width 330 height 34
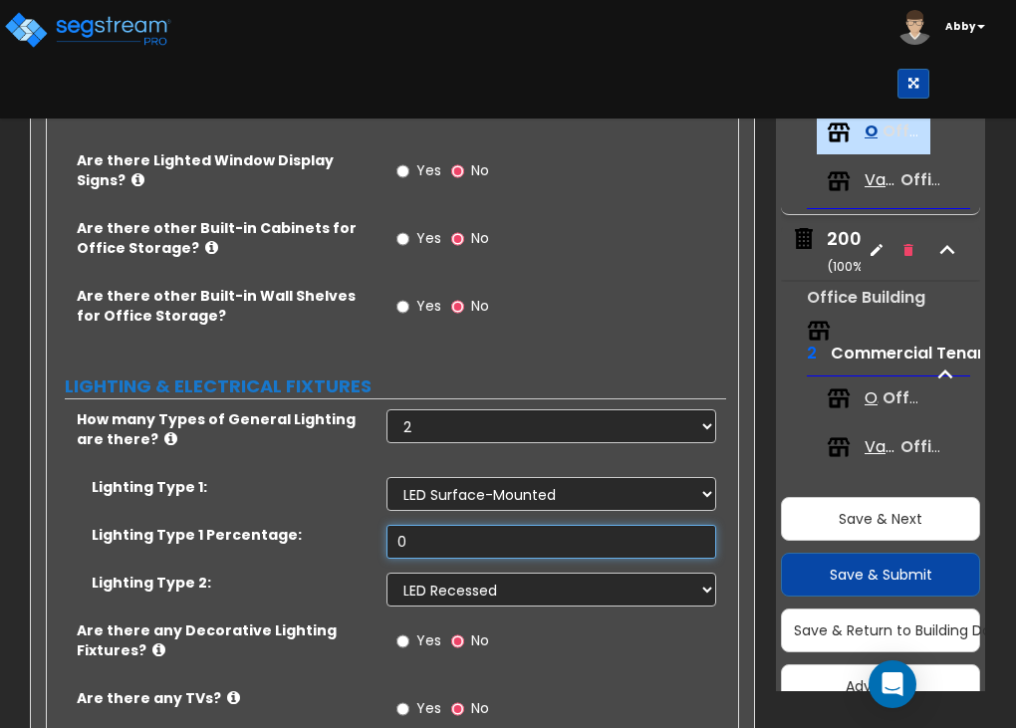
click at [447, 549] on input "0" at bounding box center [552, 542] width 330 height 34
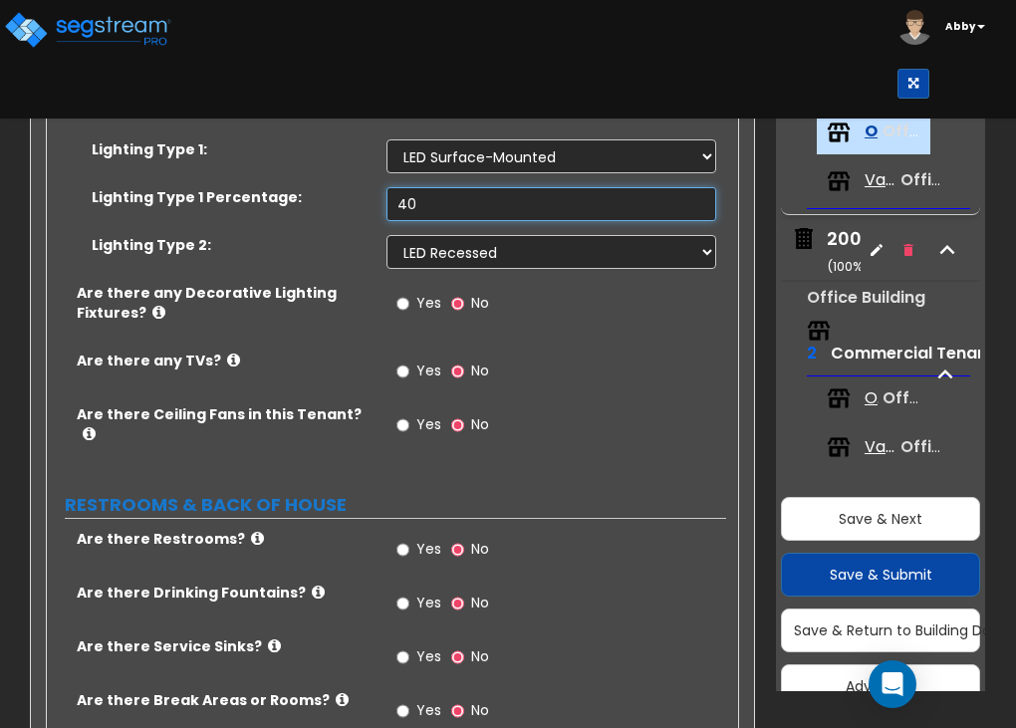
scroll to position [3383, 0]
type input "40"
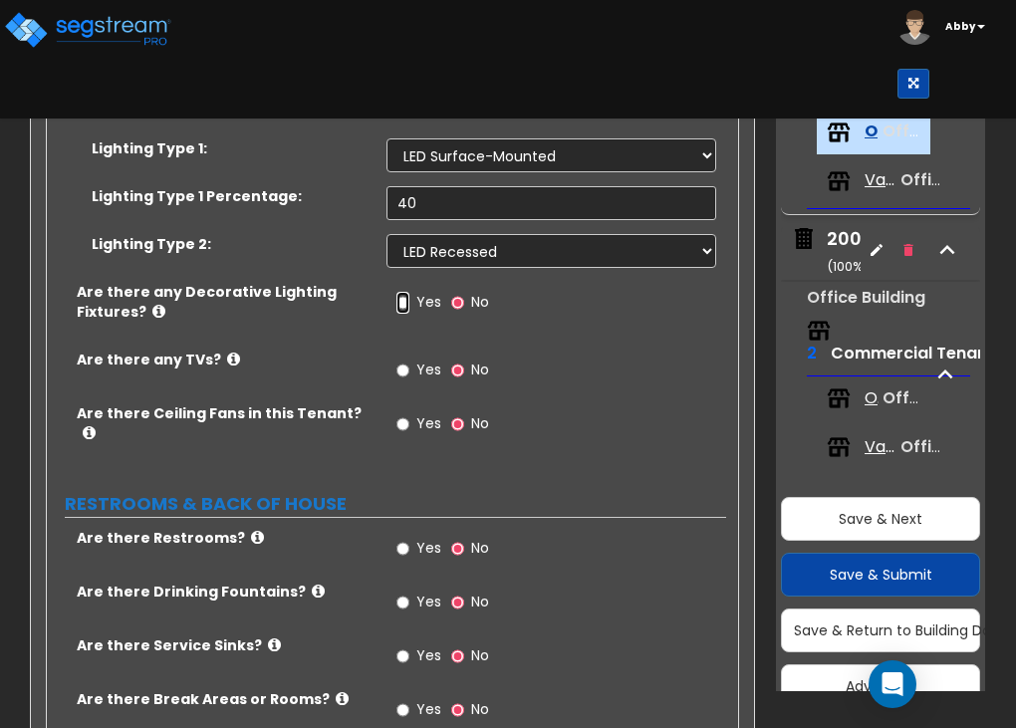
click at [396, 298] on input "Yes" at bounding box center [402, 303] width 13 height 22
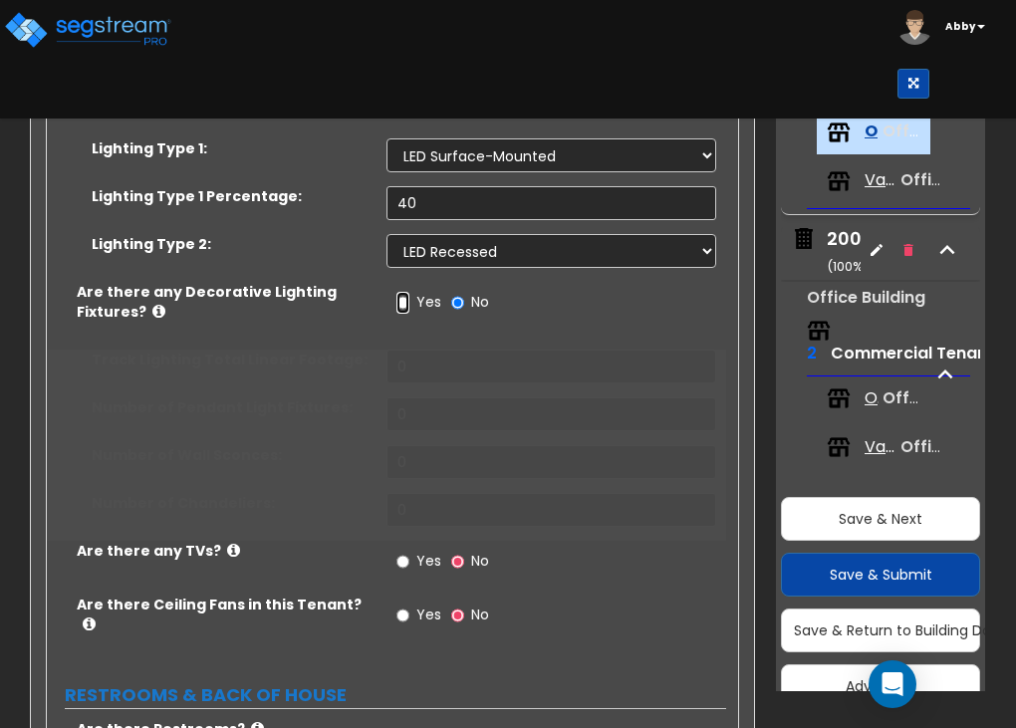
radio input "true"
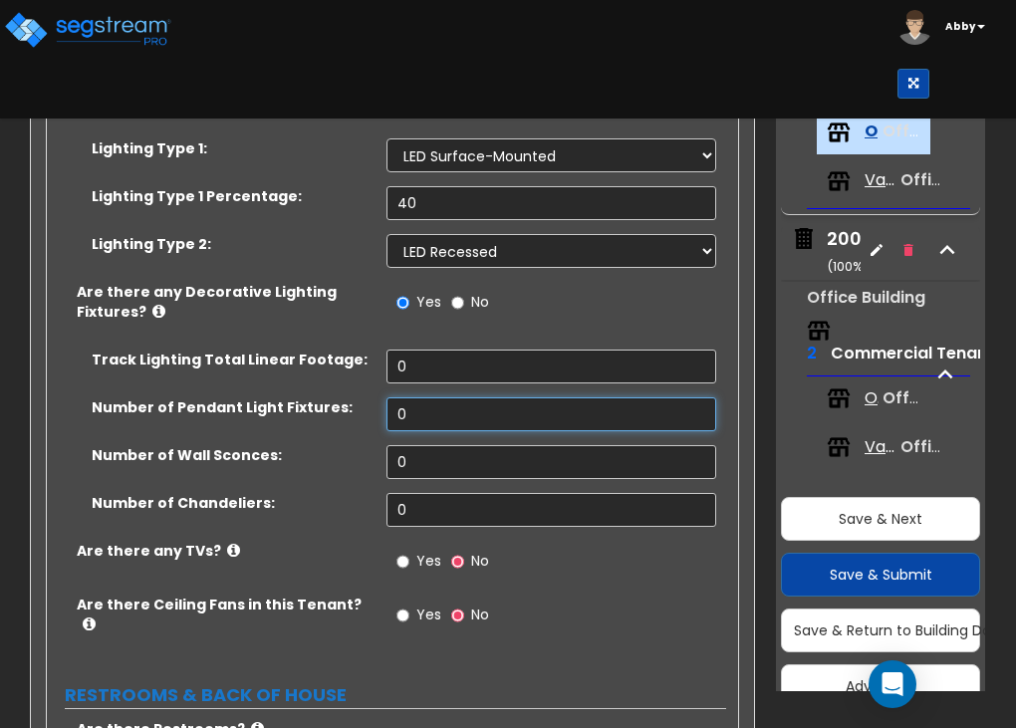
click at [412, 410] on input "0" at bounding box center [552, 414] width 330 height 34
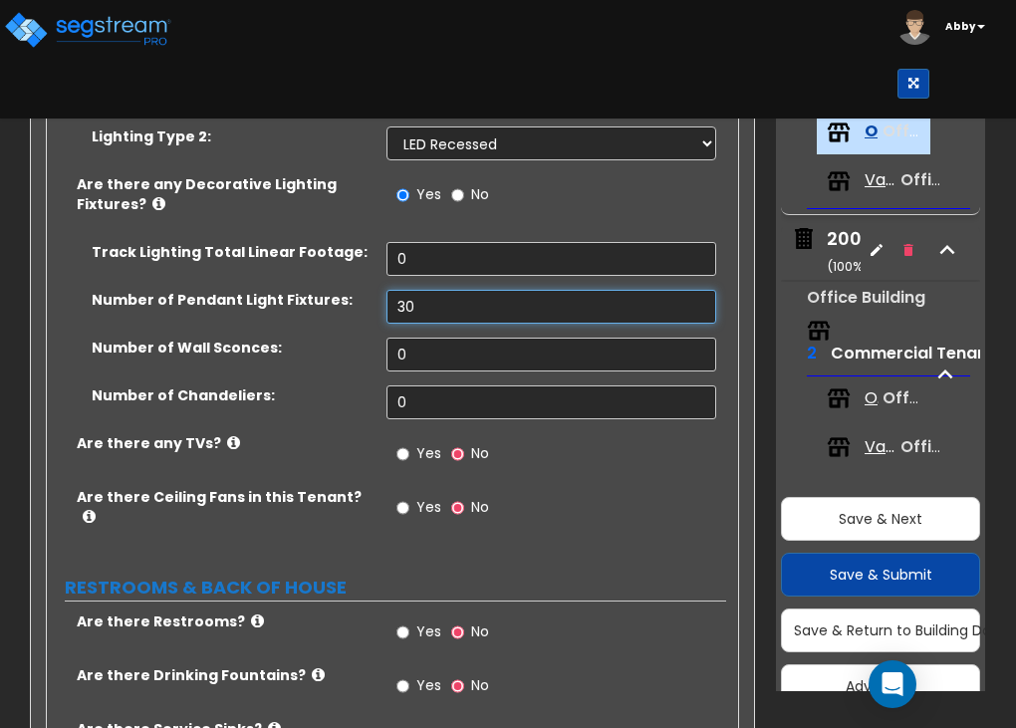
scroll to position [3497, 0]
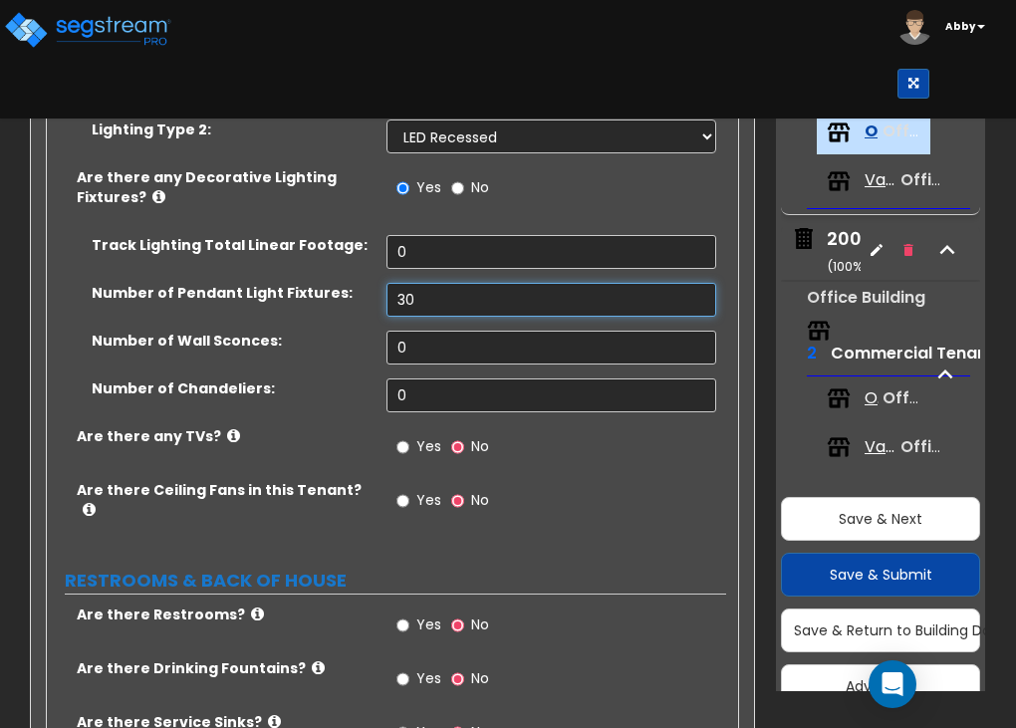
type input "30"
click at [403, 441] on input "Yes" at bounding box center [402, 447] width 13 height 22
radio input "true"
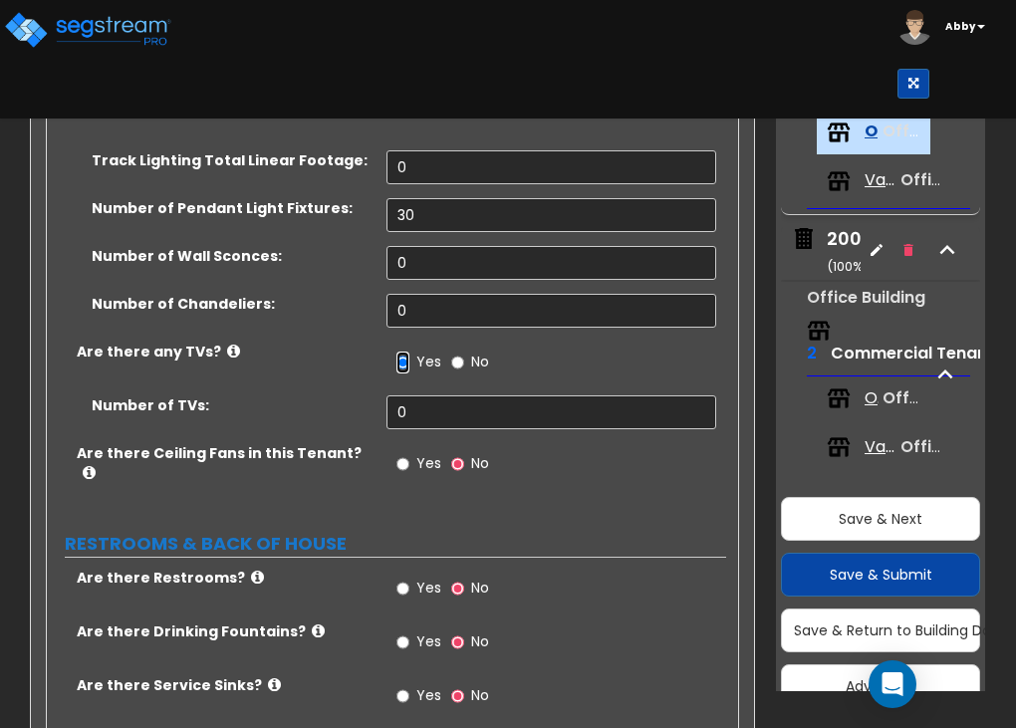
scroll to position [3582, 0]
click at [424, 416] on input "0" at bounding box center [552, 412] width 330 height 34
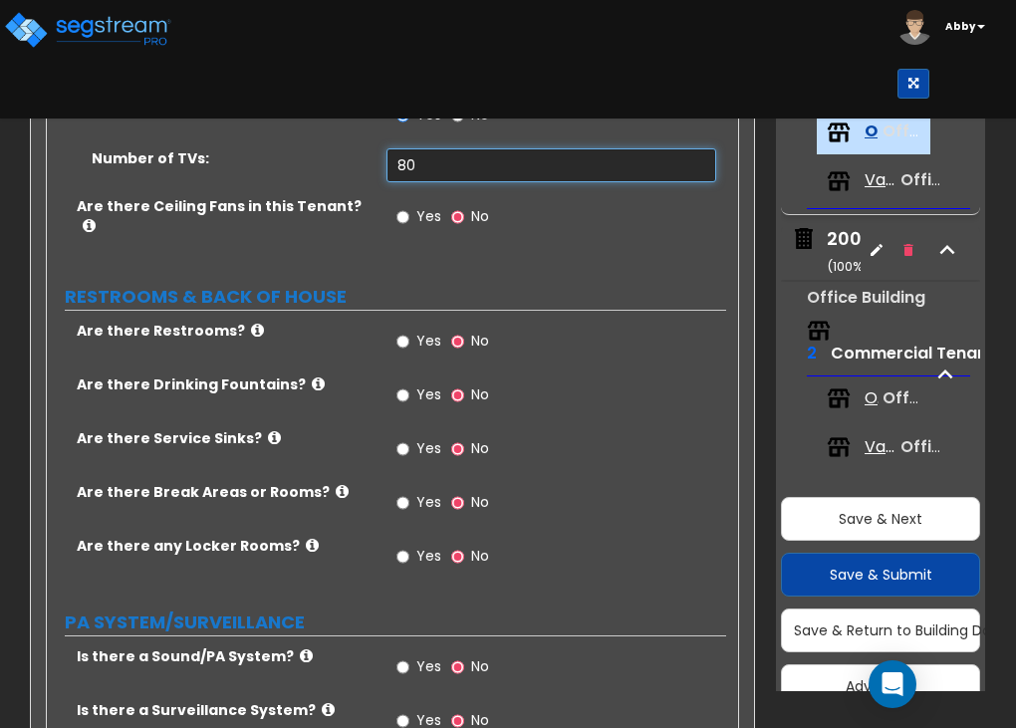
scroll to position [3833, 0]
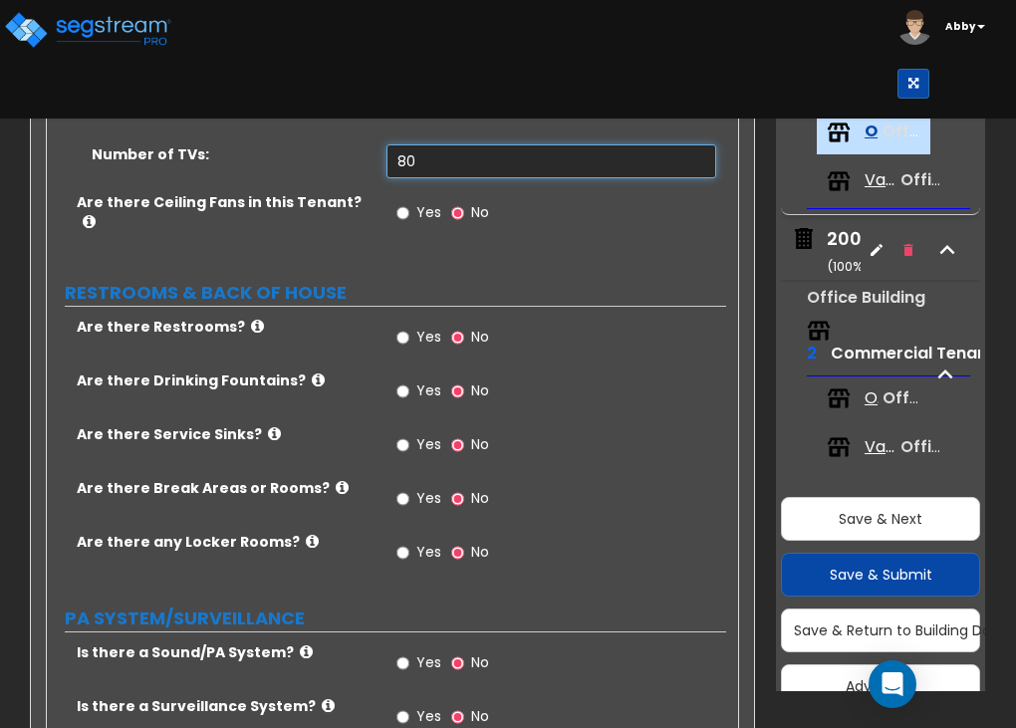
type input "80"
click at [401, 327] on input "Yes" at bounding box center [402, 338] width 13 height 22
radio input "true"
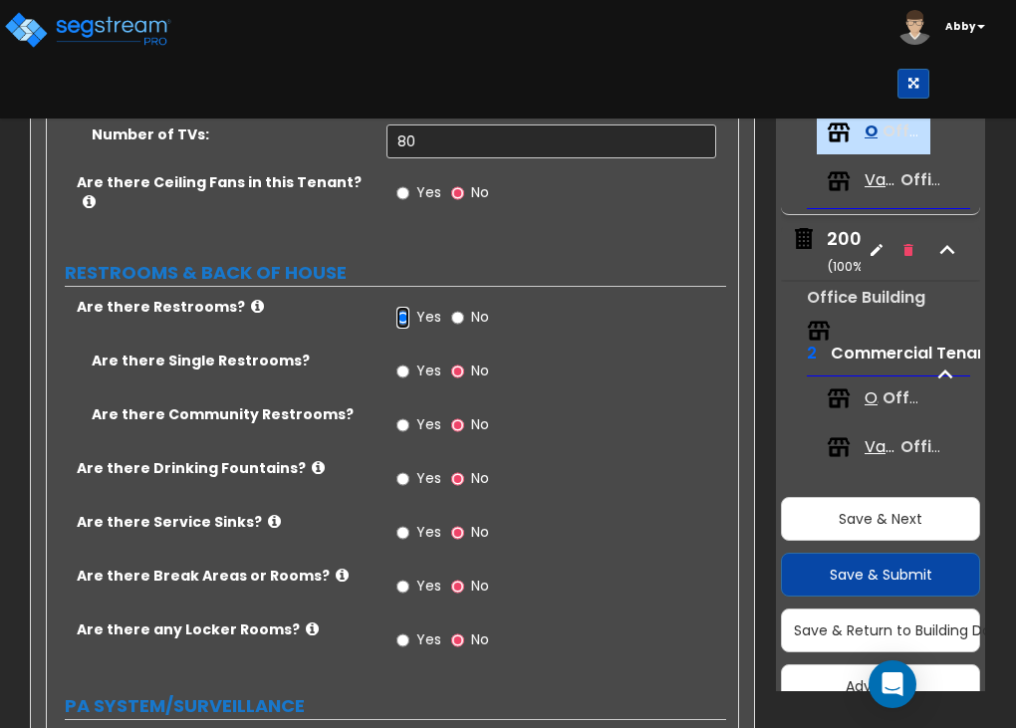
scroll to position [3854, 0]
click at [402, 413] on input "Yes" at bounding box center [402, 424] width 13 height 22
radio input "true"
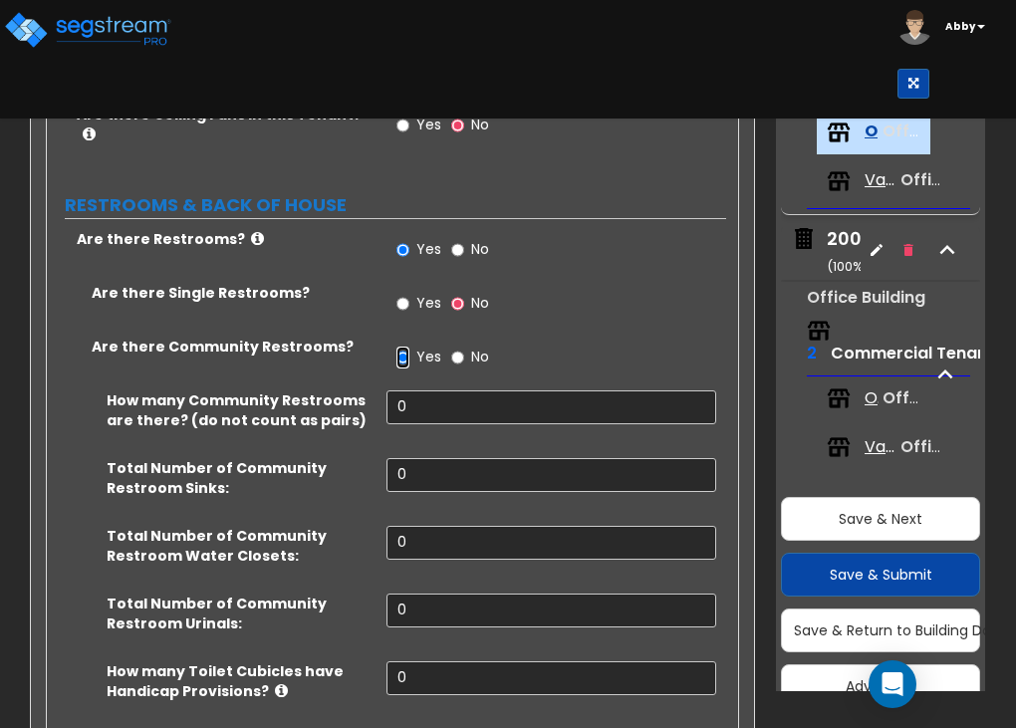
scroll to position [3921, 0]
click at [413, 390] on input "0" at bounding box center [552, 407] width 330 height 34
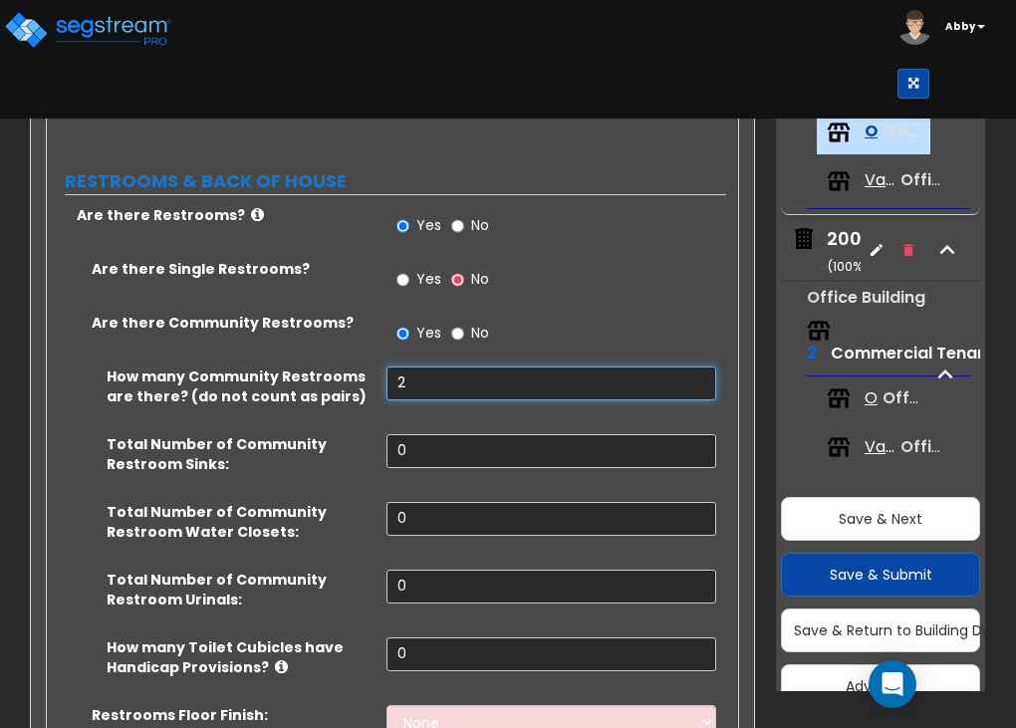
scroll to position [3946, 0]
type input "2"
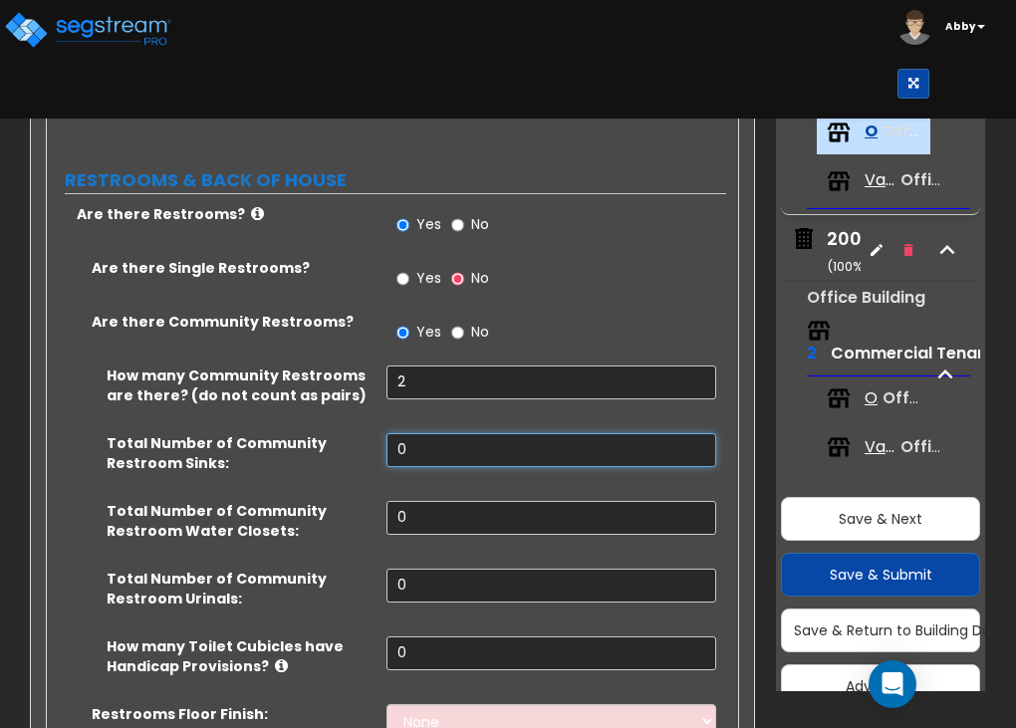
click at [422, 433] on input "0" at bounding box center [552, 450] width 330 height 34
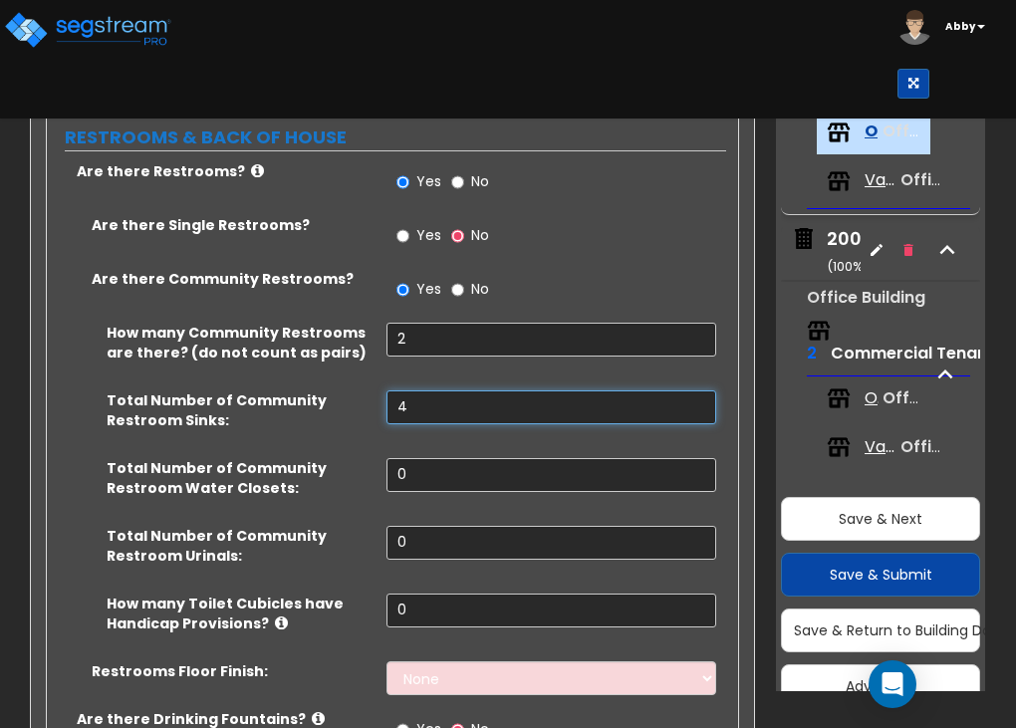
type input "4"
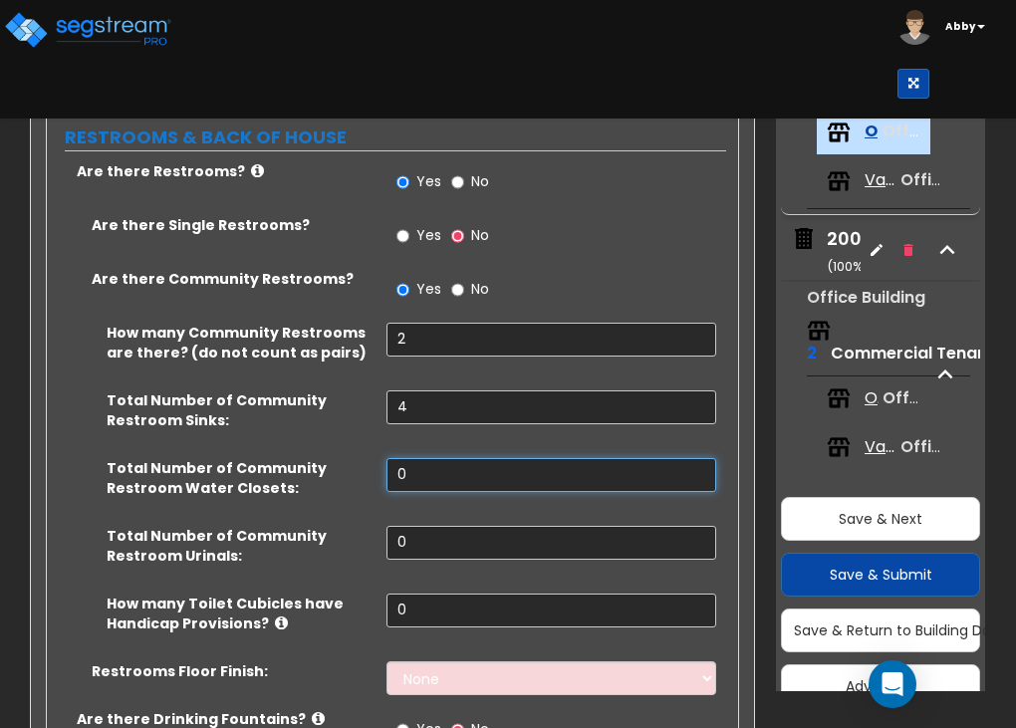
click at [422, 458] on input "0" at bounding box center [552, 475] width 330 height 34
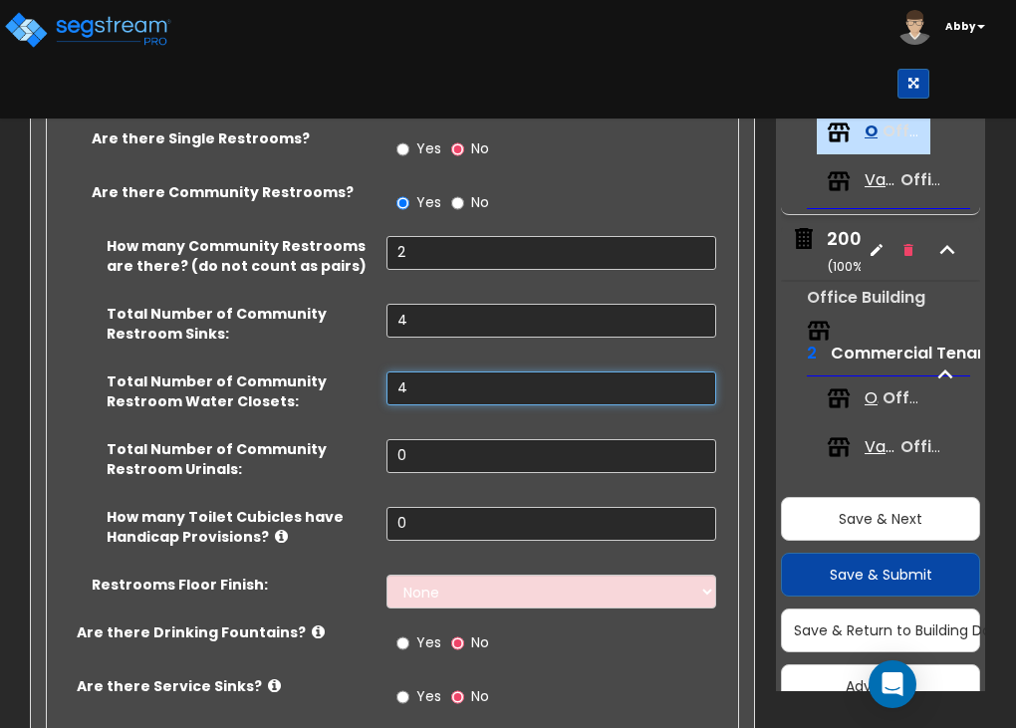
scroll to position [4076, 0]
type input "4"
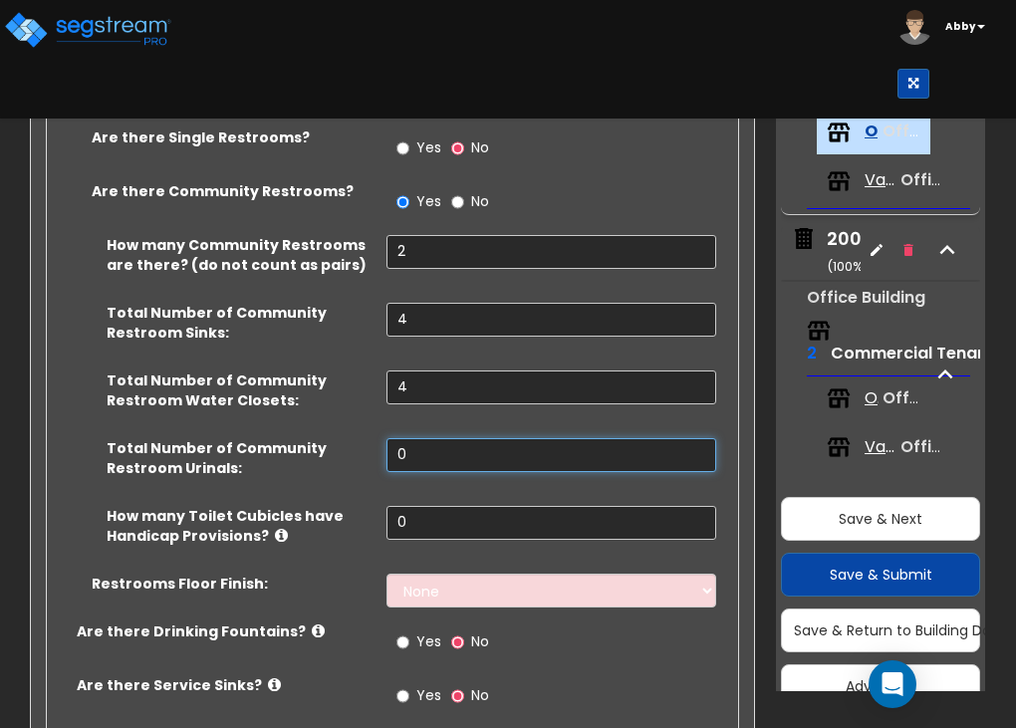
click at [422, 438] on input "0" at bounding box center [552, 455] width 330 height 34
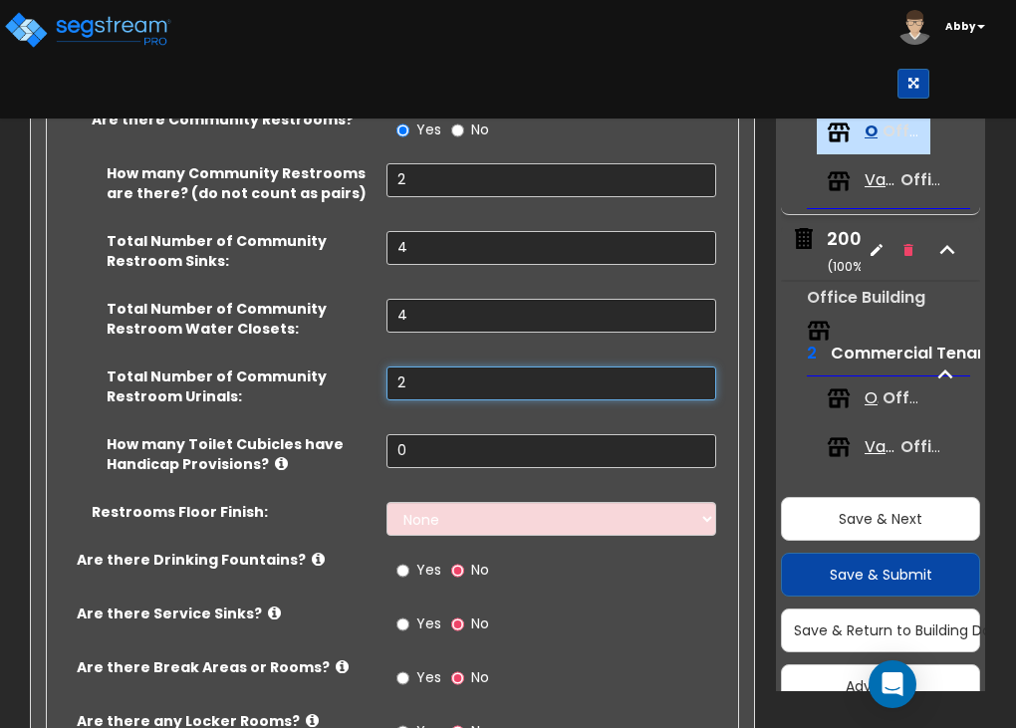
scroll to position [4149, 0]
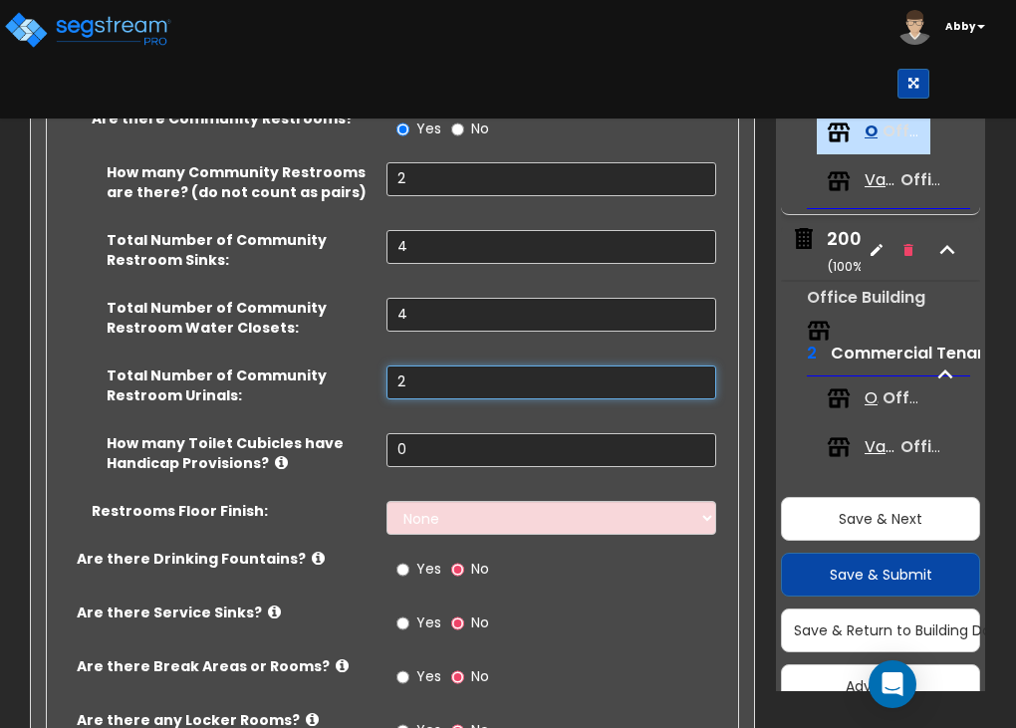
type input "2"
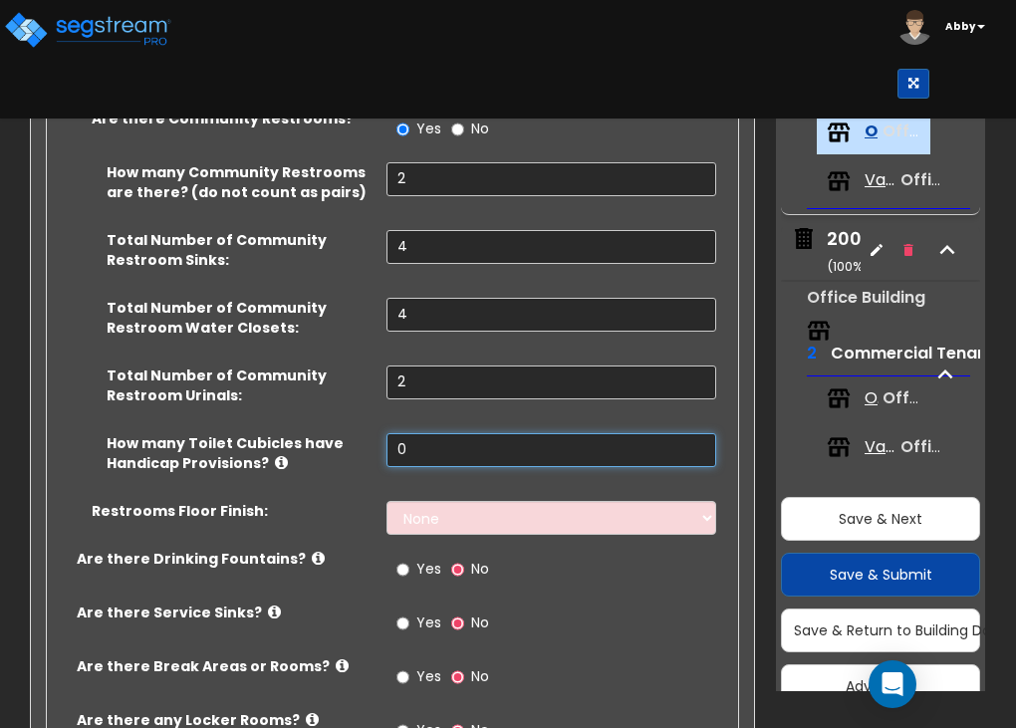
click at [422, 433] on input "0" at bounding box center [552, 450] width 330 height 34
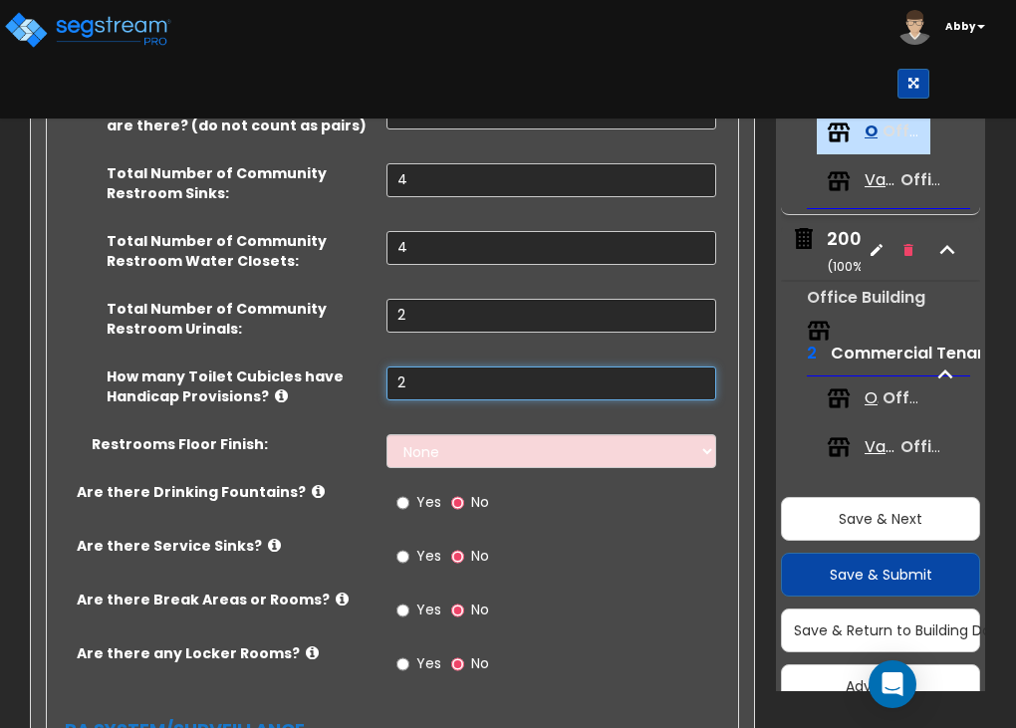
scroll to position [4216, 0]
type input "2"
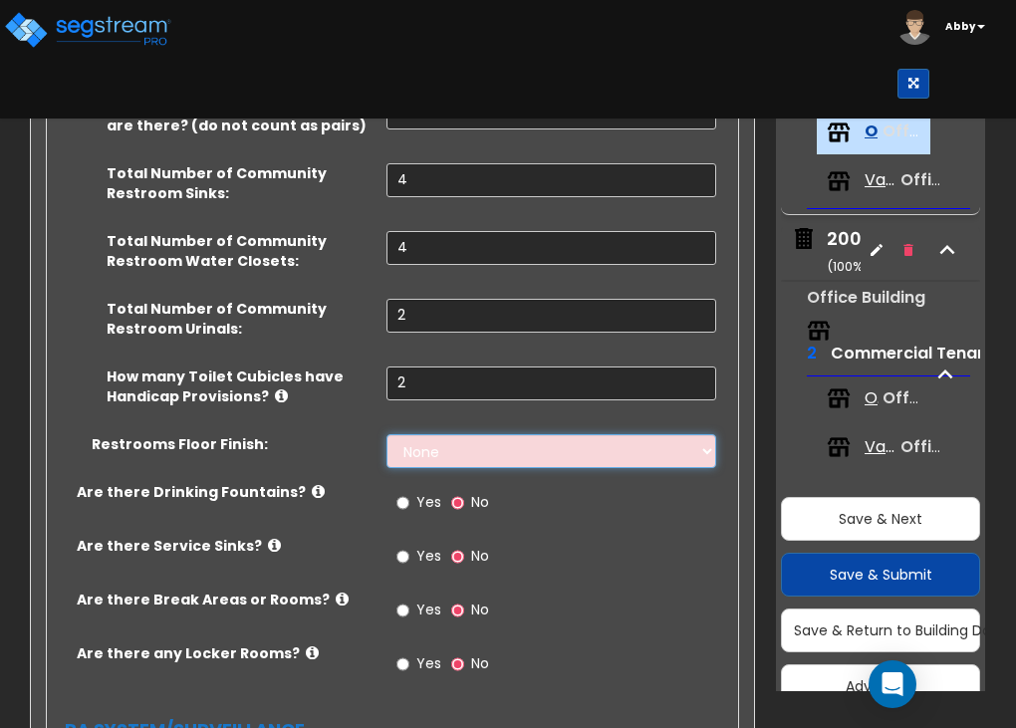
click at [422, 434] on select "None Tile Flooring Resilient Laminate Flooring VCT Flooring Sheet Vinyl Flooring" at bounding box center [552, 451] width 330 height 34
select select "1"
click at [387, 434] on select "None Tile Flooring Resilient Laminate Flooring VCT Flooring Sheet Vinyl Flooring" at bounding box center [552, 451] width 330 height 34
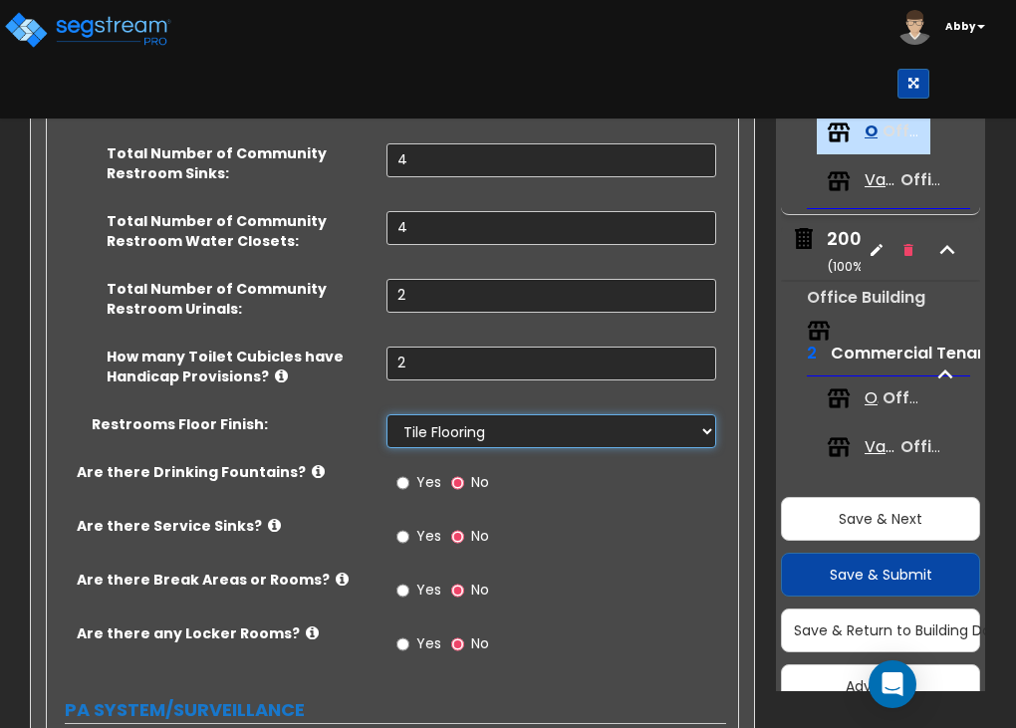
scroll to position [4236, 0]
click at [401, 472] on input "Yes" at bounding box center [402, 483] width 13 height 22
radio input "true"
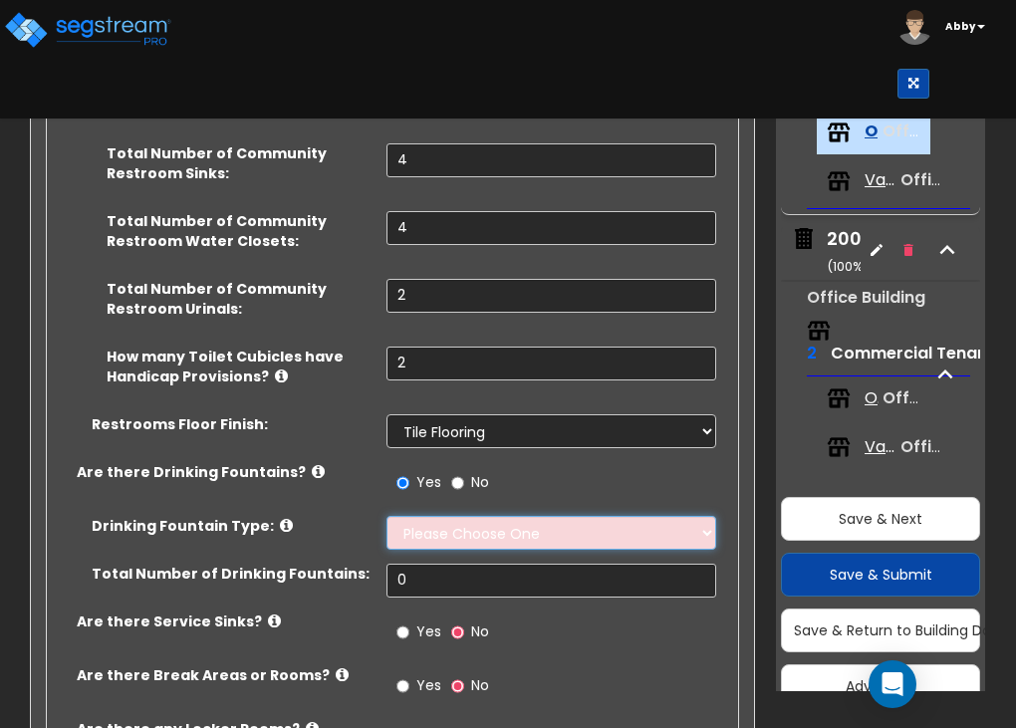
click at [422, 516] on select "Please Choose One Wall-mounted Floor-mounted" at bounding box center [552, 533] width 330 height 34
select select "1"
click at [387, 516] on select "Please Choose One Wall-mounted Floor-mounted" at bounding box center [552, 533] width 330 height 34
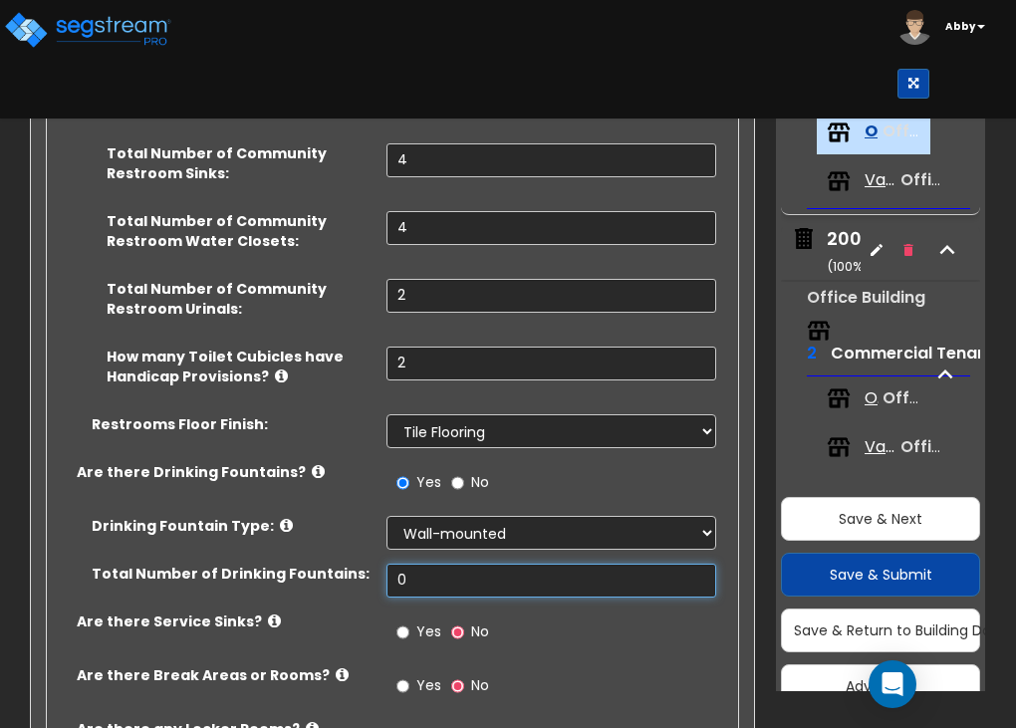
click at [434, 570] on input "0" at bounding box center [552, 581] width 330 height 34
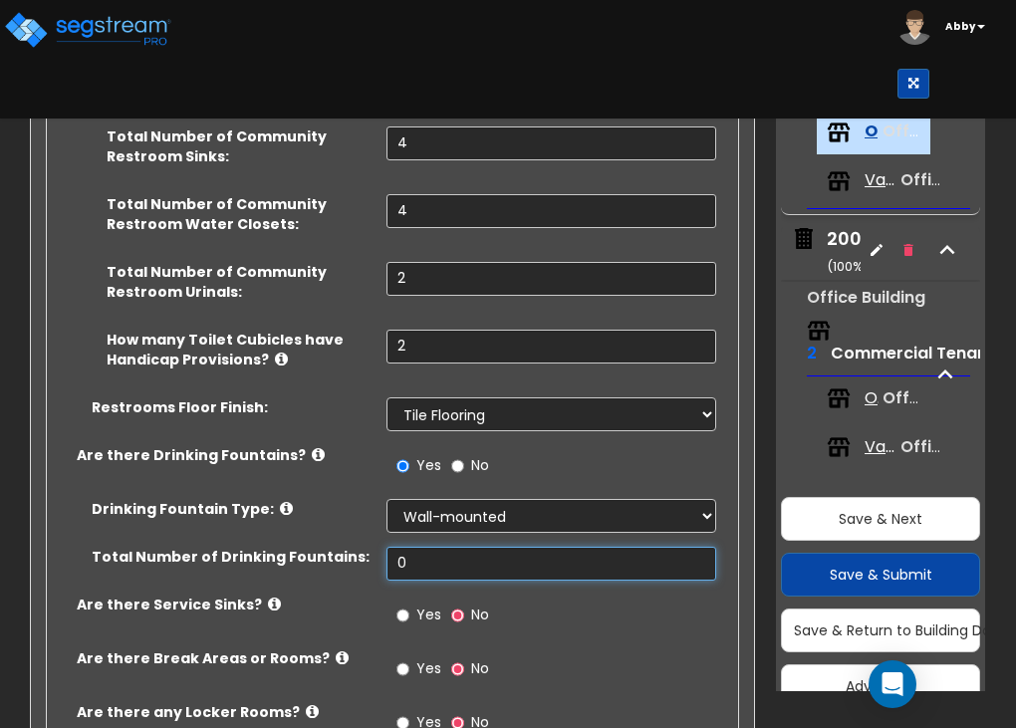
scroll to position [4254, 0]
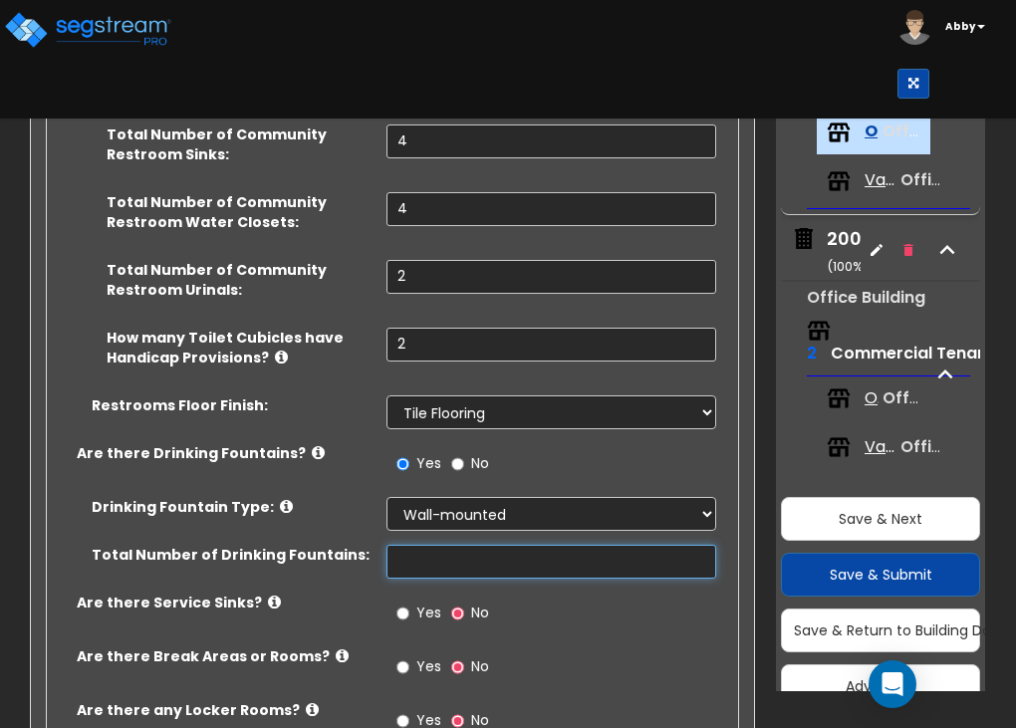
type input "3"
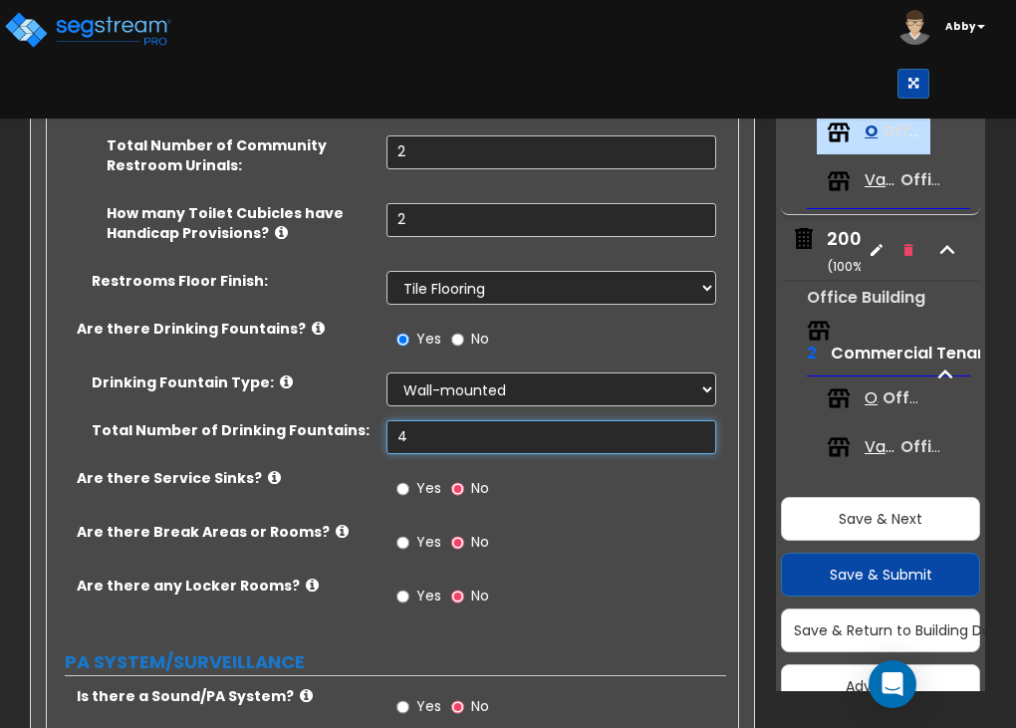
scroll to position [4380, 0]
type input "4"
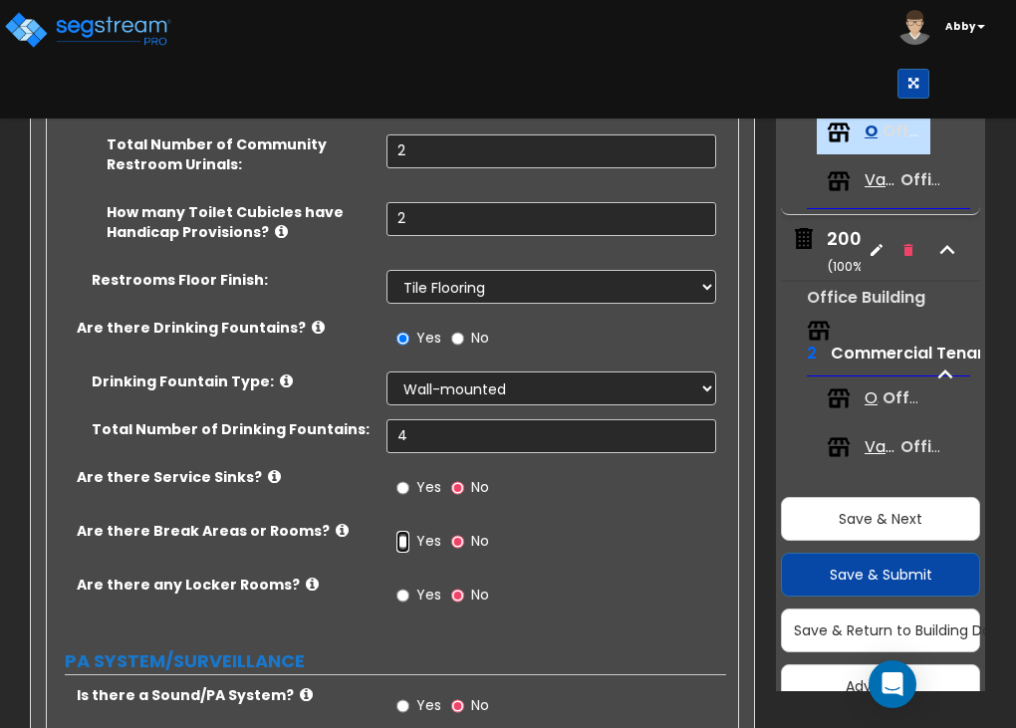
click at [398, 531] on input "Yes" at bounding box center [402, 542] width 13 height 22
radio input "true"
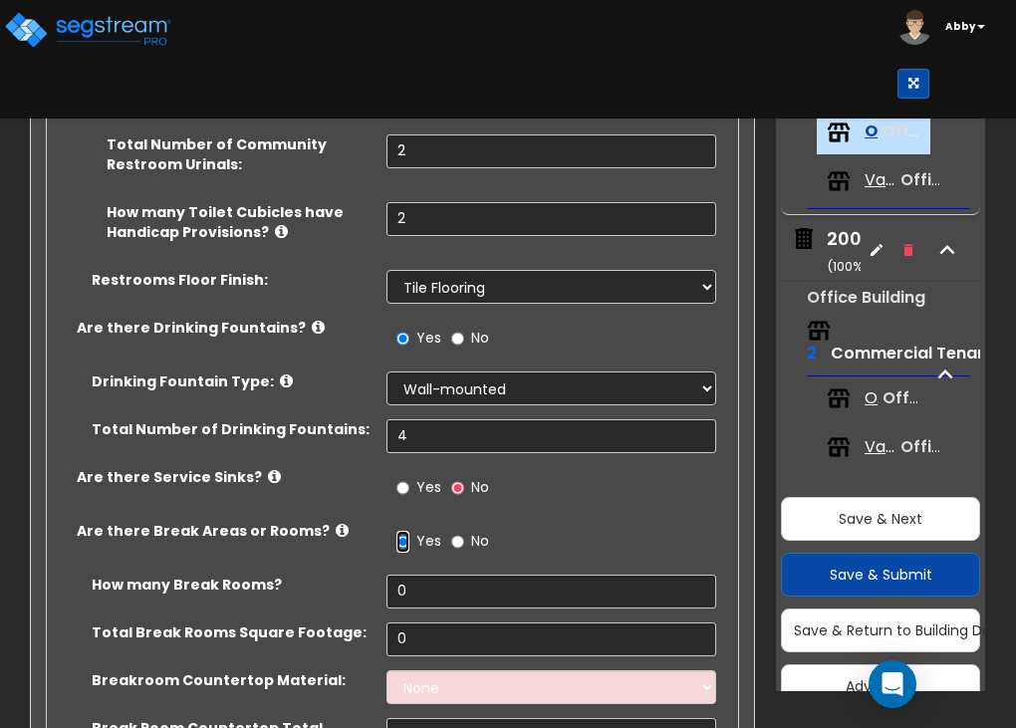
scroll to position [4403, 0]
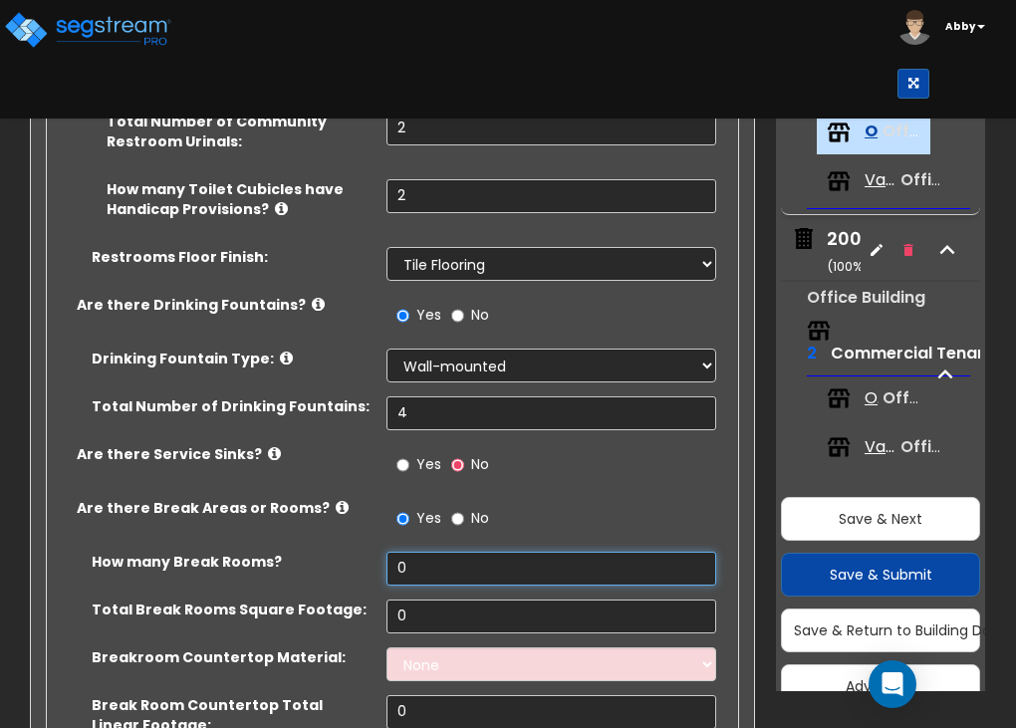
click at [413, 552] on input "0" at bounding box center [552, 569] width 330 height 34
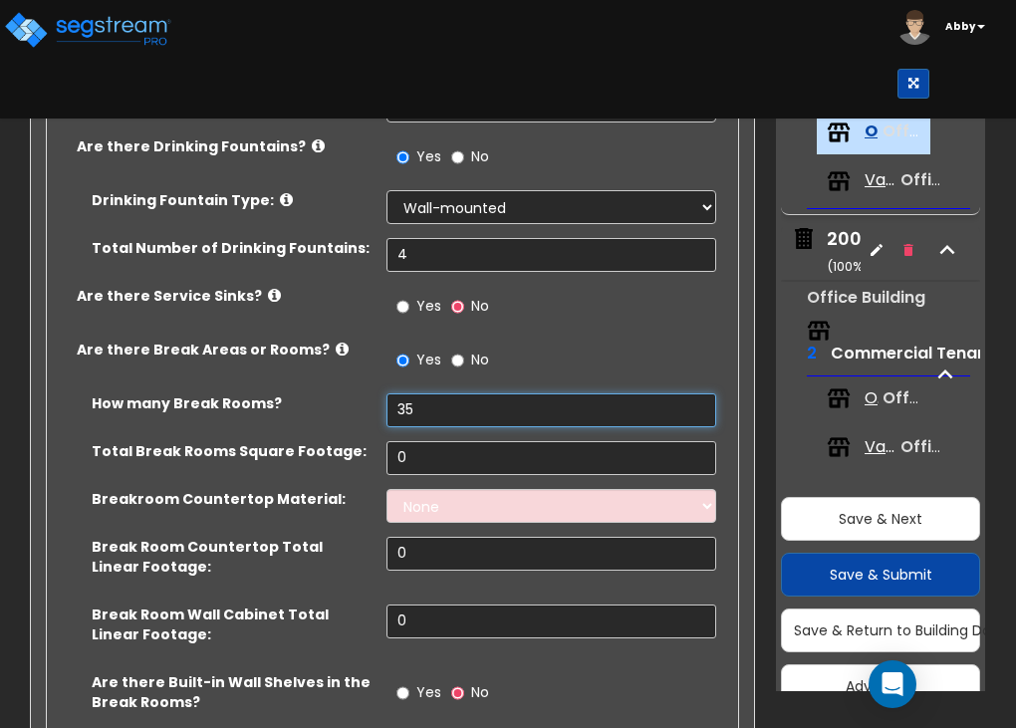
scroll to position [4566, 0]
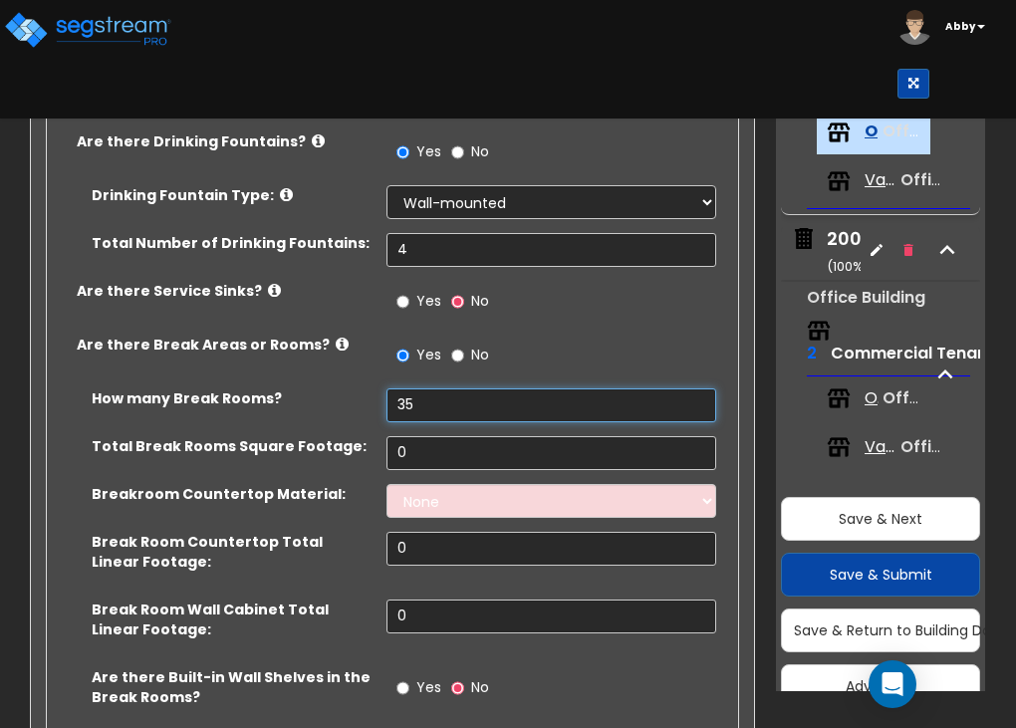
type input "35"
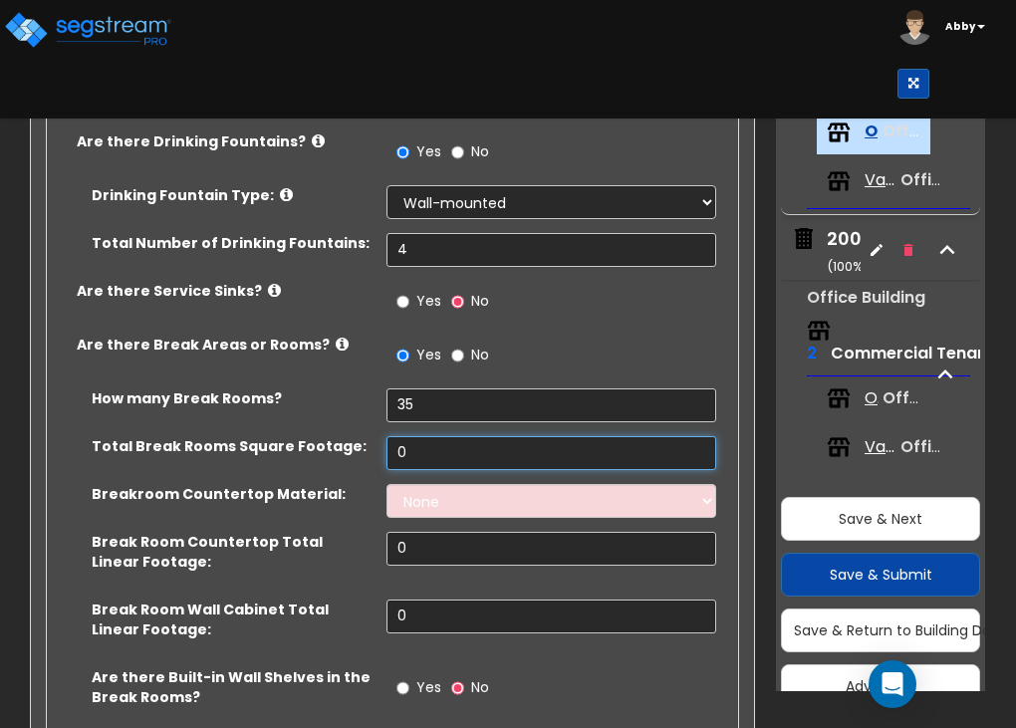
click at [422, 444] on input "0" at bounding box center [552, 453] width 330 height 34
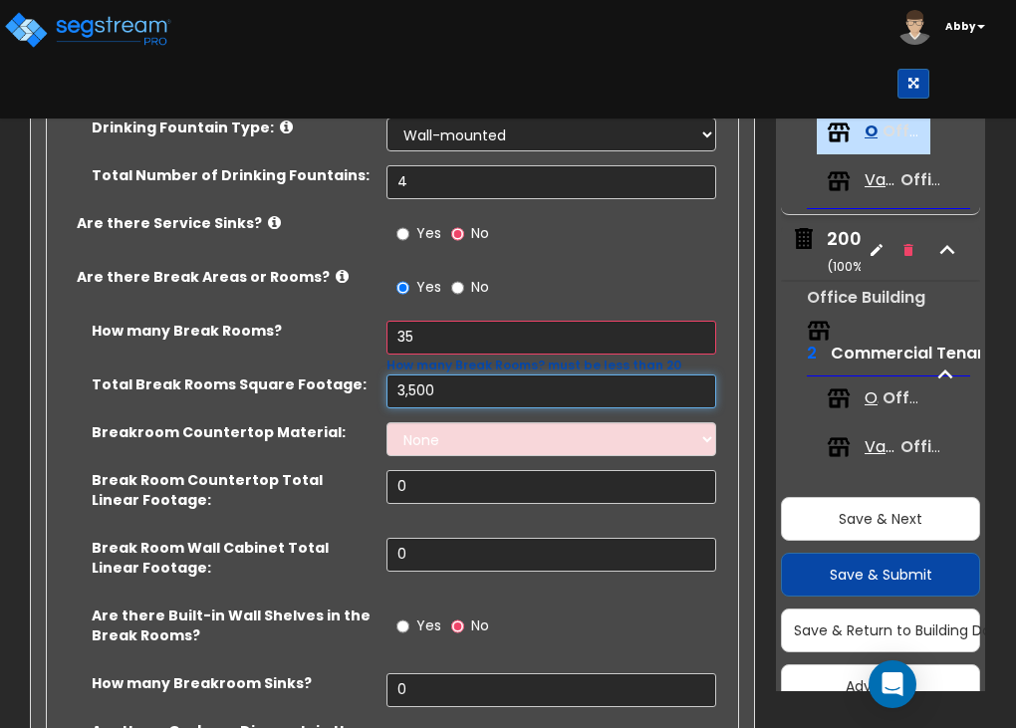
scroll to position [4635, 0]
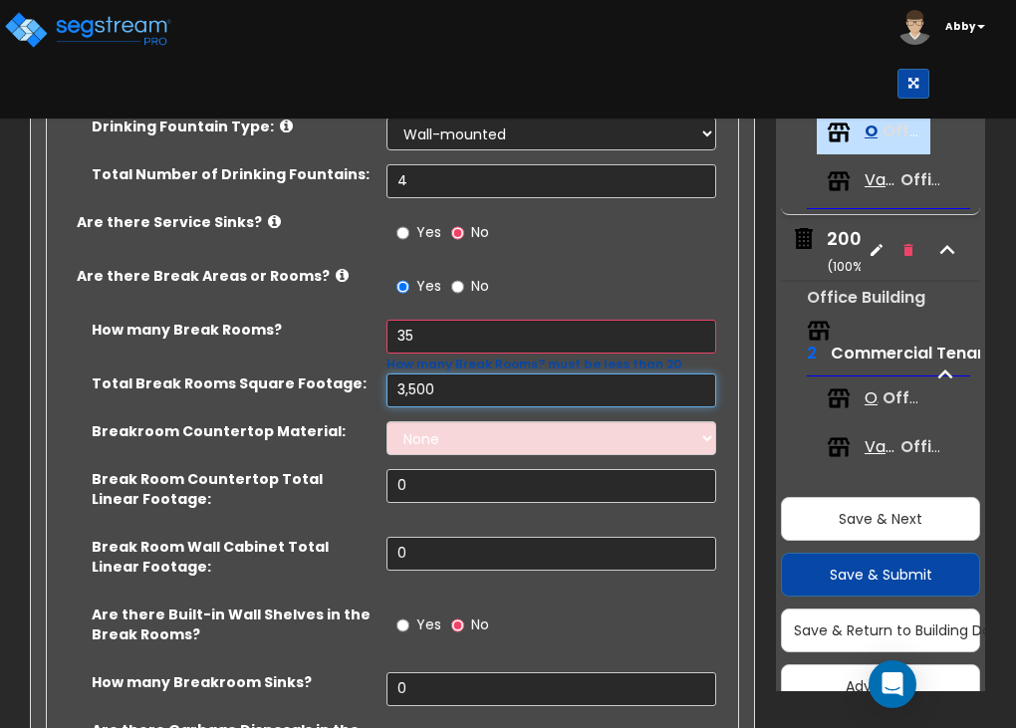
type input "3,500"
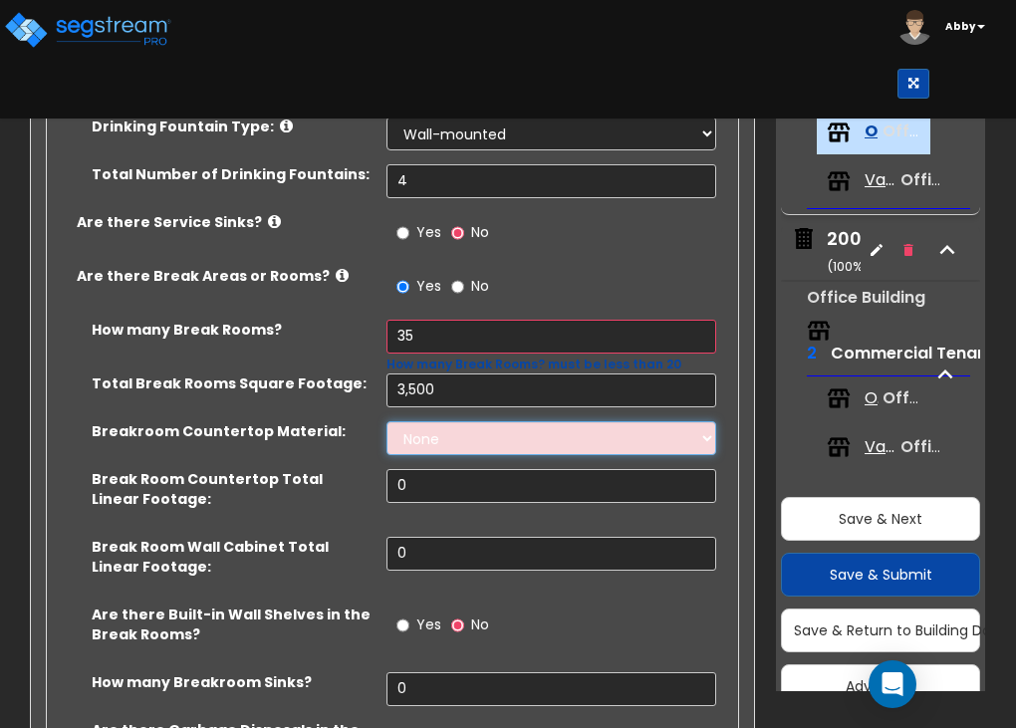
click at [403, 421] on select "None Plastic Laminate Solid Surface Stone Quartz Marble Tile Wood Stainless Ste…" at bounding box center [552, 438] width 330 height 34
select select "1"
click at [387, 421] on select "None Plastic Laminate Solid Surface Stone Quartz Marble Tile Wood Stainless Ste…" at bounding box center [552, 438] width 330 height 34
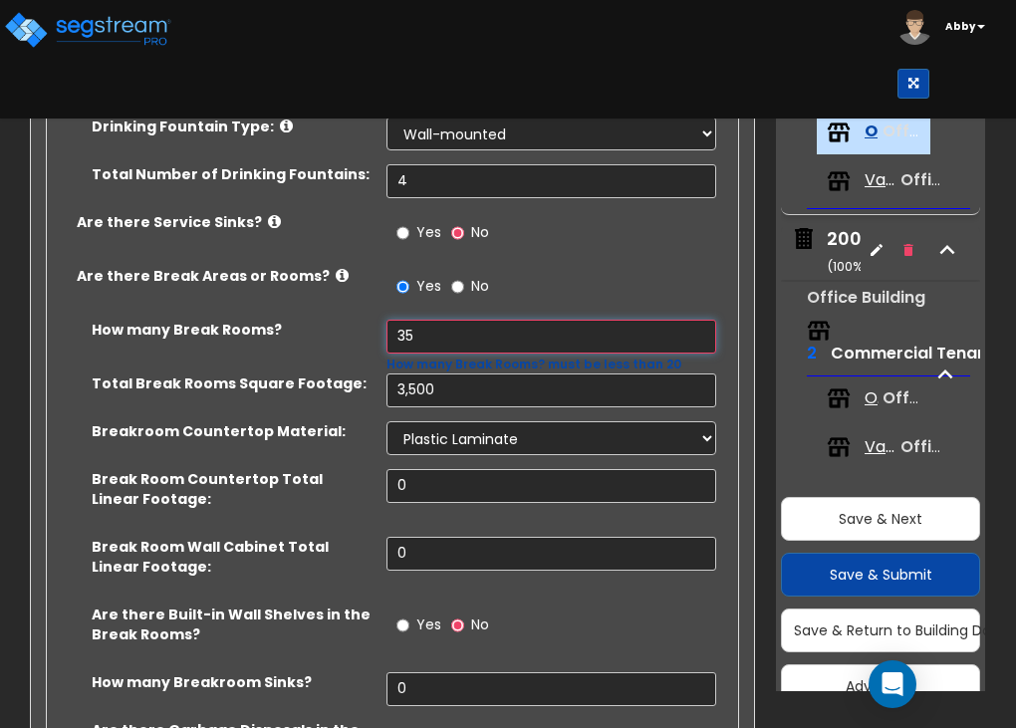
click at [428, 320] on input "35" at bounding box center [552, 337] width 330 height 34
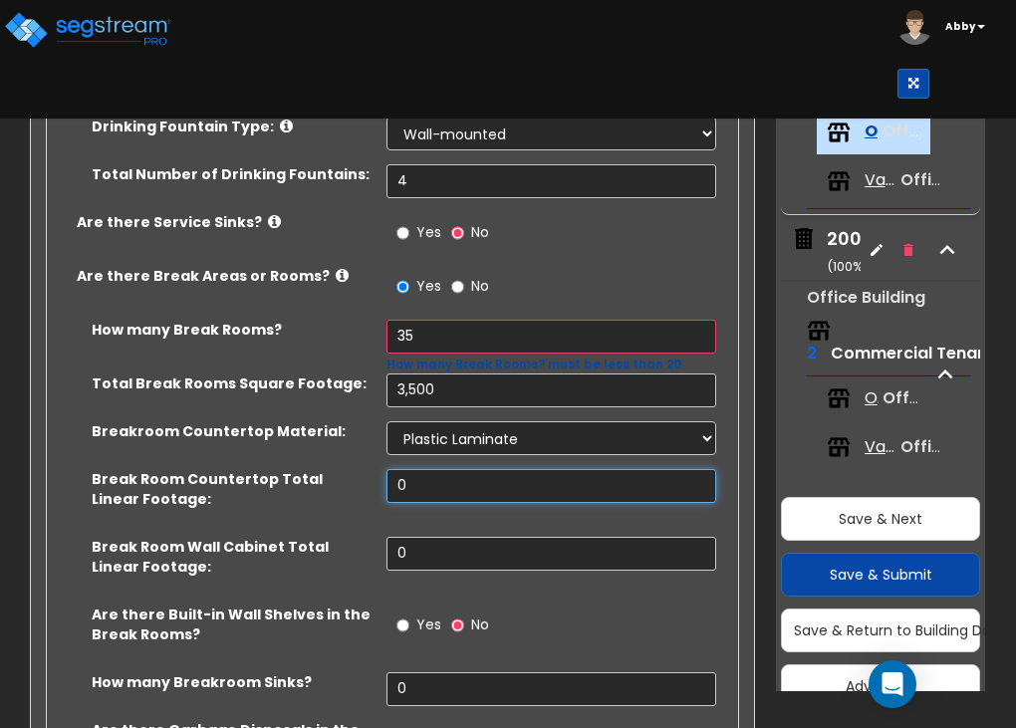
click at [415, 469] on input "0" at bounding box center [552, 486] width 330 height 34
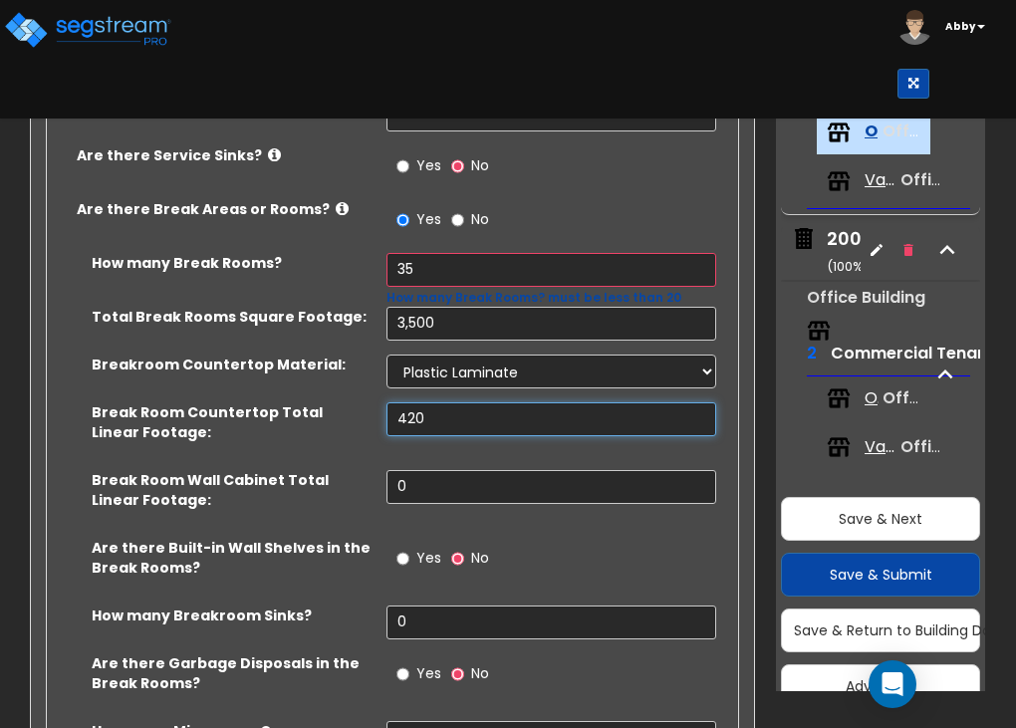
scroll to position [4705, 0]
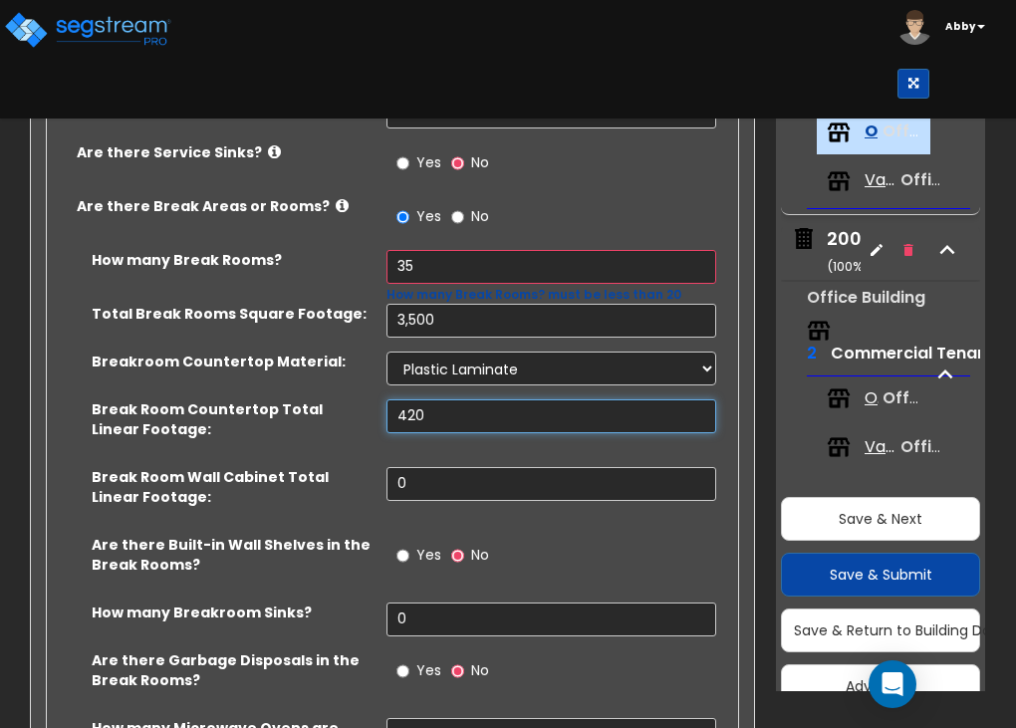
type input "420"
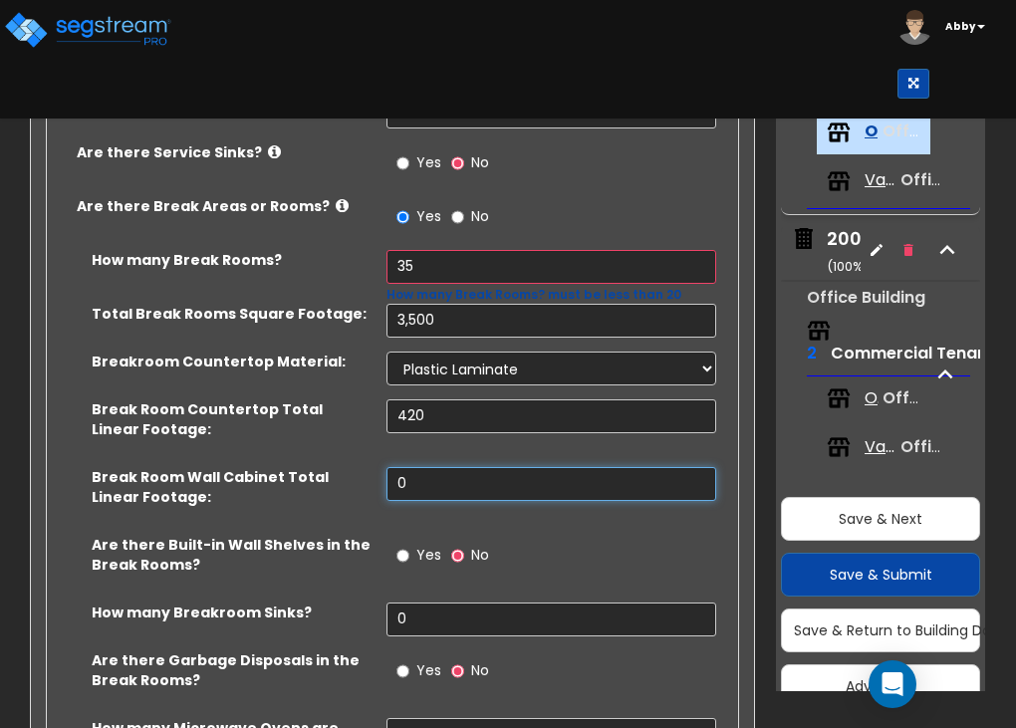
click at [415, 467] on input "0" at bounding box center [552, 484] width 330 height 34
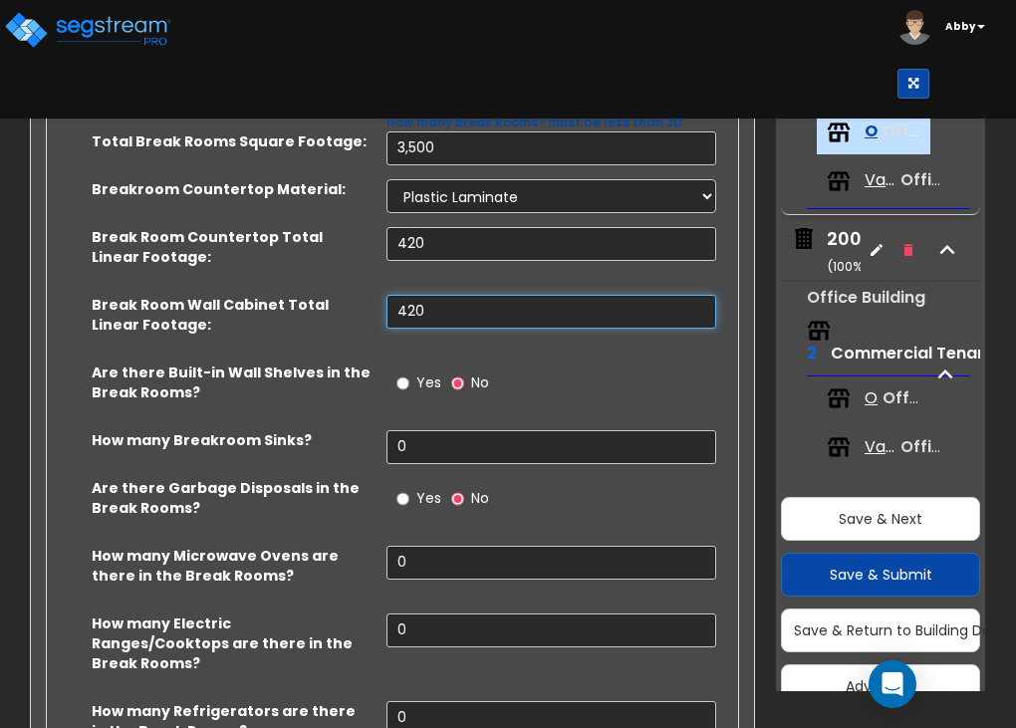
scroll to position [4878, 0]
type input "420"
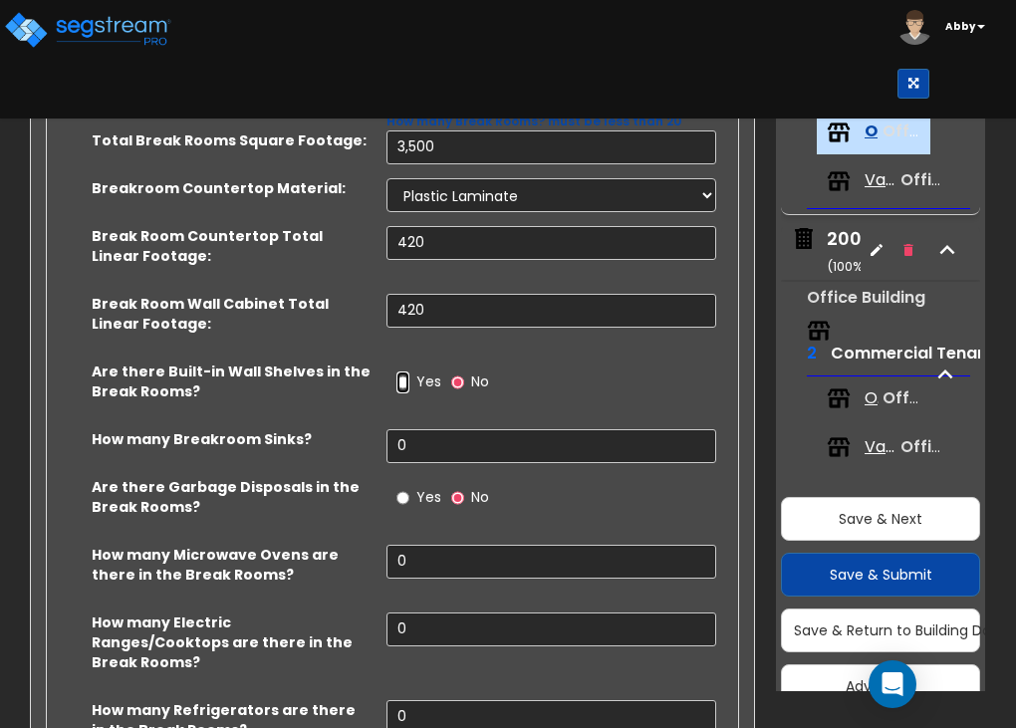
click at [404, 372] on input "Yes" at bounding box center [402, 383] width 13 height 22
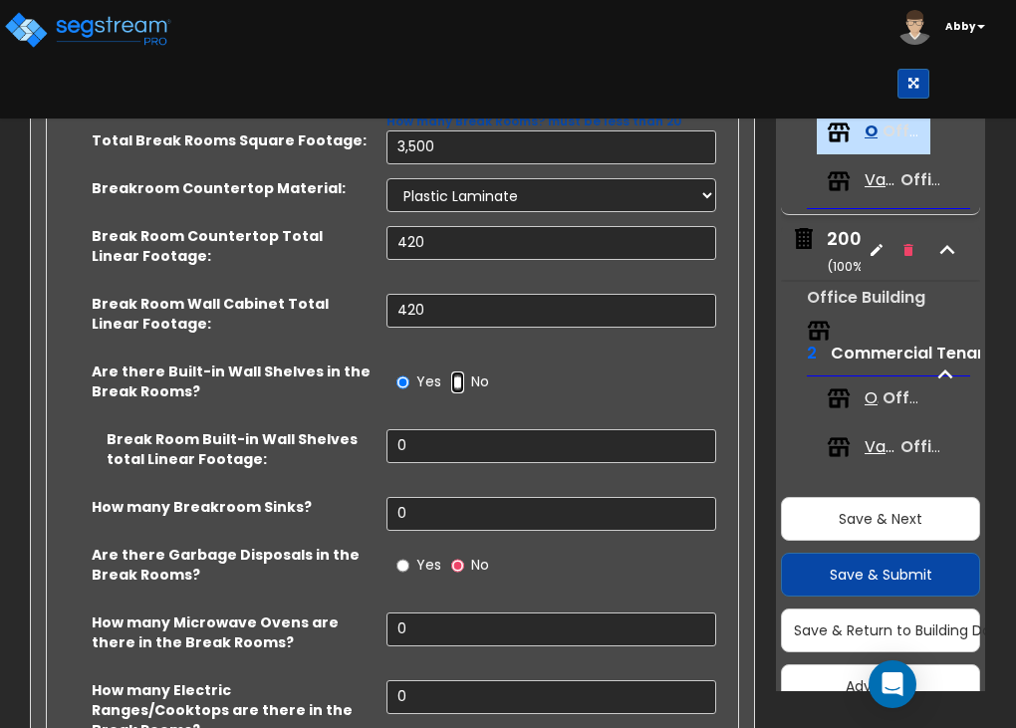
click at [456, 372] on input "No" at bounding box center [457, 383] width 13 height 22
radio input "false"
radio input "true"
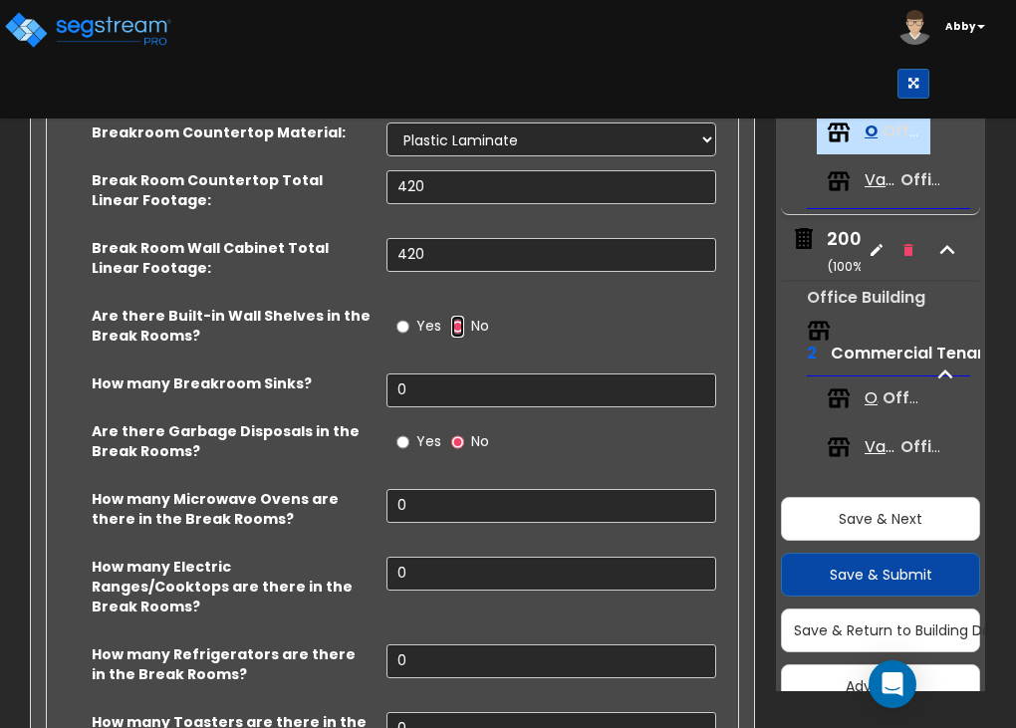
scroll to position [4946, 0]
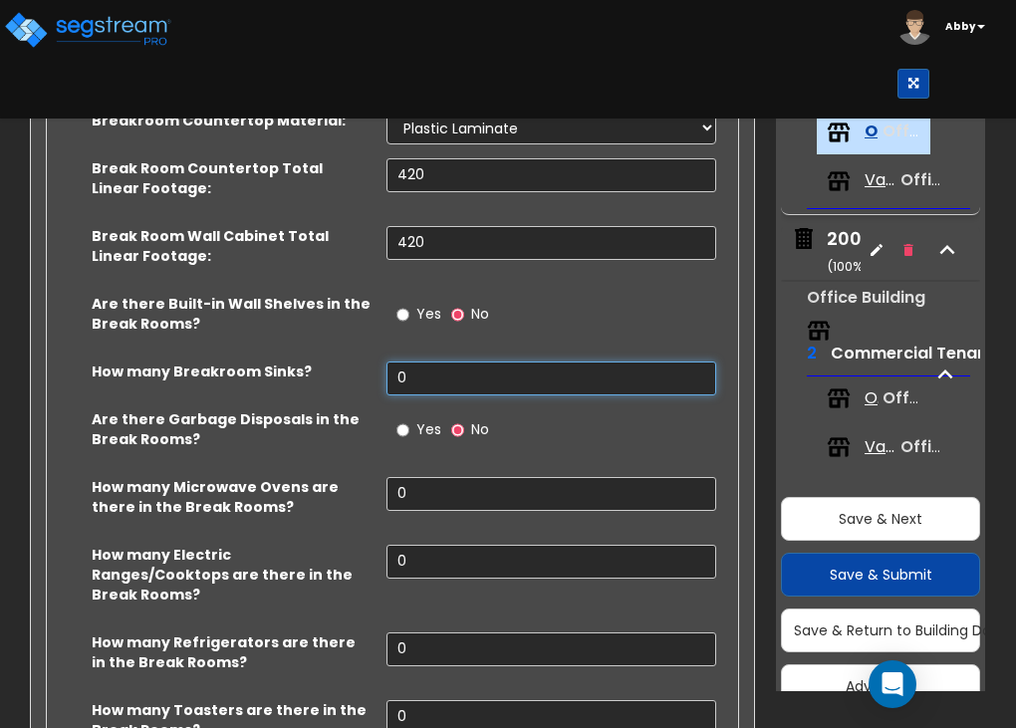
click at [456, 367] on input "0" at bounding box center [552, 379] width 330 height 34
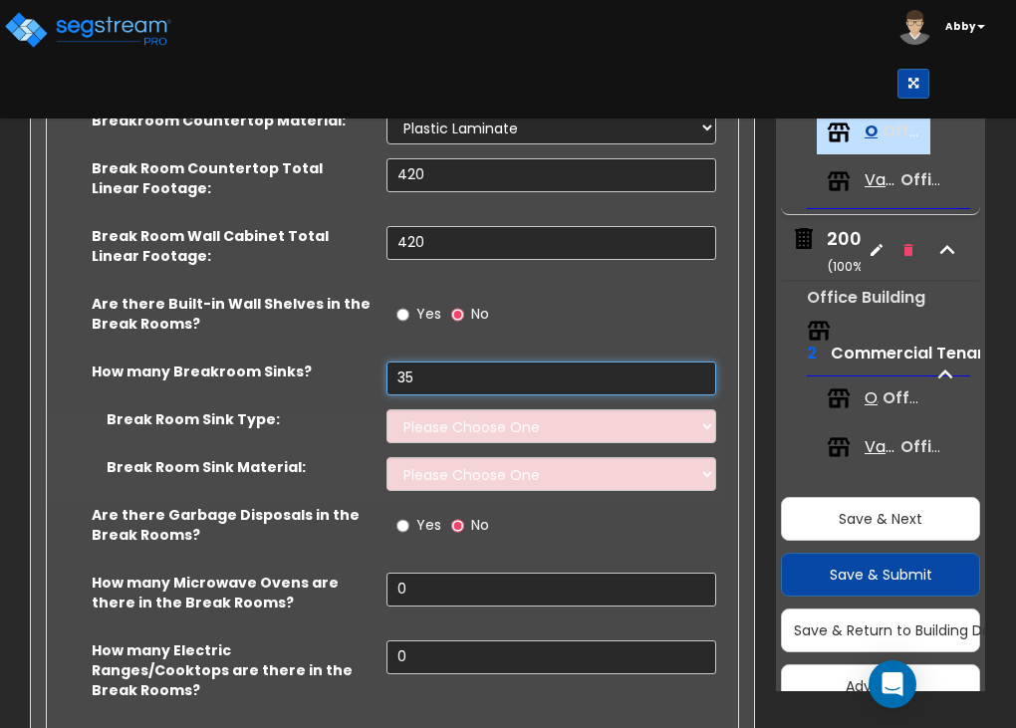
scroll to position [4956, 0]
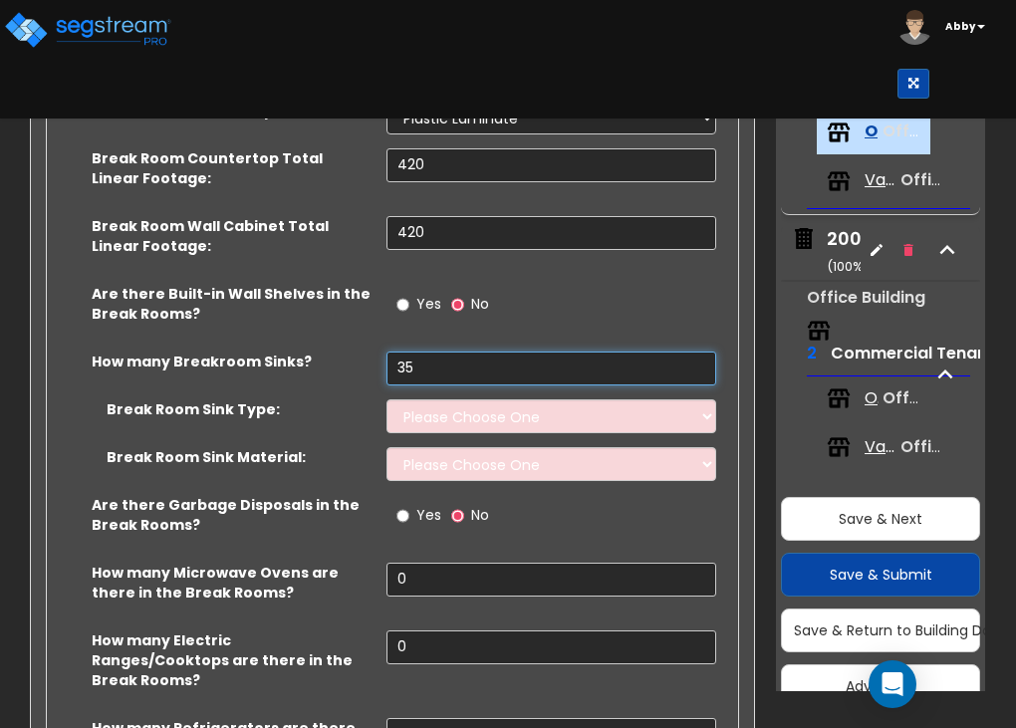
type input "35"
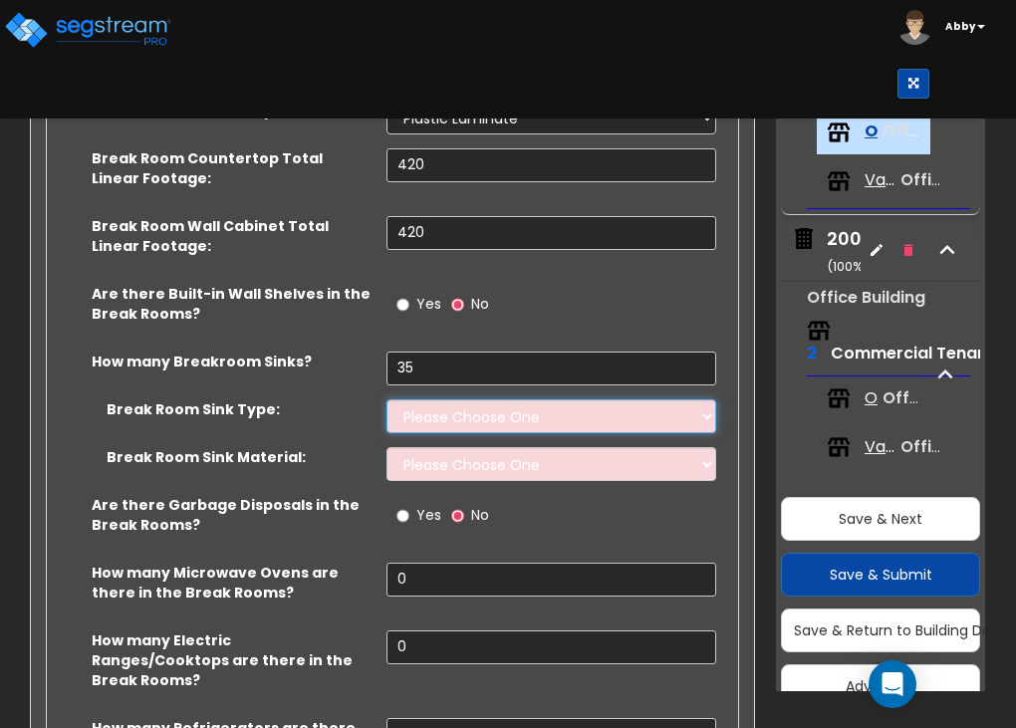
click at [458, 399] on select "Please Choose One Single Sink Double Sink" at bounding box center [552, 416] width 330 height 34
select select "1"
click at [387, 399] on select "Please Choose One Single Sink Double Sink" at bounding box center [552, 416] width 330 height 34
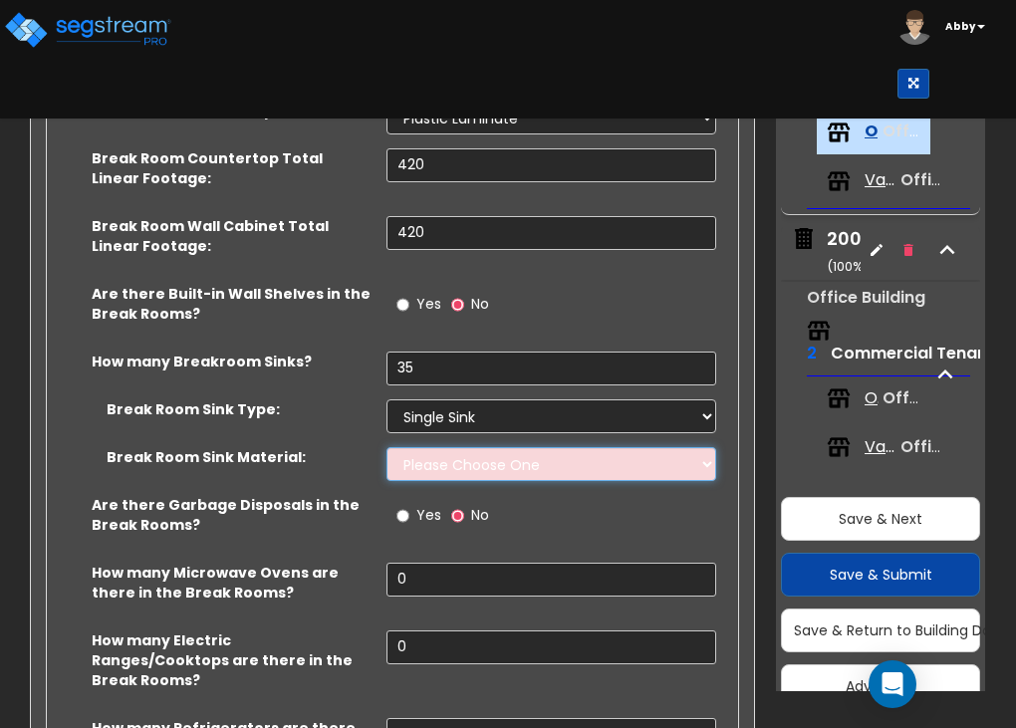
click at [456, 450] on select "Please Choose One Stainless Steel Porcelain Enamel Cast Iron" at bounding box center [552, 464] width 330 height 34
select select "1"
click at [387, 447] on select "Please Choose One Stainless Steel Porcelain Enamel Cast Iron" at bounding box center [552, 464] width 330 height 34
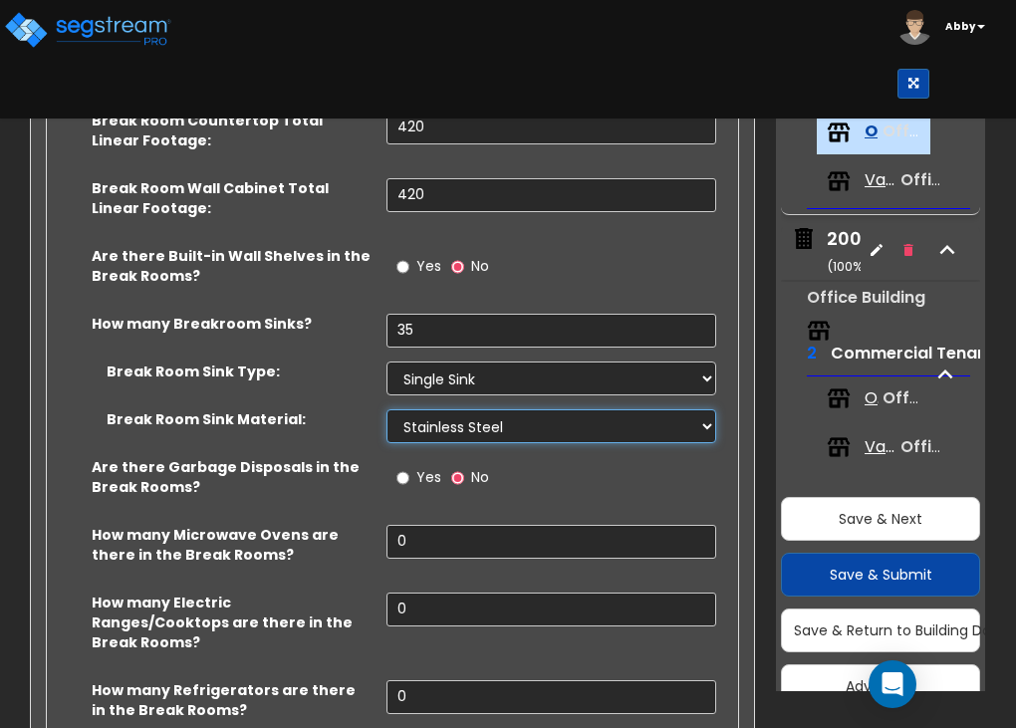
scroll to position [4996, 0]
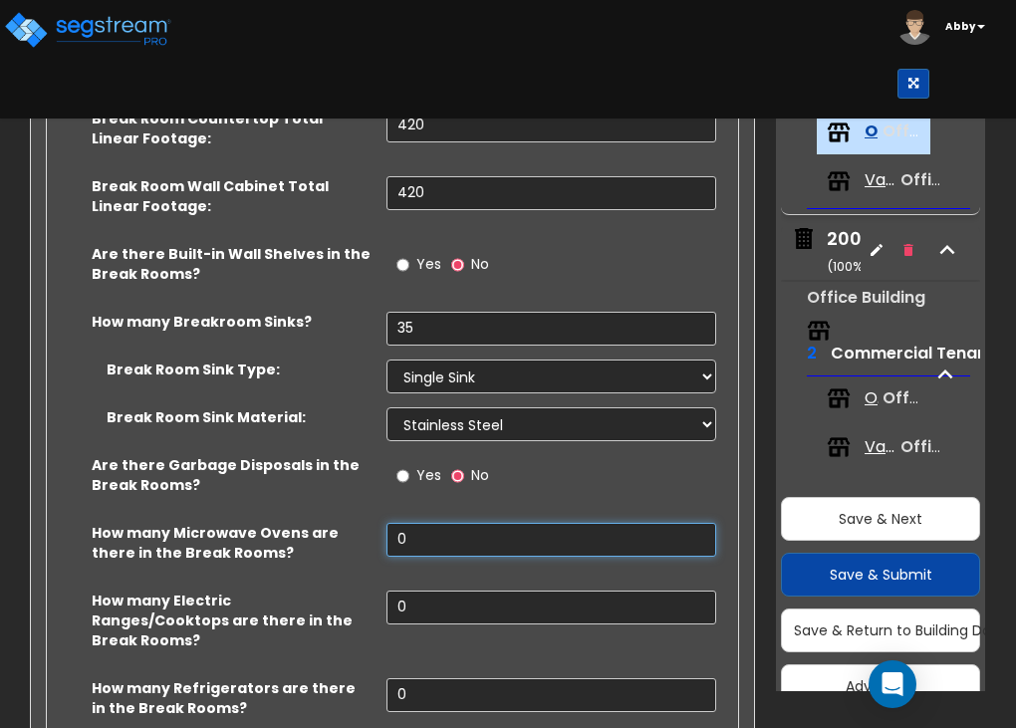
click at [455, 523] on input "0" at bounding box center [552, 540] width 330 height 34
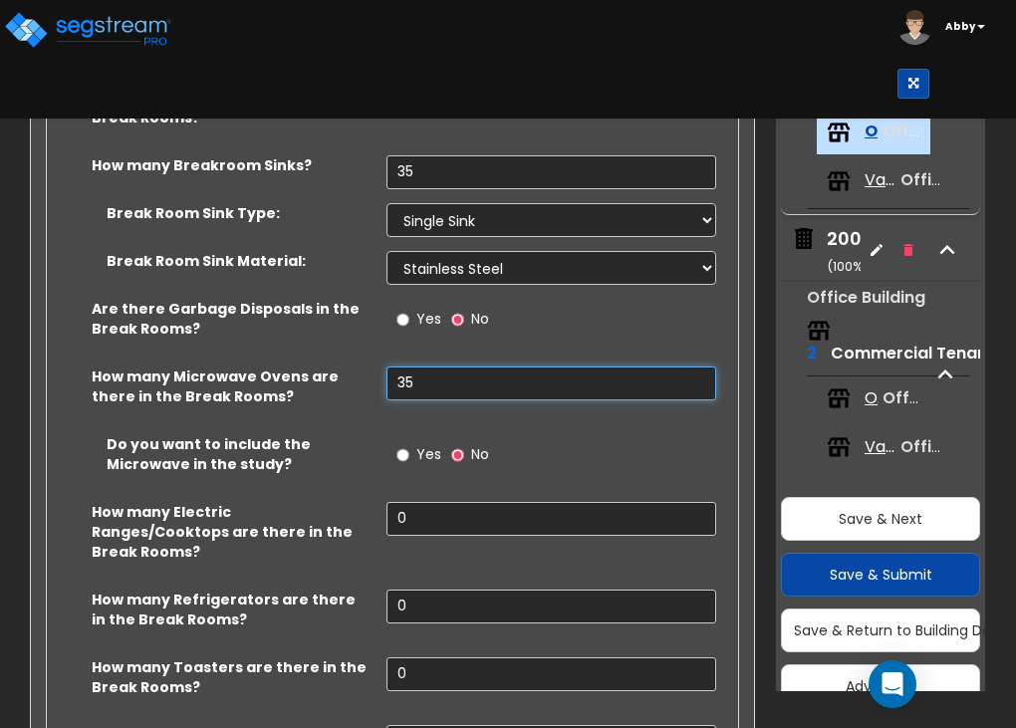
scroll to position [5152, 0]
type input "35"
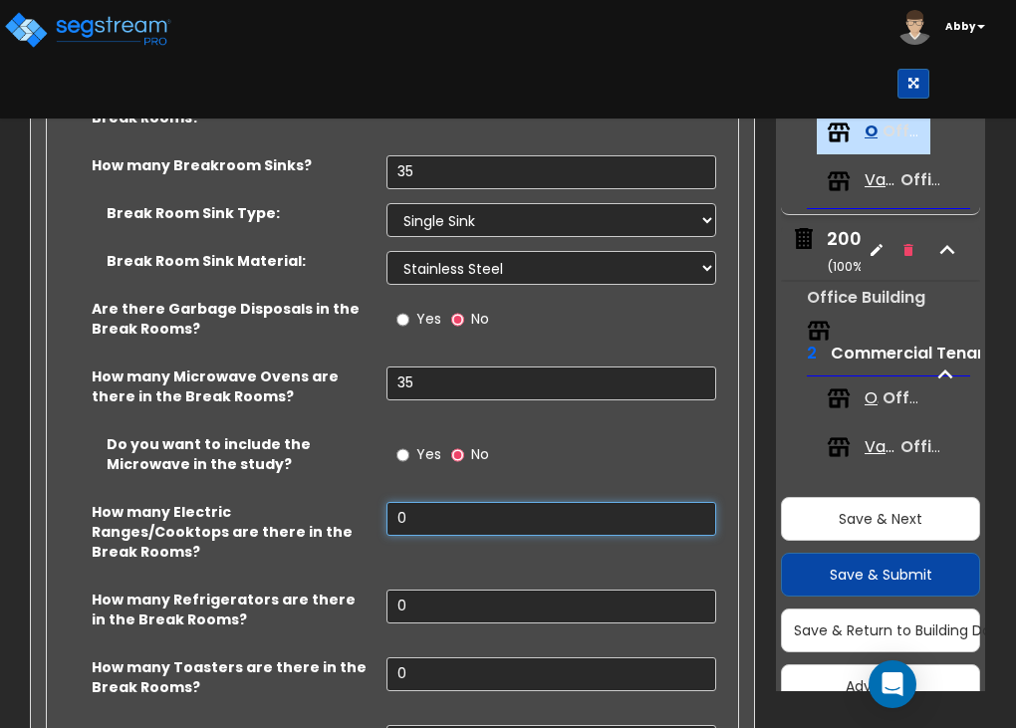
click at [440, 502] on input "0" at bounding box center [552, 519] width 330 height 34
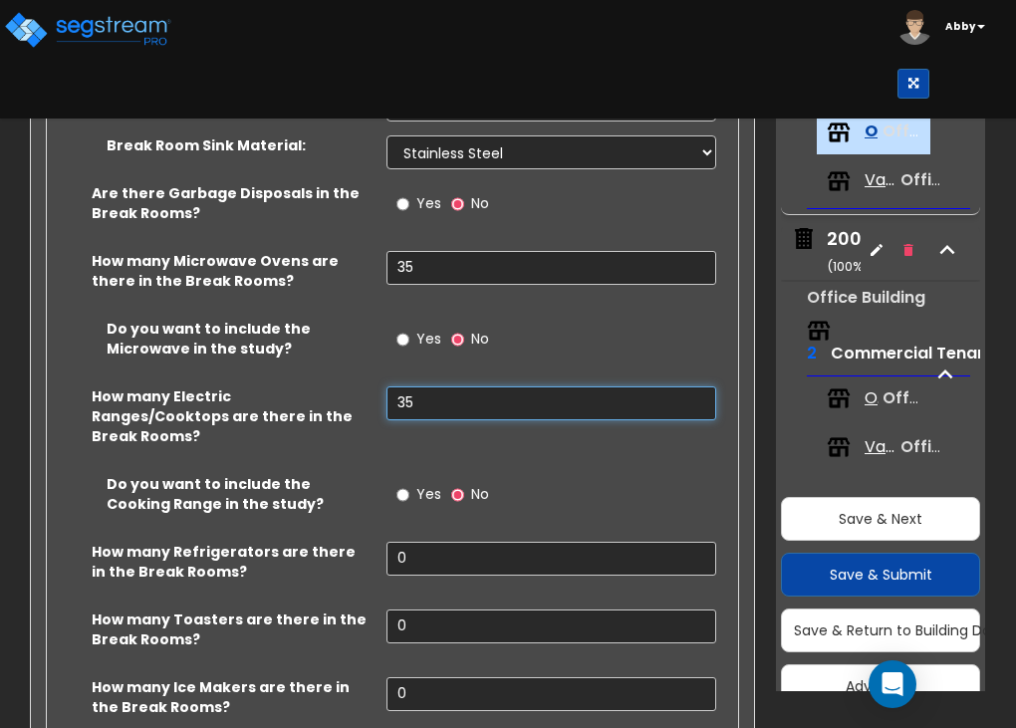
scroll to position [5269, 0]
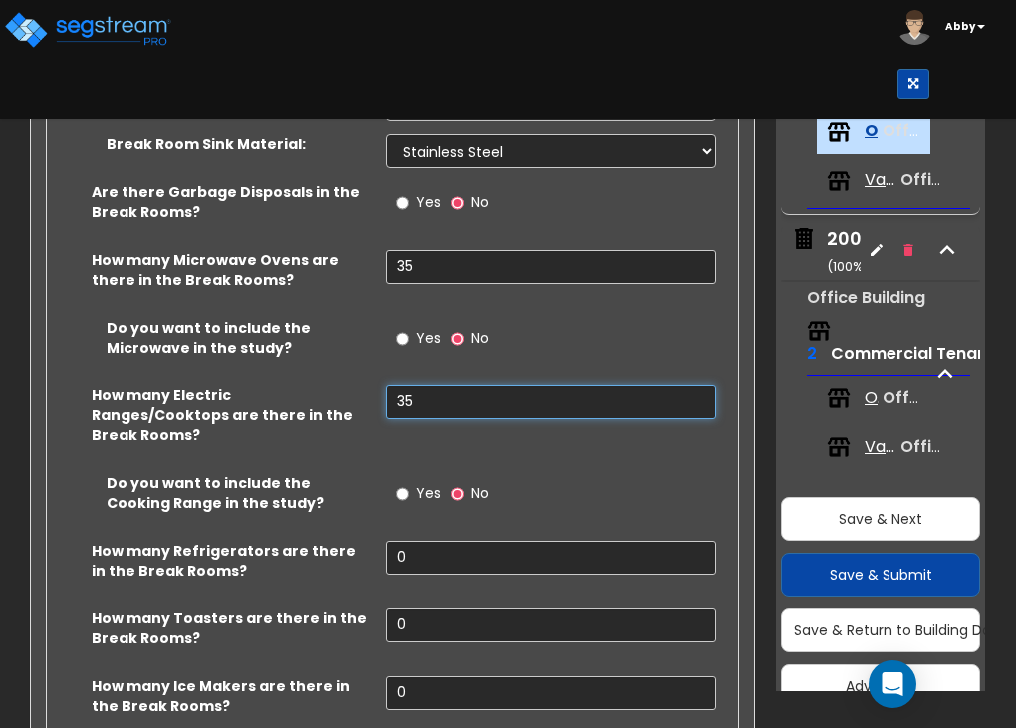
type input "35"
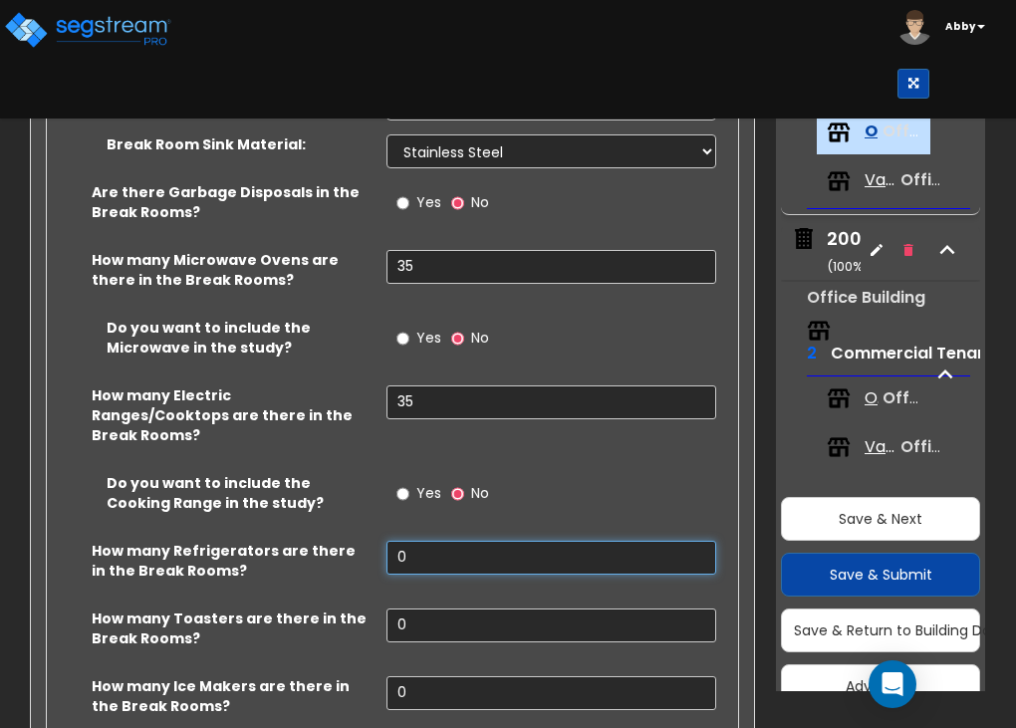
click at [438, 541] on input "0" at bounding box center [552, 558] width 330 height 34
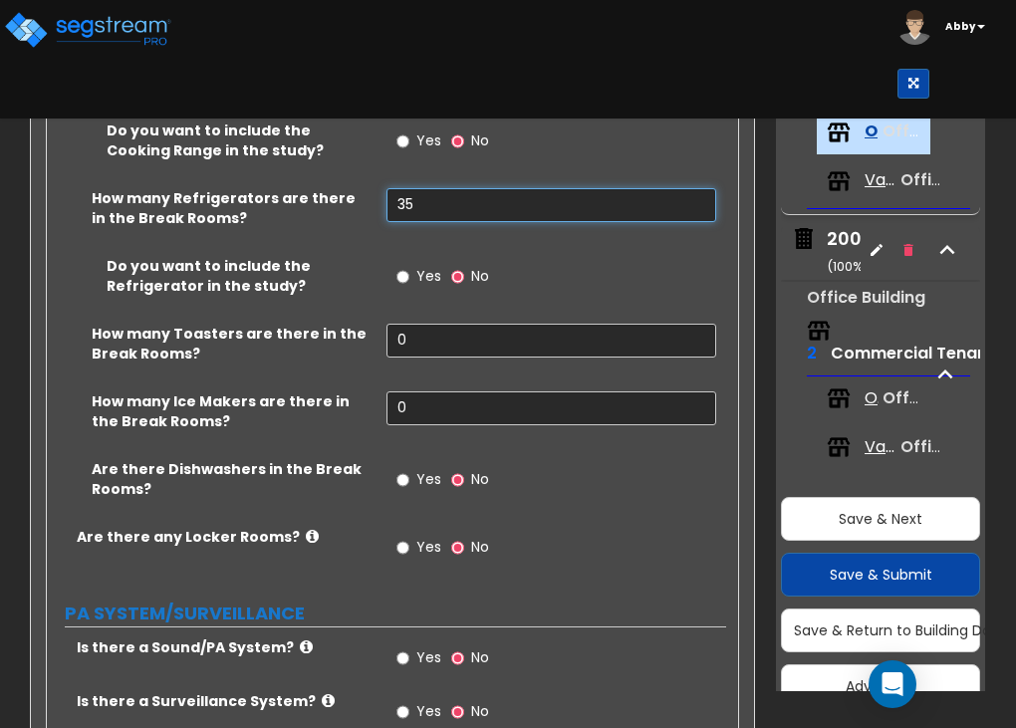
scroll to position [5623, 0]
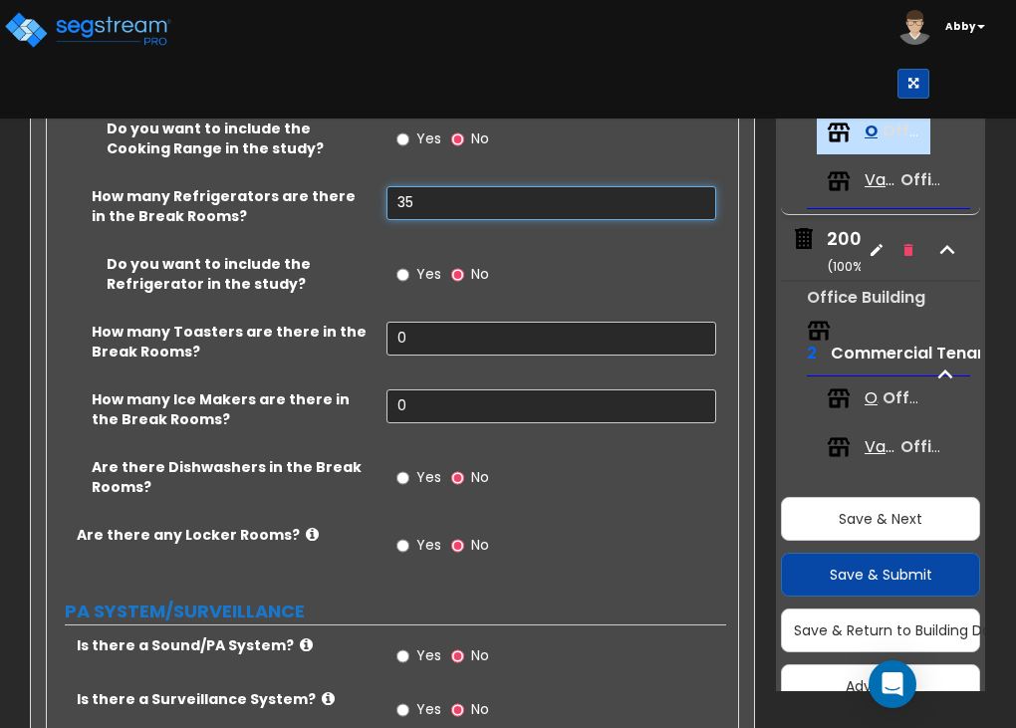
type input "35"
click at [416, 467] on span "Yes" at bounding box center [428, 477] width 25 height 20
click at [409, 467] on input "Yes" at bounding box center [402, 478] width 13 height 22
radio input "true"
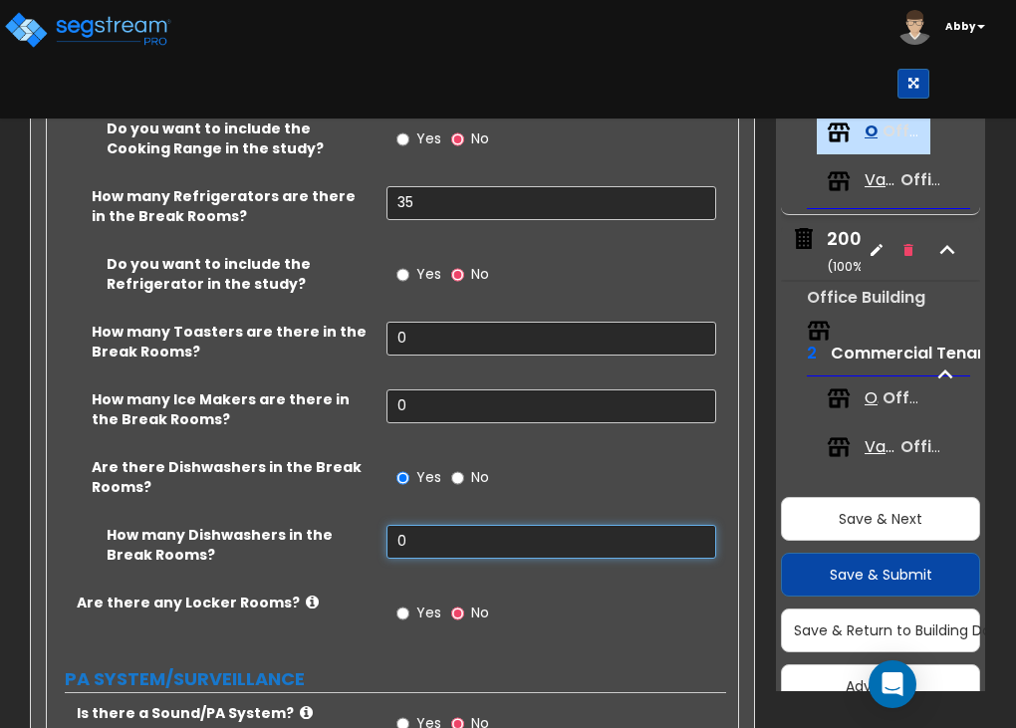
click at [403, 525] on input "0" at bounding box center [552, 542] width 330 height 34
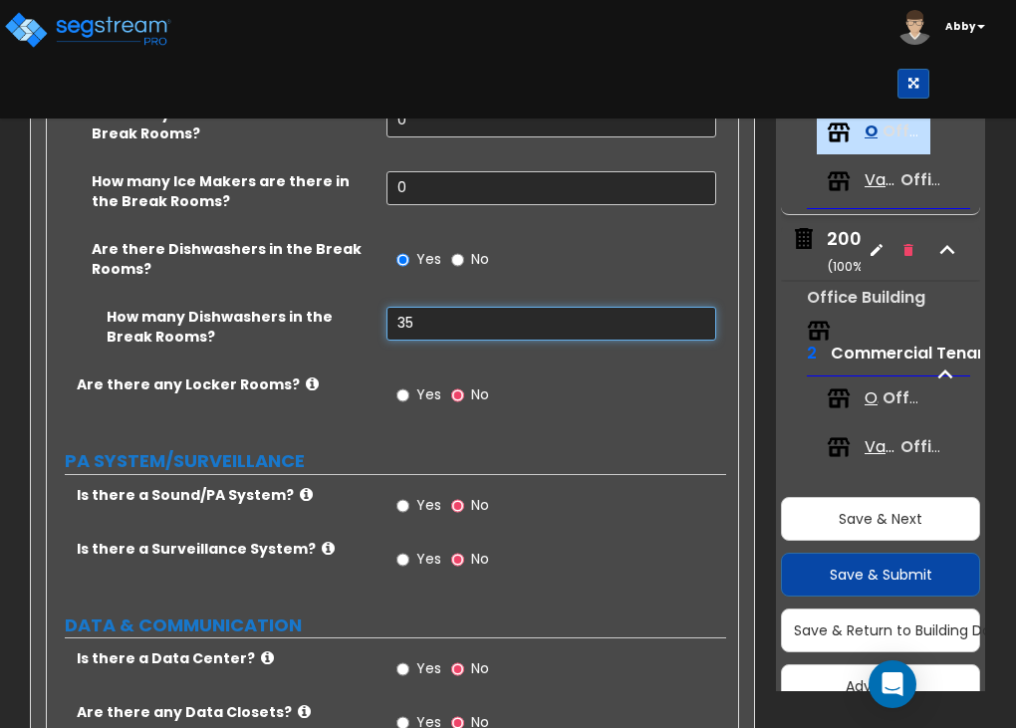
scroll to position [5844, 0]
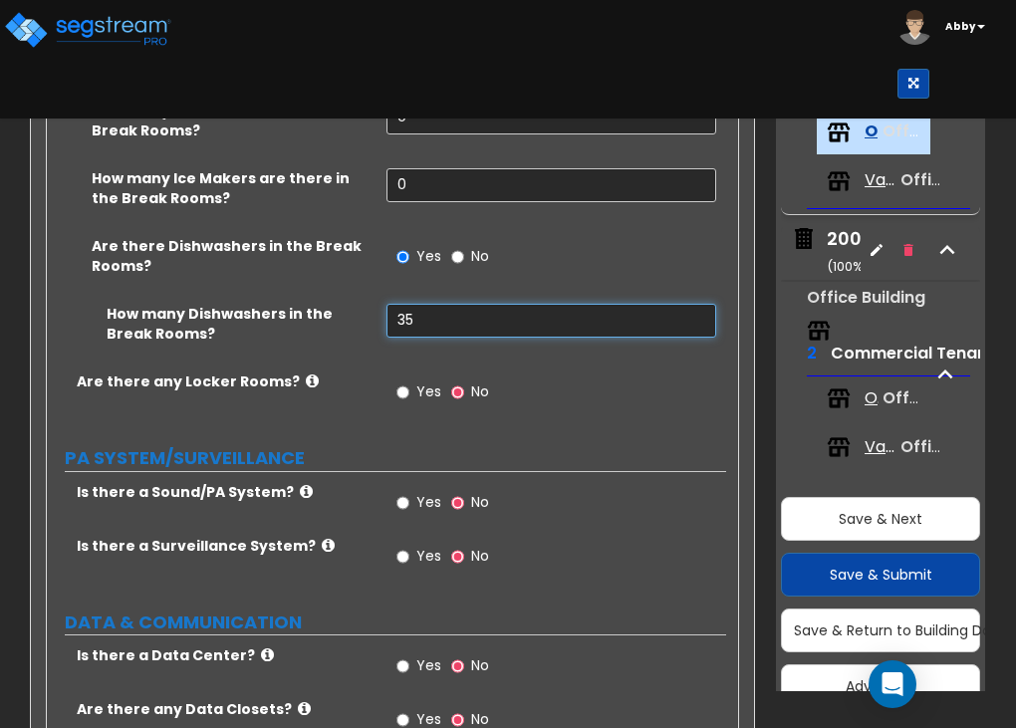
type input "35"
click at [410, 488] on label "Yes" at bounding box center [418, 505] width 45 height 34
click at [409, 492] on input "Yes" at bounding box center [402, 503] width 13 height 22
radio input "true"
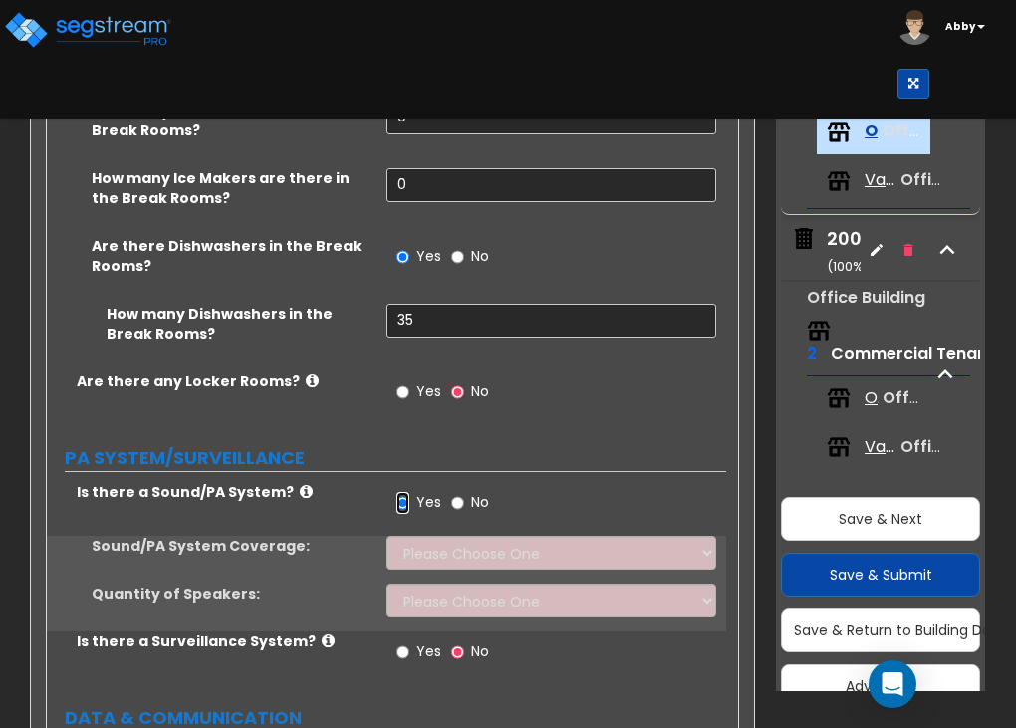
scroll to position [5861, 0]
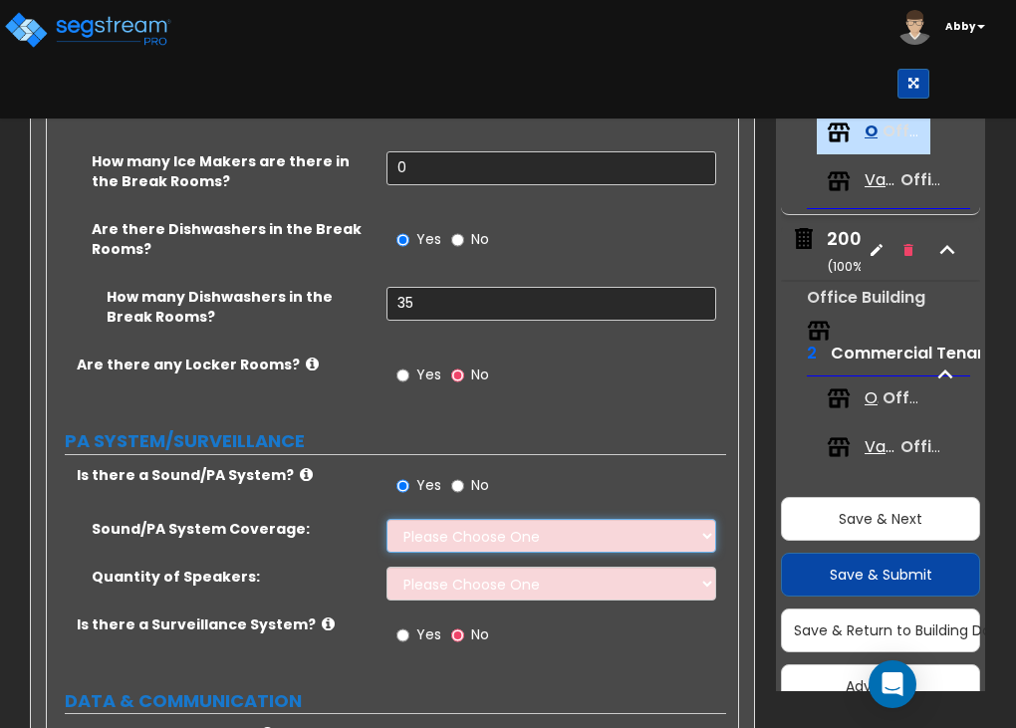
click at [423, 519] on select "Please Choose One All Areas Enter Percent Coverage" at bounding box center [552, 536] width 330 height 34
select select "1"
click at [387, 519] on select "Please Choose One All Areas Enter Percent Coverage" at bounding box center [552, 536] width 330 height 34
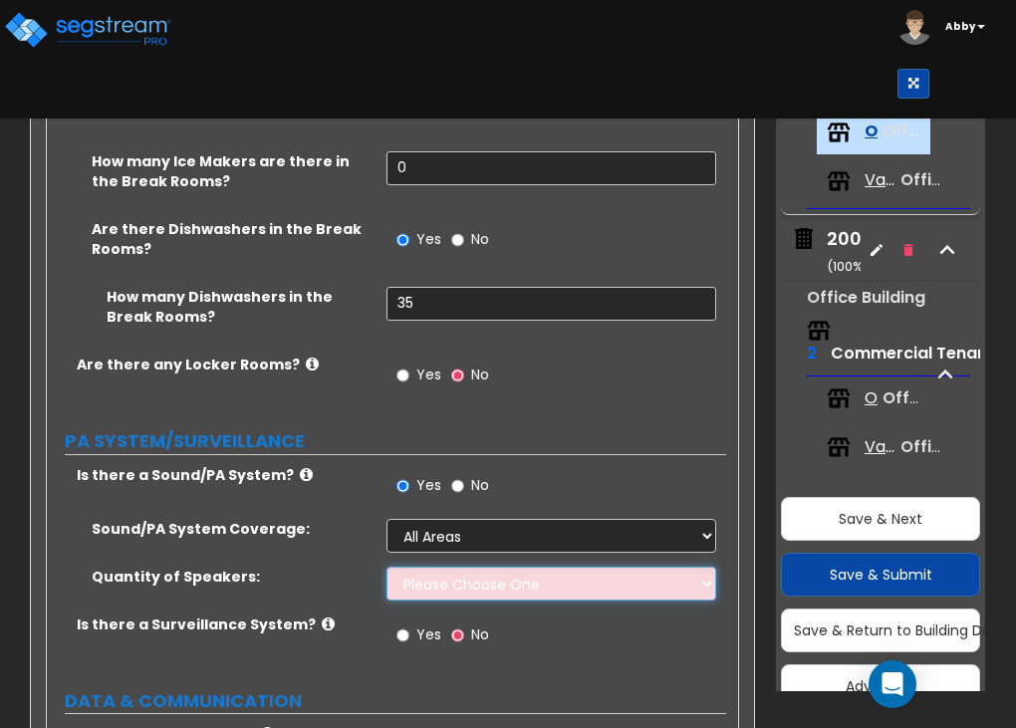
click at [421, 567] on select "Please Choose One Enter Number of Speakers Please Estimate for me" at bounding box center [552, 584] width 330 height 34
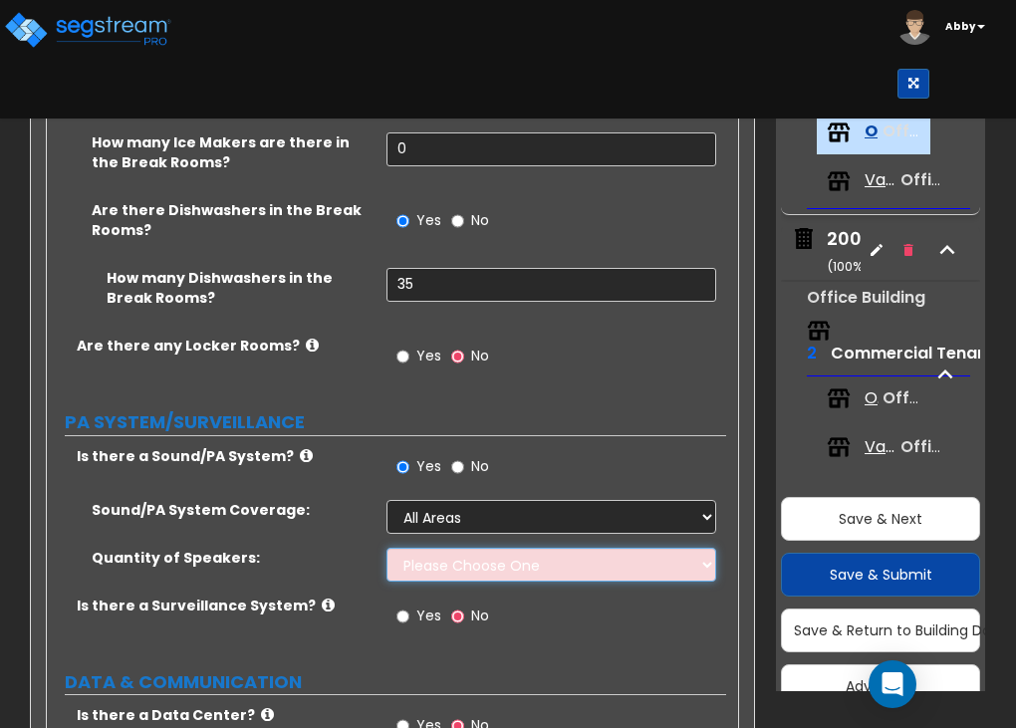
scroll to position [5881, 0]
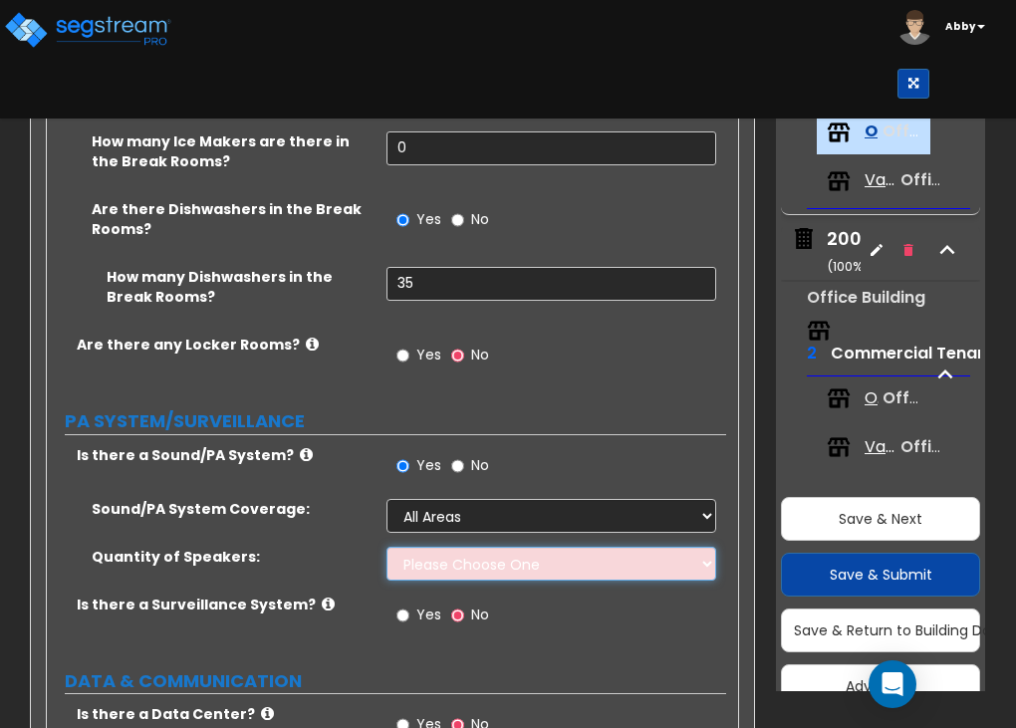
click at [416, 547] on select "Please Choose One Enter Number of Speakers Please Estimate for me" at bounding box center [552, 564] width 330 height 34
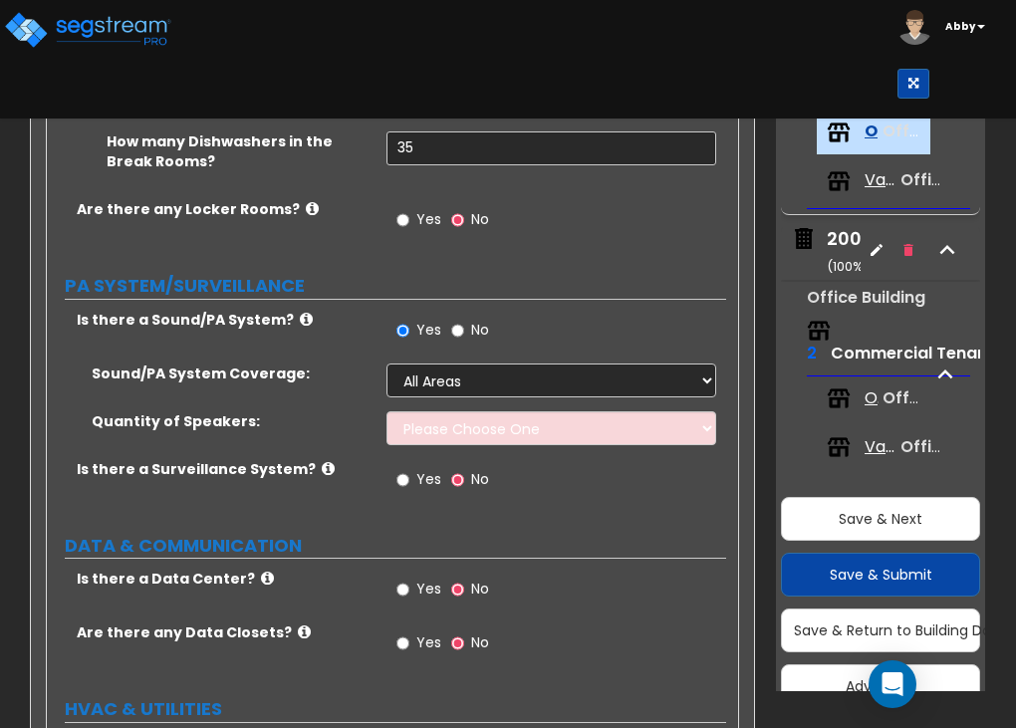
scroll to position [6025, 0]
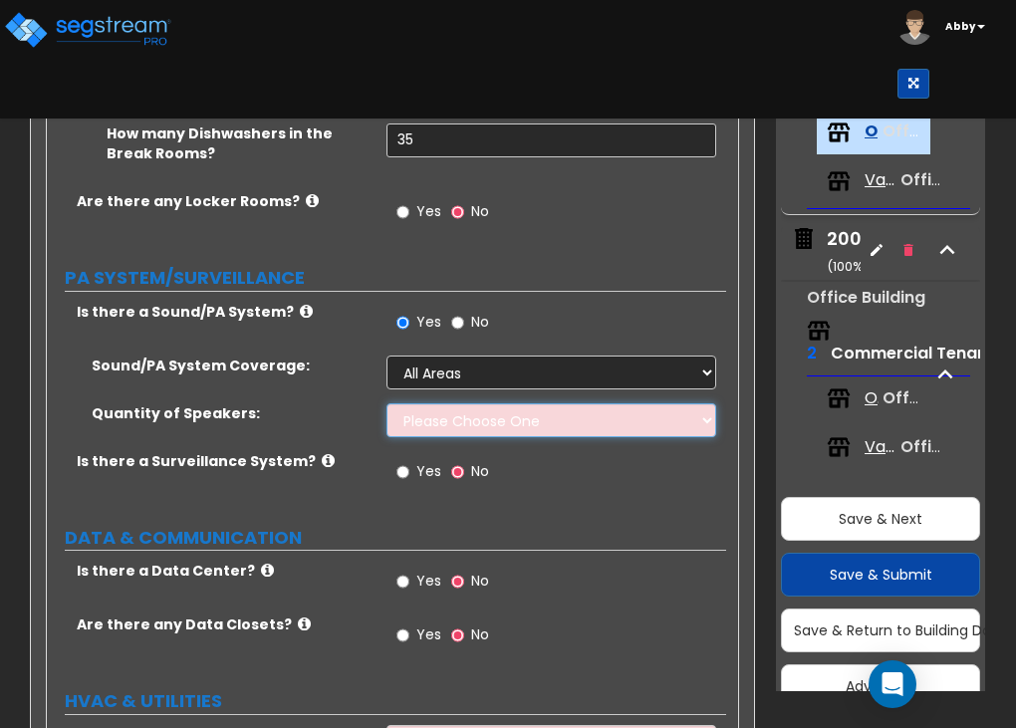
click at [486, 403] on select "Please Choose One Enter Number of Speakers Please Estimate for me" at bounding box center [552, 420] width 330 height 34
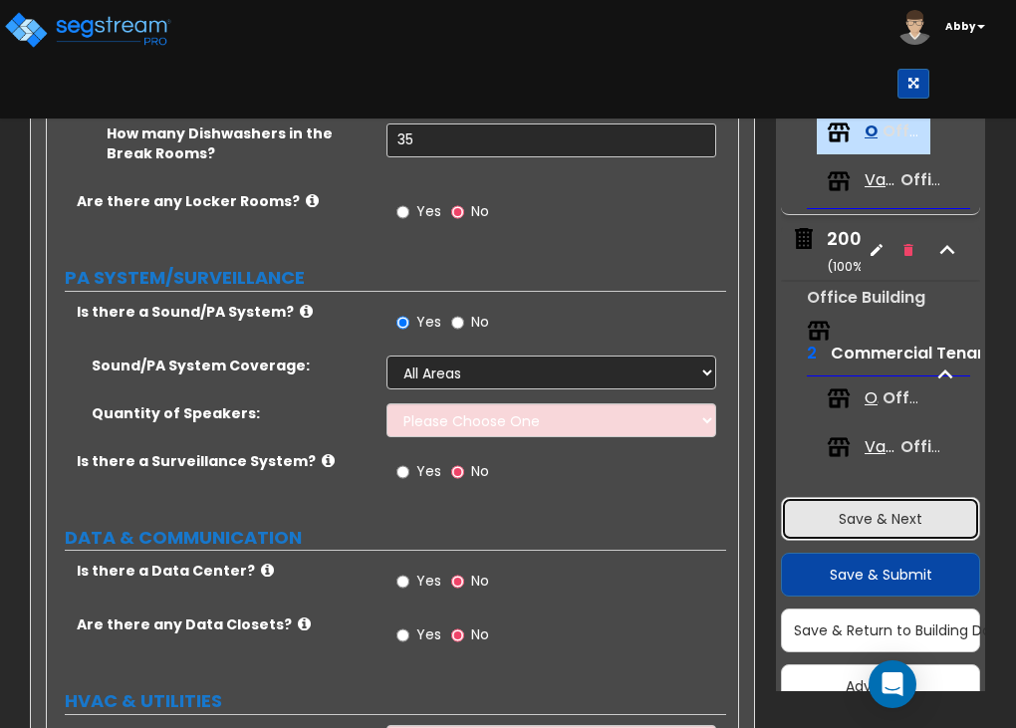
click at [819, 530] on button "Save & Next" at bounding box center [880, 519] width 199 height 44
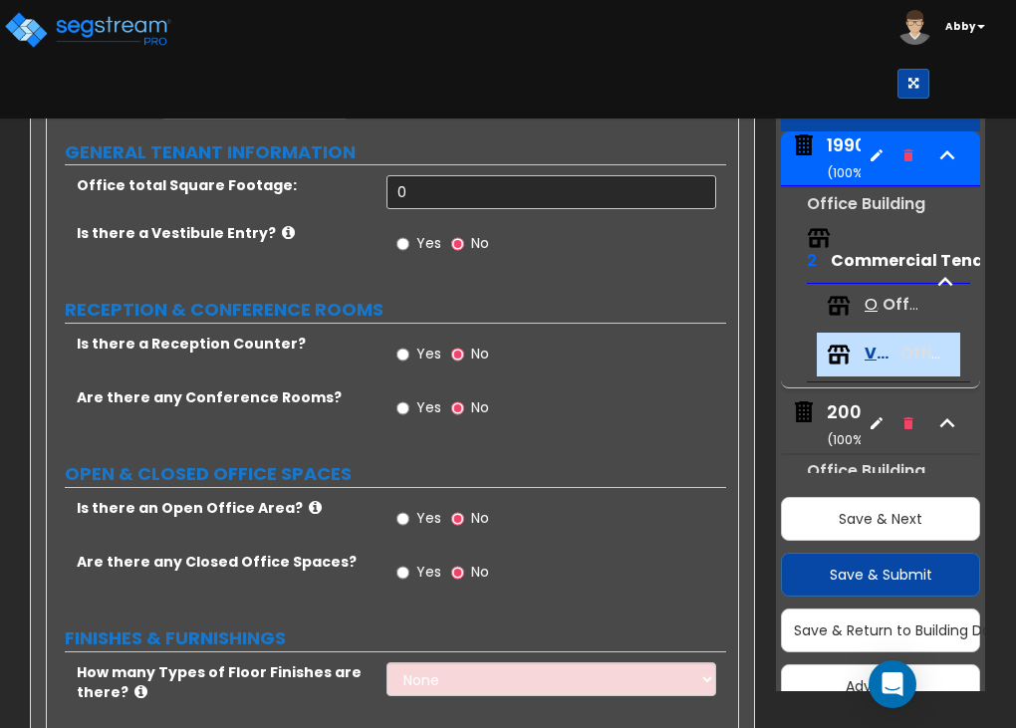
scroll to position [106, 0]
